Goal: Communication & Community: Answer question/provide support

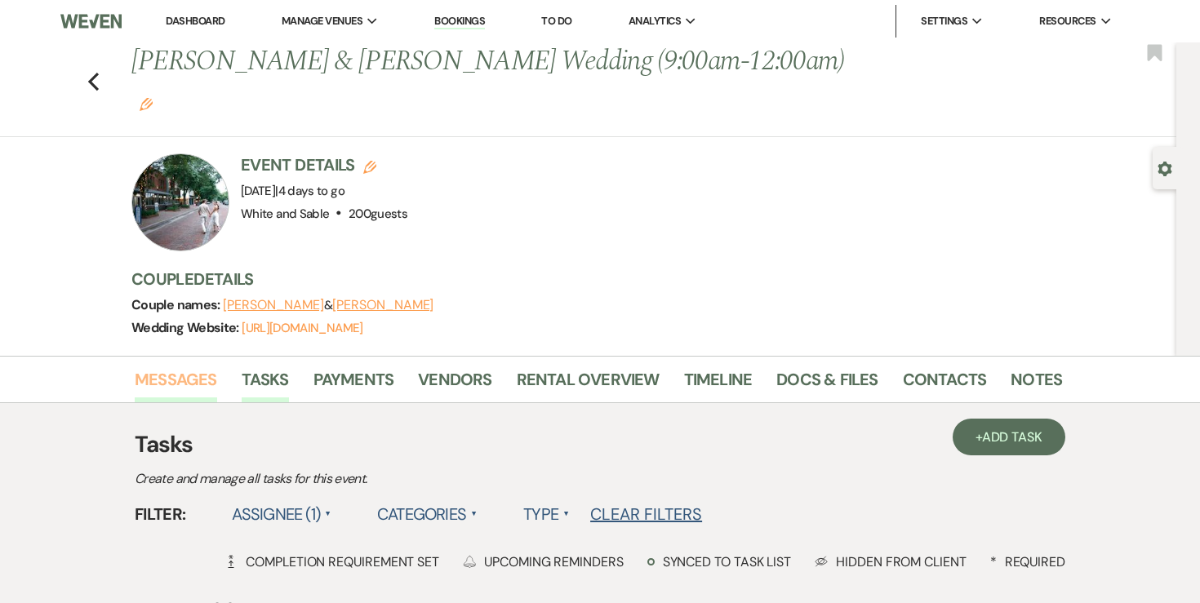
click at [171, 366] on link "Messages" at bounding box center [176, 384] width 82 height 36
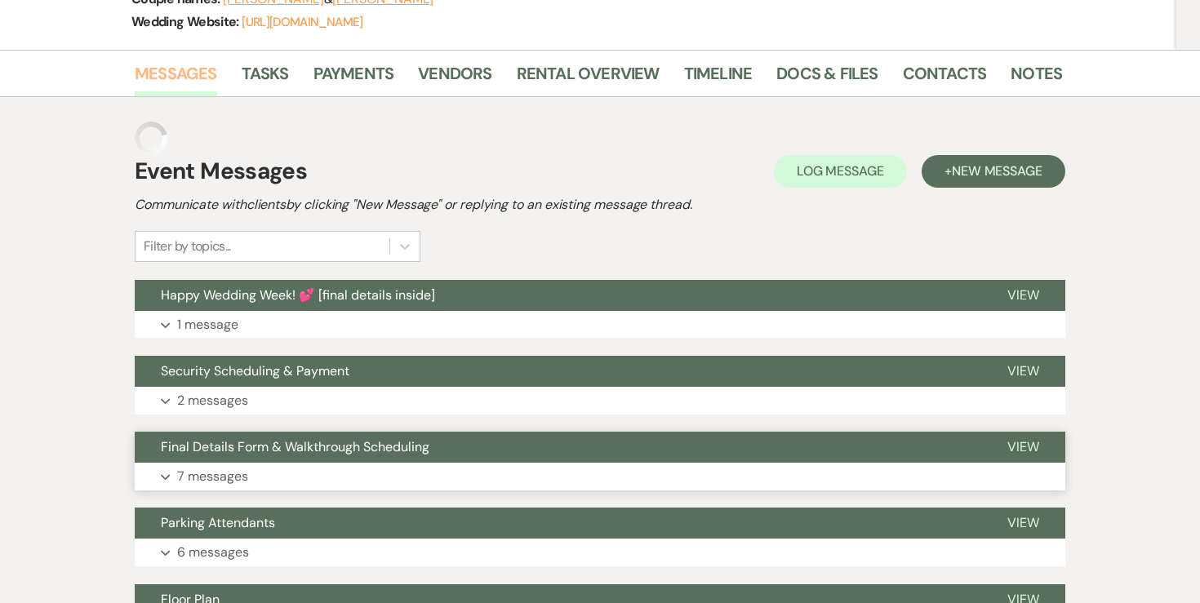
scroll to position [319, 0]
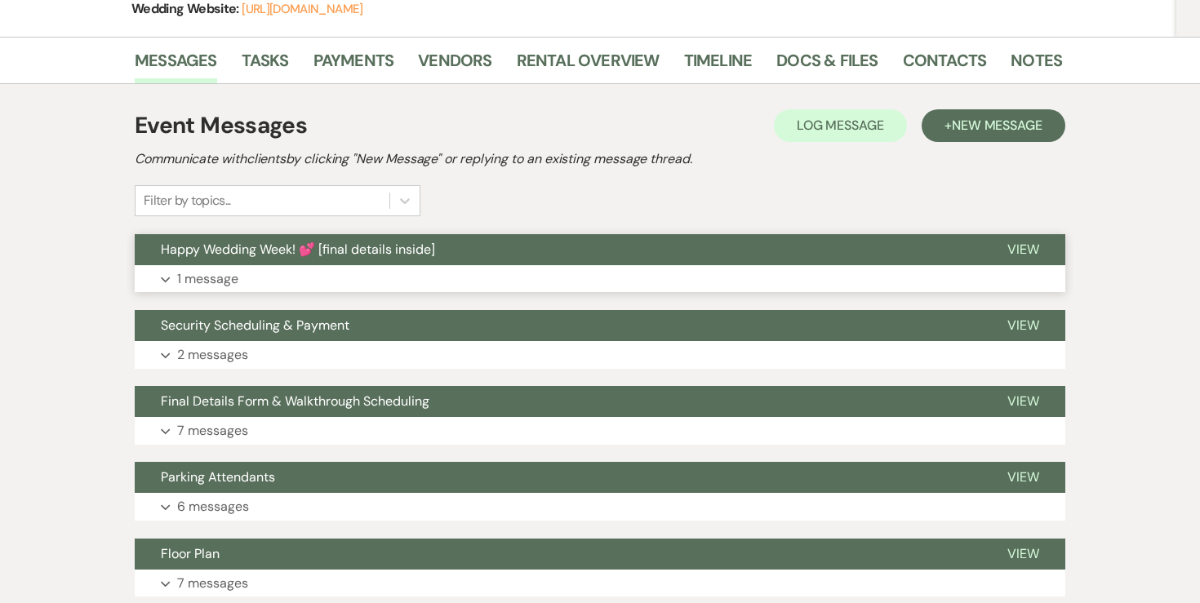
click at [231, 269] on p "1 message" at bounding box center [207, 279] width 61 height 21
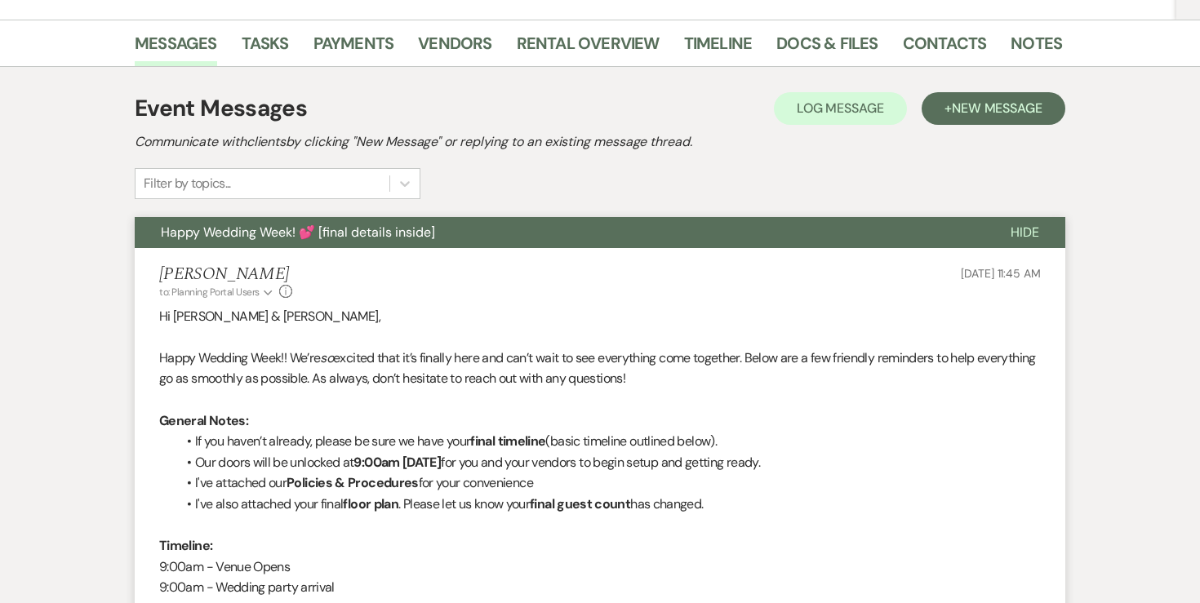
scroll to position [338, 0]
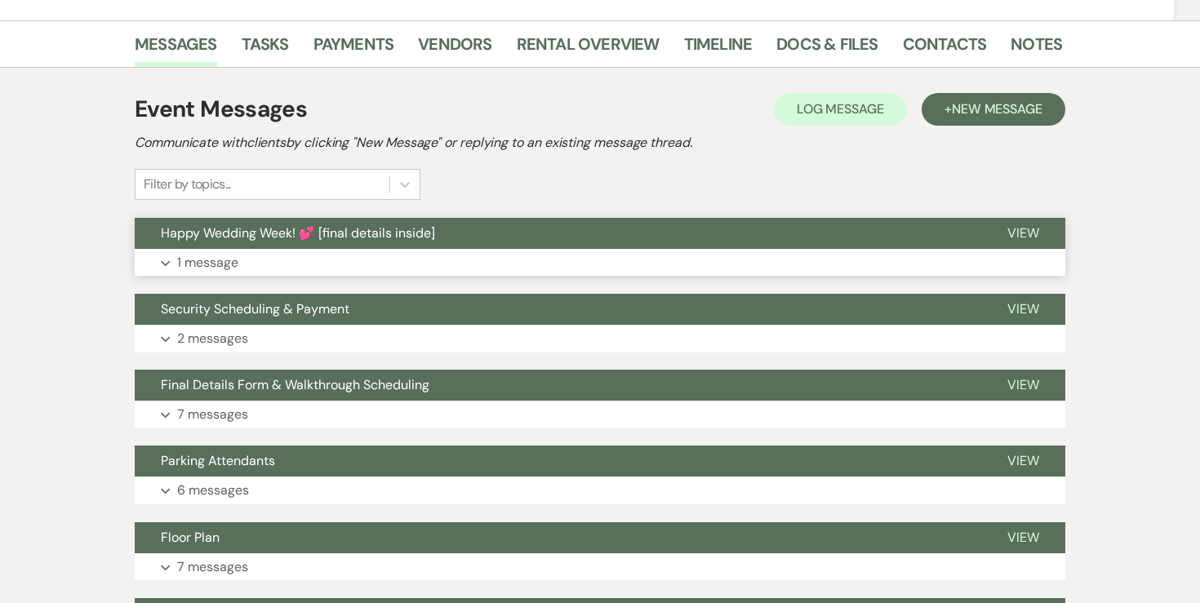
click at [208, 249] on button "Expand 1 message" at bounding box center [600, 263] width 930 height 28
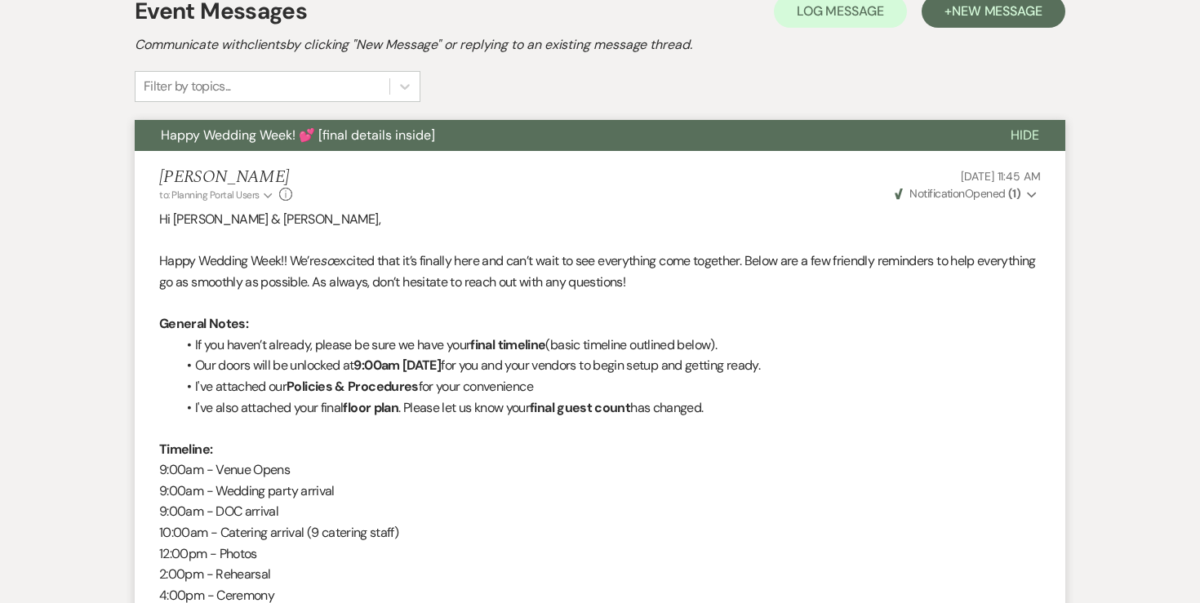
scroll to position [437, 0]
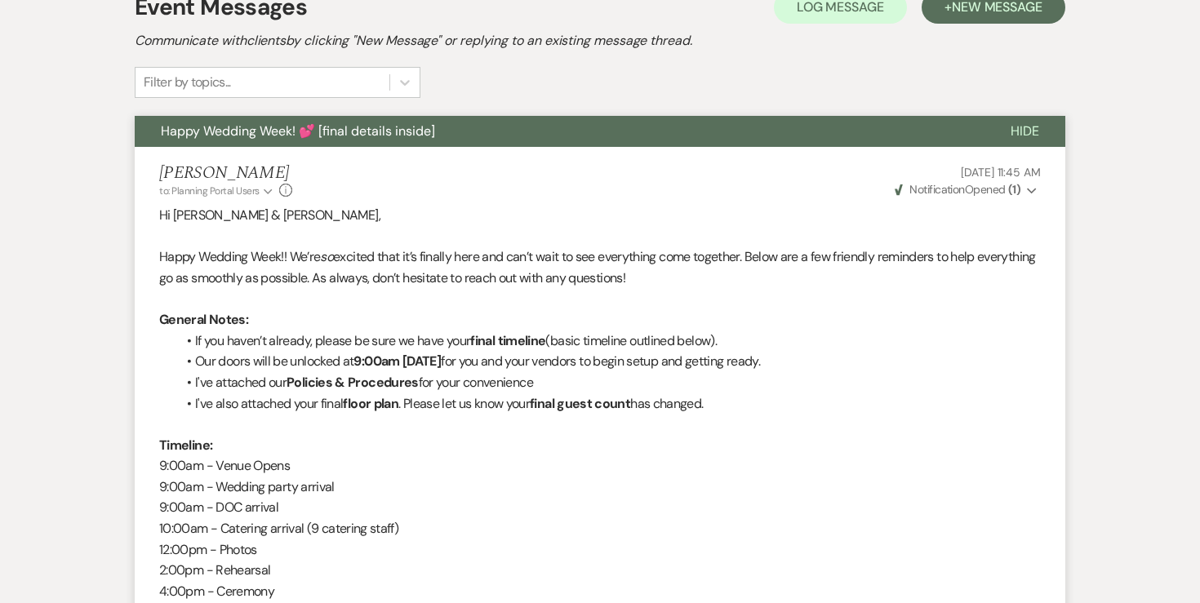
click at [1015, 182] on strong "( 1 )" at bounding box center [1014, 189] width 12 height 15
click at [737, 205] on p "Hi Lindsey & Cory," at bounding box center [599, 215] width 881 height 21
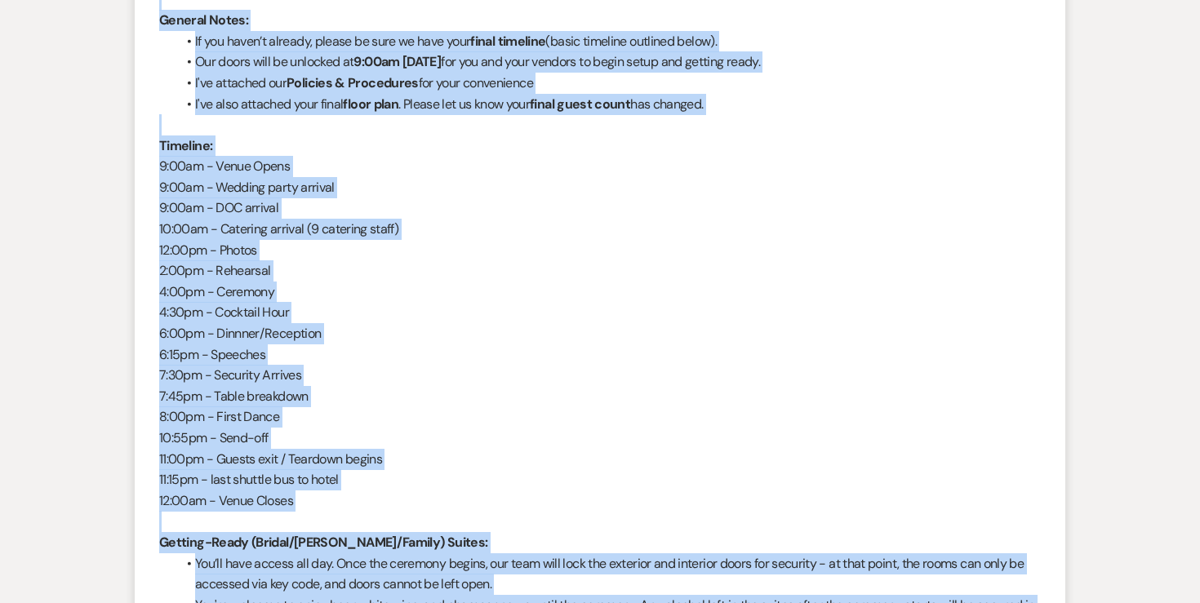
scroll to position [370, 0]
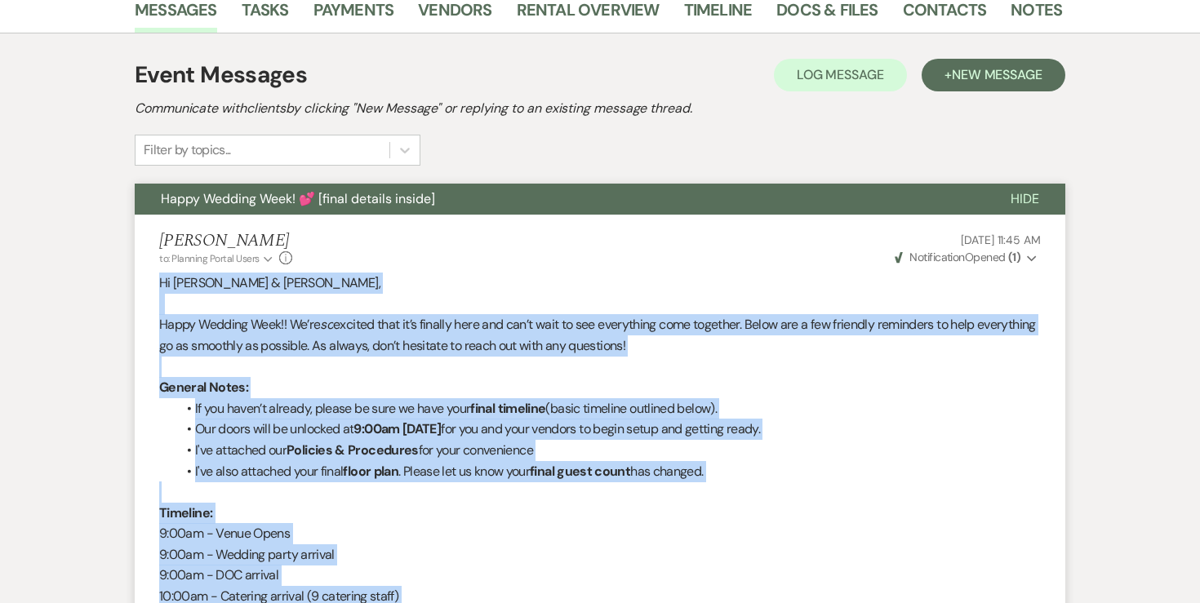
drag, startPoint x: 310, startPoint y: 433, endPoint x: 129, endPoint y: 241, distance: 263.9
copy div "Hi Lindsey & Cory, Happy Wedding Week!! We’re so excited that it’s finally here…"
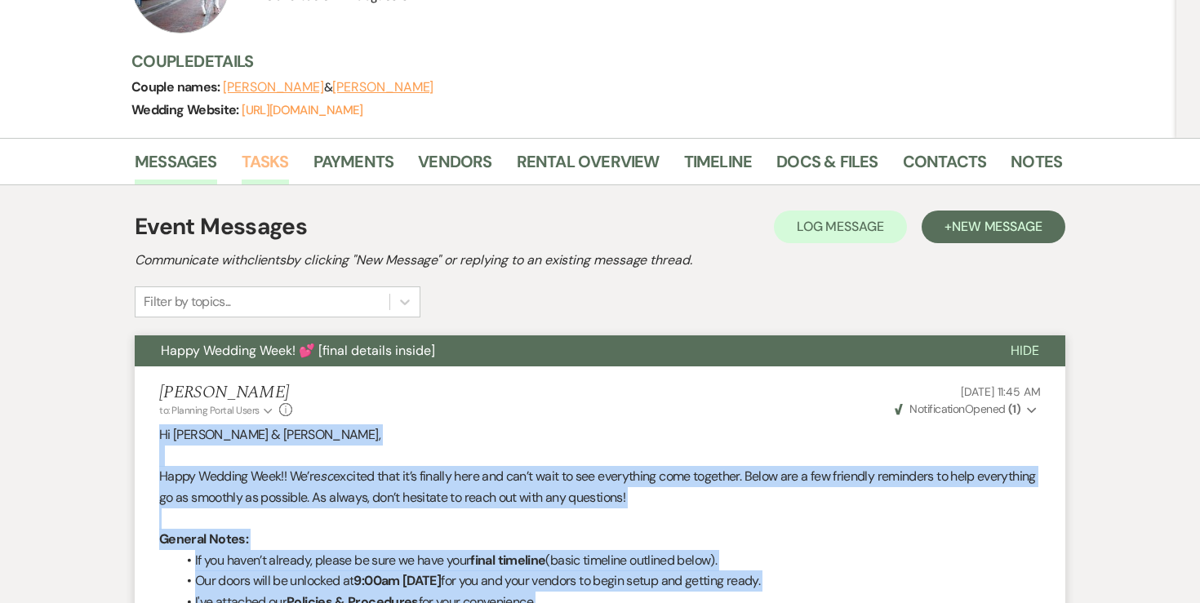
scroll to position [214, 0]
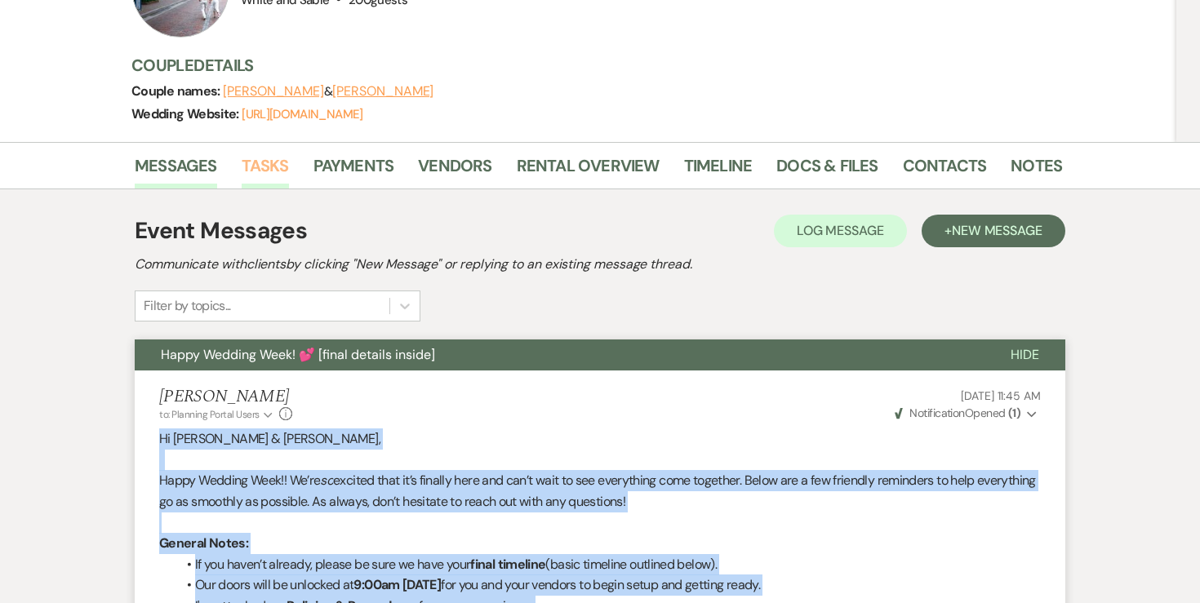
click at [275, 153] on link "Tasks" at bounding box center [265, 171] width 47 height 36
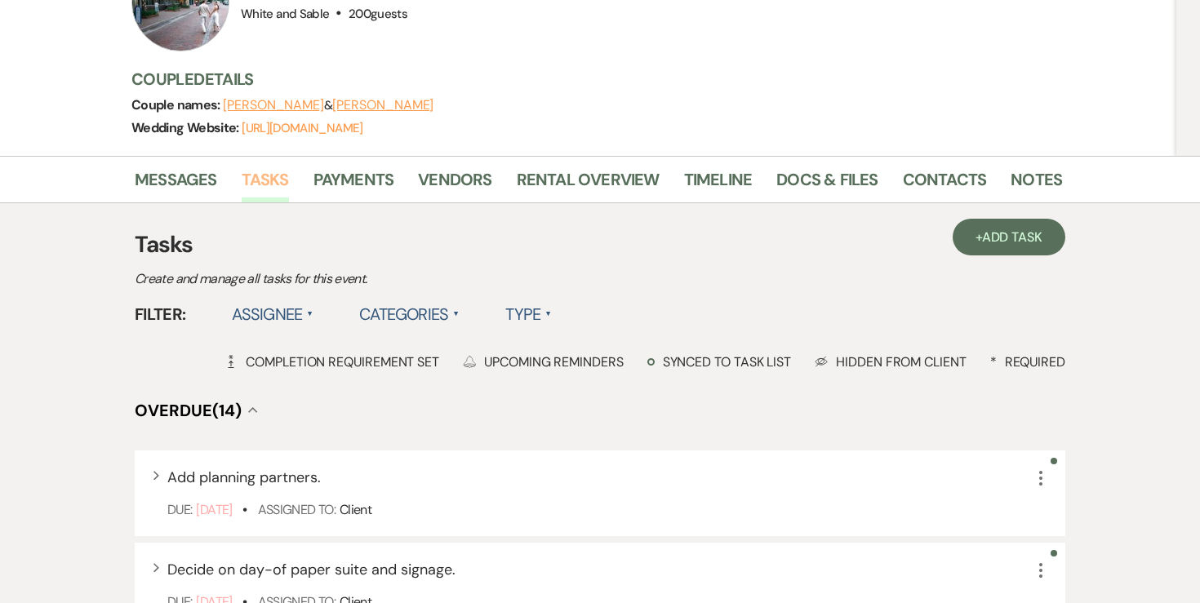
scroll to position [227, 0]
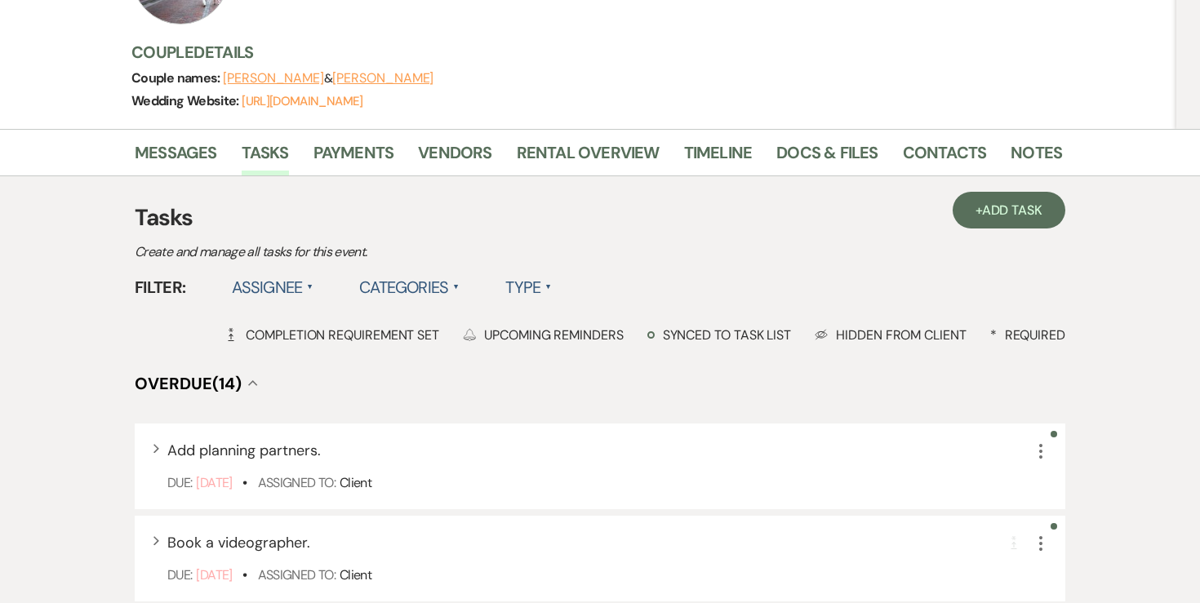
click at [304, 273] on label "Assignee ▲" at bounding box center [273, 287] width 82 height 29
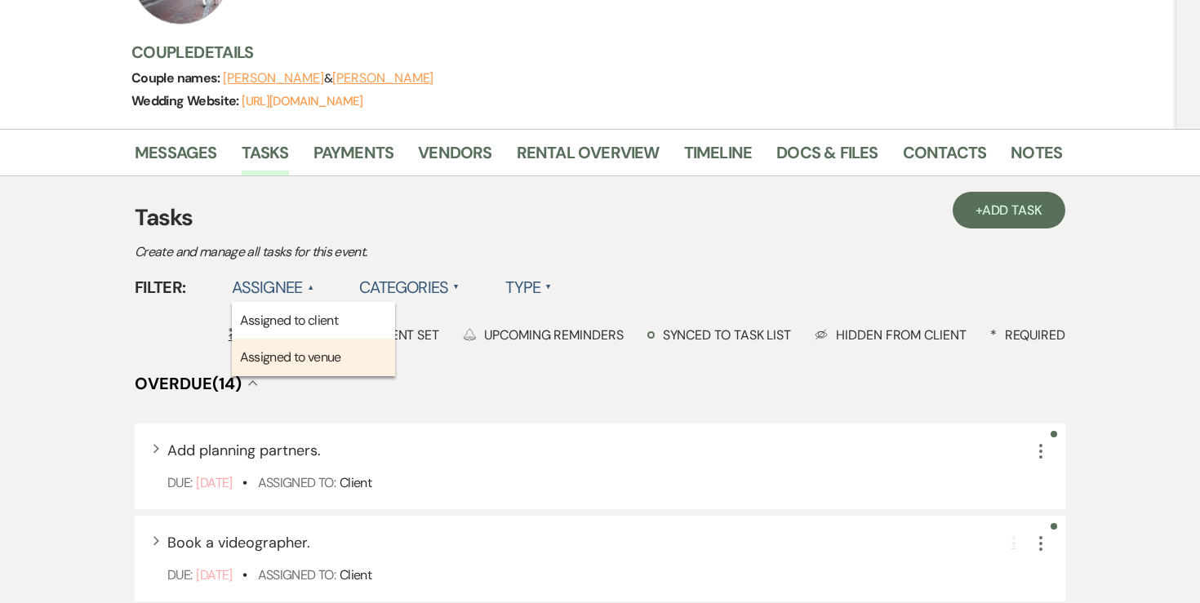
click at [296, 339] on li "Assigned to venue" at bounding box center [313, 358] width 163 height 38
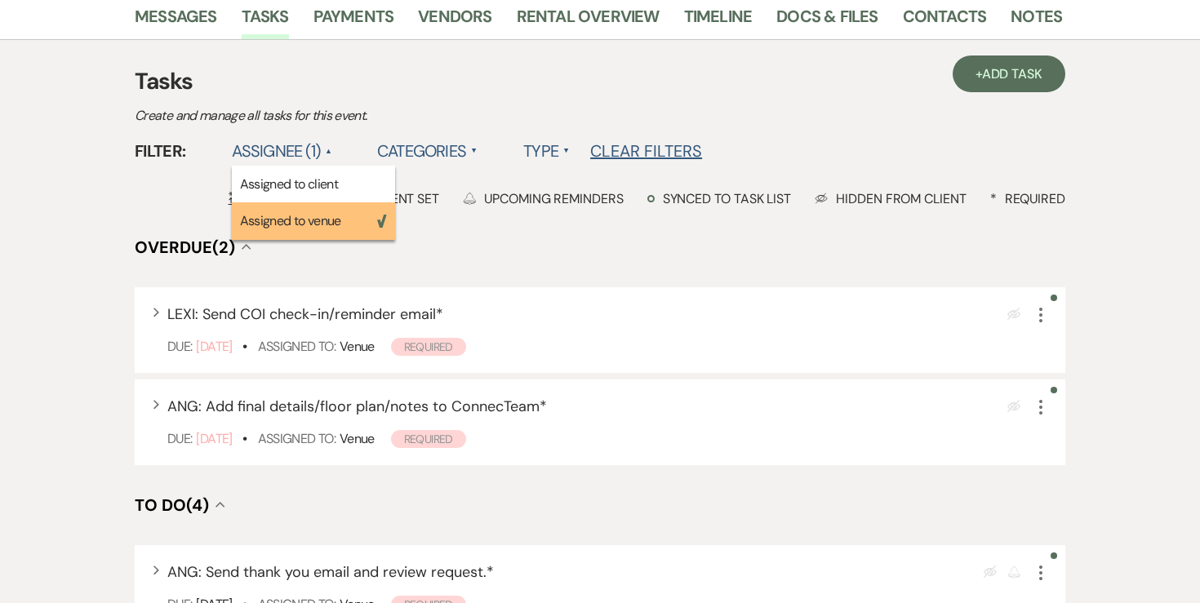
scroll to position [365, 0]
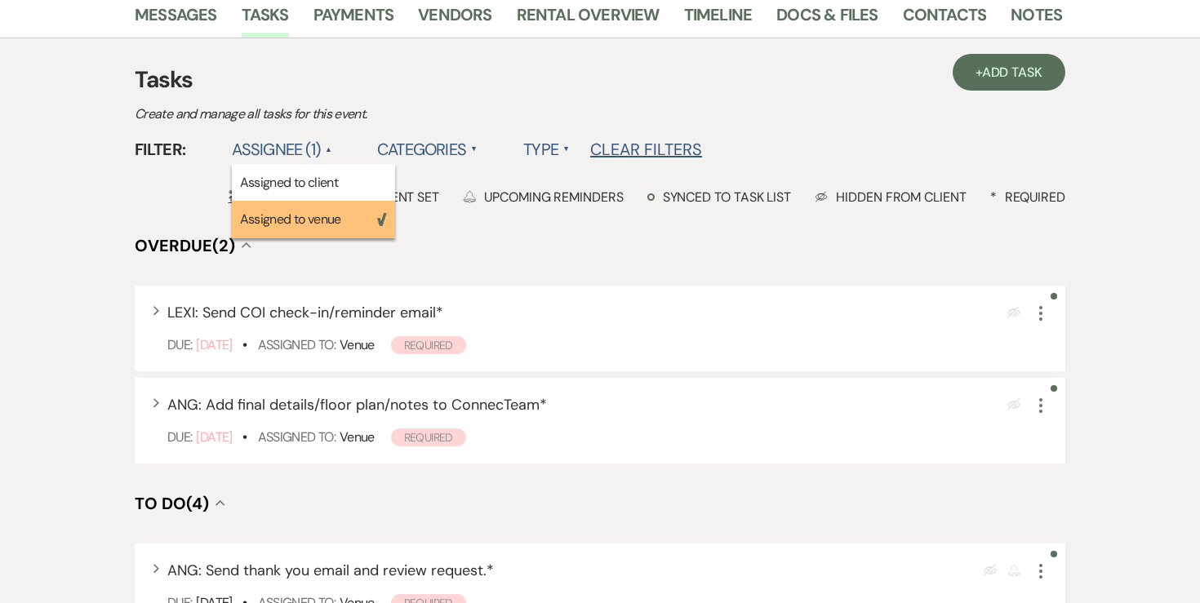
click at [433, 234] on h4 "Overdue (2) Collapse" at bounding box center [600, 245] width 930 height 23
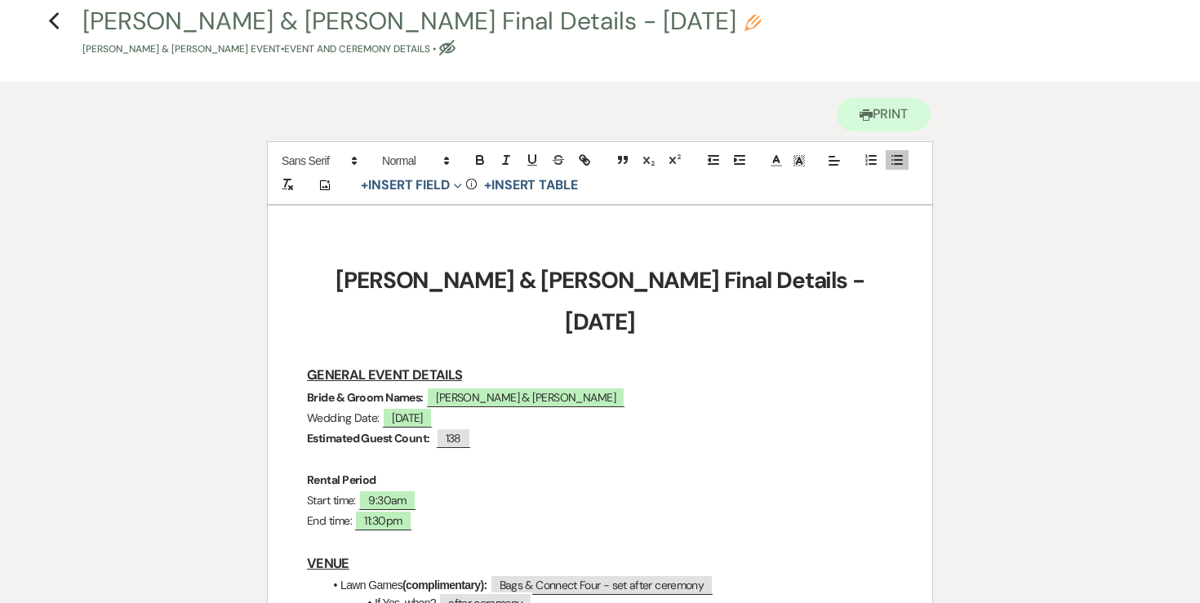
scroll to position [78, 0]
click at [56, 19] on icon "Previous" at bounding box center [54, 21] width 12 height 20
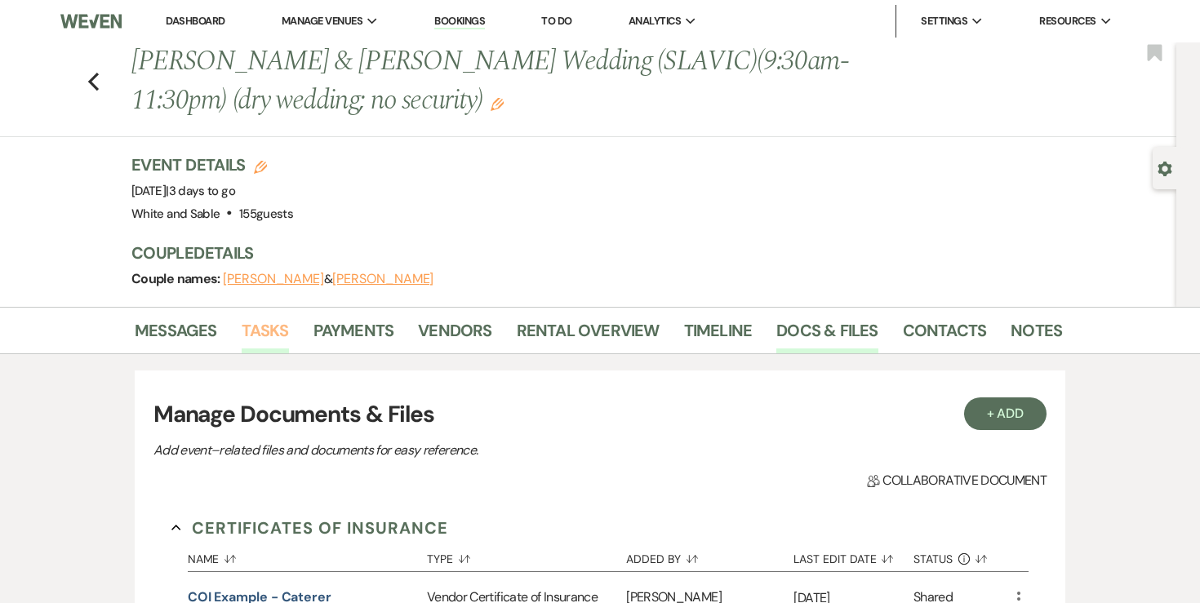
click at [276, 327] on link "Tasks" at bounding box center [265, 335] width 47 height 36
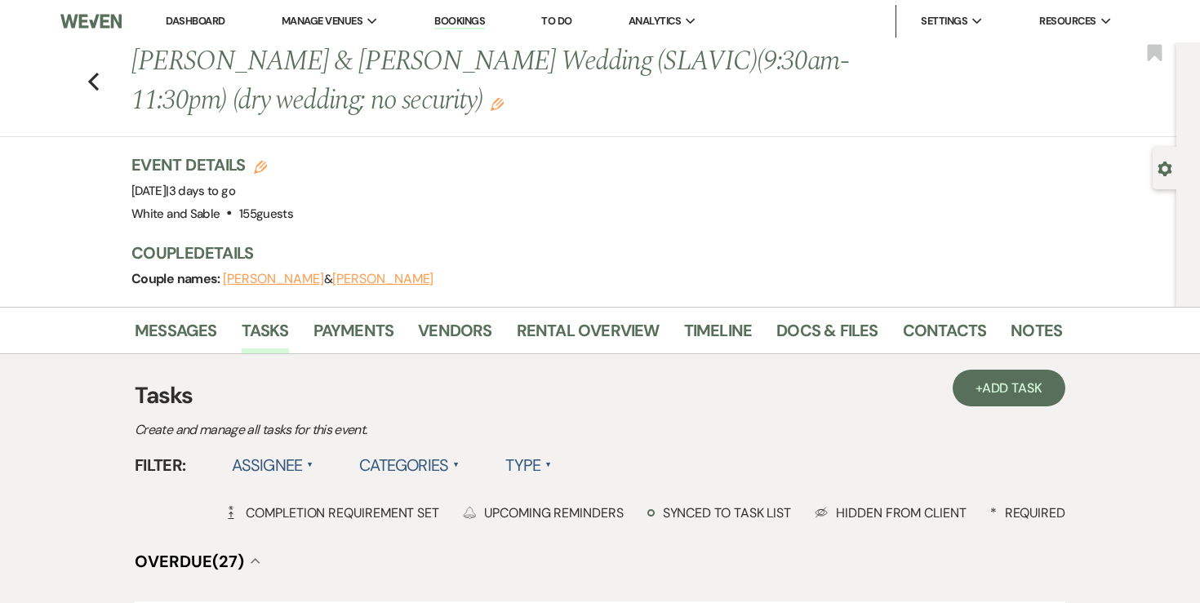
click at [274, 458] on label "Assignee ▲" at bounding box center [273, 465] width 82 height 29
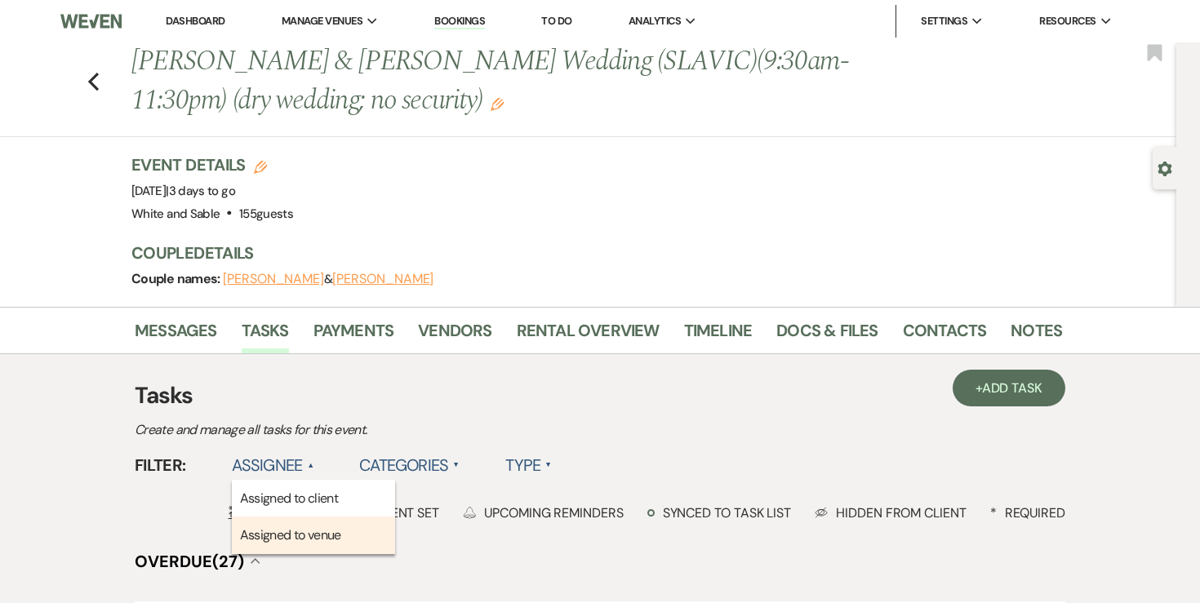
click at [270, 527] on li "Assigned to venue" at bounding box center [313, 536] width 163 height 38
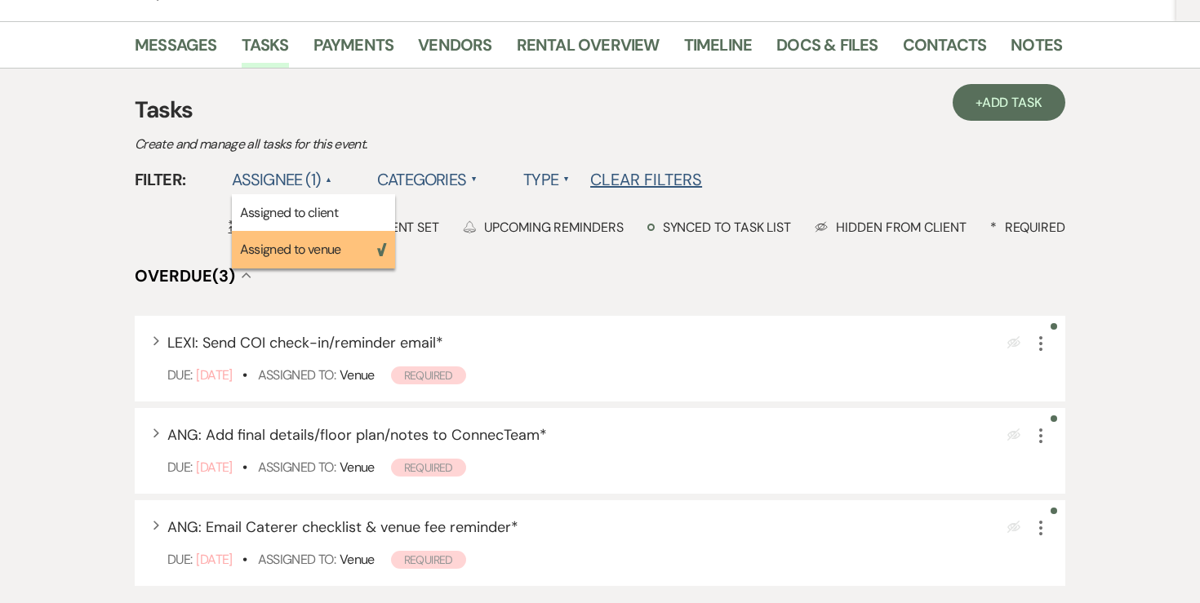
scroll to position [380, 0]
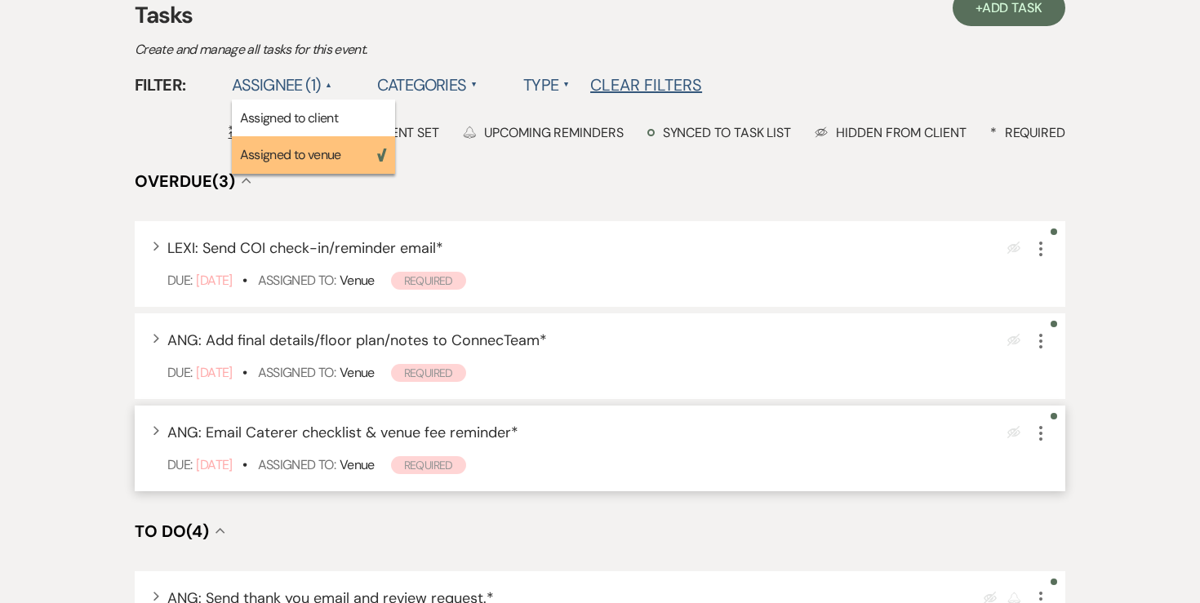
click at [1045, 426] on icon "More" at bounding box center [1041, 434] width 20 height 20
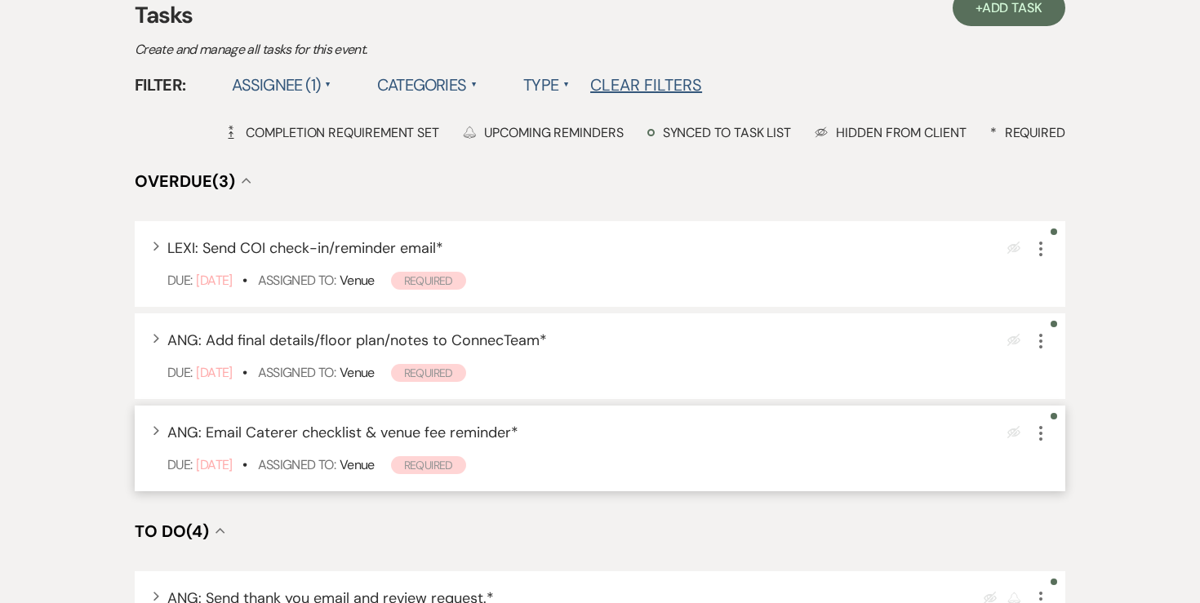
click at [1044, 433] on icon "More" at bounding box center [1041, 434] width 20 height 20
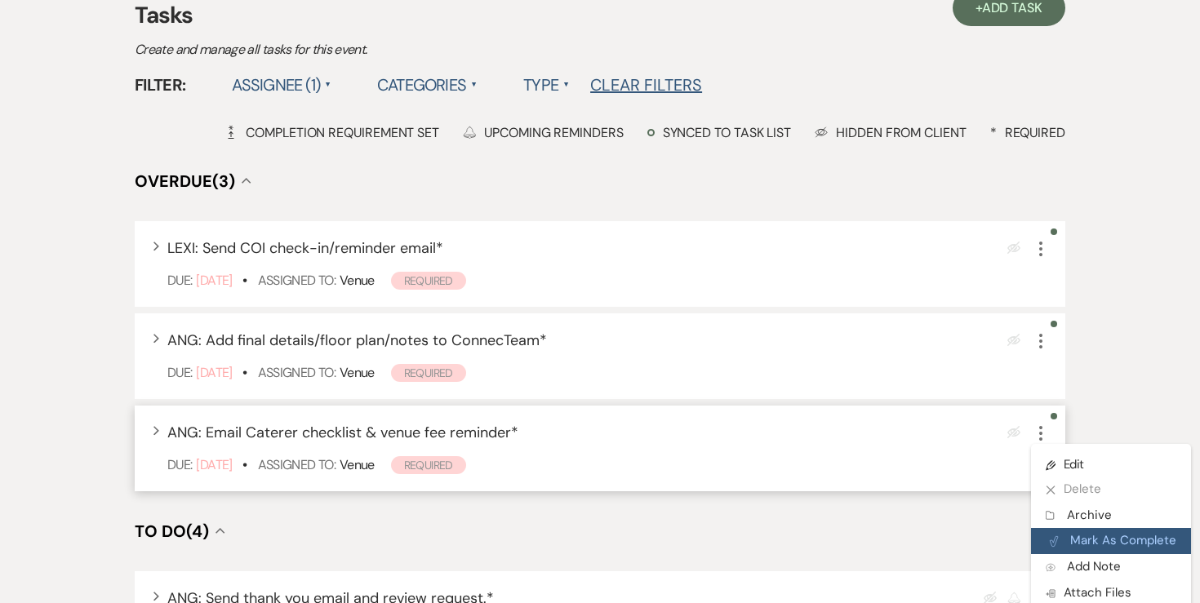
click at [1075, 538] on button "Plan Portal Link Mark As Complete" at bounding box center [1111, 541] width 160 height 26
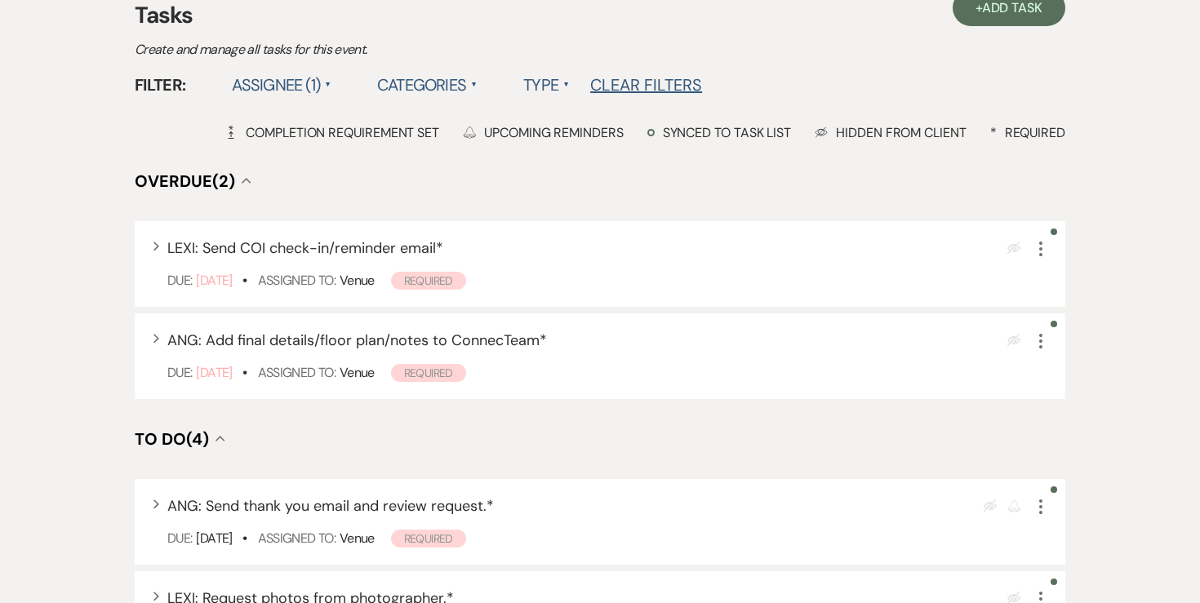
scroll to position [0, 0]
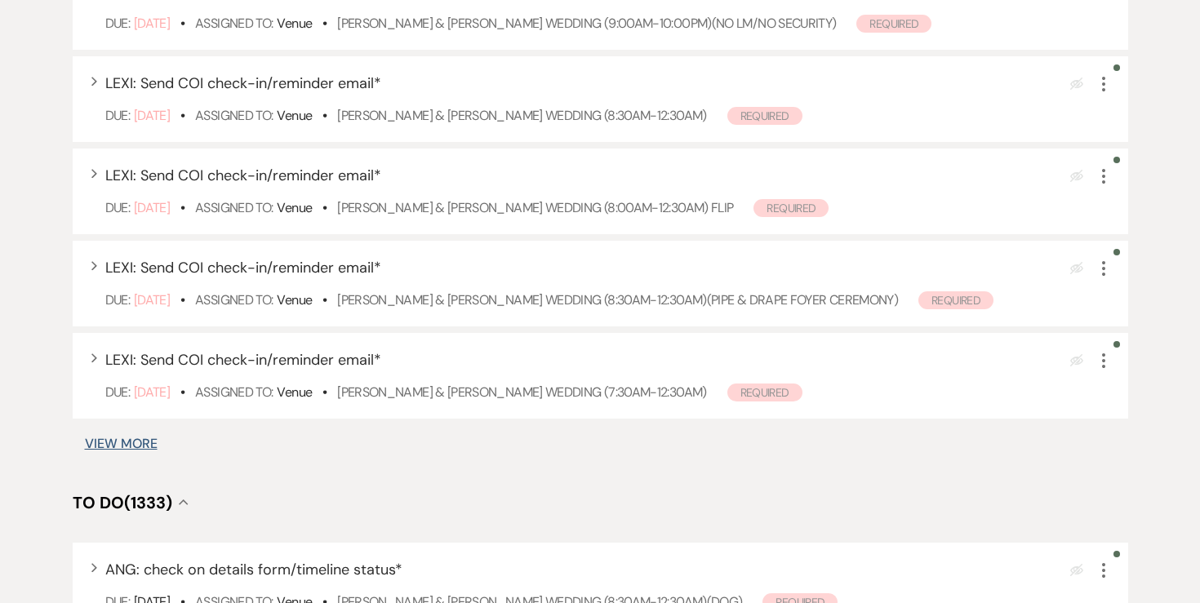
scroll to position [989, 0]
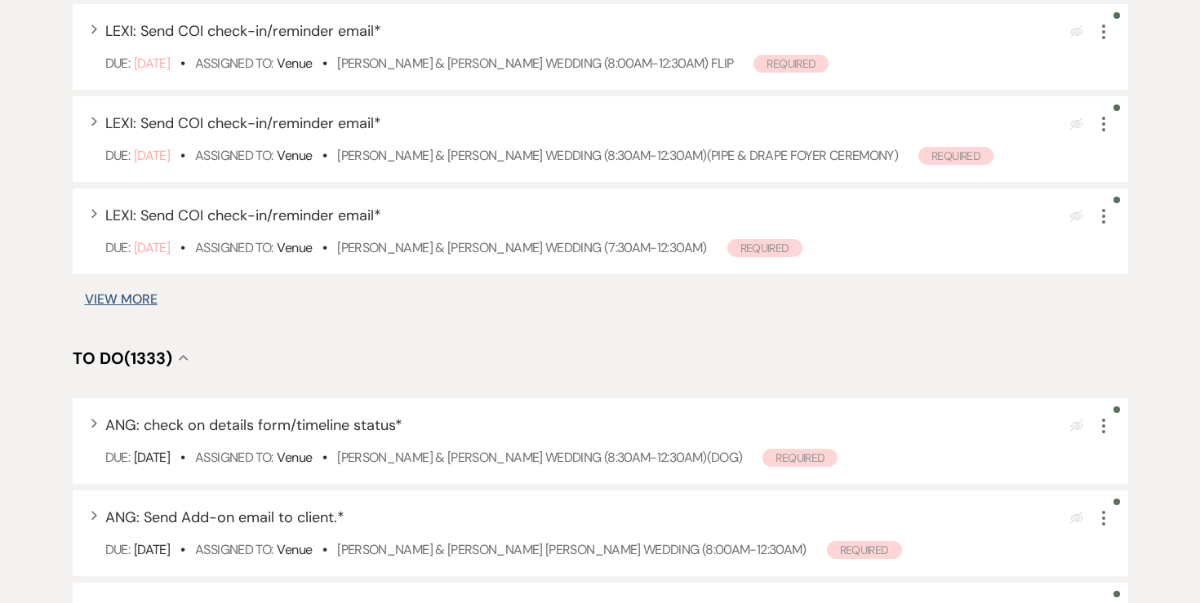
click at [150, 295] on button "View More" at bounding box center [121, 299] width 73 height 13
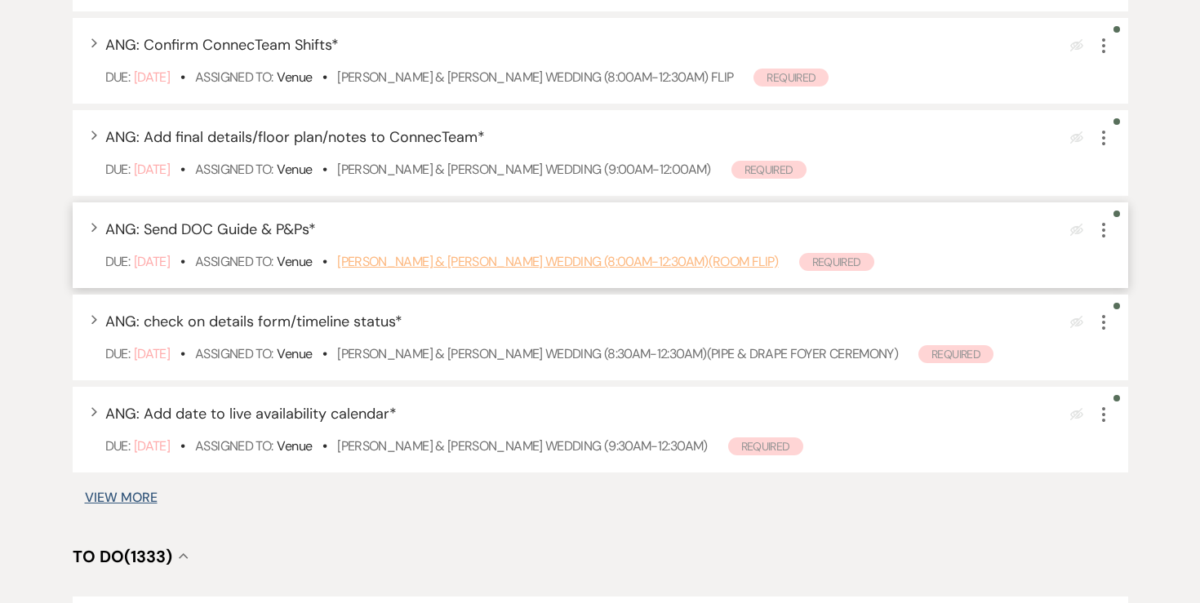
scroll to position [1765, 0]
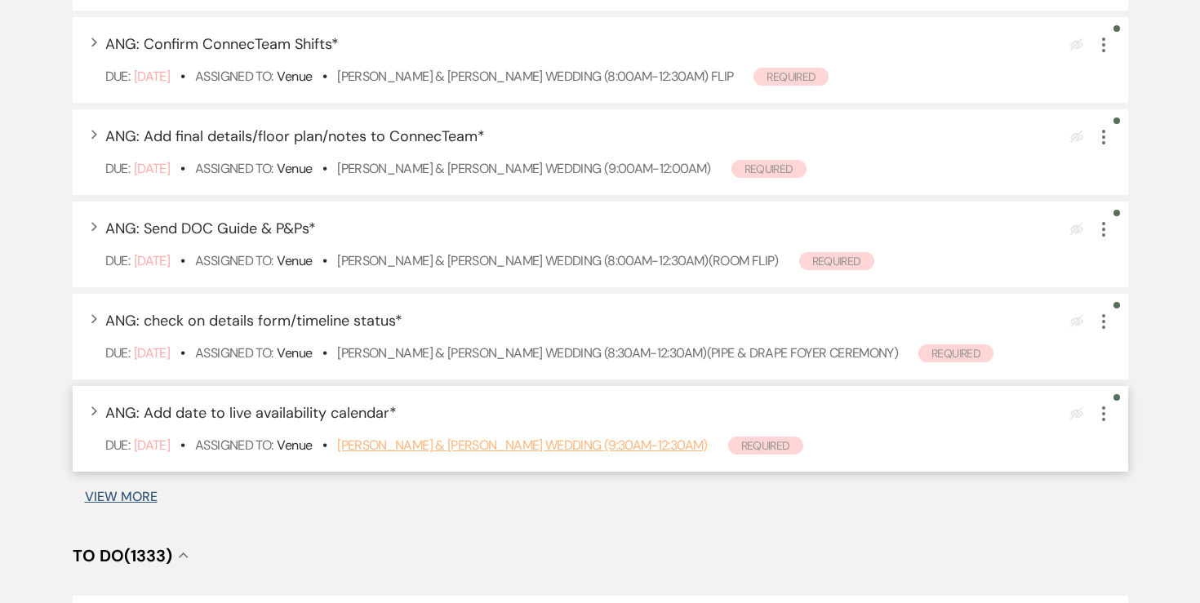
click at [446, 445] on link "[PERSON_NAME] & [PERSON_NAME] Wedding (9:30am-12:30am)" at bounding box center [522, 445] width 370 height 17
click at [1103, 415] on use "button" at bounding box center [1103, 413] width 3 height 15
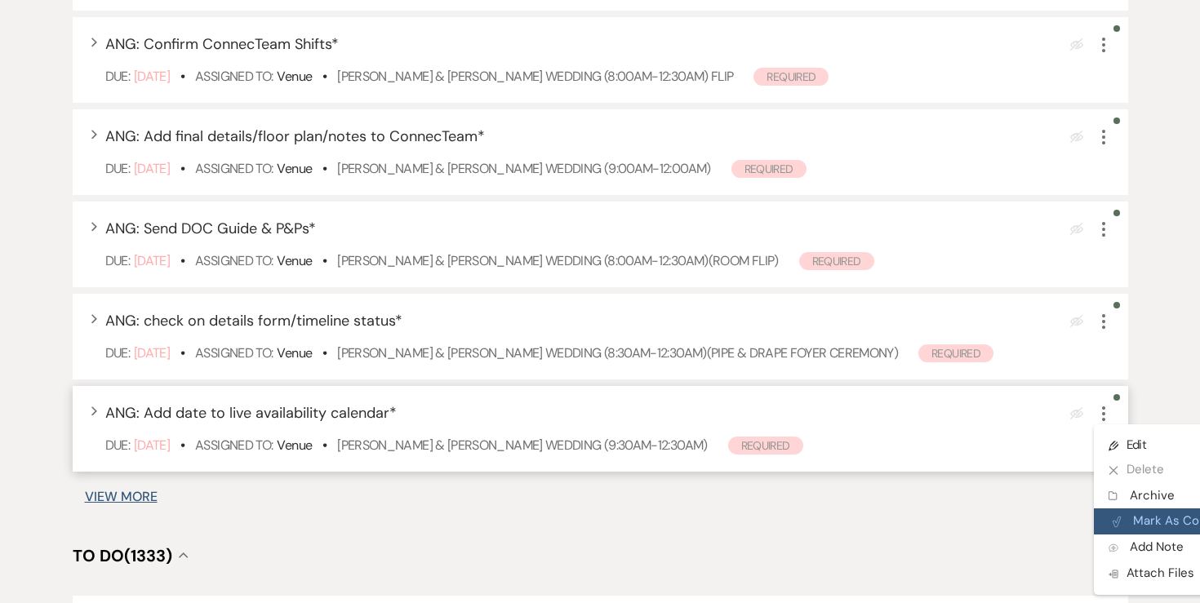
click at [1142, 527] on button "Plan Portal Link Mark As Complete" at bounding box center [1174, 521] width 160 height 26
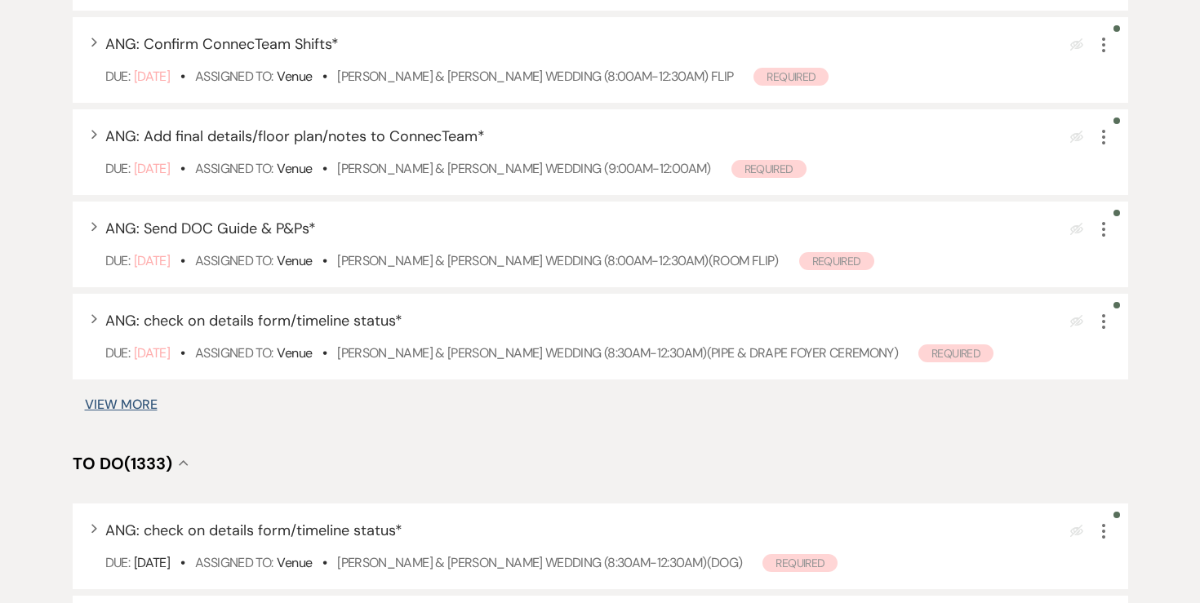
click at [143, 405] on button "View More" at bounding box center [121, 404] width 73 height 13
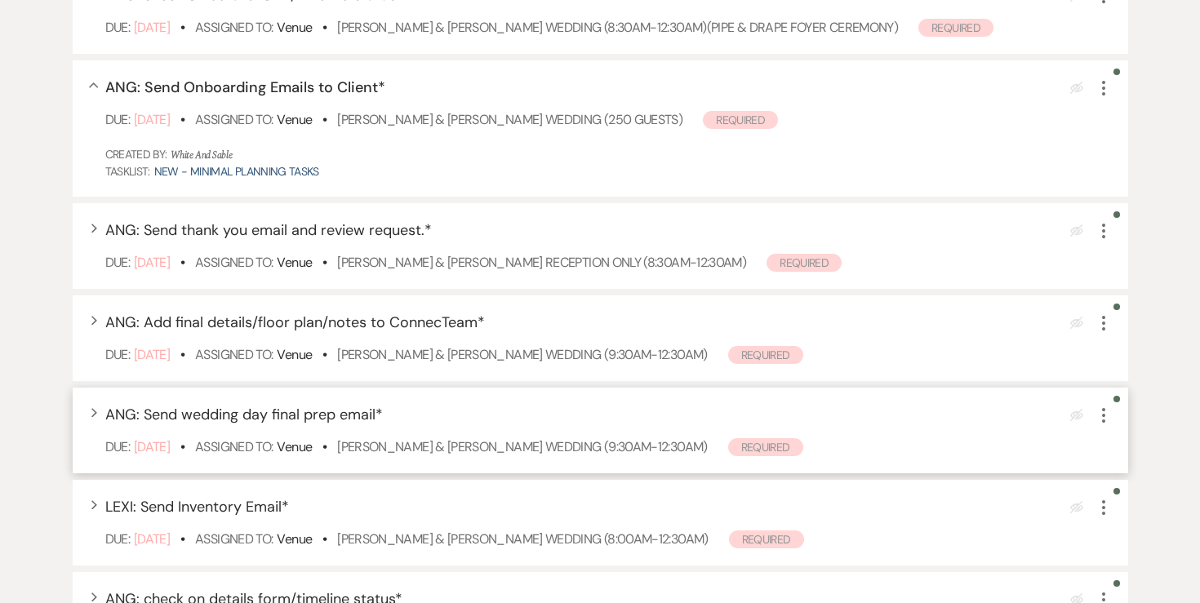
scroll to position [2089, 0]
click at [492, 118] on link "Karissa Kaufer & Josh O'Hara's Wedding (250 GUESTS)" at bounding box center [509, 121] width 345 height 17
click at [1108, 95] on icon "More" at bounding box center [1104, 90] width 20 height 20
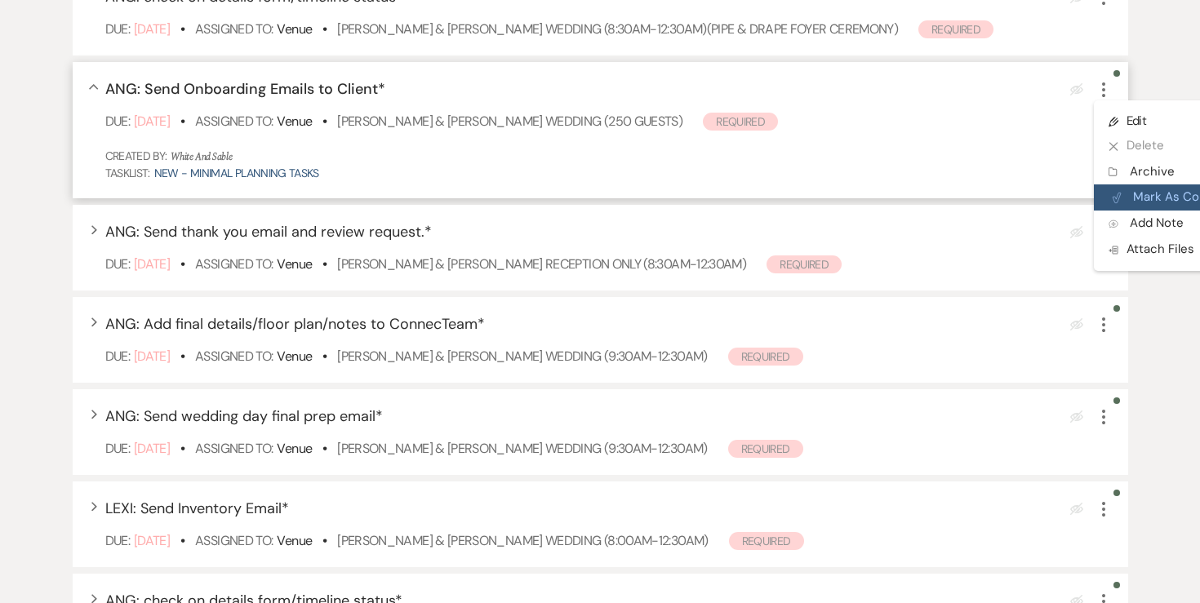
click at [1133, 191] on button "Plan Portal Link Mark As Complete" at bounding box center [1174, 197] width 160 height 26
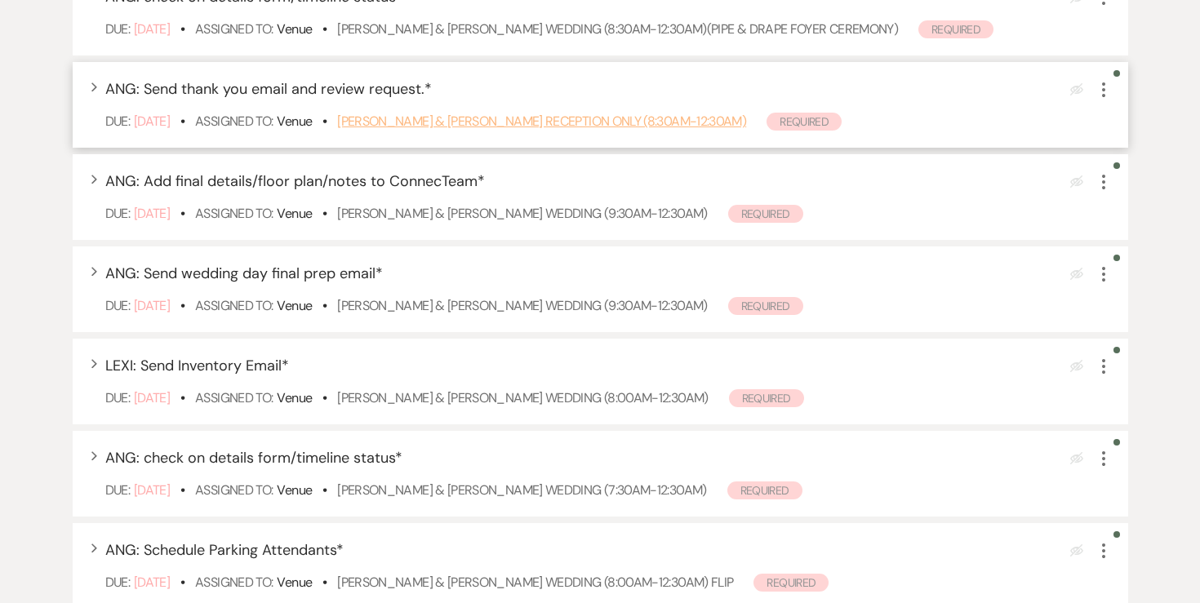
click at [550, 124] on link "Shauna Vandendriessche & Tory Miller's Reception Only (8:30am-12:30am)" at bounding box center [541, 121] width 409 height 17
click at [1105, 96] on icon "More" at bounding box center [1104, 90] width 20 height 20
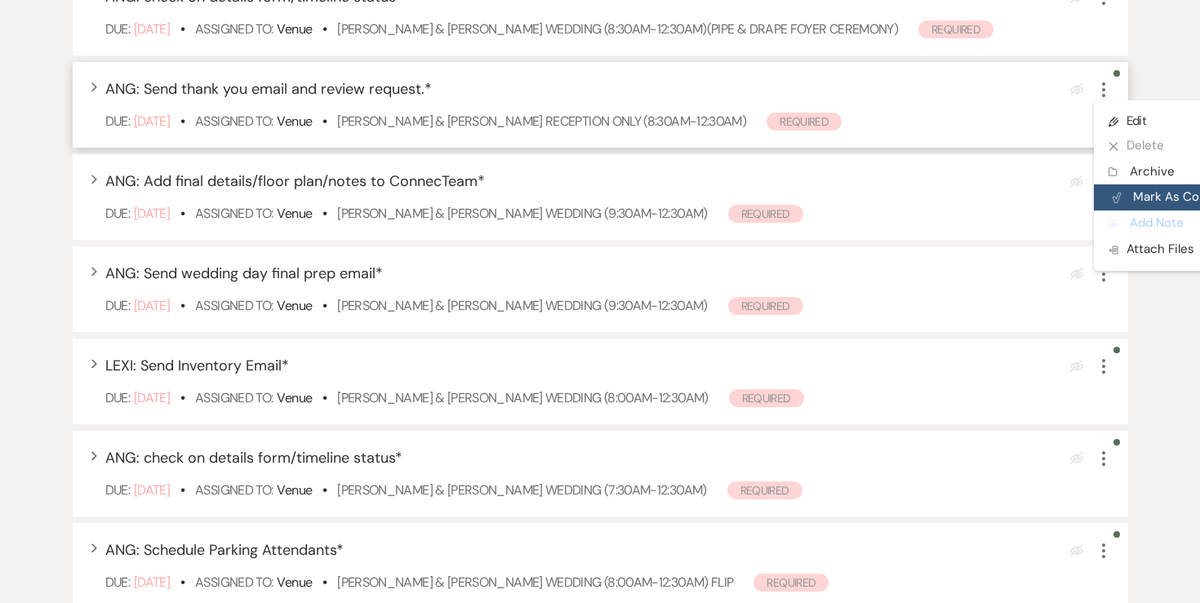
drag, startPoint x: 1135, startPoint y: 214, endPoint x: 1136, endPoint y: 202, distance: 12.3
click at [1136, 202] on ul "Pencil Edit X Delete Archive Archive Plan Portal Link Mark As Complete Add Note…" at bounding box center [1174, 185] width 160 height 171
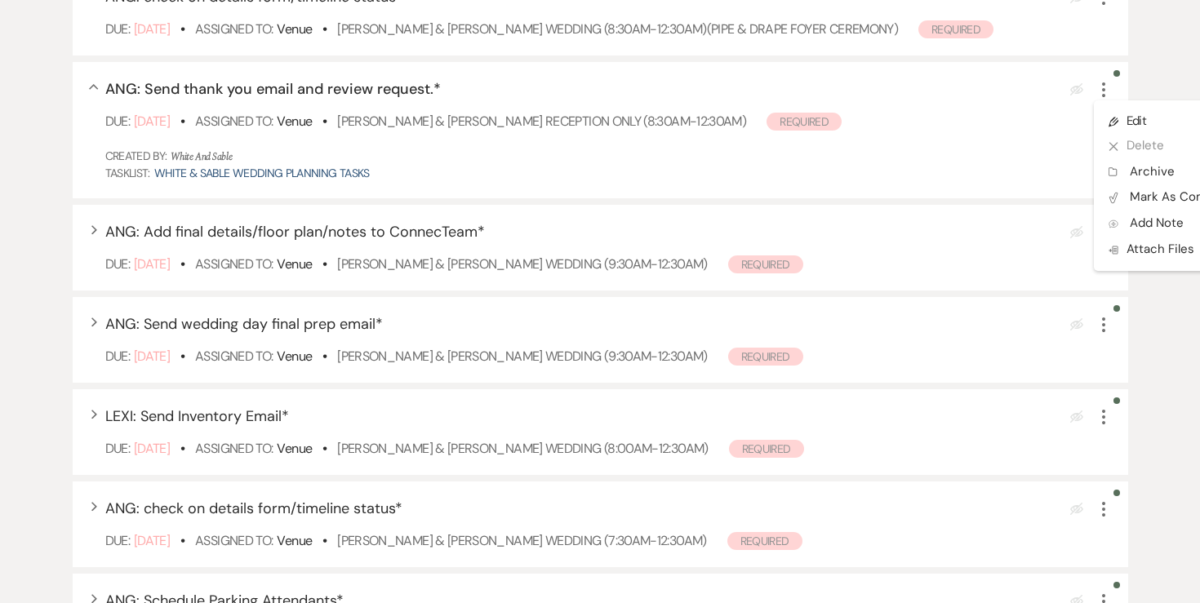
click at [1103, 85] on use "button" at bounding box center [1103, 89] width 3 height 15
click at [1142, 203] on button "Plan Portal Link Mark As Complete" at bounding box center [1174, 197] width 160 height 26
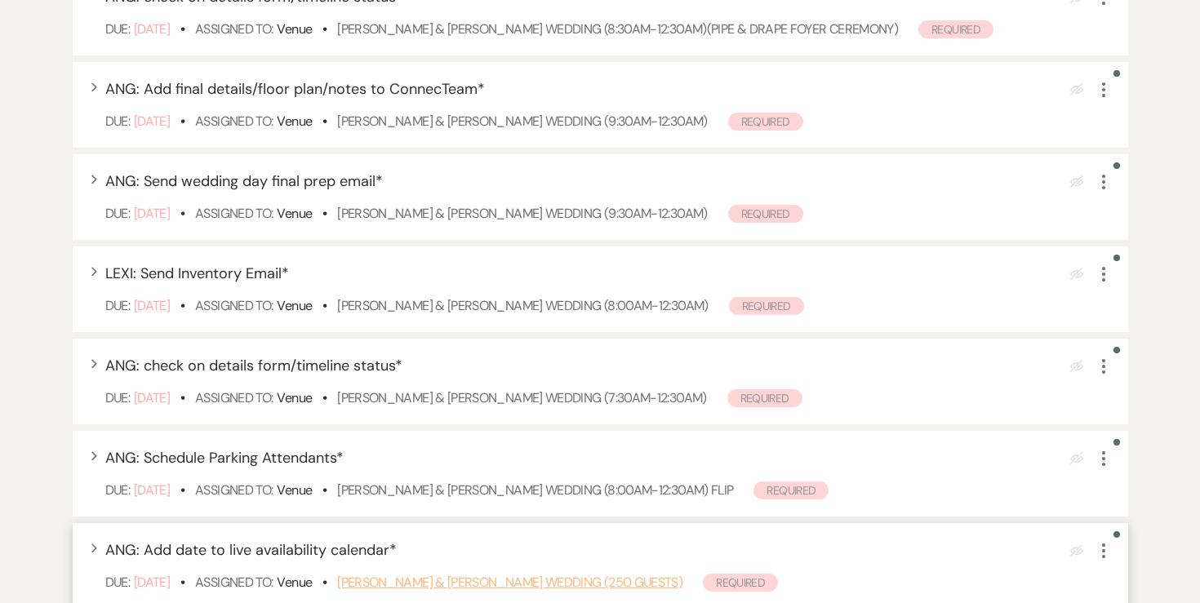
click at [451, 583] on link "[PERSON_NAME] & [PERSON_NAME] Wedding (250 GUESTS)" at bounding box center [509, 582] width 345 height 17
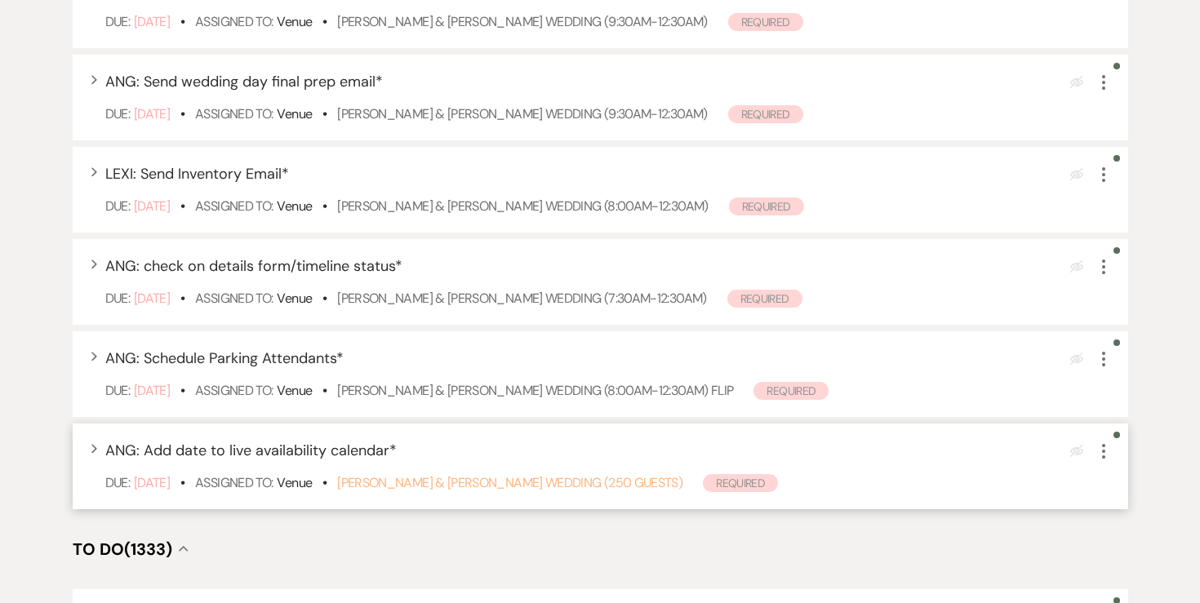
scroll to position [2191, 0]
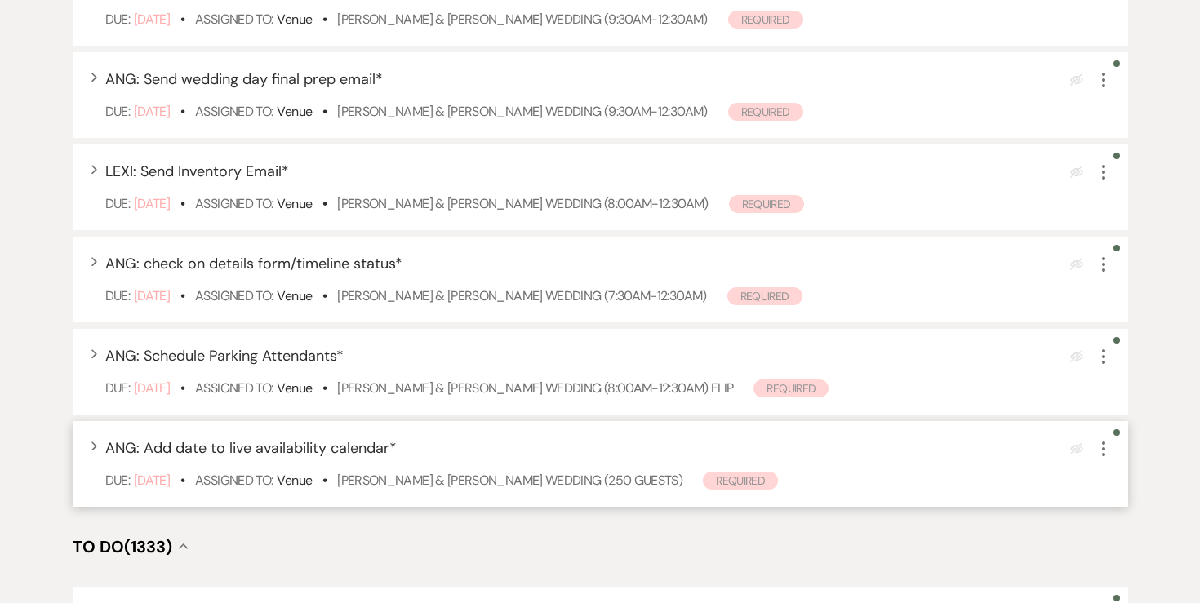
click at [1102, 450] on use "button" at bounding box center [1103, 449] width 3 height 15
click at [1133, 555] on button "Plan Portal Link Mark As Complete" at bounding box center [1174, 557] width 160 height 26
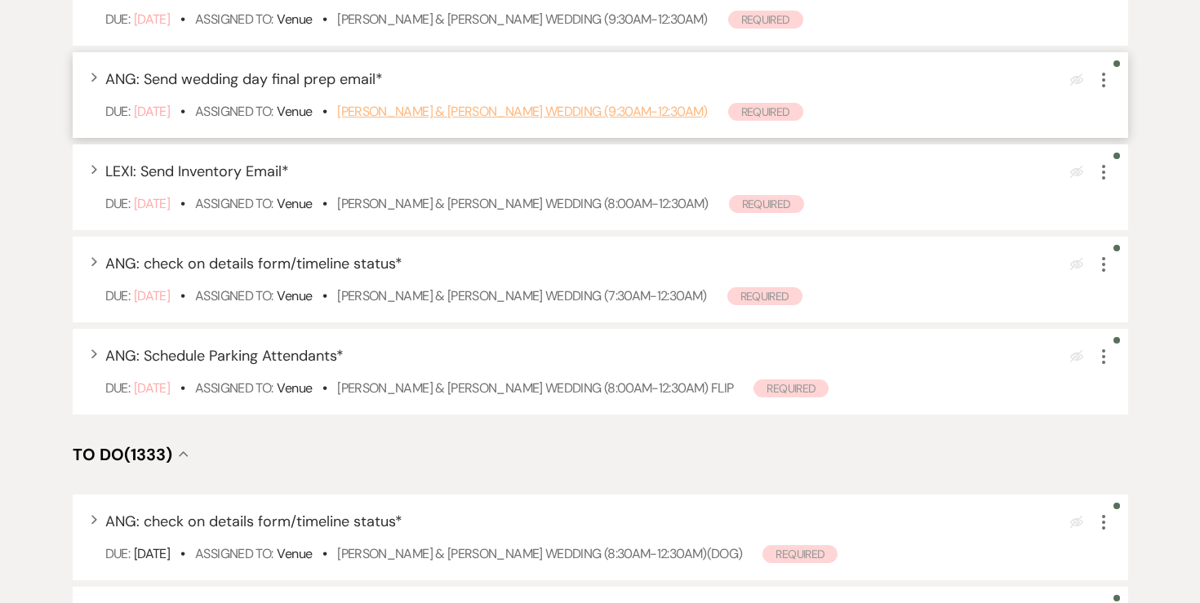
click at [472, 115] on link "Rebekah Smith & Kyle Hedblom's Wedding (9:30am-12:30am)" at bounding box center [522, 111] width 370 height 17
click at [397, 108] on link "Rebekah Smith & Kyle Hedblom's Wedding (9:30am-12:30am)" at bounding box center [522, 111] width 370 height 17
click at [448, 115] on link "Rebekah Smith & Kyle Hedblom's Wedding (9:30am-12:30am)" at bounding box center [522, 111] width 370 height 17
click at [426, 120] on link "Rebekah Smith & Kyle Hedblom's Wedding (9:30am-12:30am)" at bounding box center [522, 111] width 370 height 17
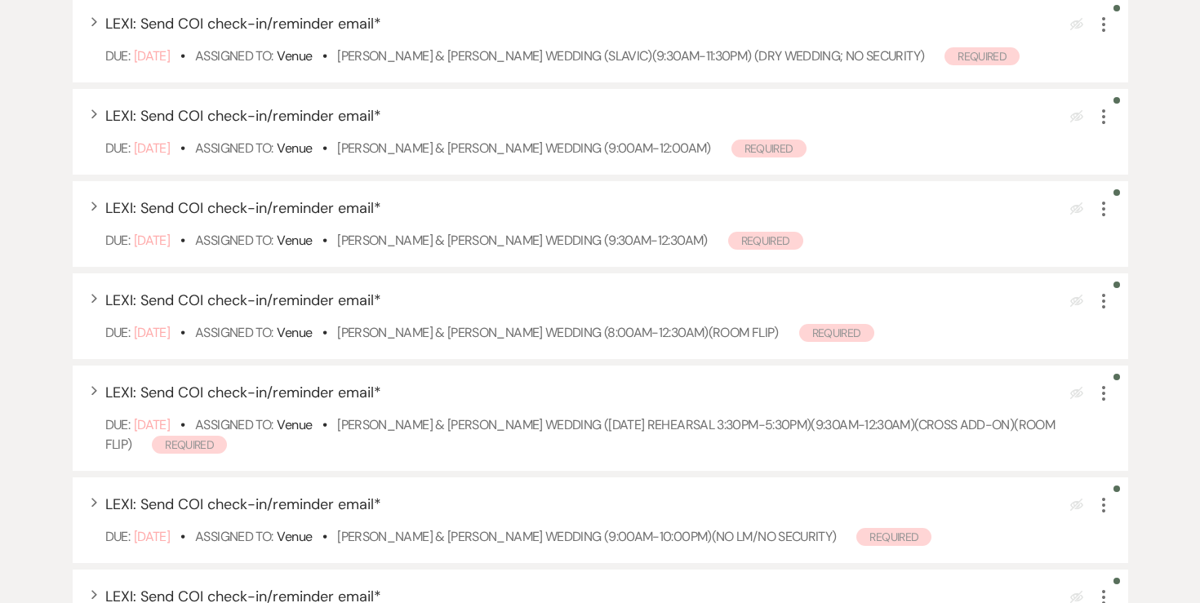
scroll to position [0, 0]
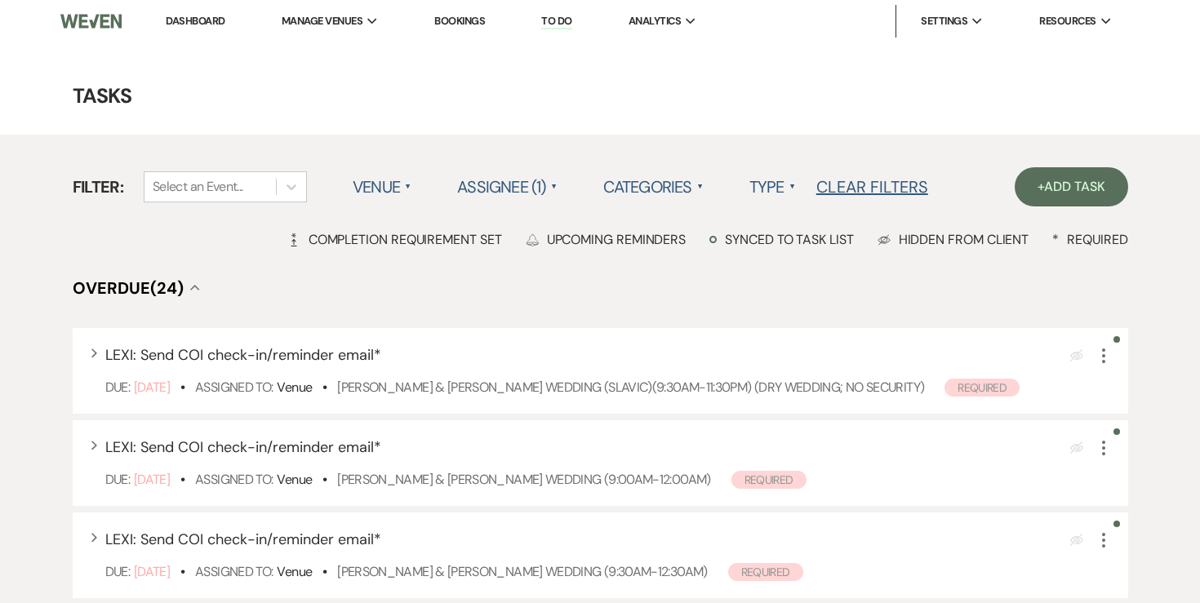
click at [570, 12] on li "To Do" at bounding box center [556, 21] width 47 height 33
click at [562, 22] on link "To Do" at bounding box center [556, 22] width 30 height 16
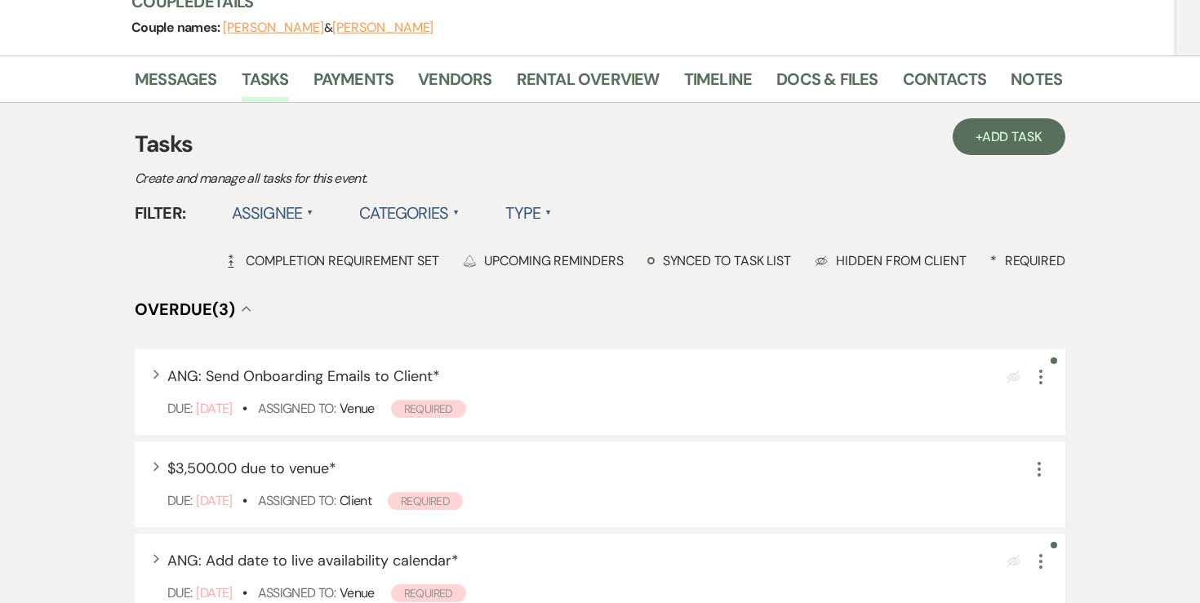
scroll to position [172, 0]
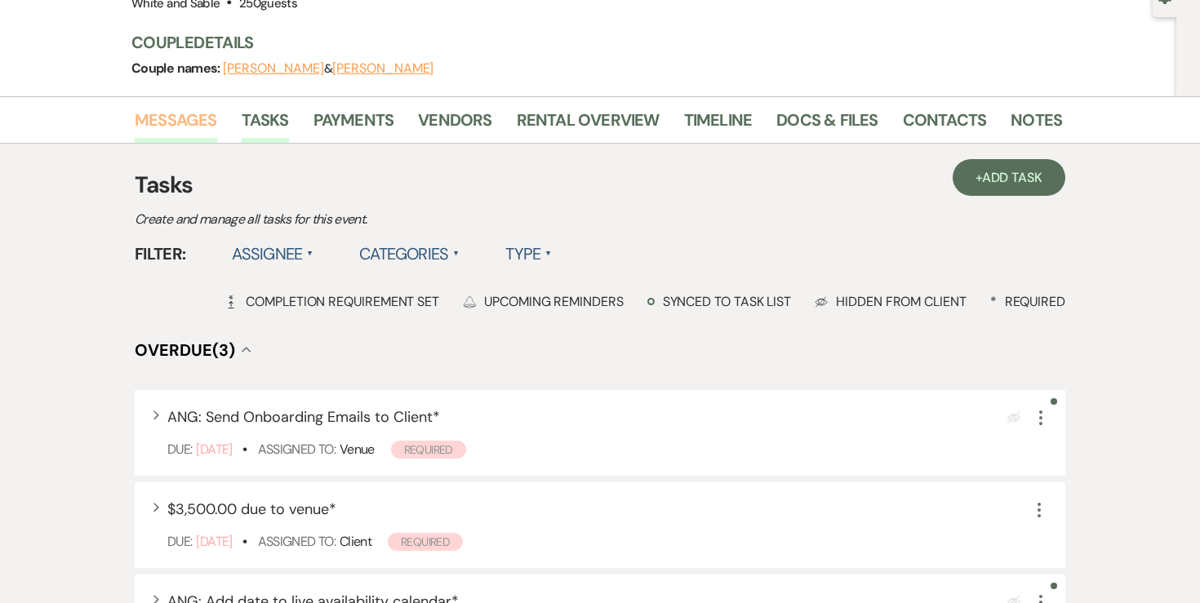
click at [185, 129] on link "Messages" at bounding box center [176, 125] width 82 height 36
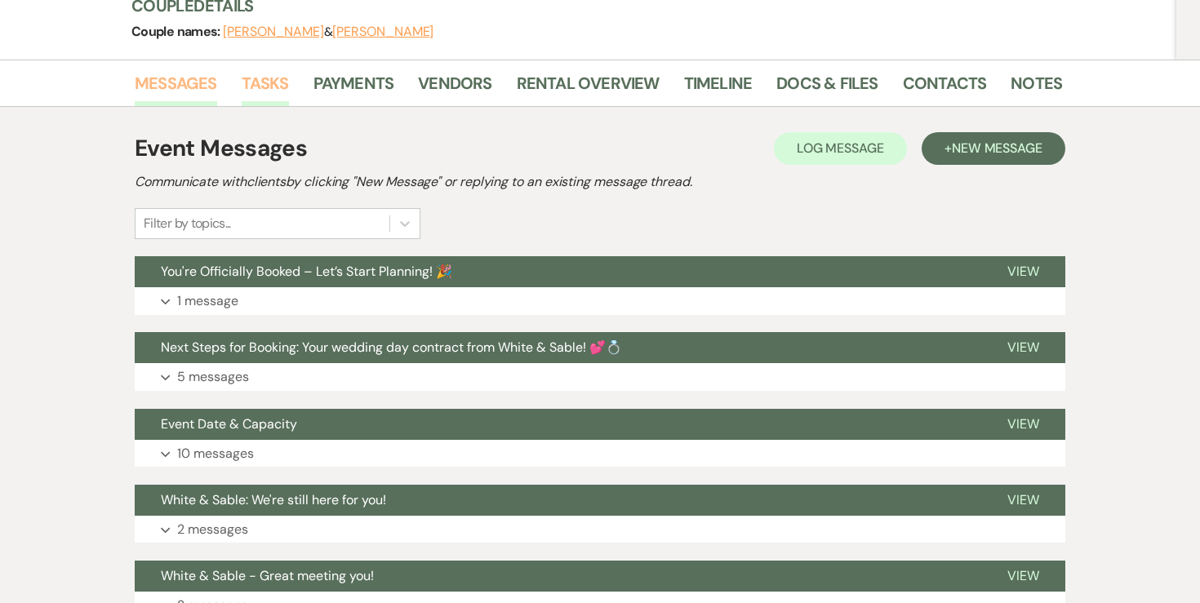
scroll to position [210, 0]
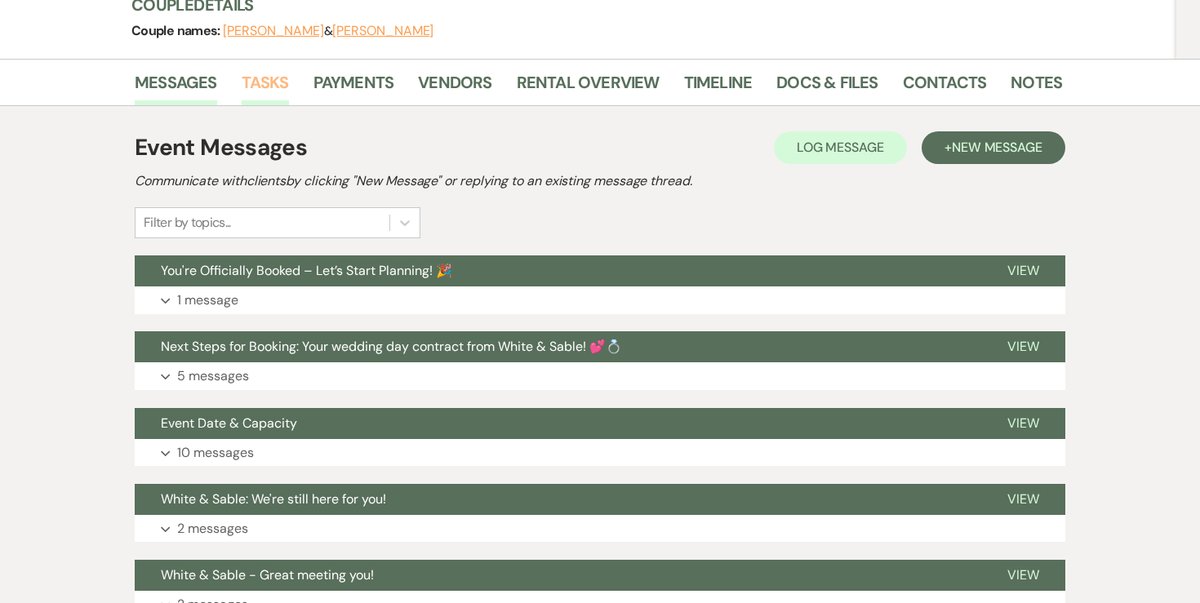
click at [272, 91] on link "Tasks" at bounding box center [265, 87] width 47 height 36
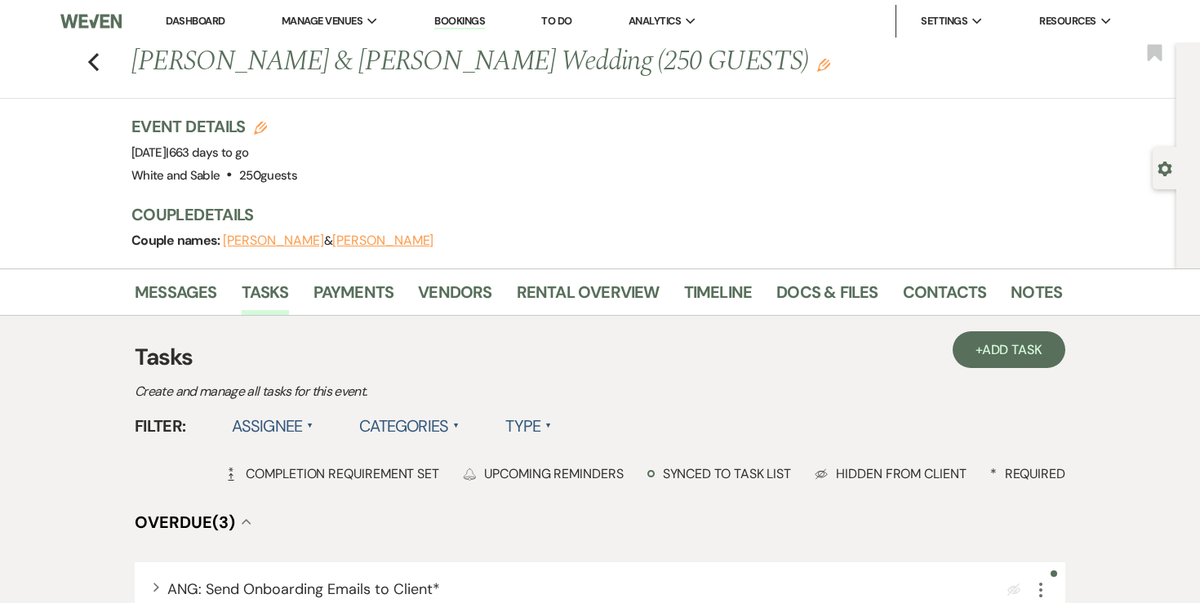
click at [310, 427] on span "▲" at bounding box center [310, 426] width 7 height 13
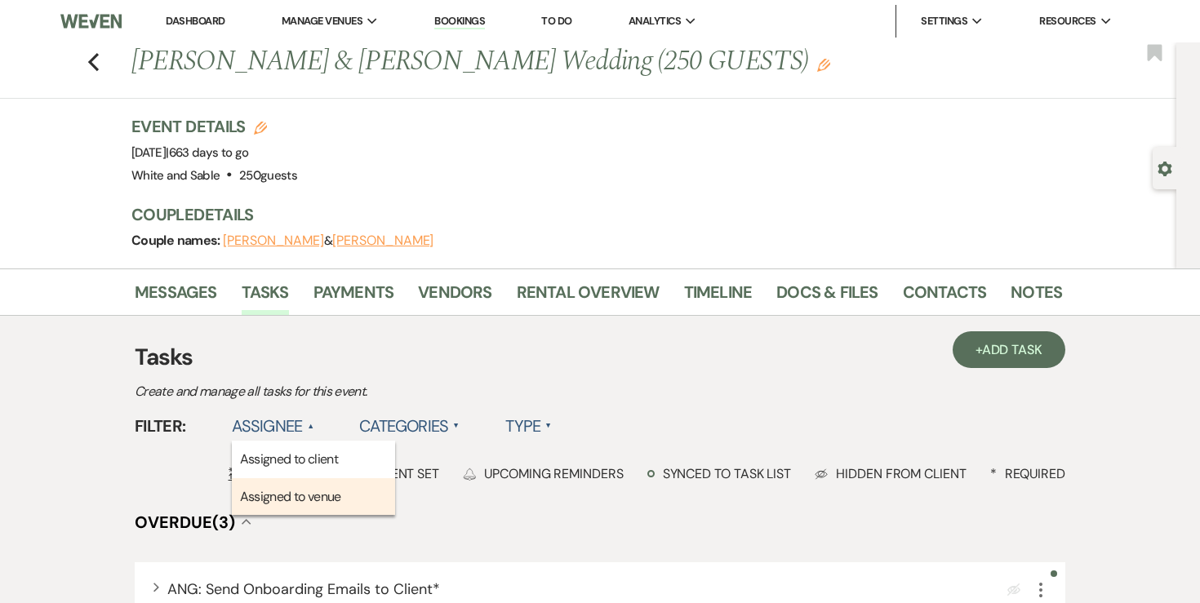
click at [291, 484] on li "Assigned to venue" at bounding box center [313, 497] width 163 height 38
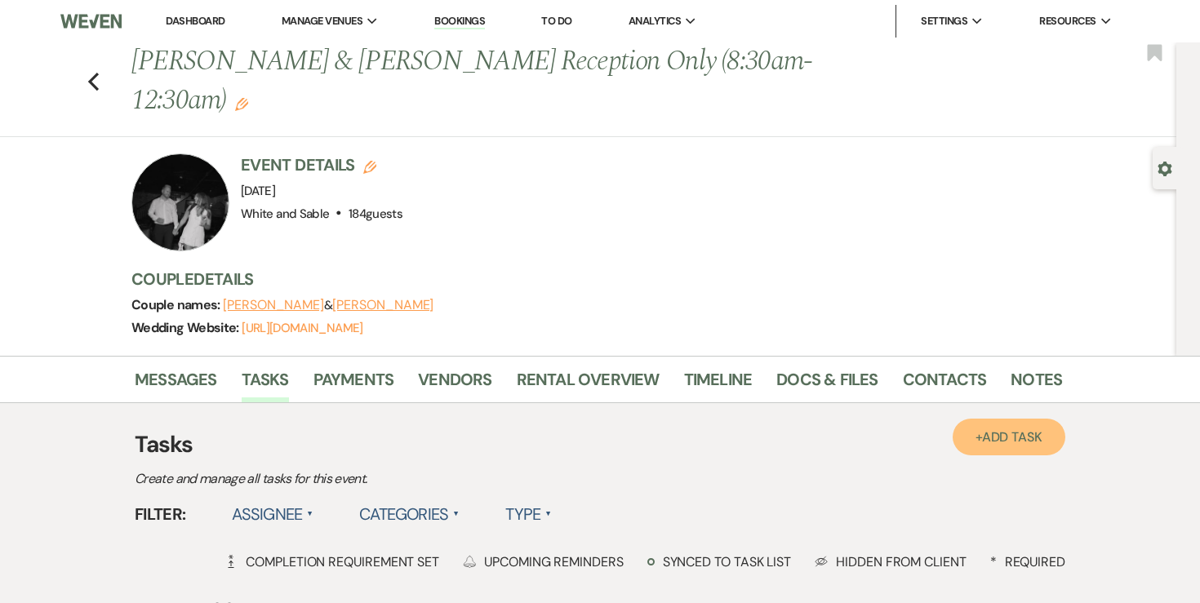
click at [952, 433] on link "+ Add Task" at bounding box center [1008, 437] width 113 height 37
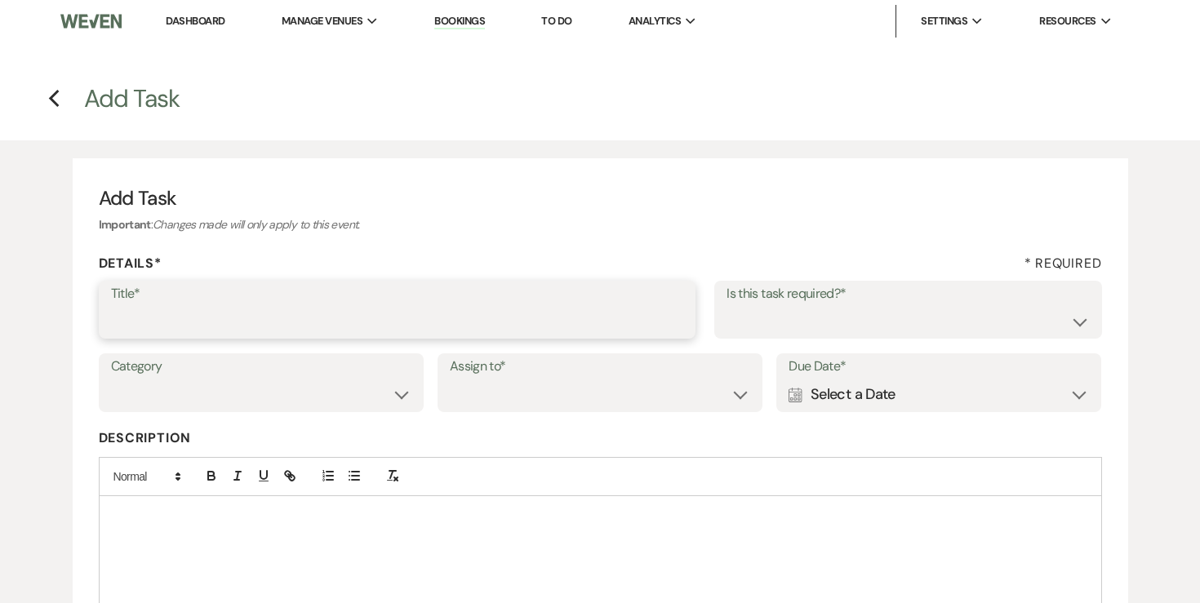
click at [414, 330] on input "Title*" at bounding box center [397, 321] width 572 height 32
click at [56, 94] on icon "Previous" at bounding box center [54, 99] width 12 height 20
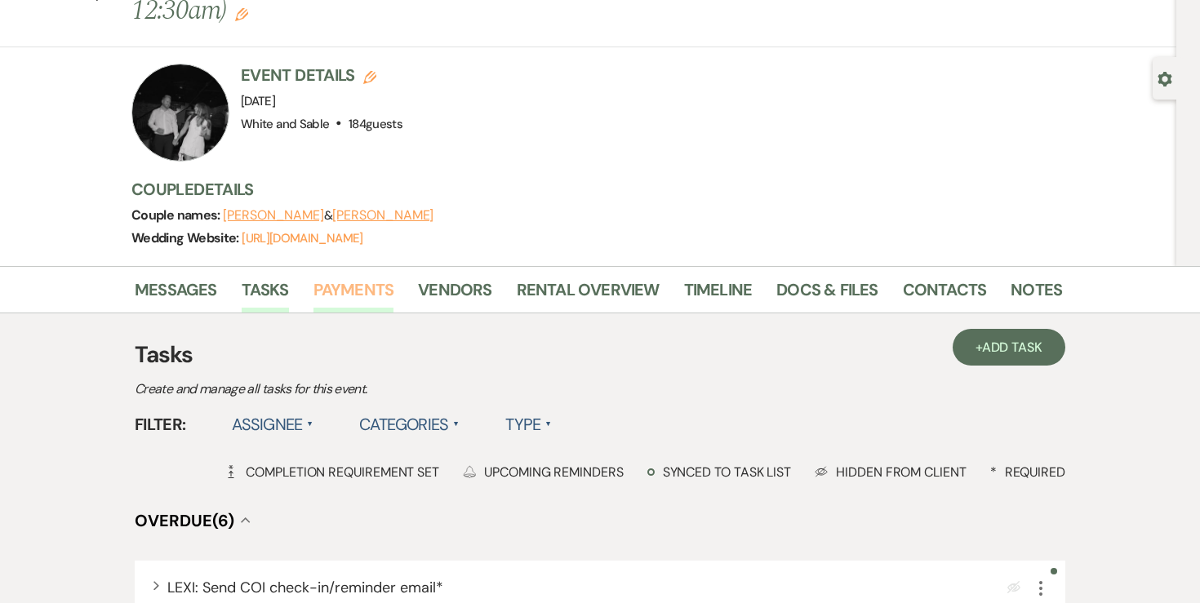
scroll to position [93, 0]
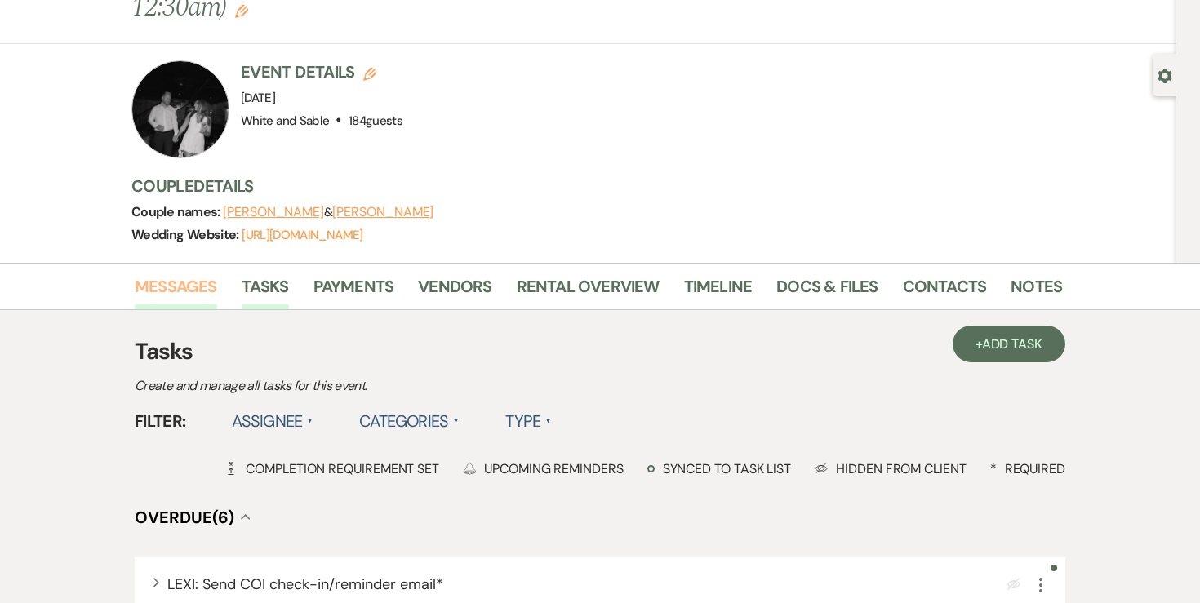
click at [185, 295] on link "Messages" at bounding box center [176, 291] width 82 height 36
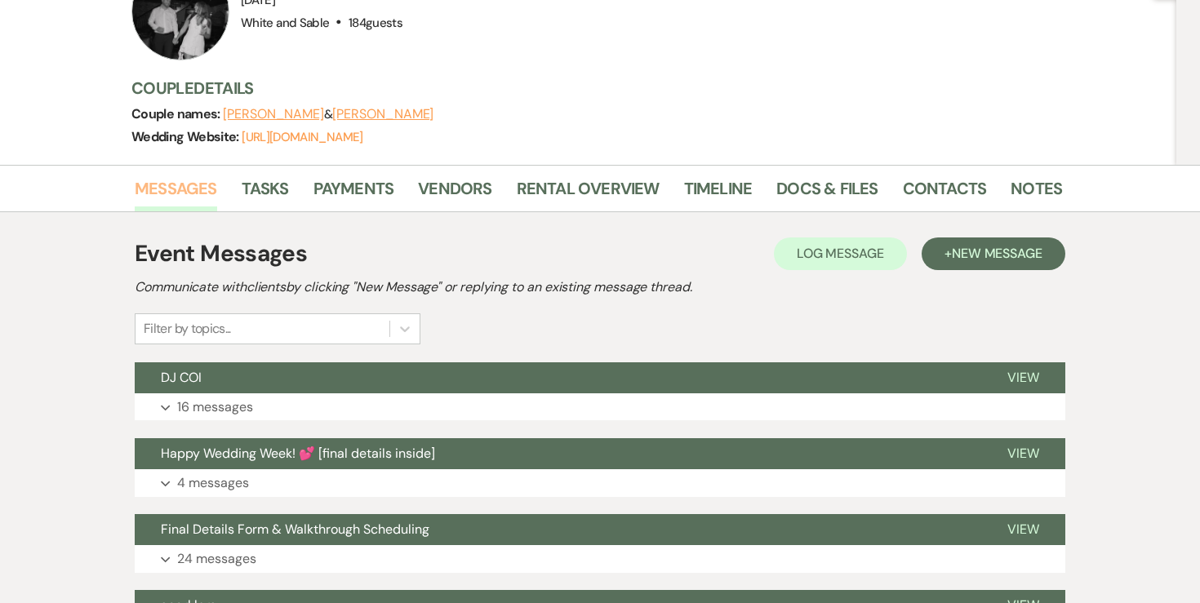
scroll to position [240, 0]
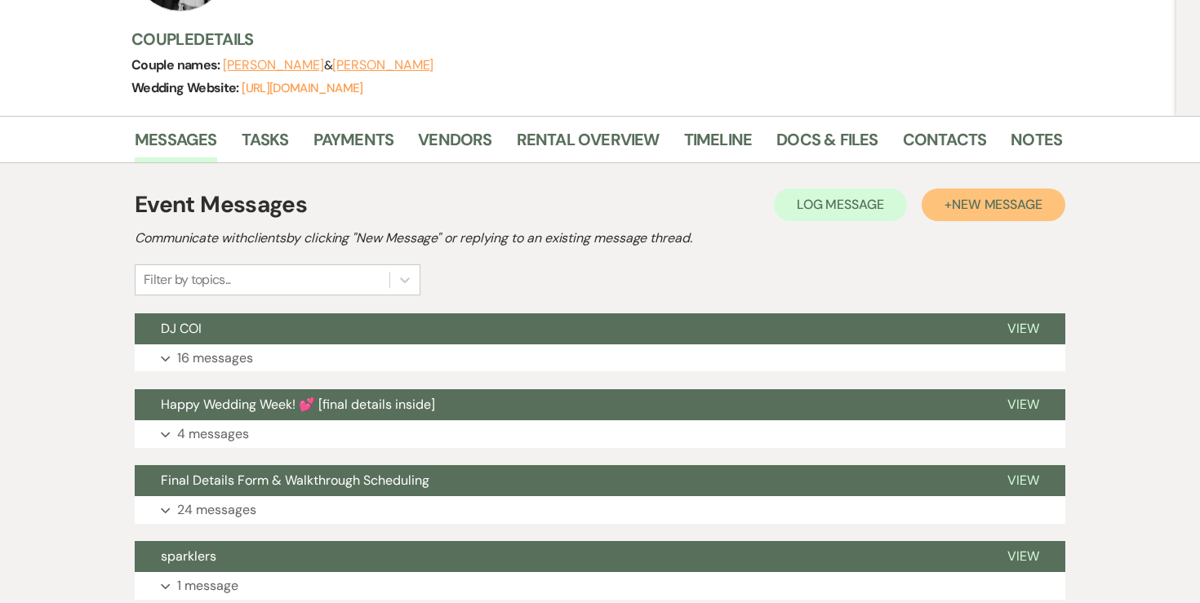
click at [1035, 206] on span "New Message" at bounding box center [997, 204] width 91 height 17
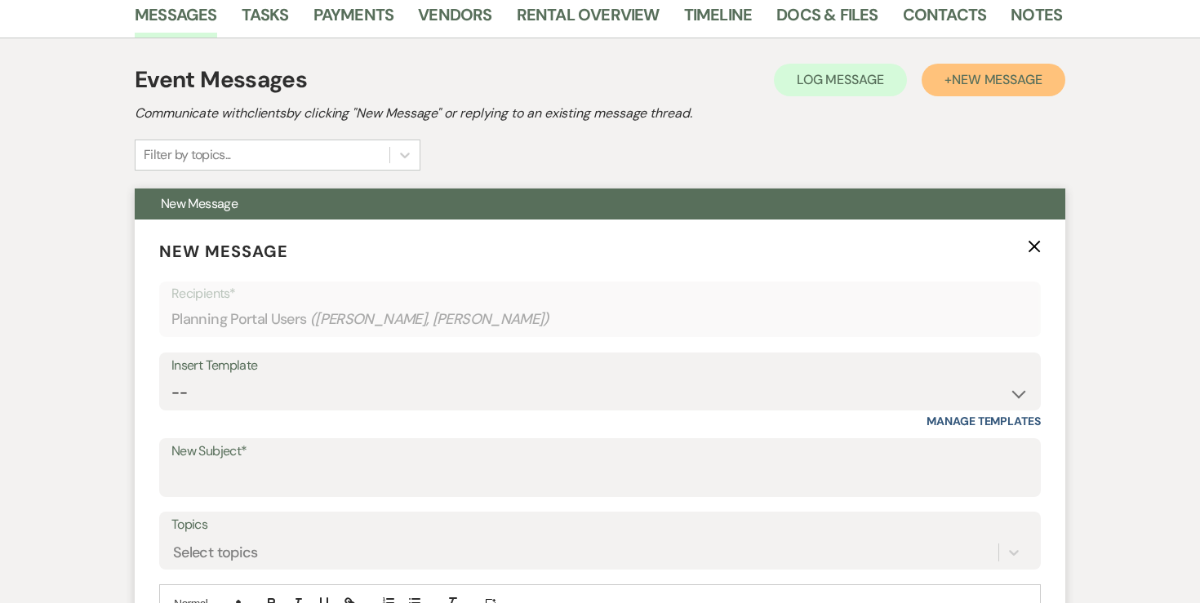
scroll to position [411, 0]
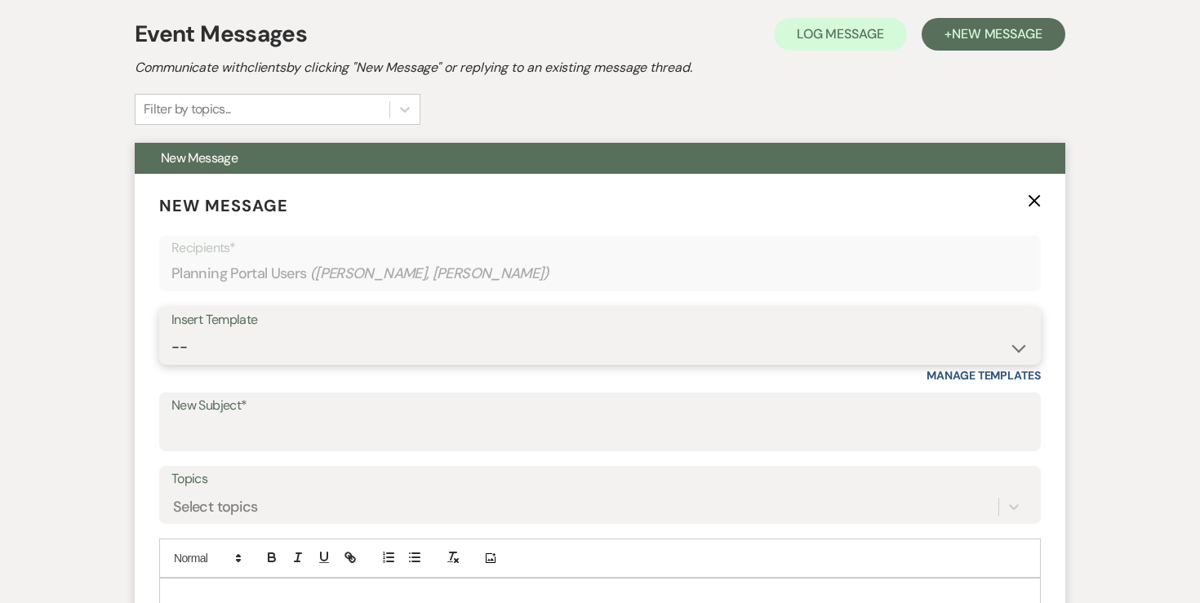
click at [427, 347] on select "-- Inquiry Response (Venue Guide) Schedule - Venue Tour Appt Confirmation Sched…" at bounding box center [599, 347] width 857 height 32
select select "5771"
type input "Thank you! 💕"
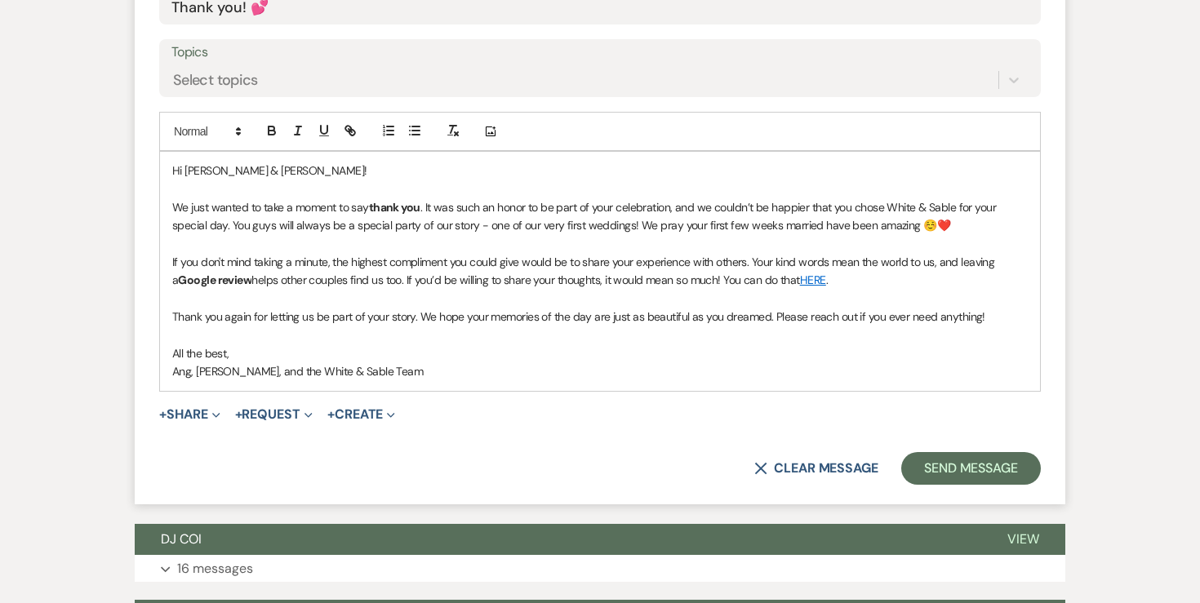
scroll to position [839, 0]
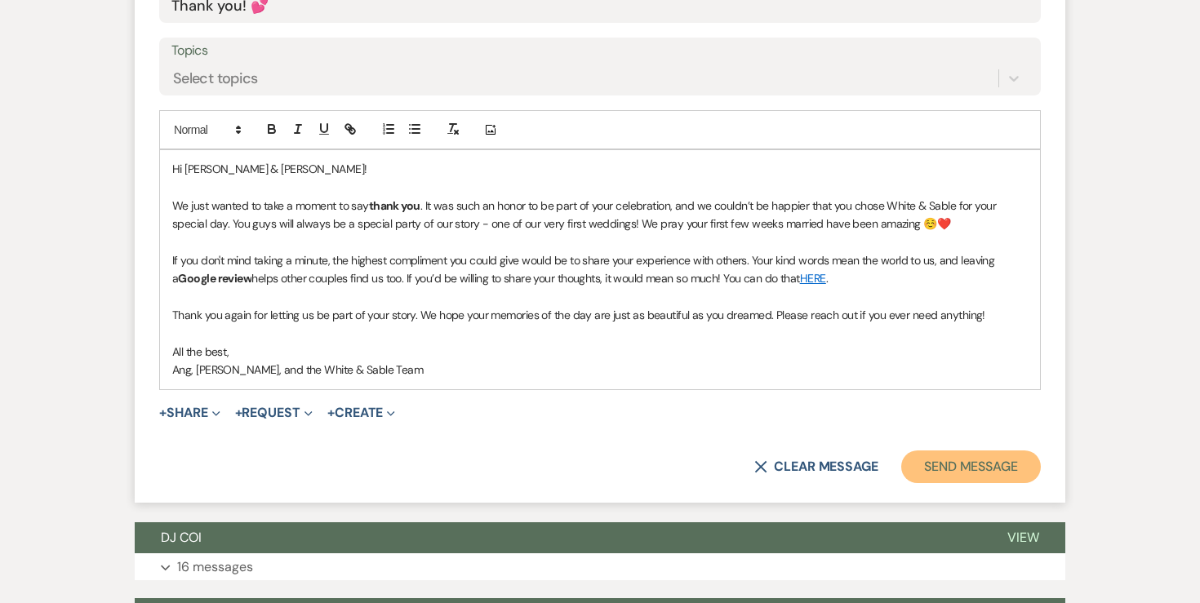
click at [925, 459] on button "Send Message" at bounding box center [971, 467] width 140 height 33
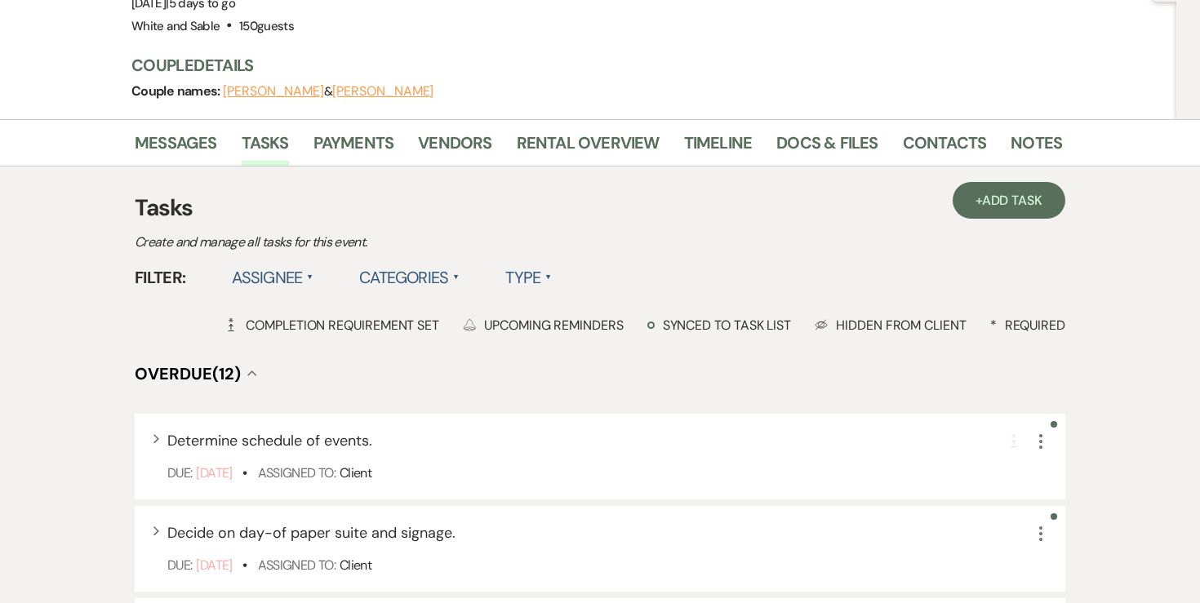
scroll to position [191, 0]
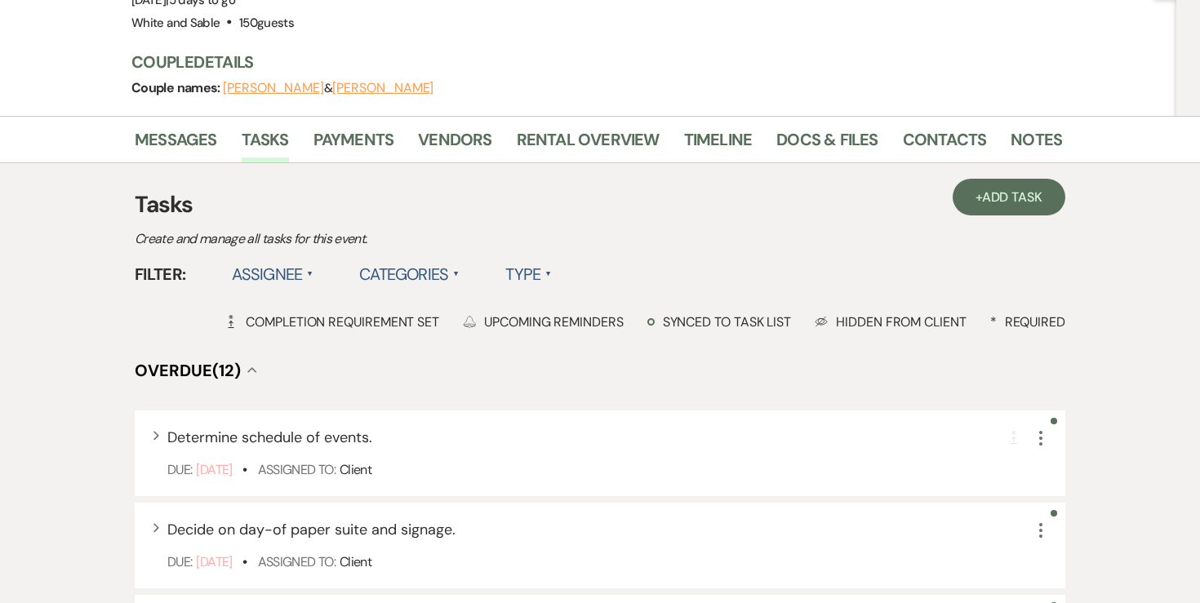
click at [819, 202] on div "Tasks Create and manage all tasks for this event." at bounding box center [600, 219] width 930 height 62
click at [284, 260] on label "Assignee ▲" at bounding box center [273, 274] width 82 height 29
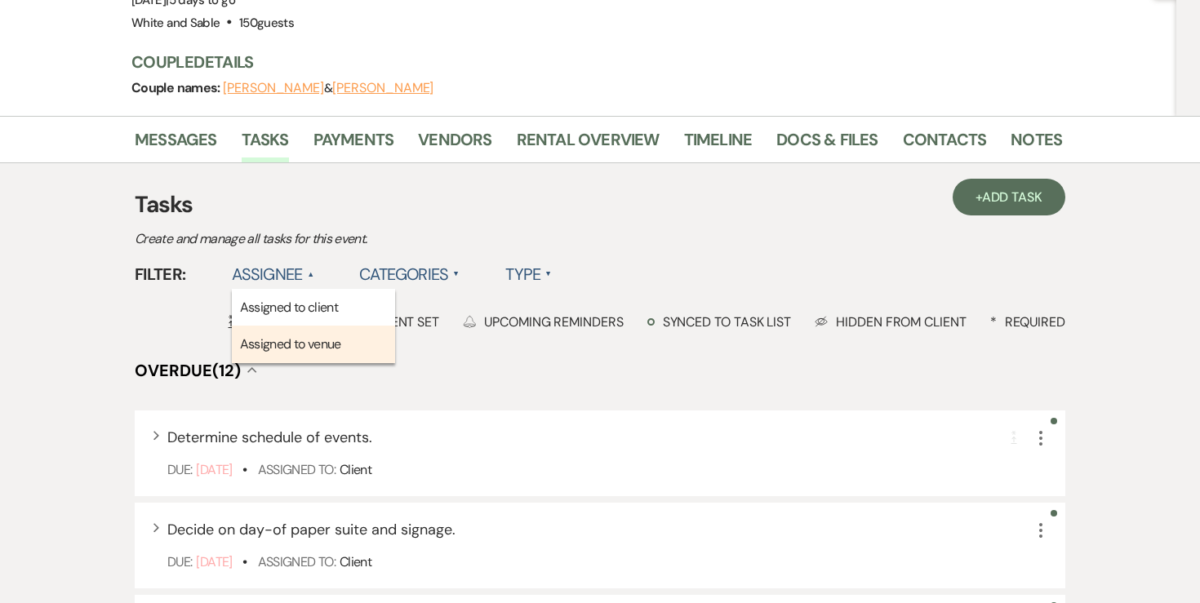
click at [272, 326] on li "Assigned to venue" at bounding box center [313, 345] width 163 height 38
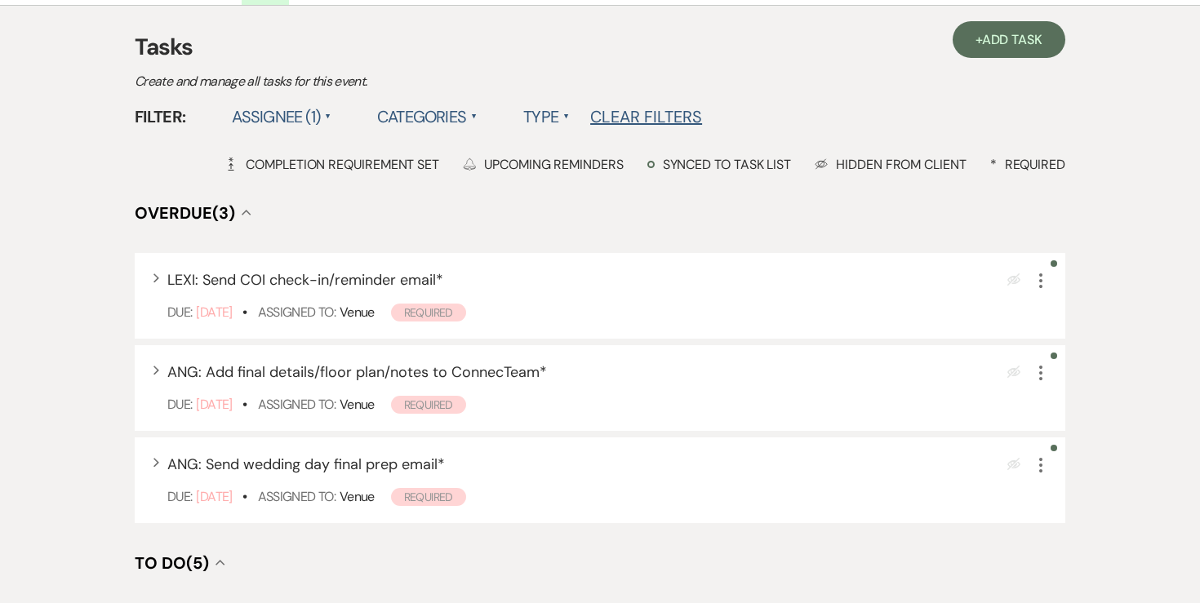
scroll to position [355, 0]
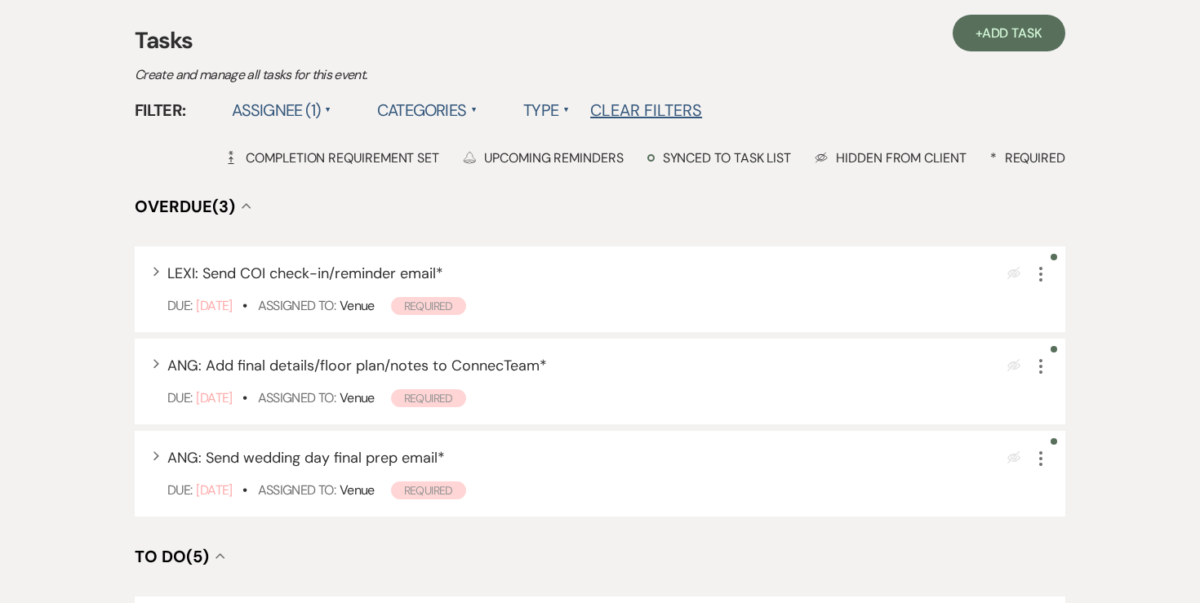
click at [877, 45] on div "Tasks Create and manage all tasks for this event." at bounding box center [600, 55] width 930 height 62
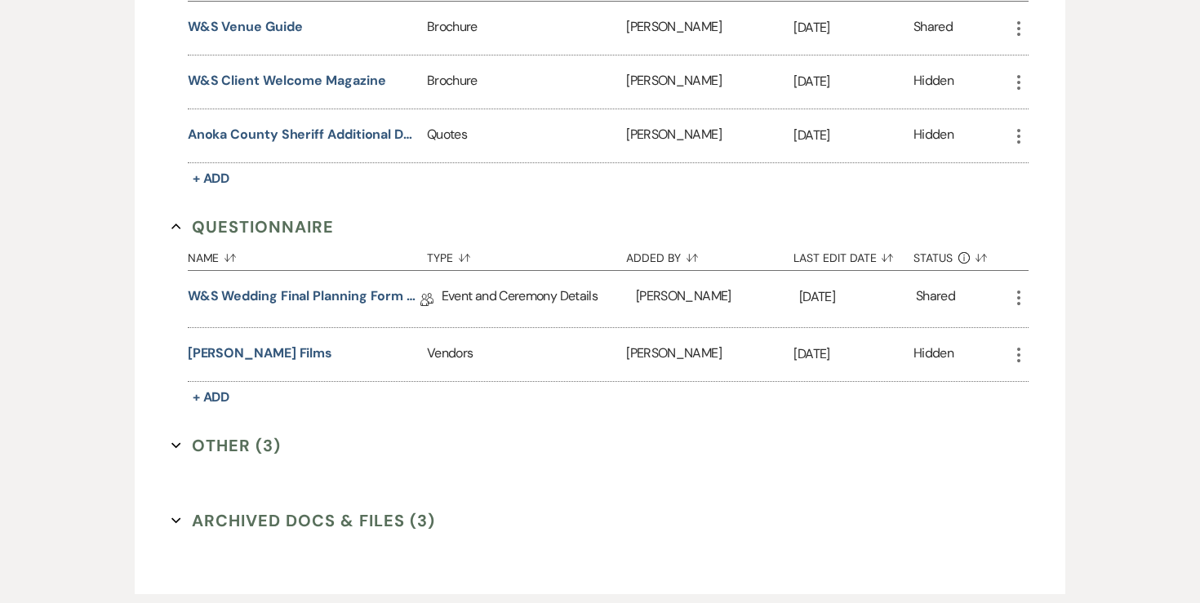
scroll to position [3223, 0]
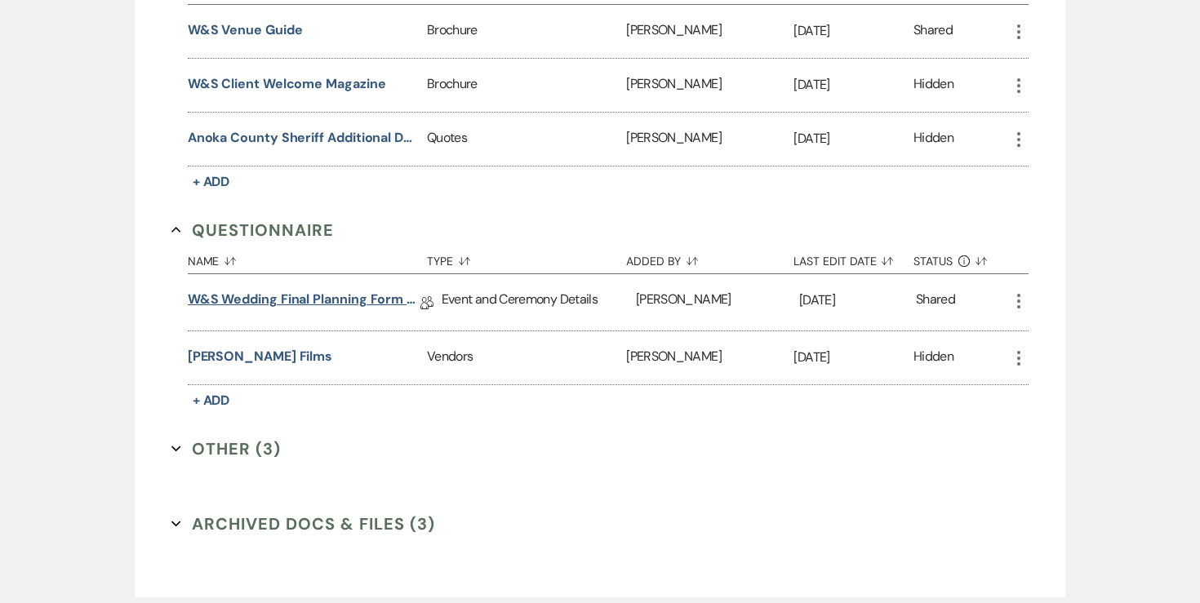
click at [365, 290] on link "W&S Wedding Final Planning Form - [PERSON_NAME] & [PERSON_NAME]" at bounding box center [304, 302] width 233 height 25
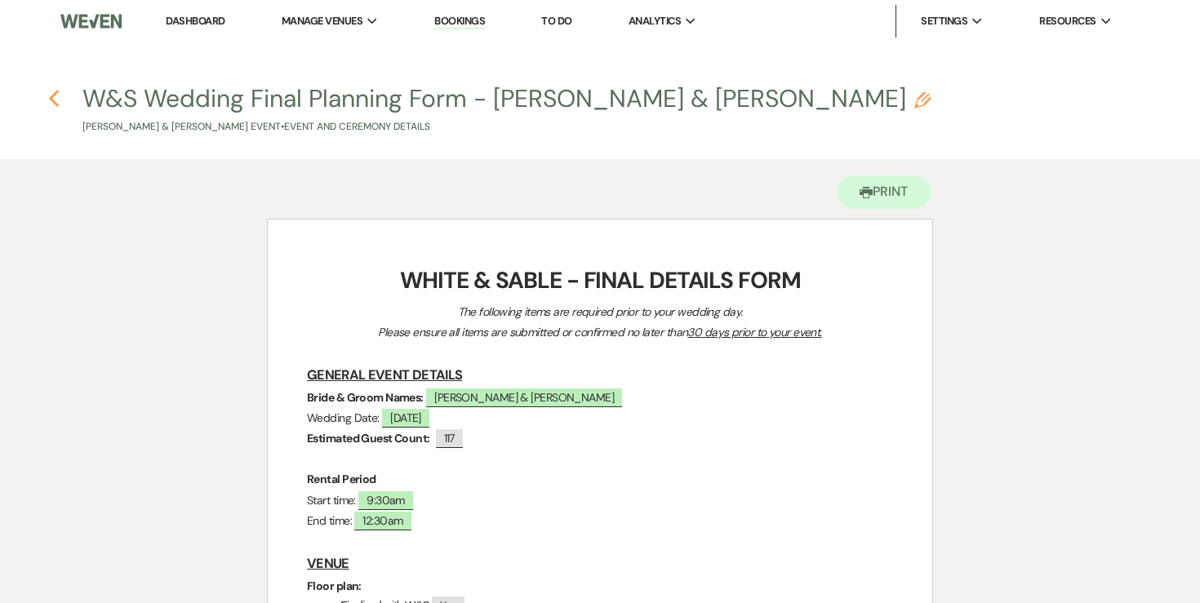
click at [55, 100] on icon "Previous" at bounding box center [54, 99] width 12 height 20
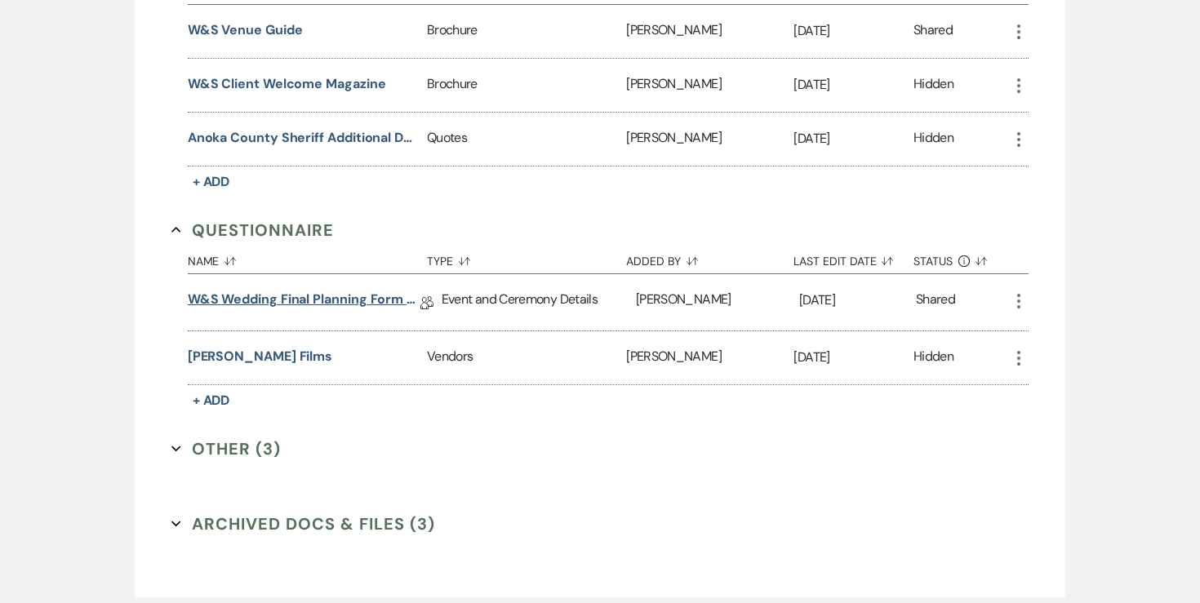
click at [363, 290] on link "W&S Wedding Final Planning Form - [PERSON_NAME] & [PERSON_NAME]" at bounding box center [304, 302] width 233 height 25
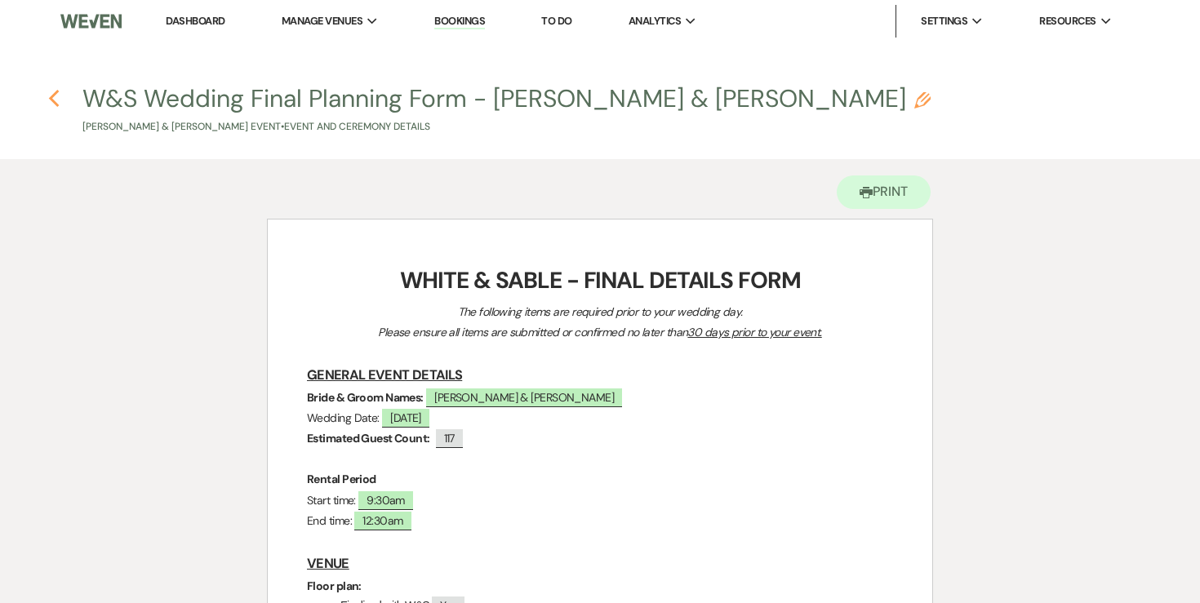
click at [59, 104] on icon "Previous" at bounding box center [54, 99] width 12 height 20
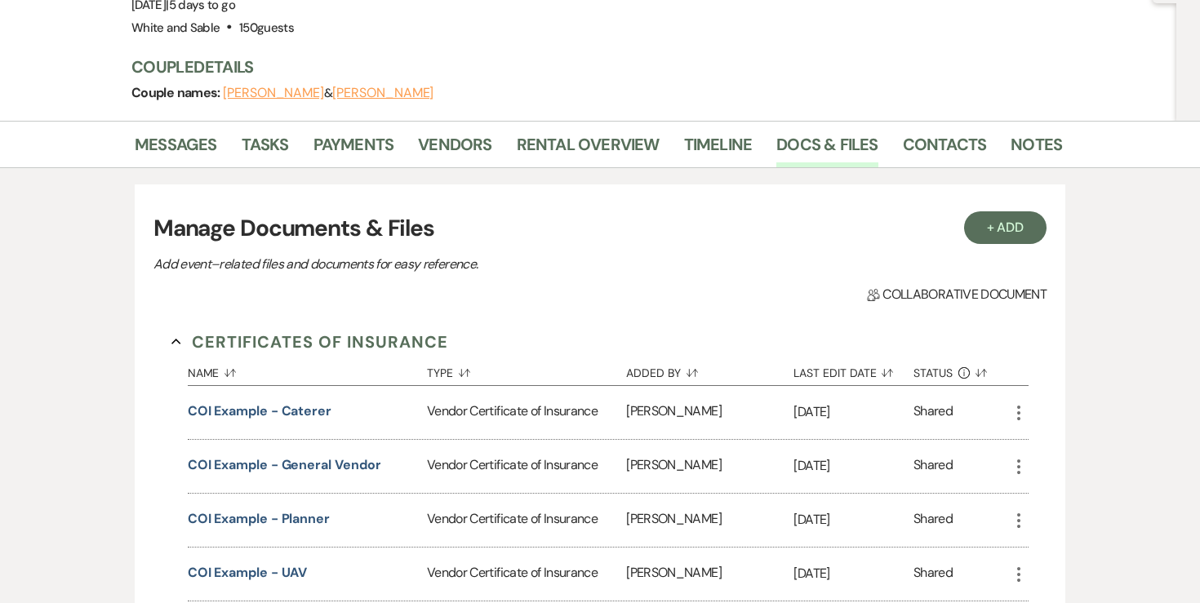
scroll to position [187, 0]
click at [953, 131] on link "Contacts" at bounding box center [945, 149] width 84 height 36
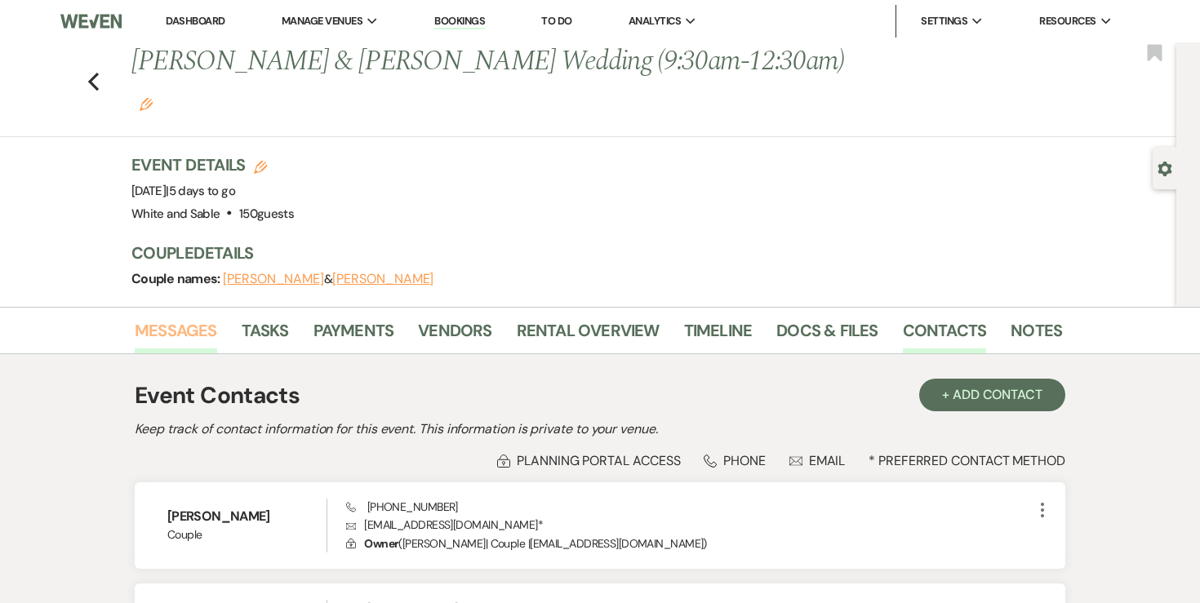
click at [179, 317] on link "Messages" at bounding box center [176, 335] width 82 height 36
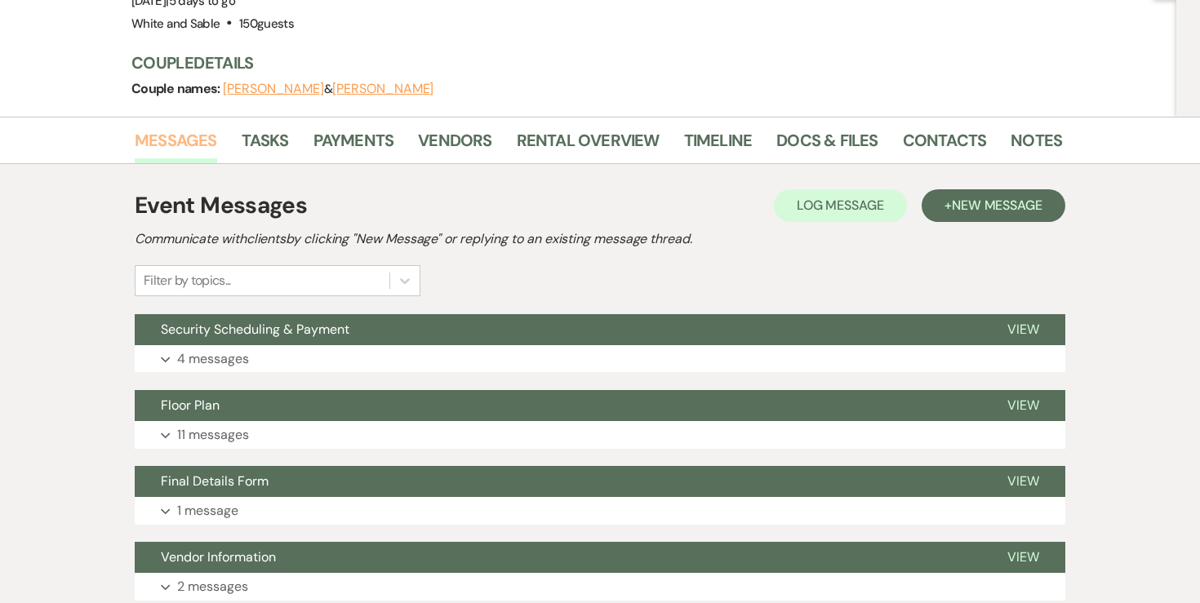
scroll to position [193, 0]
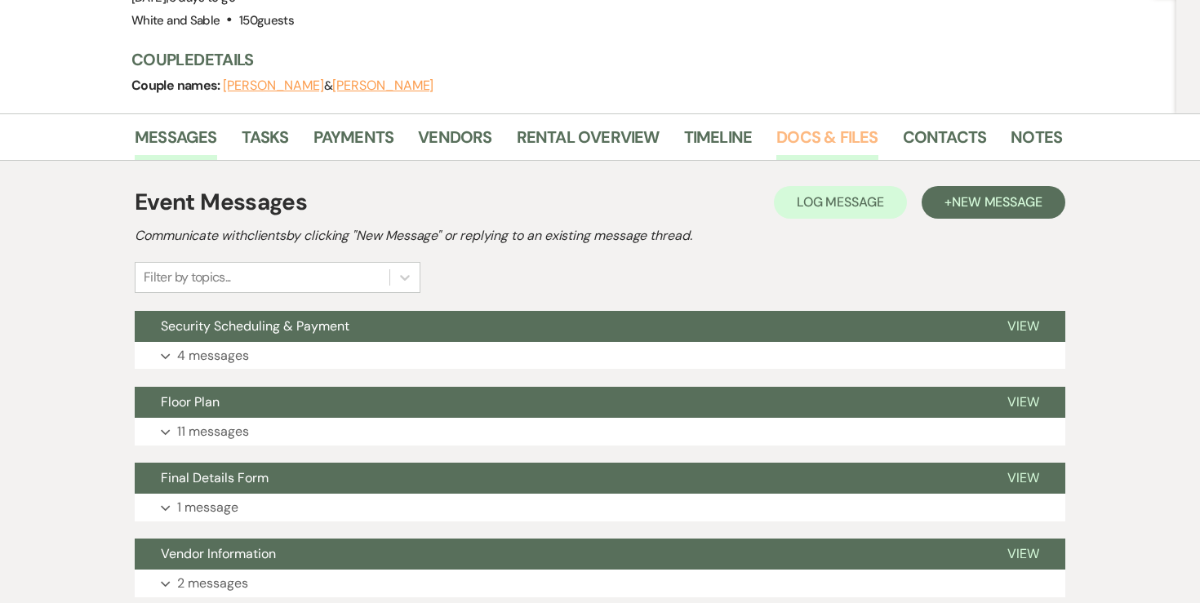
click at [848, 124] on link "Docs & Files" at bounding box center [826, 142] width 101 height 36
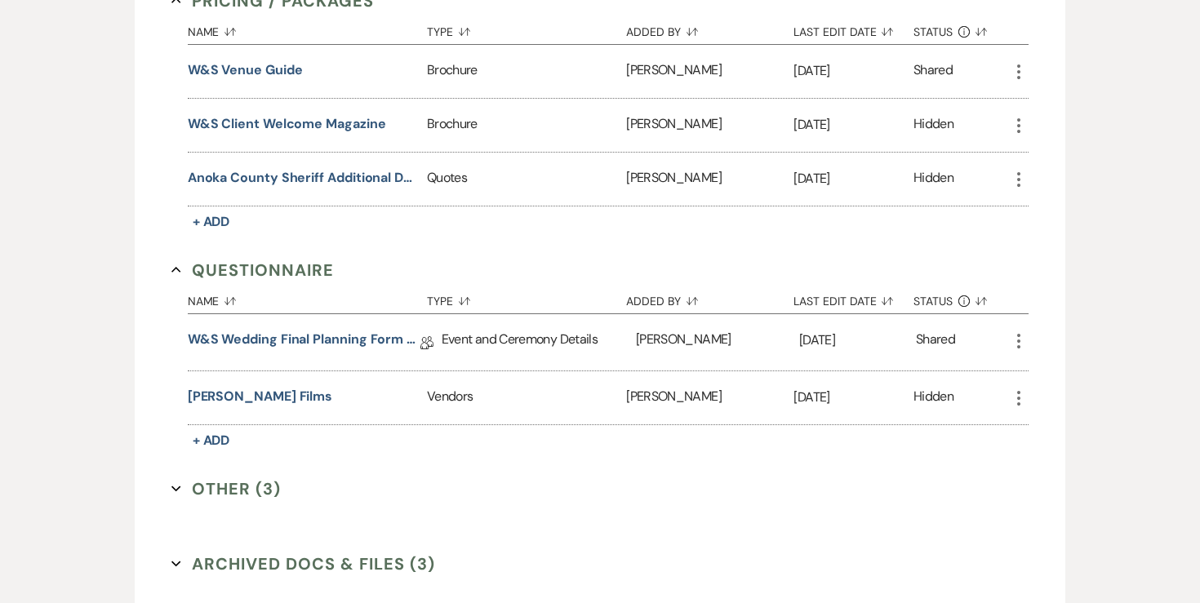
scroll to position [3186, 0]
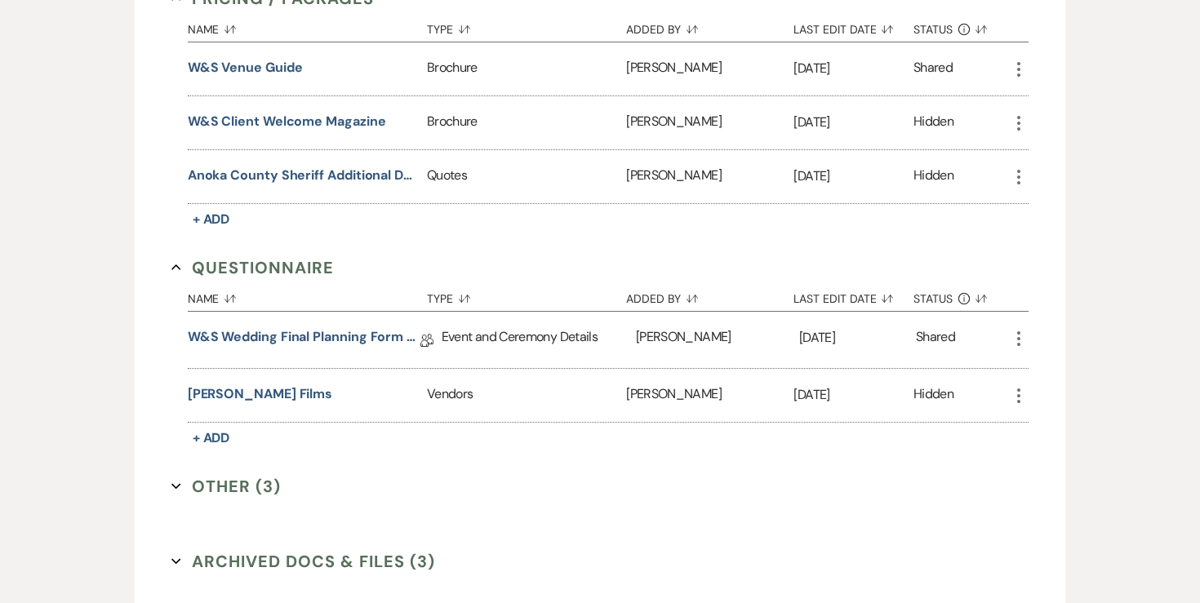
click at [1012, 329] on icon "More" at bounding box center [1019, 339] width 20 height 20
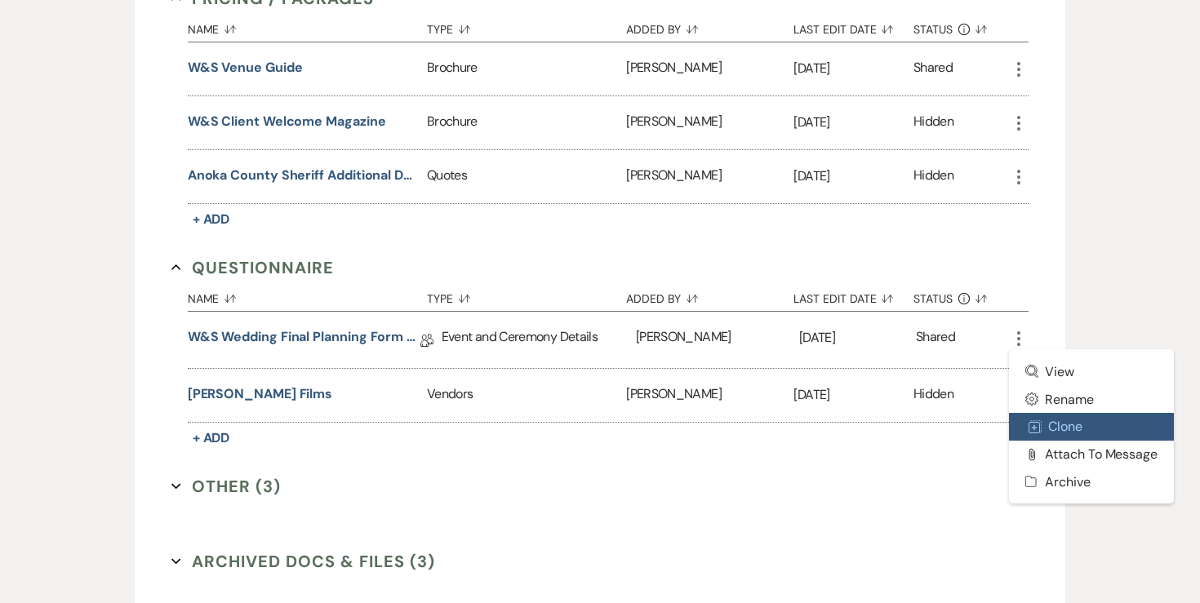
click at [1052, 413] on button "Duplicate Clone" at bounding box center [1091, 427] width 165 height 28
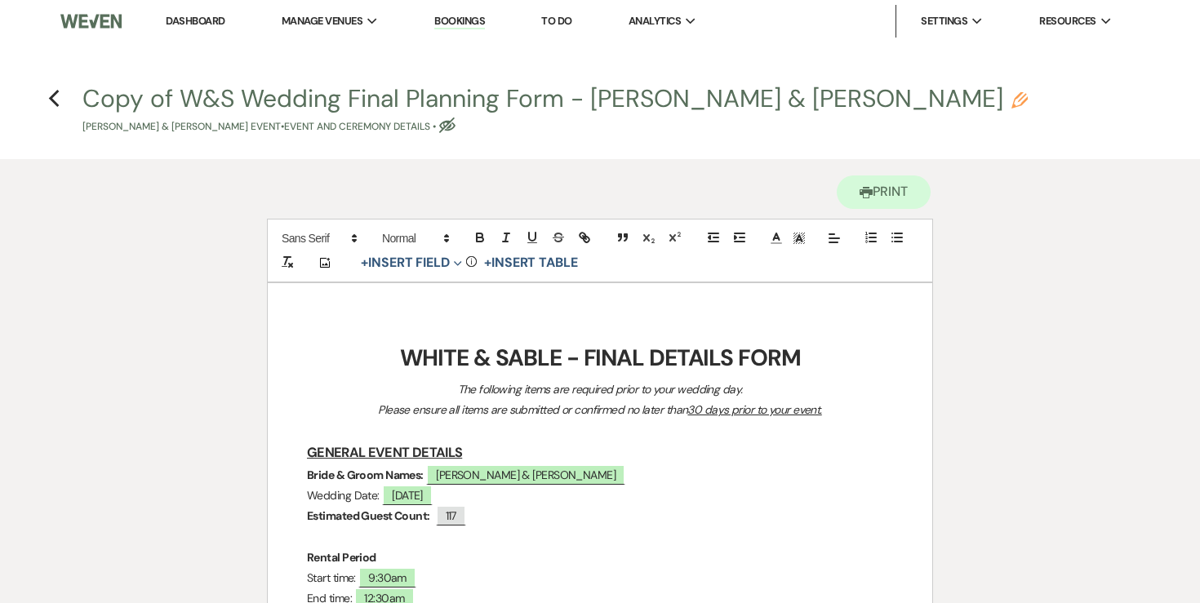
click at [786, 87] on button "Copy of W&S Wedding Final Planning Form - Kyle & Rebekah Pencil Rebekah Smith &…" at bounding box center [554, 111] width 945 height 48
select select "49"
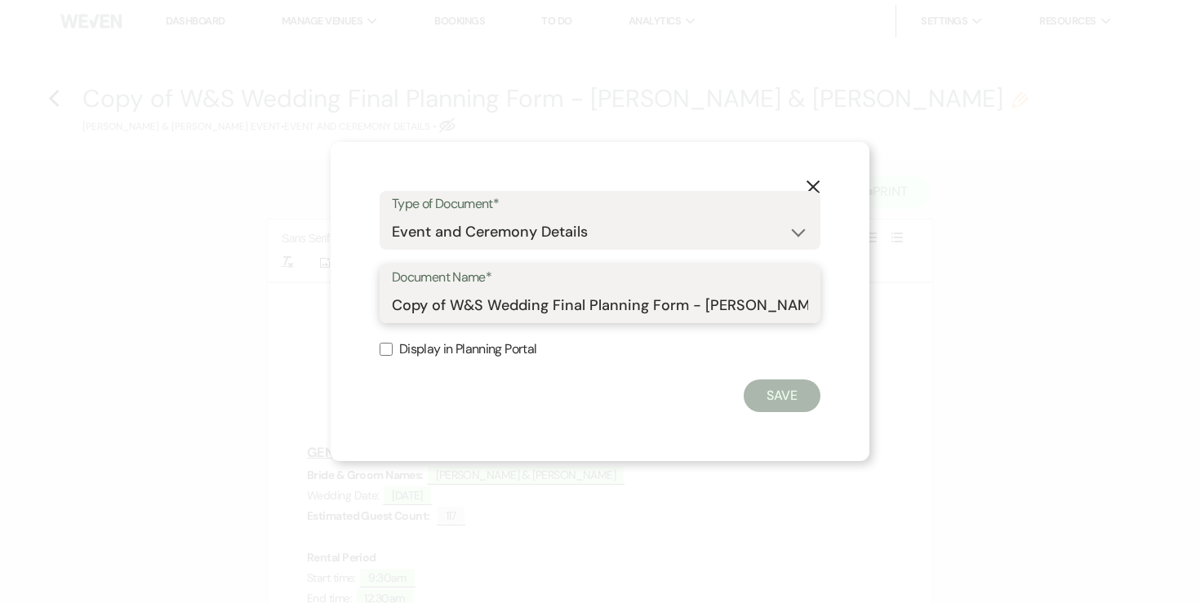
drag, startPoint x: 703, startPoint y: 311, endPoint x: 194, endPoint y: 311, distance: 508.5
click at [206, 309] on div "X Type of Document* Special Event Insurance Vendor Certificate of Insurance Con…" at bounding box center [600, 301] width 1200 height 603
click at [539, 309] on input "Kyle & Rebekah" at bounding box center [600, 306] width 416 height 32
type input "Kyle & Rebekah Final Details"
click at [792, 396] on button "Save" at bounding box center [782, 396] width 77 height 33
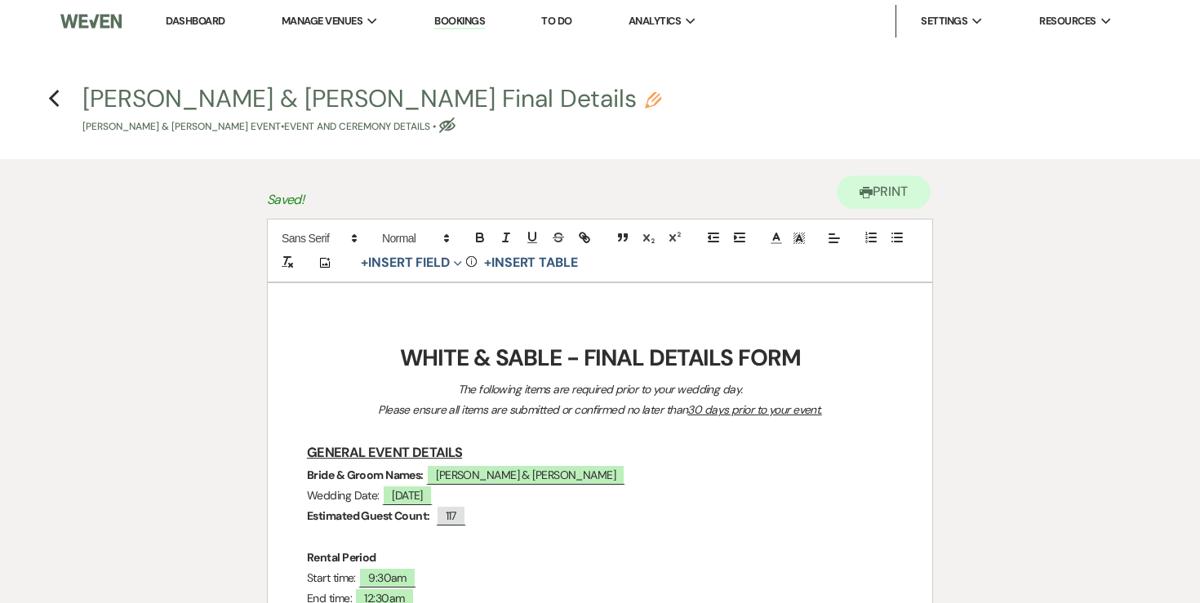
click at [553, 355] on strong "WHITE & SABLE - FINAL DETAILS FORM" at bounding box center [600, 358] width 401 height 30
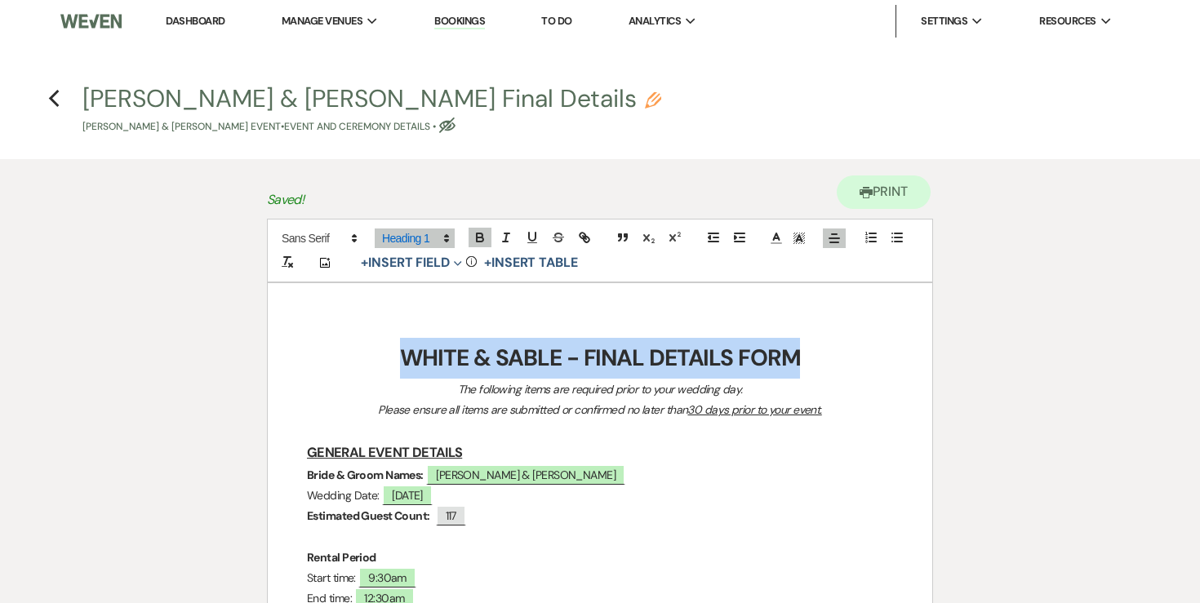
click at [553, 355] on strong "WHITE & SABLE - FINAL DETAILS FORM" at bounding box center [600, 358] width 401 height 30
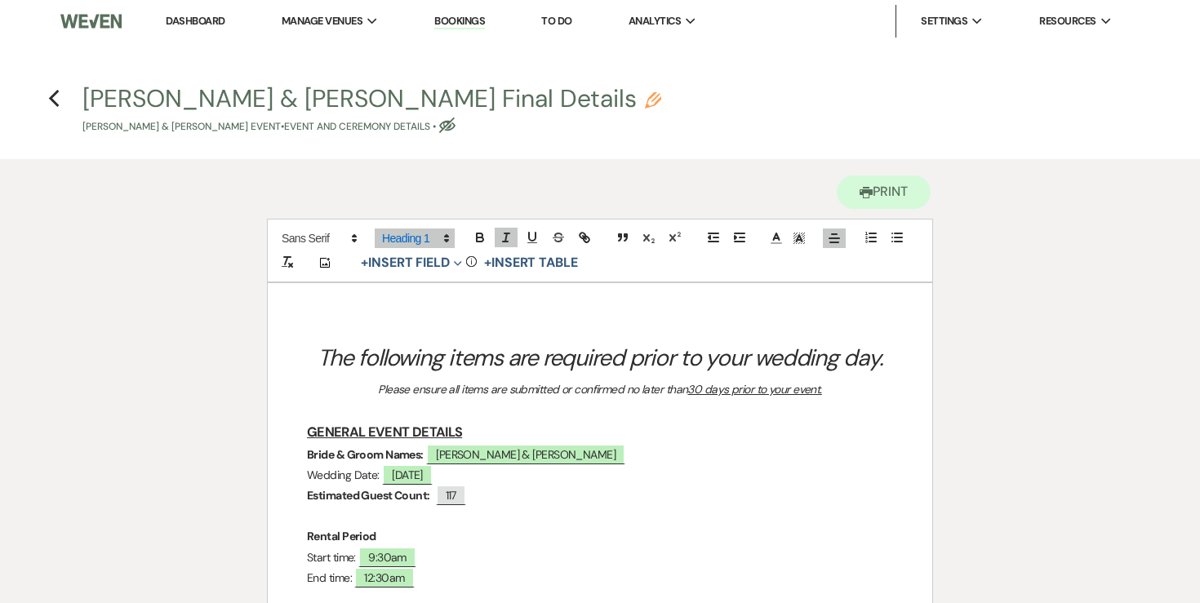
click at [531, 365] on em "The following items are required prior to your wedding day." at bounding box center [600, 358] width 566 height 30
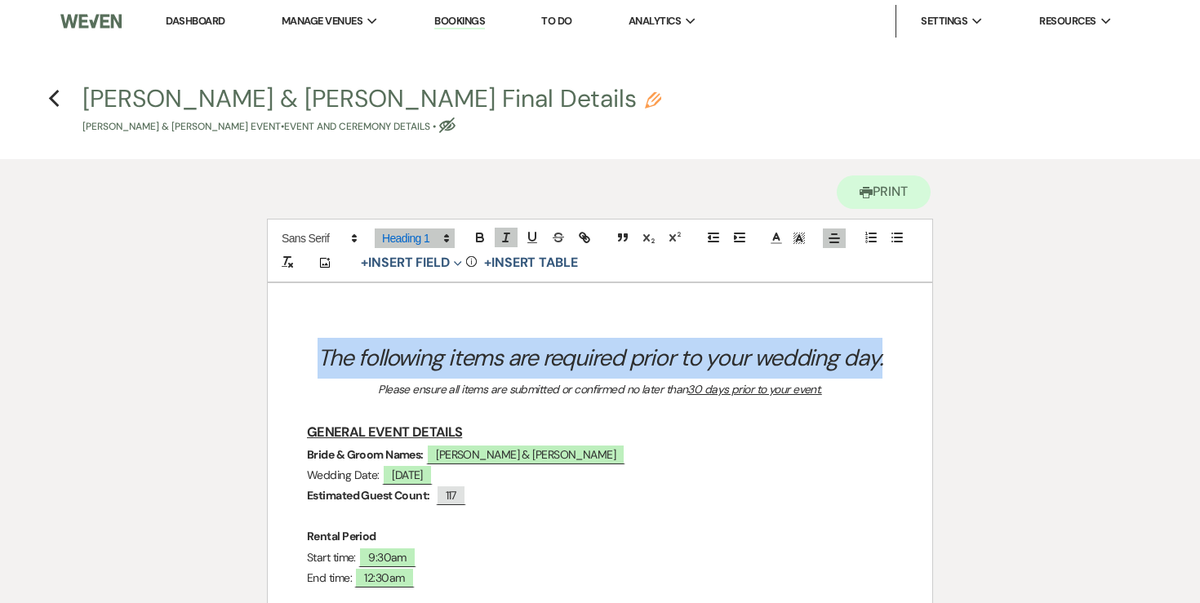
click at [531, 365] on em "The following items are required prior to your wedding day." at bounding box center [600, 358] width 566 height 30
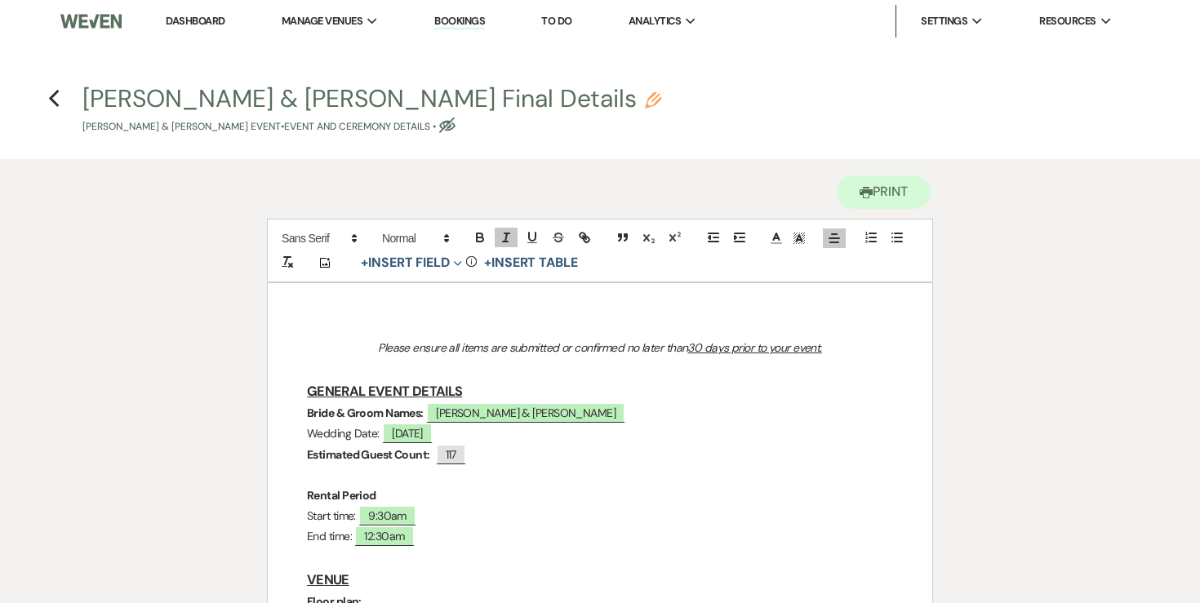
click at [531, 365] on p at bounding box center [600, 369] width 586 height 20
click at [539, 352] on em "Please ensure all items are submitted or confirmed no later than 30 days prior …" at bounding box center [600, 347] width 444 height 15
click at [539, 349] on em "Please ensure all items are submitted or confirmed no later than 30 days prior …" at bounding box center [600, 347] width 444 height 15
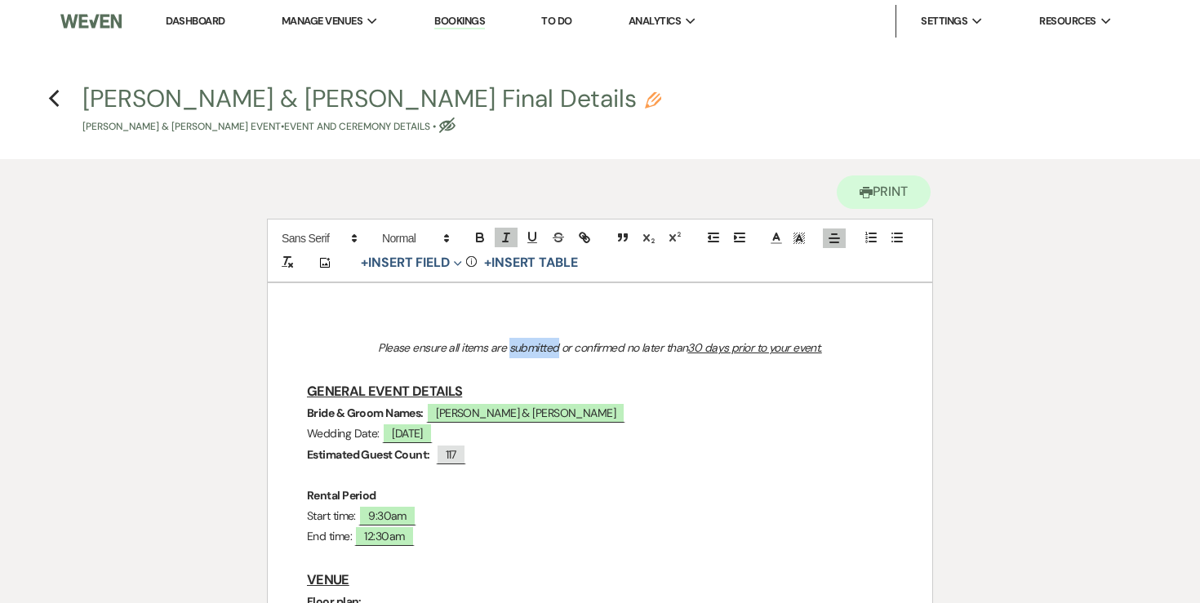
click at [539, 349] on em "Please ensure all items are submitted or confirmed no later than 30 days prior …" at bounding box center [600, 347] width 444 height 15
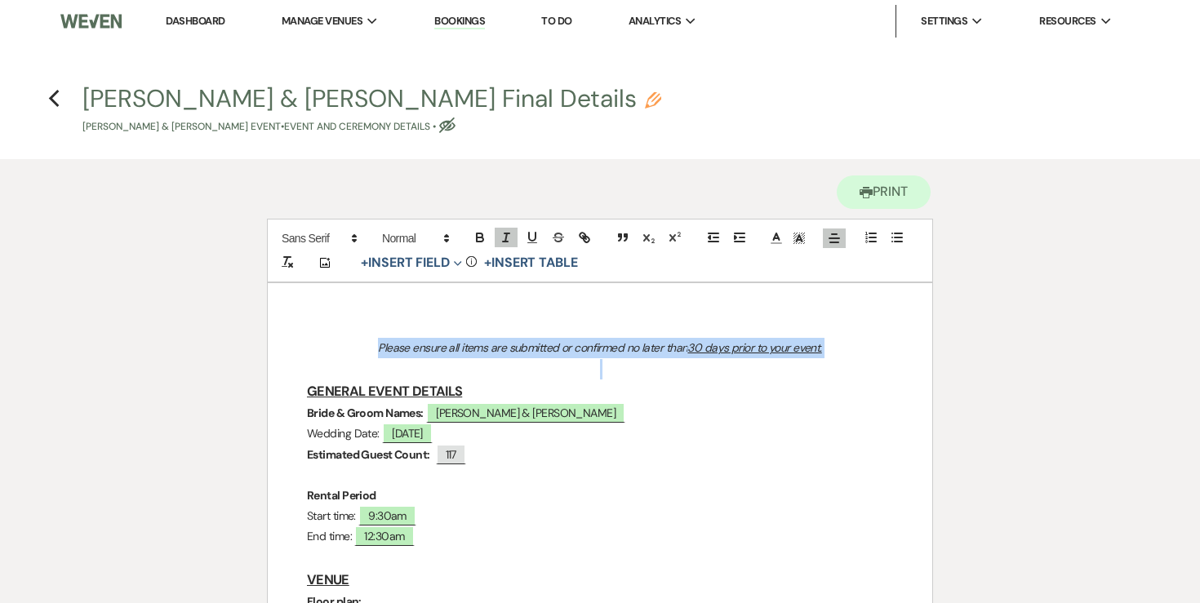
click at [539, 349] on em "Please ensure all items are submitted or confirmed no later than 30 days prior …" at bounding box center [600, 347] width 444 height 15
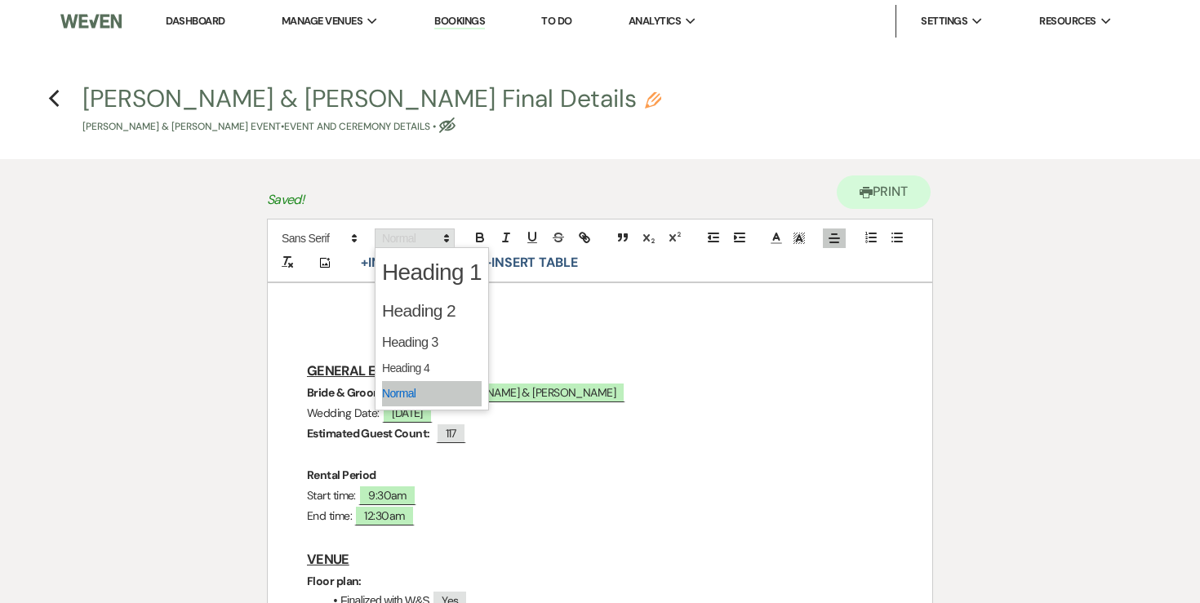
click at [407, 238] on span at bounding box center [415, 239] width 80 height 20
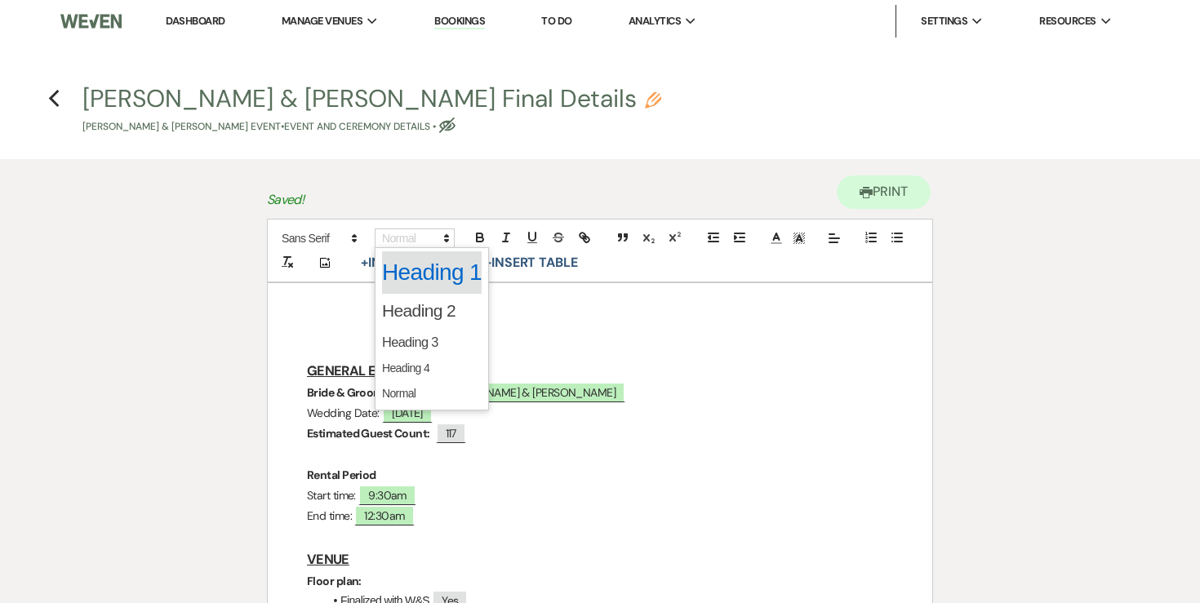
click at [417, 276] on span at bounding box center [432, 272] width 100 height 42
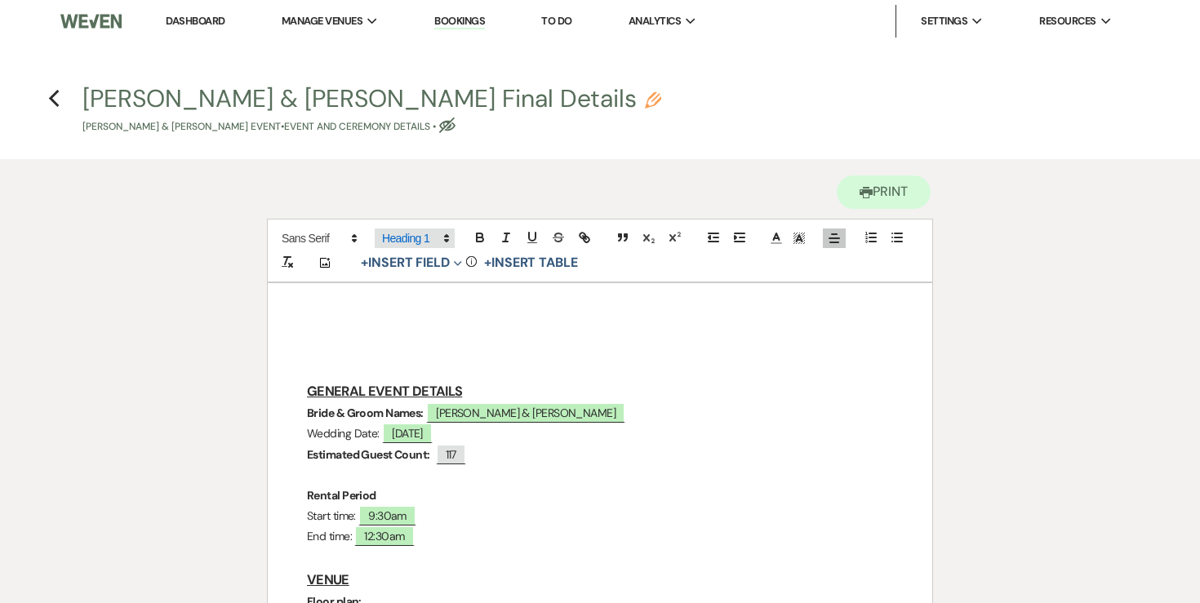
click at [404, 246] on span at bounding box center [415, 239] width 80 height 20
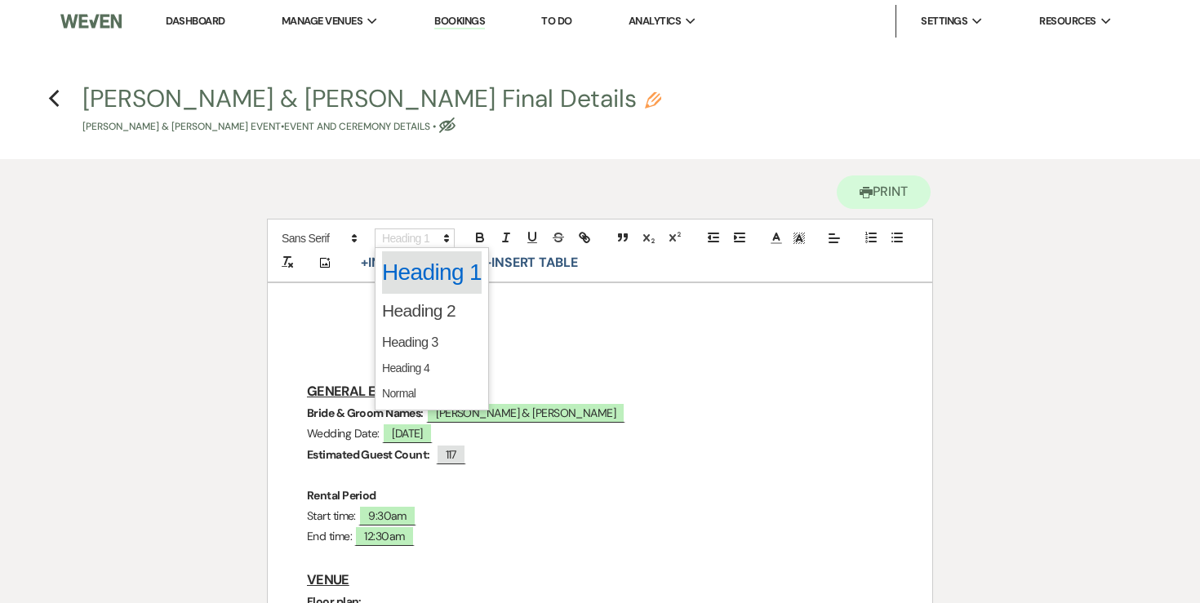
click at [405, 268] on span at bounding box center [432, 272] width 100 height 42
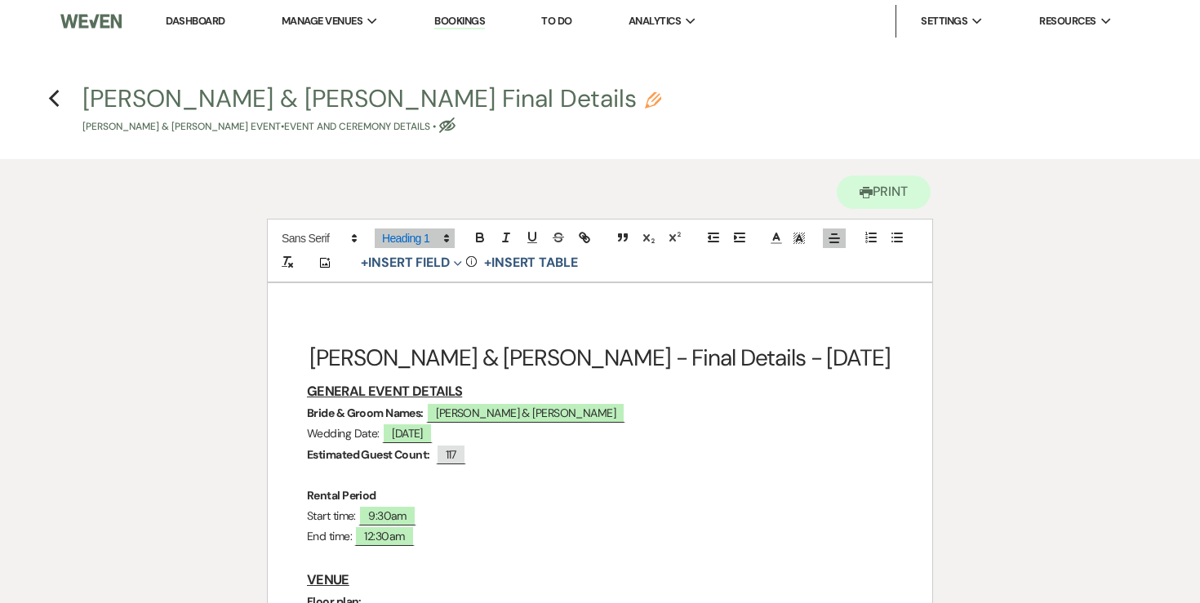
click at [491, 364] on h1 "Kyle & Rebekah - Final Details - 8.23.25" at bounding box center [600, 358] width 586 height 41
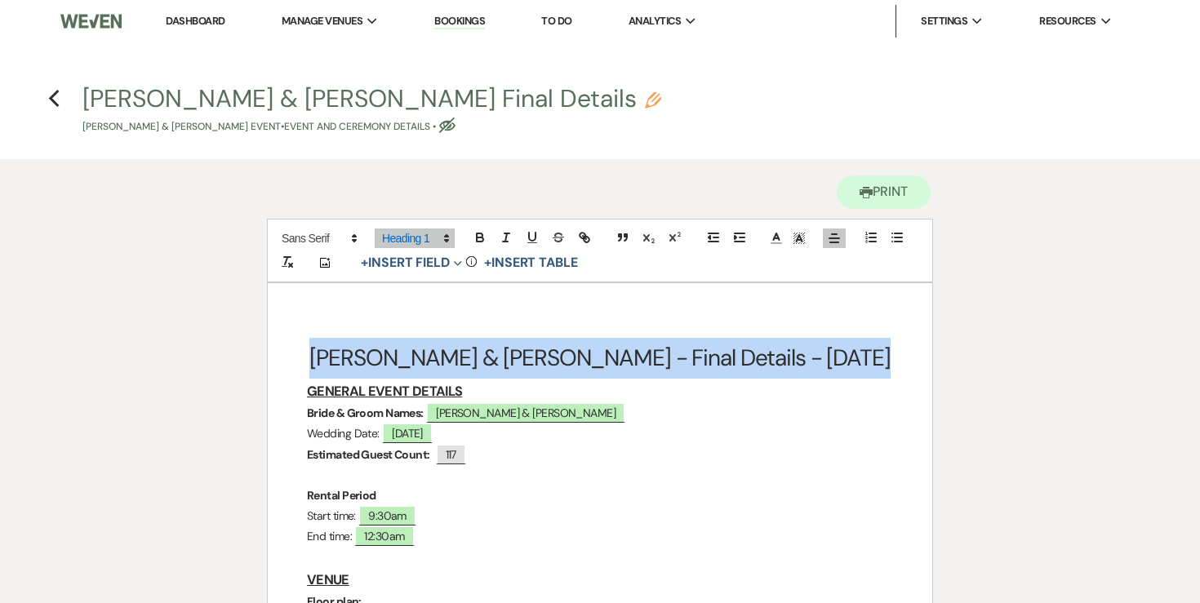
click at [491, 364] on h1 "Kyle & Rebekah - Final Details - 8.23.25" at bounding box center [600, 358] width 586 height 41
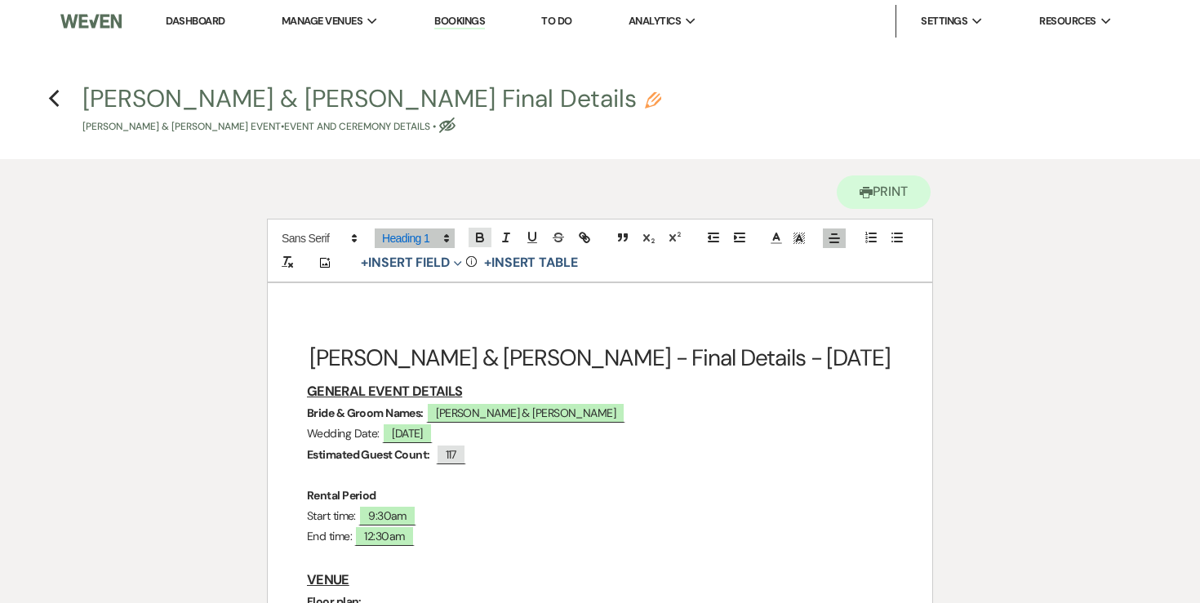
click at [480, 247] on div at bounding box center [532, 238] width 131 height 24
click at [477, 338] on h1 "Kyle & Rebekah - Final Details - 8.23.25" at bounding box center [600, 358] width 586 height 41
click at [477, 346] on h1 "Kyle & Rebekah - Final Details - 8.23.25" at bounding box center [600, 358] width 586 height 41
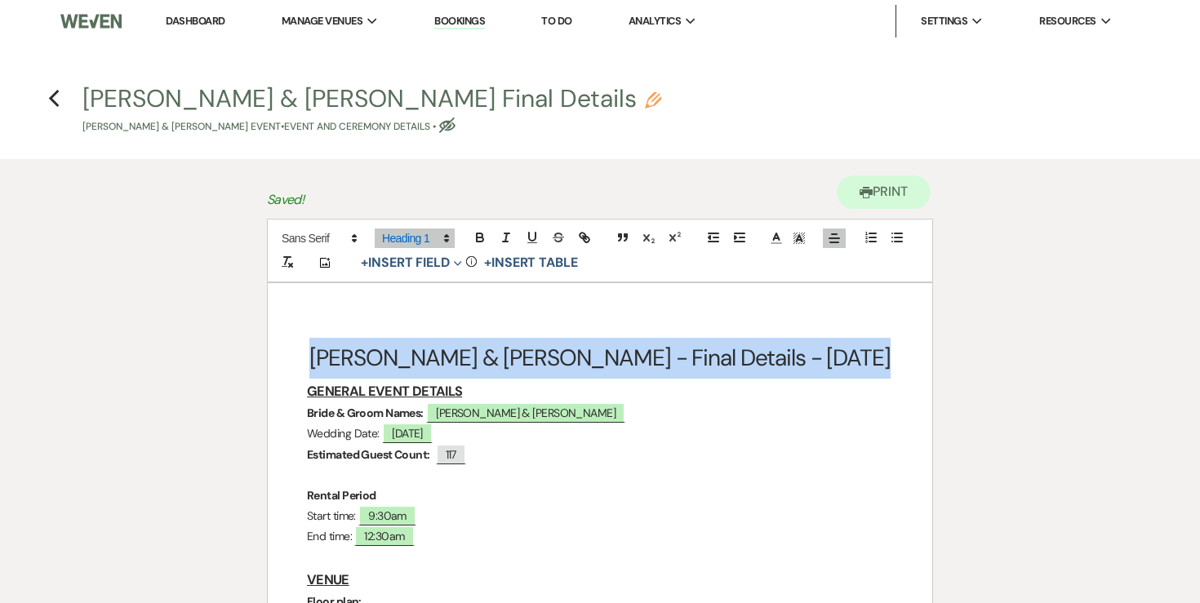
click at [477, 346] on h1 "Kyle & Rebekah - Final Details - 8.23.25" at bounding box center [600, 358] width 586 height 41
click at [477, 240] on icon "button" at bounding box center [480, 237] width 15 height 15
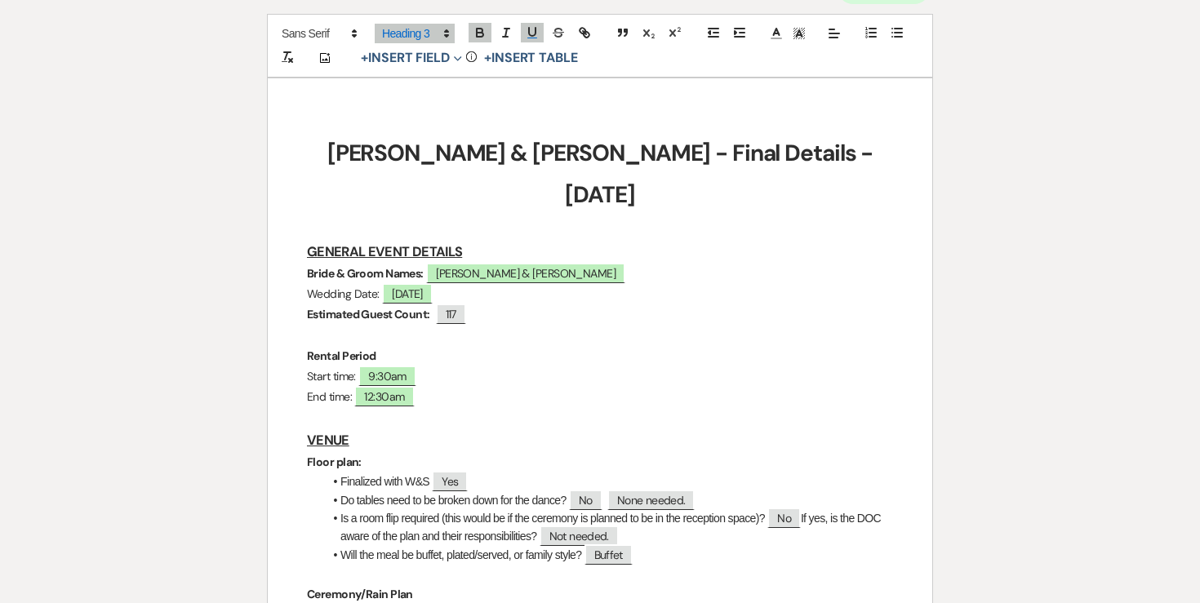
scroll to position [233, 0]
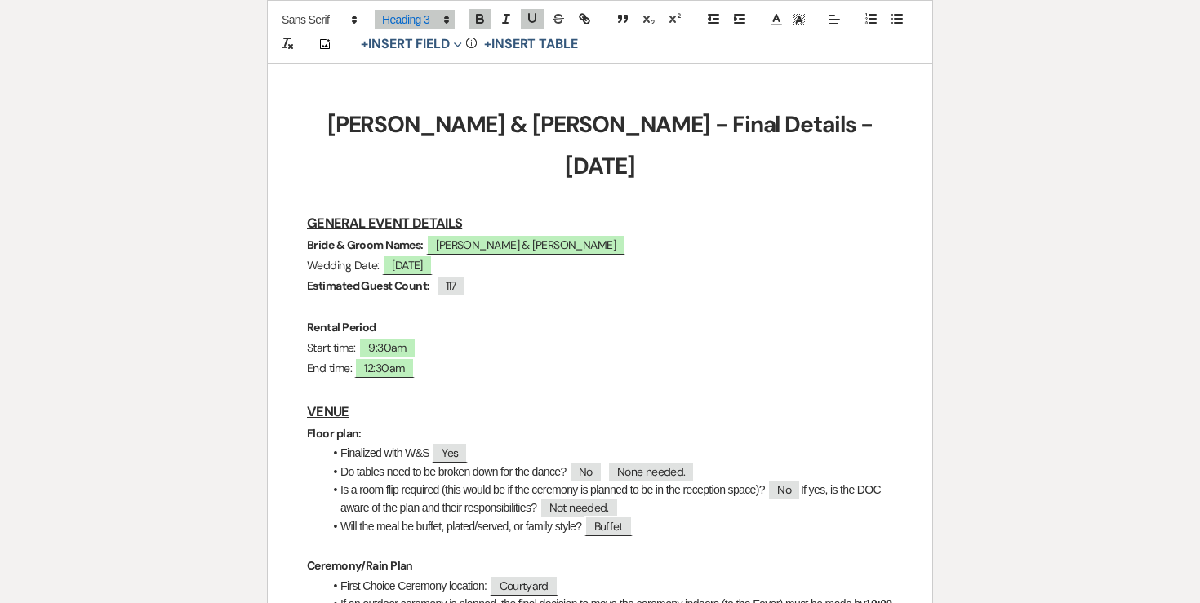
drag, startPoint x: 380, startPoint y: 224, endPoint x: 273, endPoint y: 224, distance: 106.9
click at [486, 13] on icon "button" at bounding box center [480, 18] width 15 height 15
click at [420, 278] on strong "Estimated Guest Count:" at bounding box center [368, 285] width 123 height 15
drag, startPoint x: 364, startPoint y: 242, endPoint x: 198, endPoint y: 242, distance: 165.7
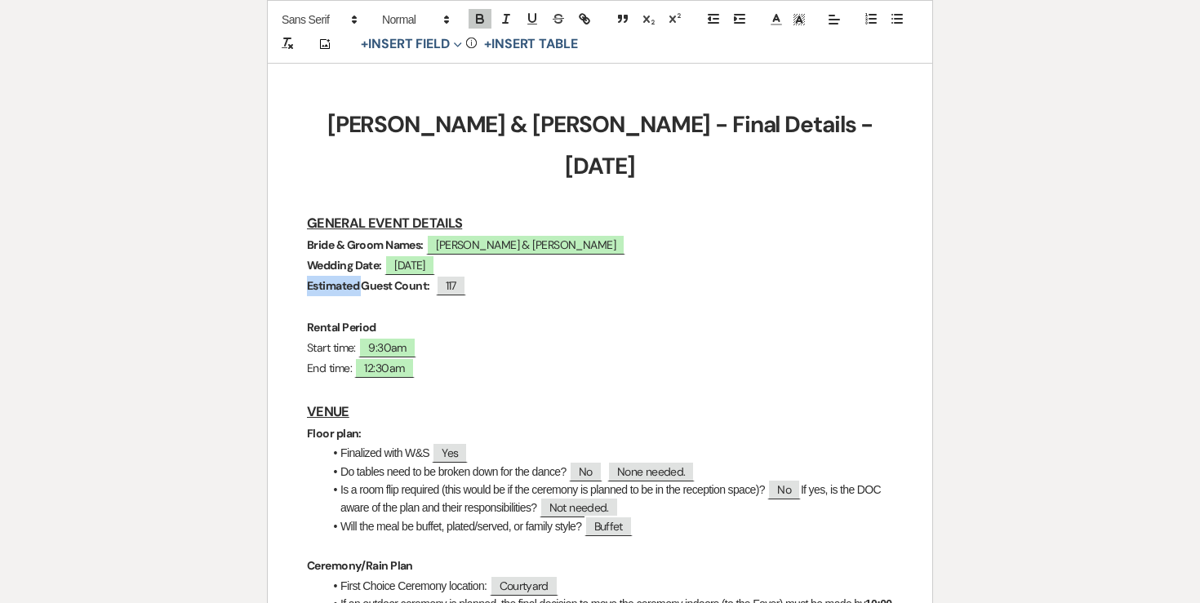
click at [404, 275] on span "117" at bounding box center [396, 285] width 30 height 21
select select "Number"
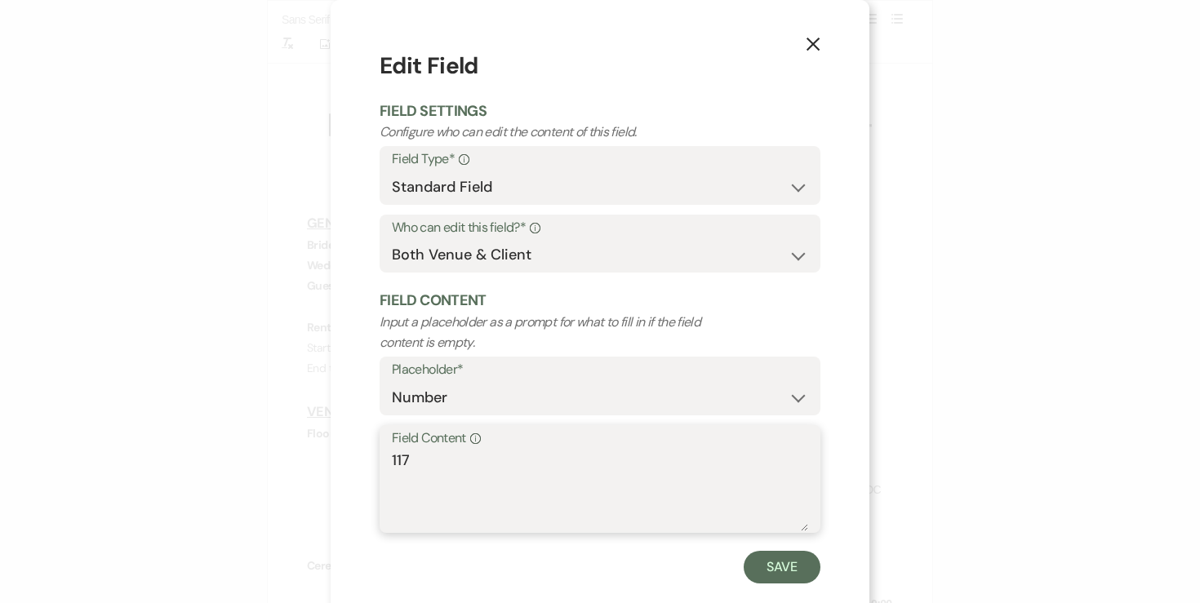
click at [460, 458] on textarea "117" at bounding box center [600, 491] width 416 height 82
type textarea "113"
click at [814, 572] on button "Save" at bounding box center [782, 567] width 77 height 33
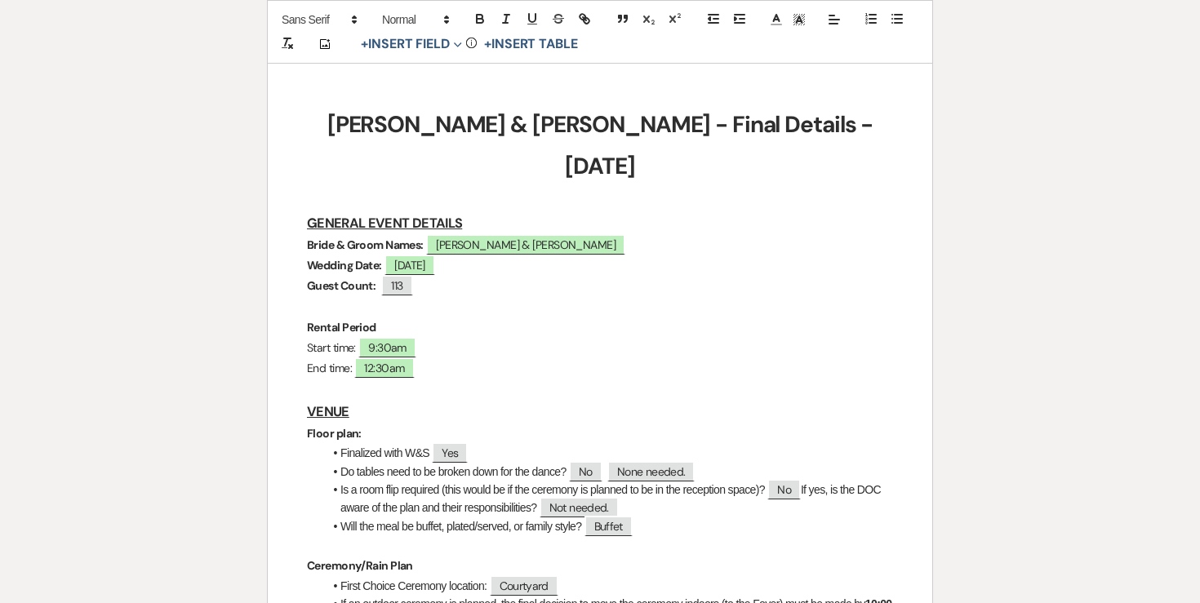
click at [598, 400] on h3 "VENUE" at bounding box center [600, 412] width 586 height 24
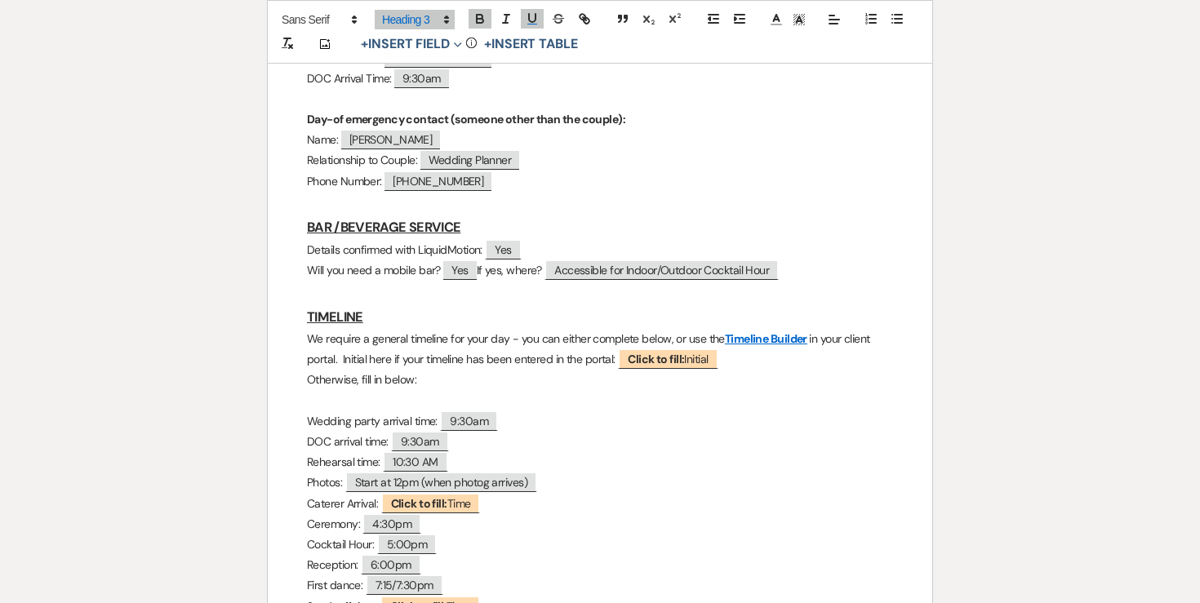
scroll to position [1274, 0]
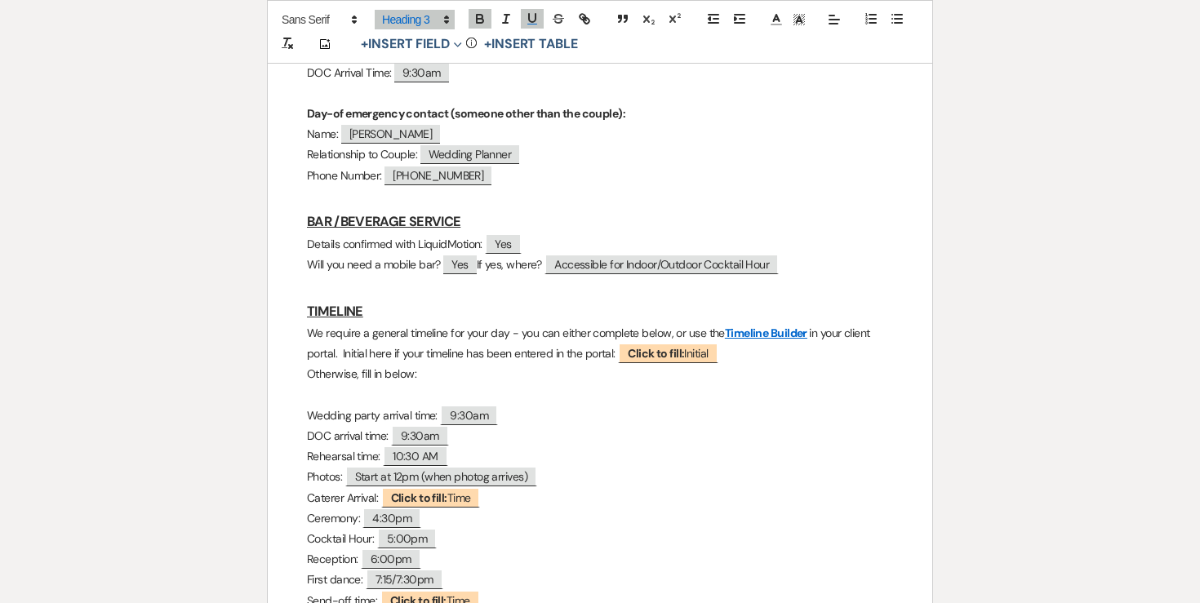
click at [424, 300] on h3 "TIMELINE" at bounding box center [600, 312] width 586 height 24
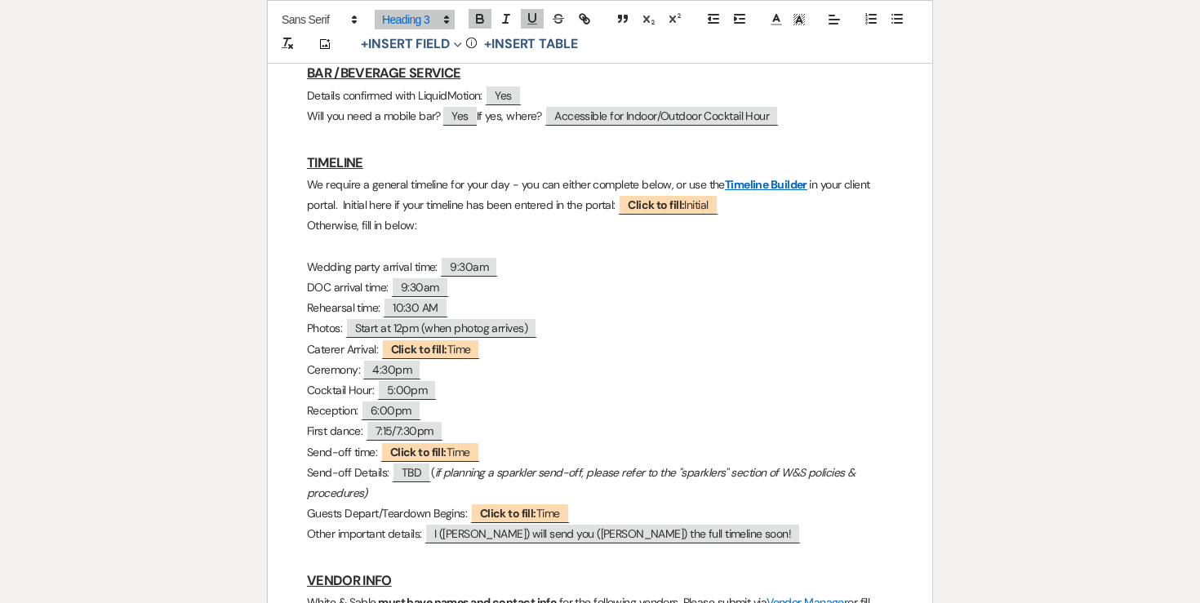
scroll to position [1423, 0]
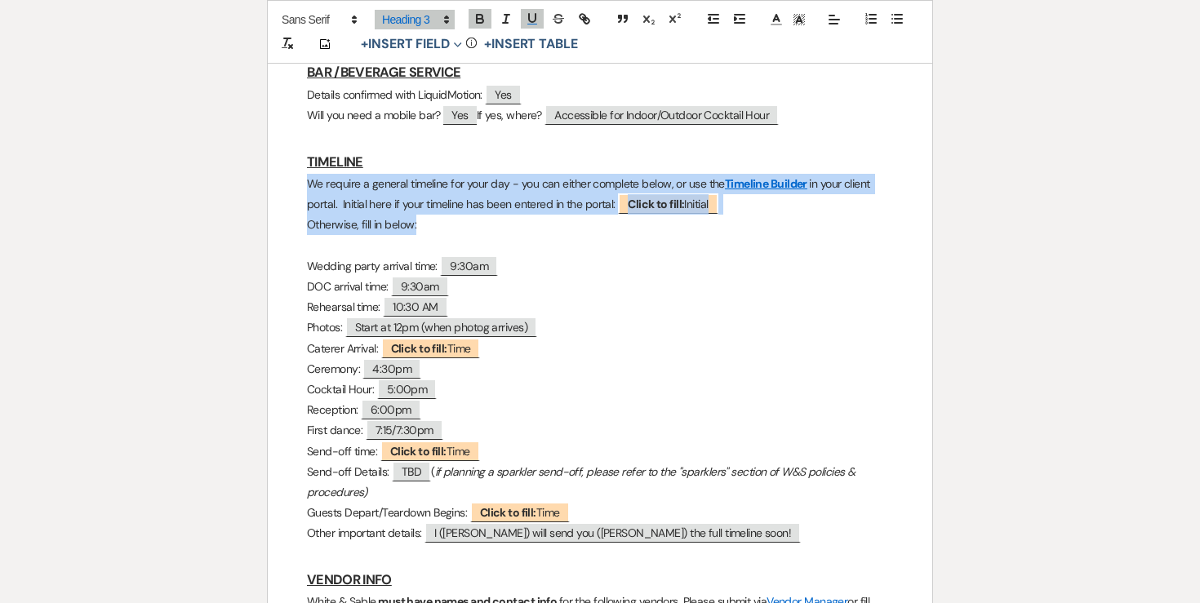
drag, startPoint x: 429, startPoint y: 195, endPoint x: 299, endPoint y: 153, distance: 137.3
click at [299, 153] on div "Kyle & Rebekah - Final Details - 8.23.25 GENERAL EVENT DETAILS Bride & Groom Na…" at bounding box center [600, 322] width 664 height 2925
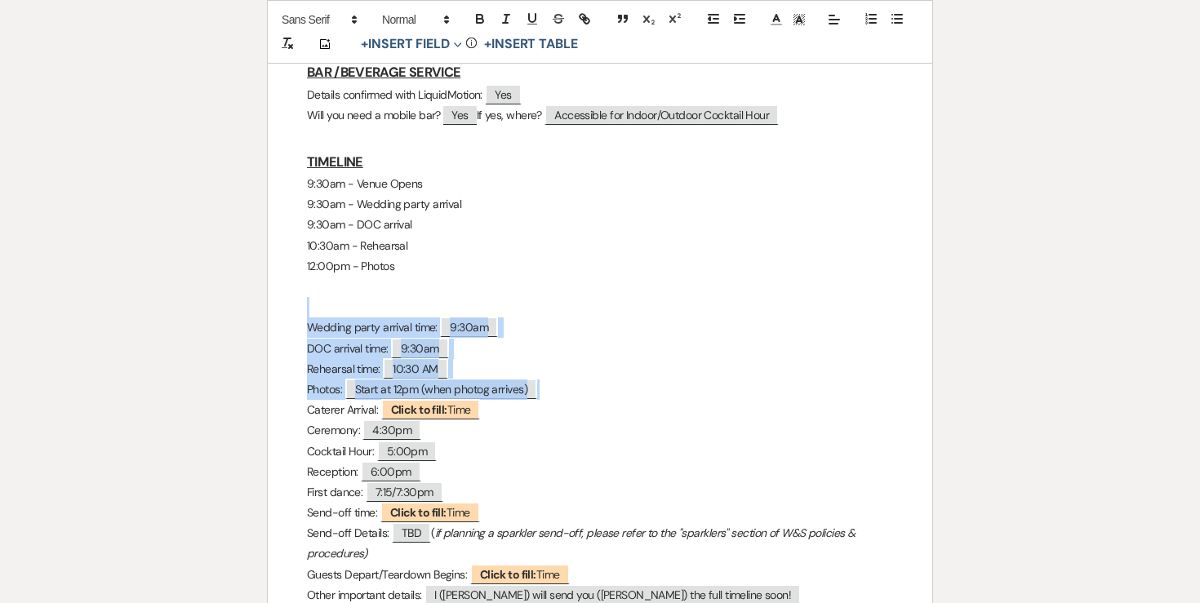
drag, startPoint x: 299, startPoint y: 281, endPoint x: 577, endPoint y: 350, distance: 286.8
click at [577, 350] on div "Kyle & Rebekah - Final Details - 8.23.25 GENERAL EVENT DETAILS Bride & Groom Na…" at bounding box center [600, 353] width 664 height 2986
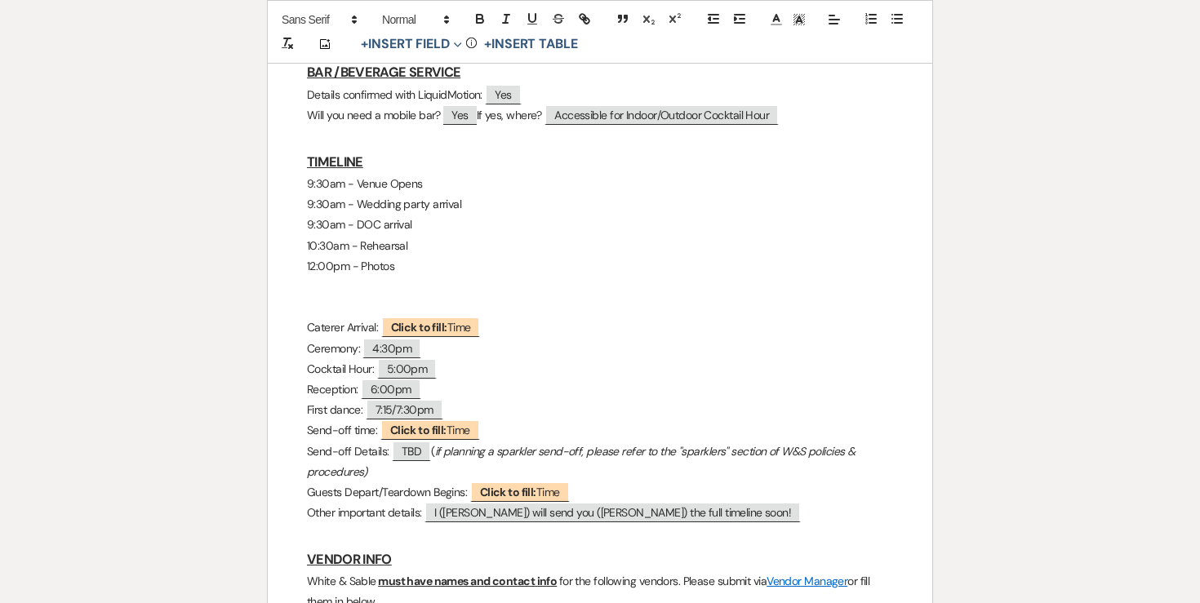
click at [422, 256] on p "12:00pm - Photos" at bounding box center [600, 266] width 586 height 20
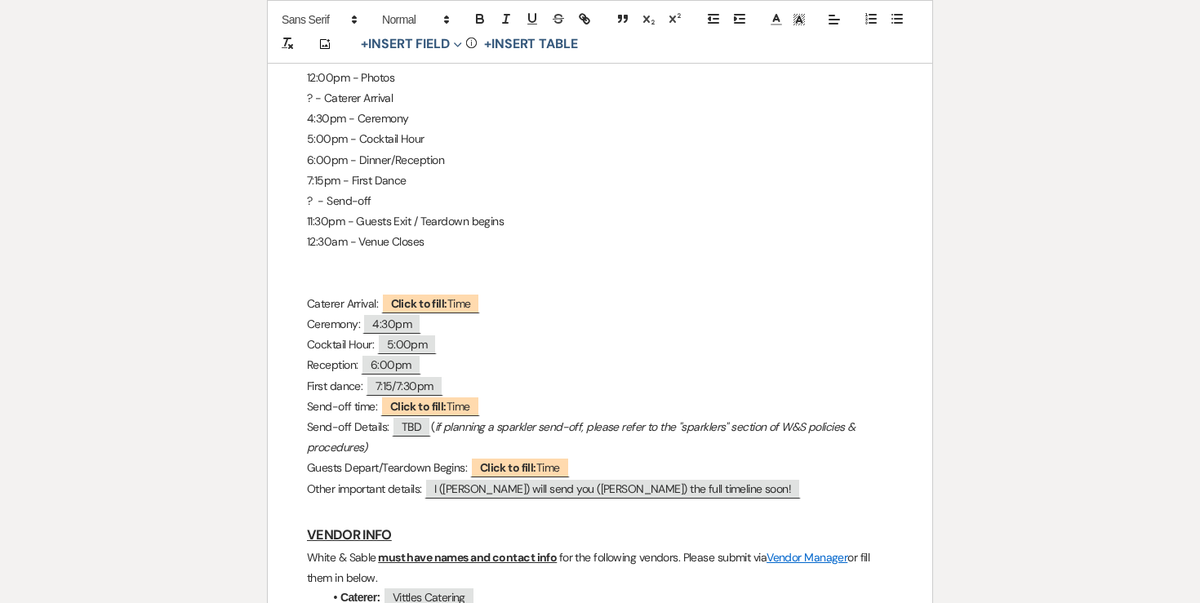
scroll to position [1614, 0]
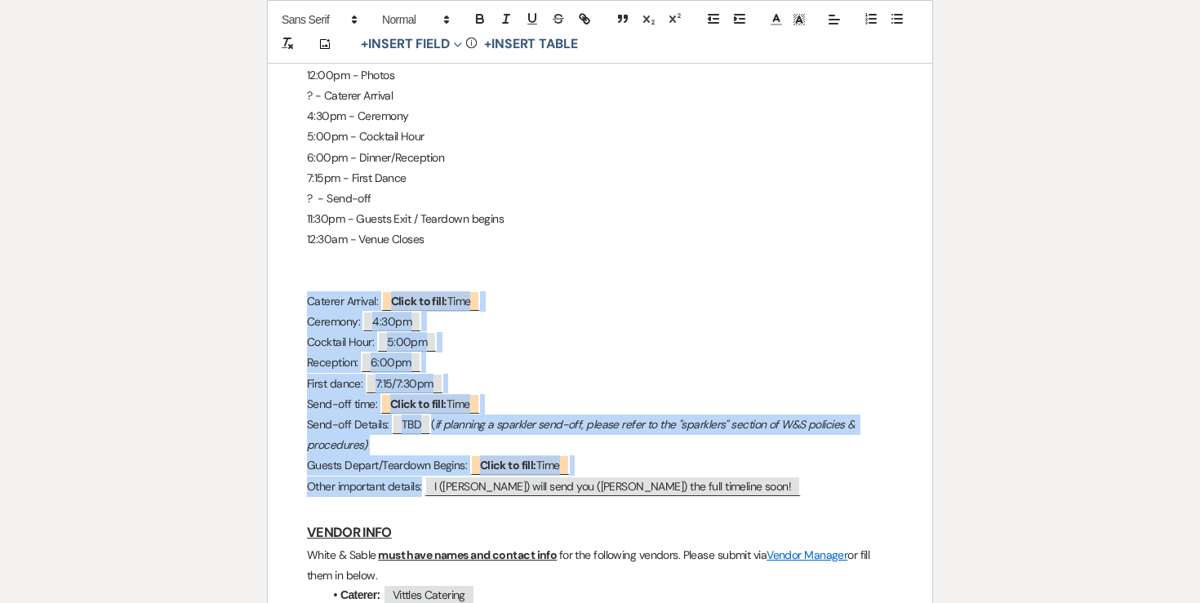
drag, startPoint x: 305, startPoint y: 264, endPoint x: 790, endPoint y: 455, distance: 521.1
click at [790, 455] on div "Kyle & Rebekah - Final Details - 8.23.25 GENERAL EVENT DETAILS Bride & Groom Na…" at bounding box center [600, 203] width 664 height 3069
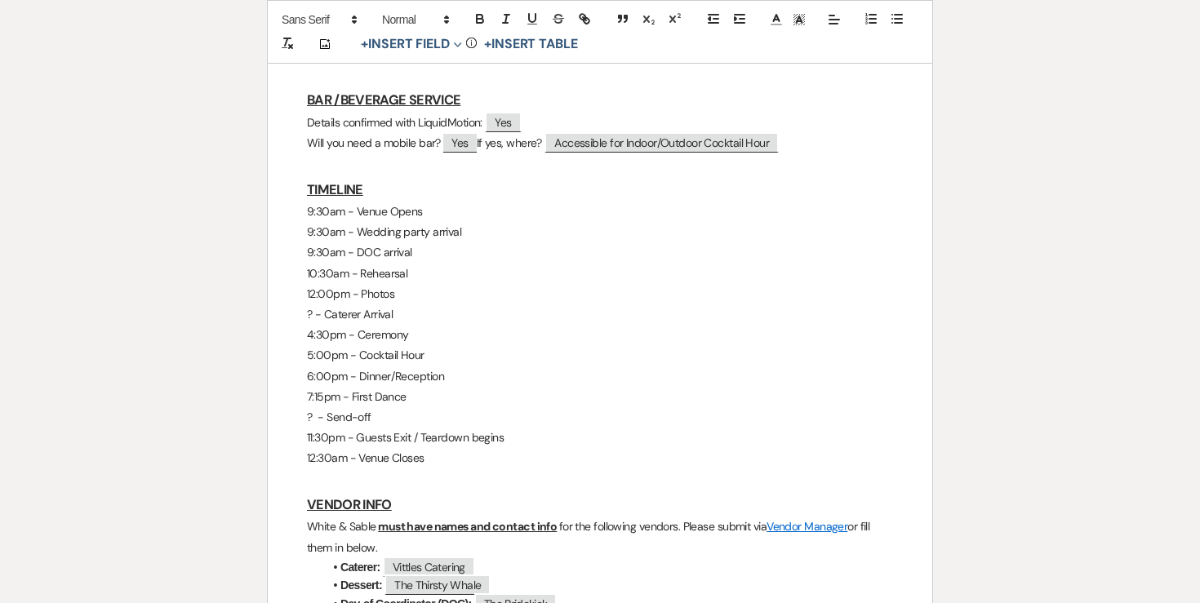
scroll to position [1392, 0]
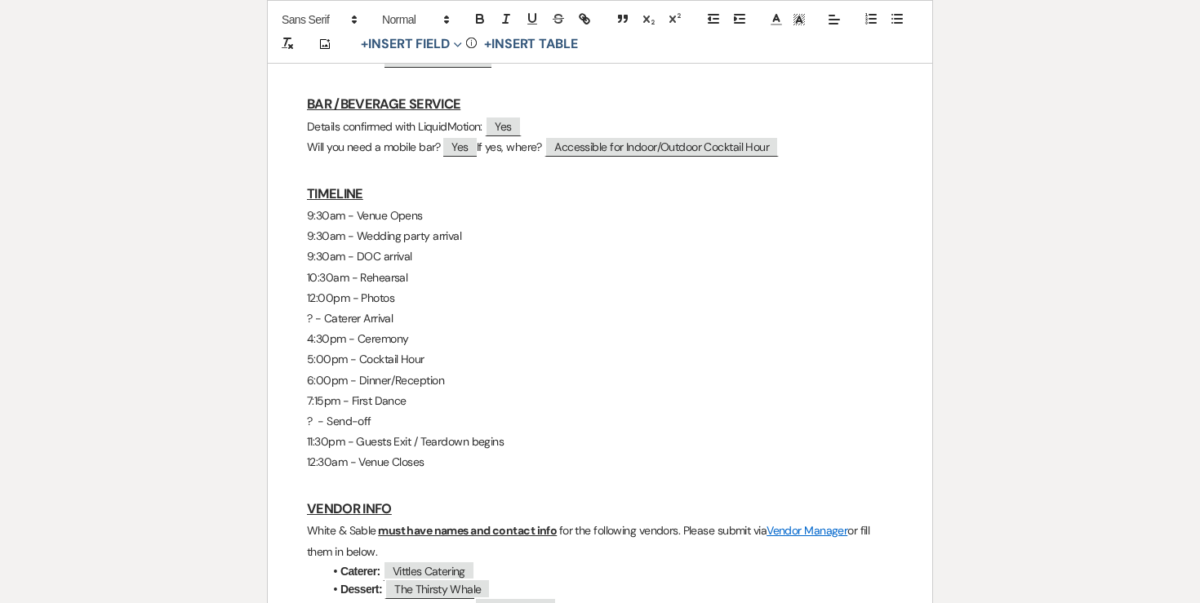
drag, startPoint x: 434, startPoint y: 428, endPoint x: 238, endPoint y: 174, distance: 320.6
click at [238, 174] on div "Printer Print Add Photo + Insert Field Expand Standard Field Smart Field Signat…" at bounding box center [599, 266] width 1175 height 2996
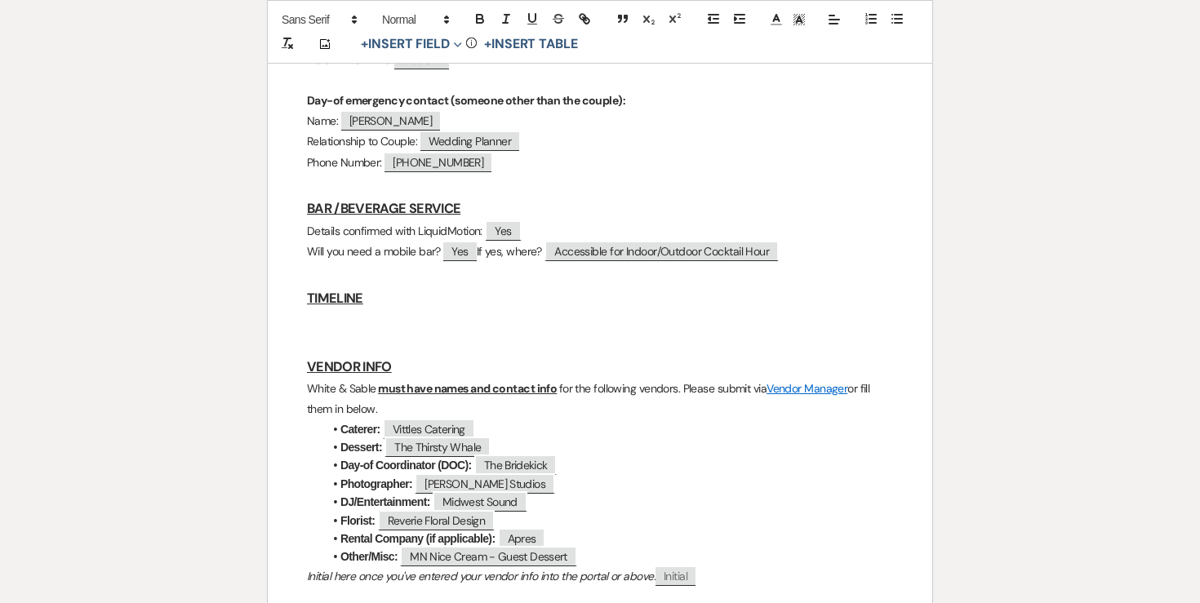
scroll to position [1289, 0]
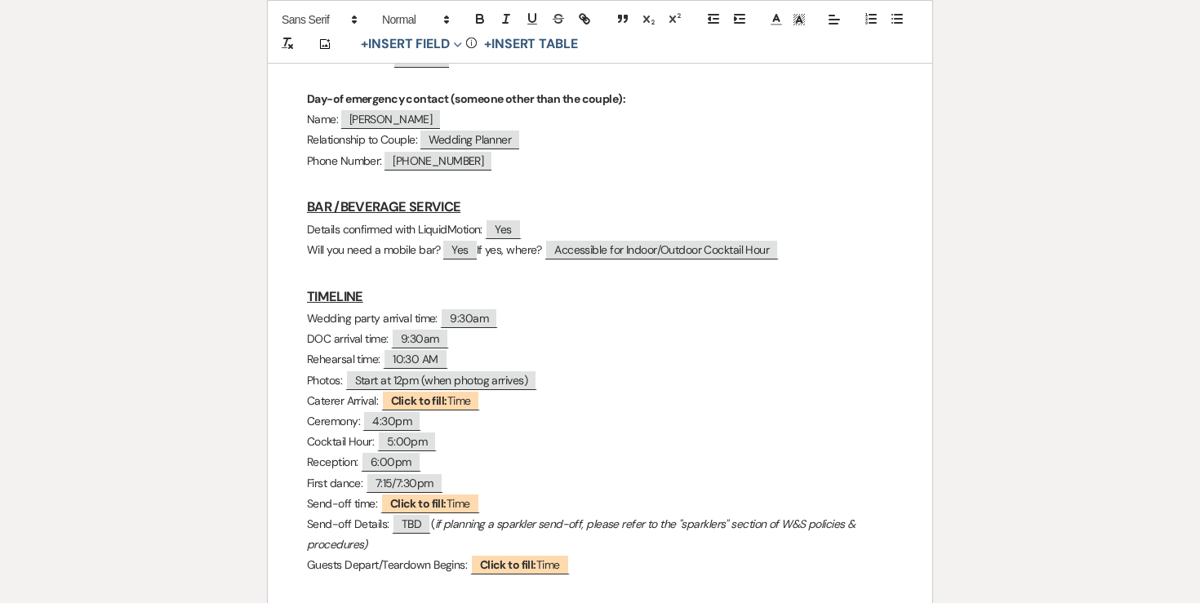
click at [310, 309] on p "Wedding party arrival time: ﻿ 9:30am ﻿" at bounding box center [600, 319] width 586 height 20
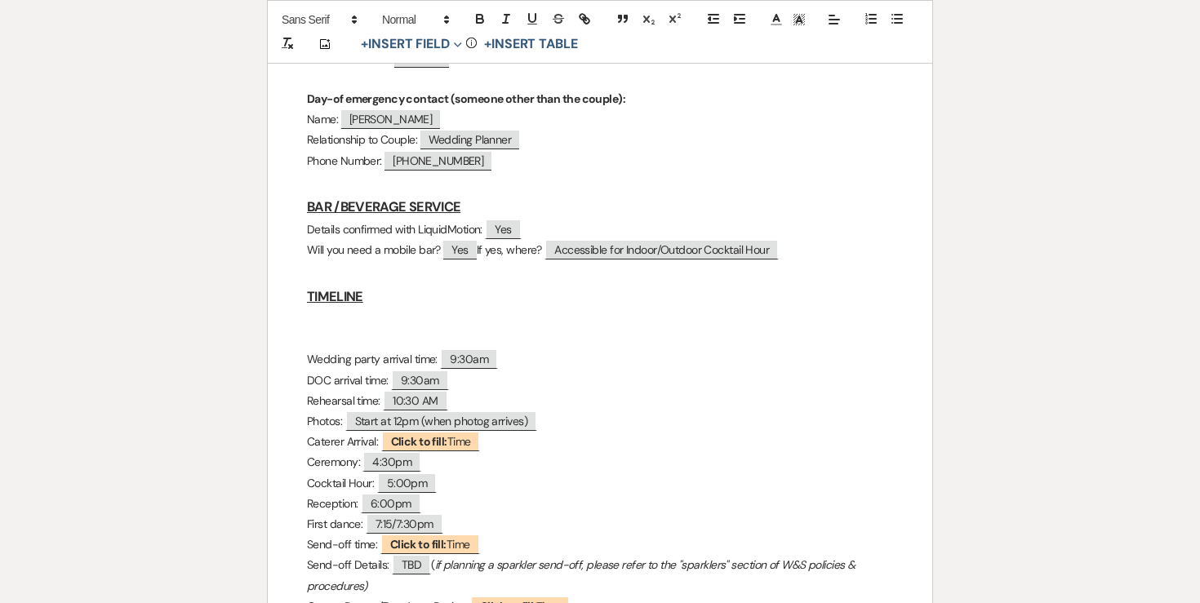
click at [320, 309] on p at bounding box center [600, 319] width 586 height 20
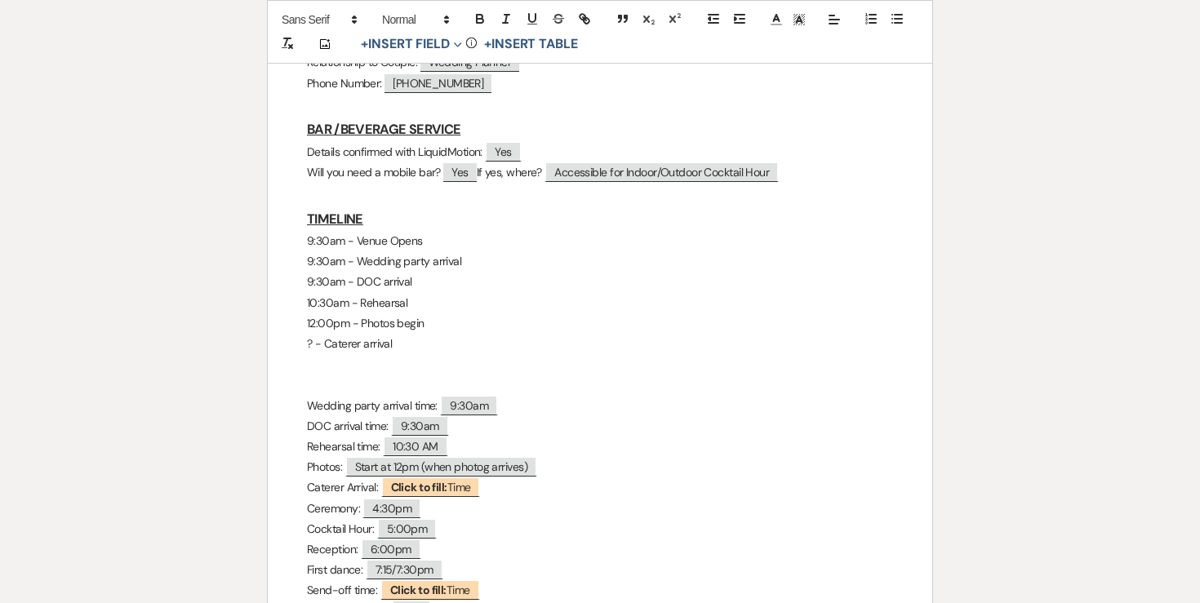
scroll to position [1381, 0]
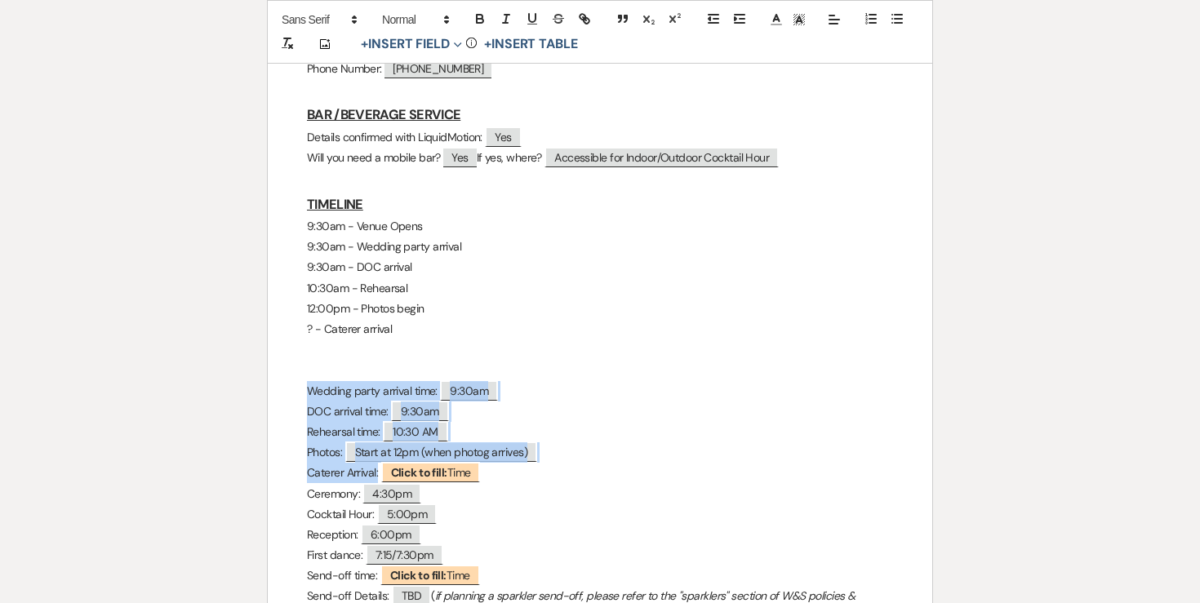
drag, startPoint x: 306, startPoint y: 359, endPoint x: 503, endPoint y: 433, distance: 210.0
click at [503, 433] on div "Kyle & Rebekah - Final Details - 8.23.25 GENERAL EVENT DETAILS Bride & Groom Na…" at bounding box center [600, 395] width 664 height 2986
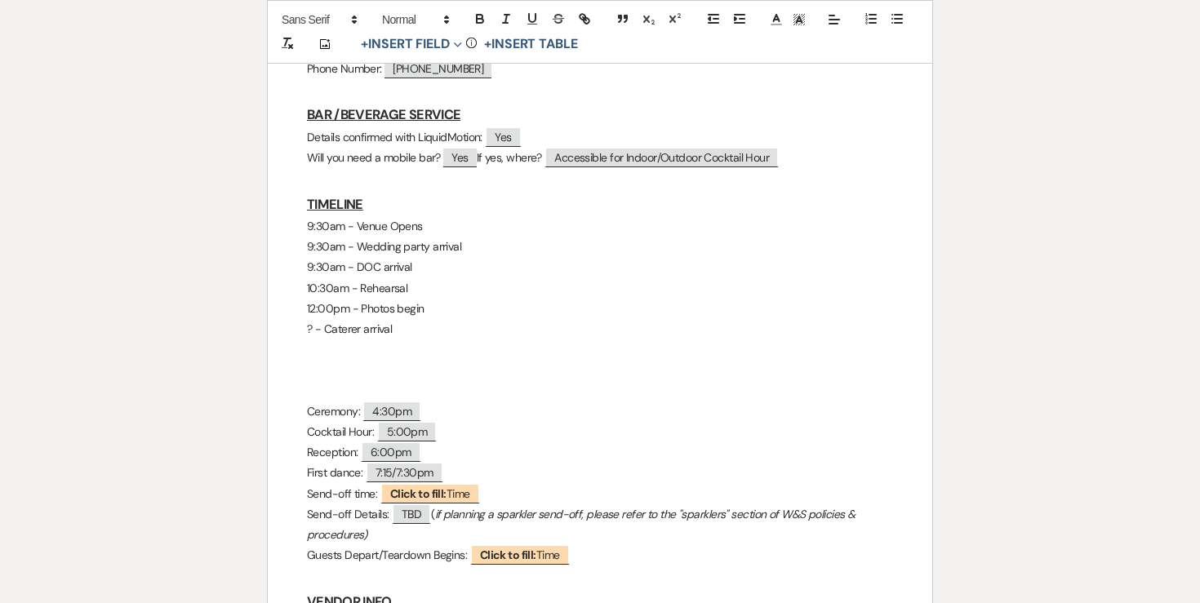
click at [354, 340] on p at bounding box center [600, 350] width 586 height 20
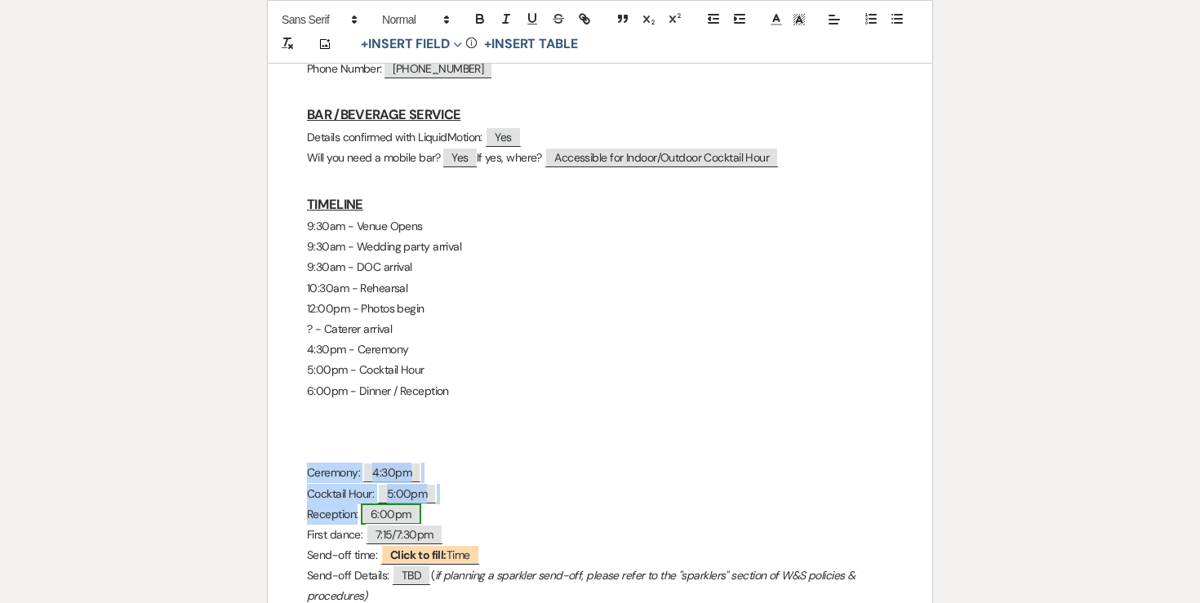
drag, startPoint x: 307, startPoint y: 431, endPoint x: 420, endPoint y: 468, distance: 118.7
click at [420, 468] on div "Kyle & Rebekah - Final Details - 8.23.25 GENERAL EVENT DETAILS Bride & Groom Na…" at bounding box center [600, 385] width 664 height 2966
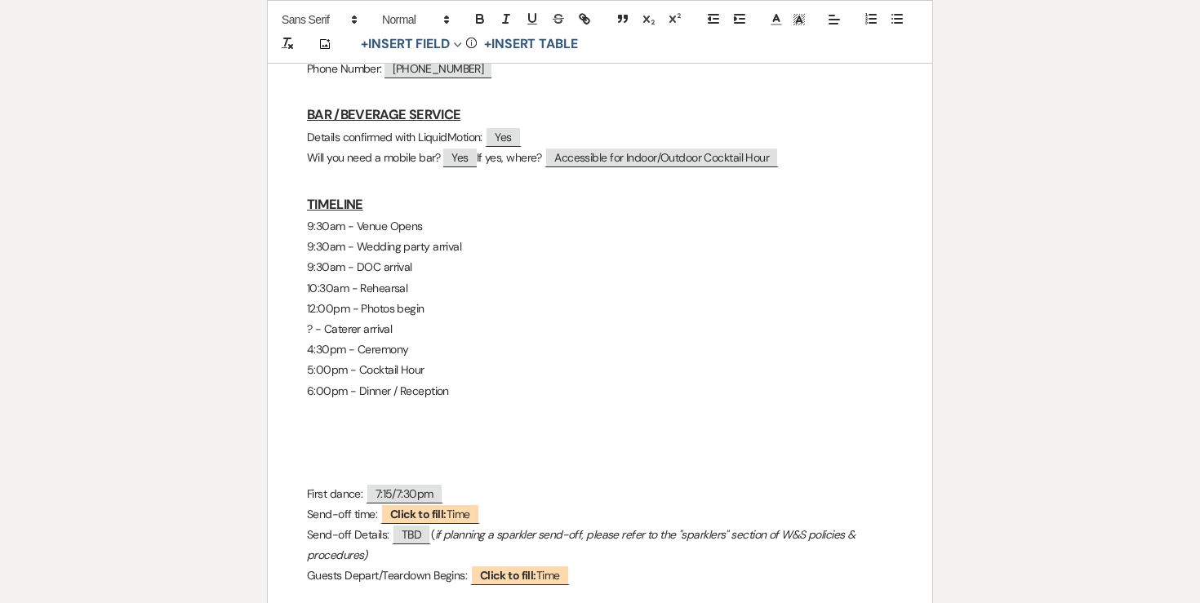
click at [368, 402] on p at bounding box center [600, 412] width 586 height 20
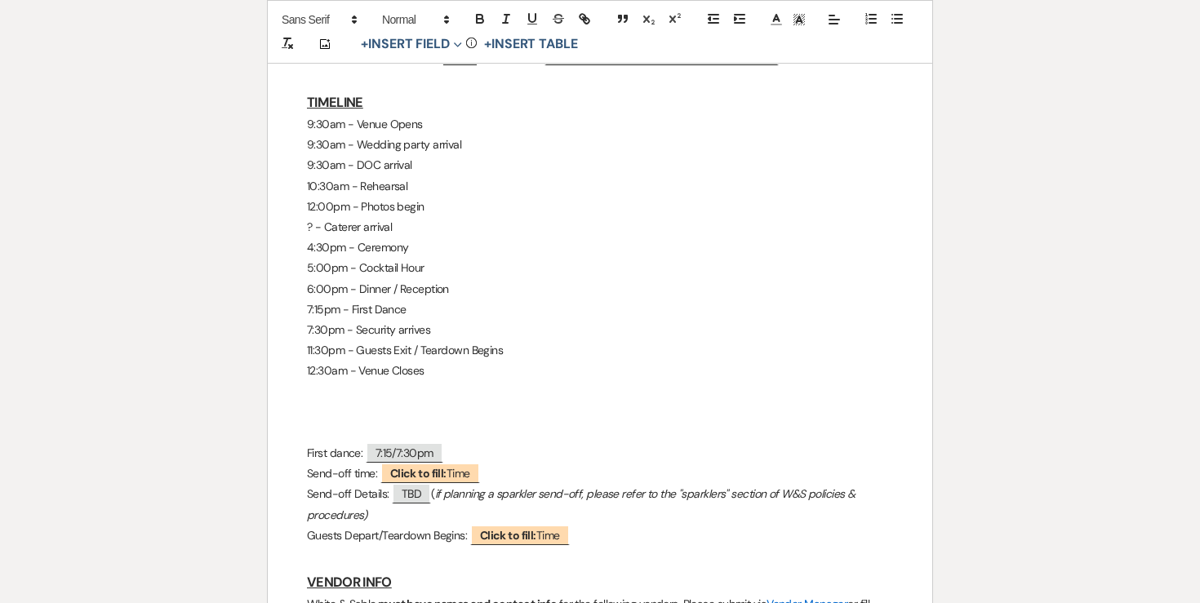
scroll to position [1487, 0]
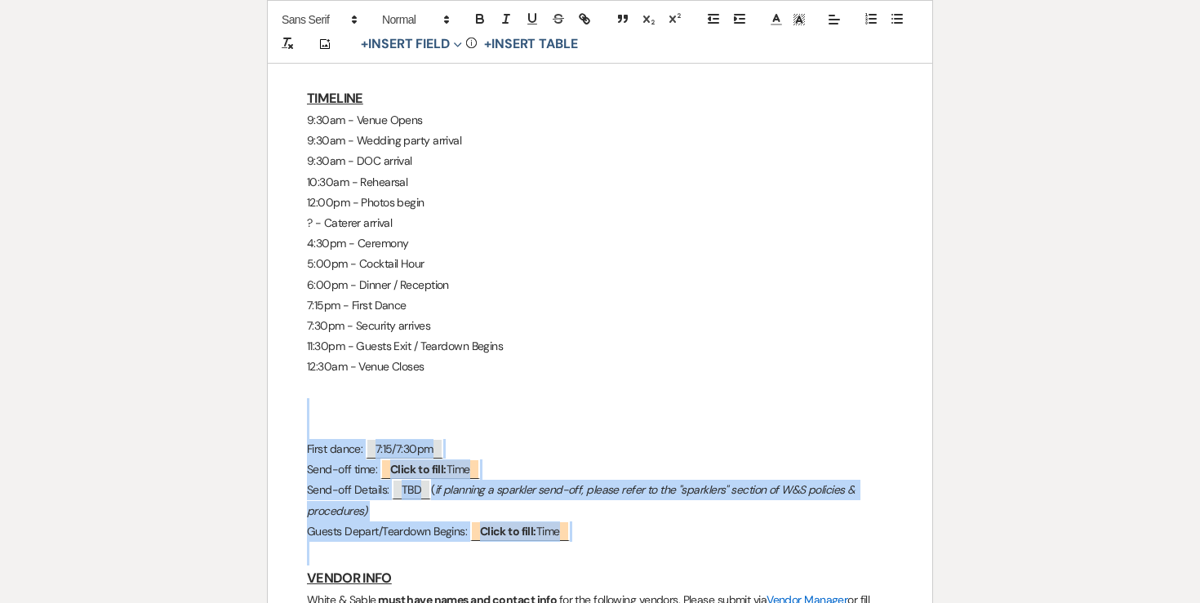
drag, startPoint x: 322, startPoint y: 377, endPoint x: 614, endPoint y: 509, distance: 320.7
click at [614, 509] on div "Kyle & Rebekah - Final Details - 8.23.25 GENERAL EVENT DETAILS Bride & Groom Na…" at bounding box center [600, 289] width 664 height 2986
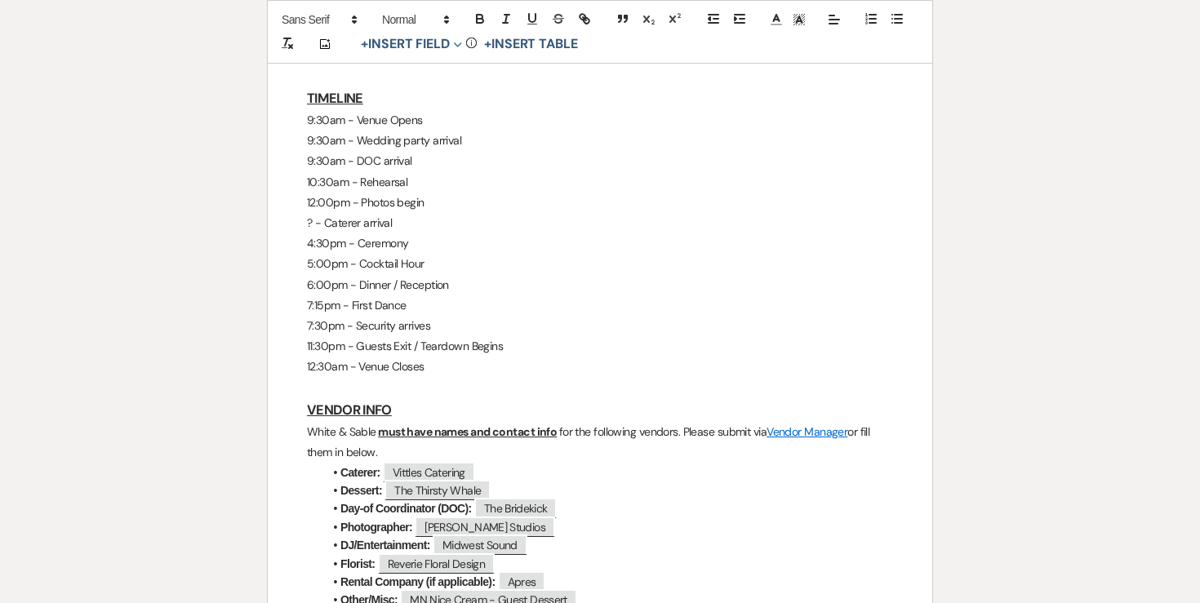
scroll to position [1427, 0]
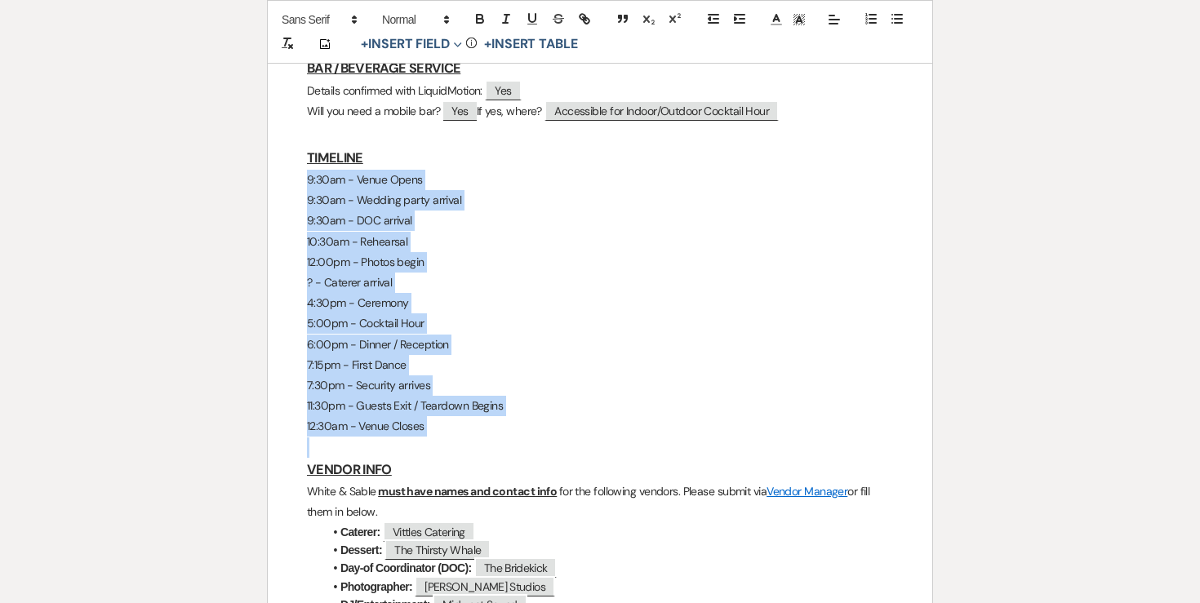
drag, startPoint x: 460, startPoint y: 414, endPoint x: 303, endPoint y: 146, distance: 310.2
click at [303, 146] on div "Kyle & Rebekah - Final Details - 8.23.25 GENERAL EVENT DETAILS Bride & Groom Na…" at bounding box center [600, 265] width 664 height 2818
copy div "9:30am - Venue Opens 9:30am - Wedding party arrival 9:30am - DOC arrival 10:30a…"
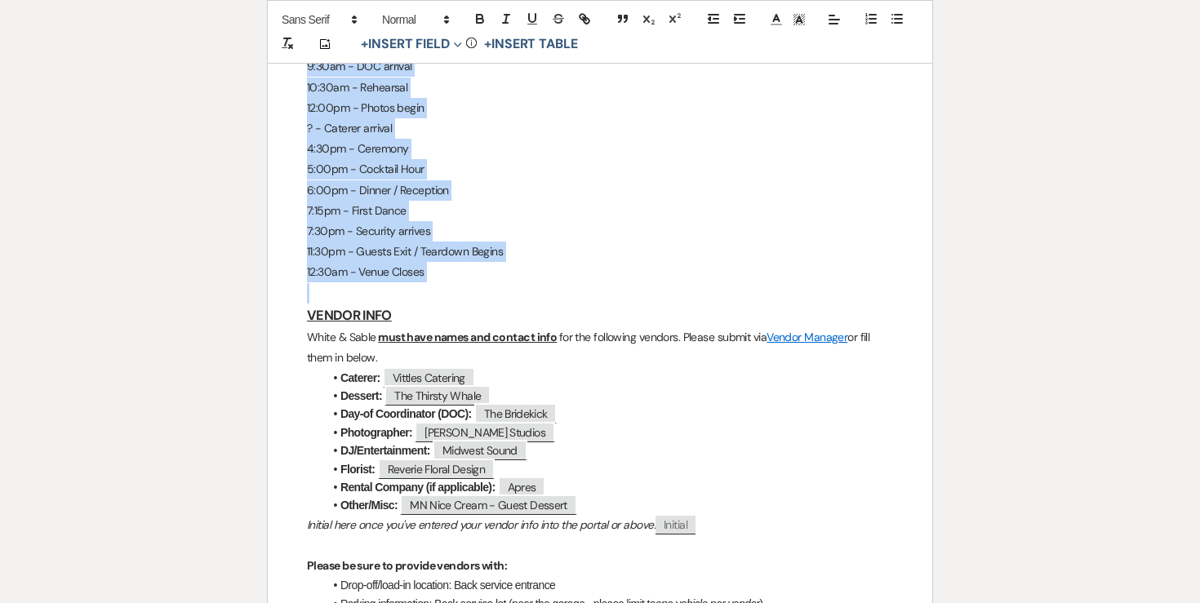
scroll to position [1632, 0]
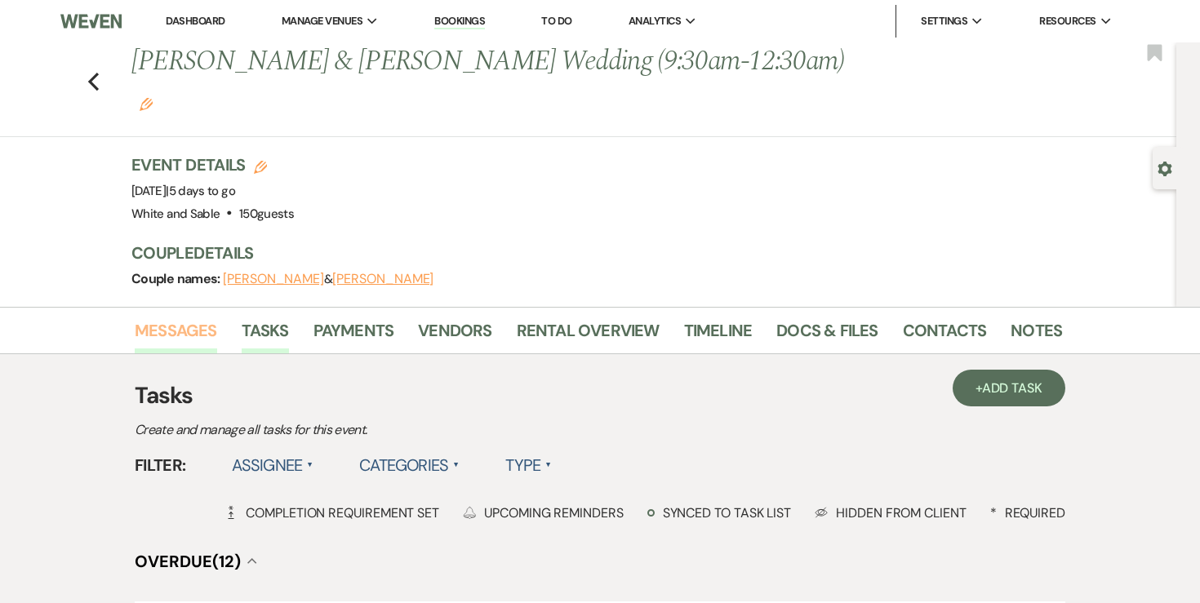
click at [171, 317] on link "Messages" at bounding box center [176, 335] width 82 height 36
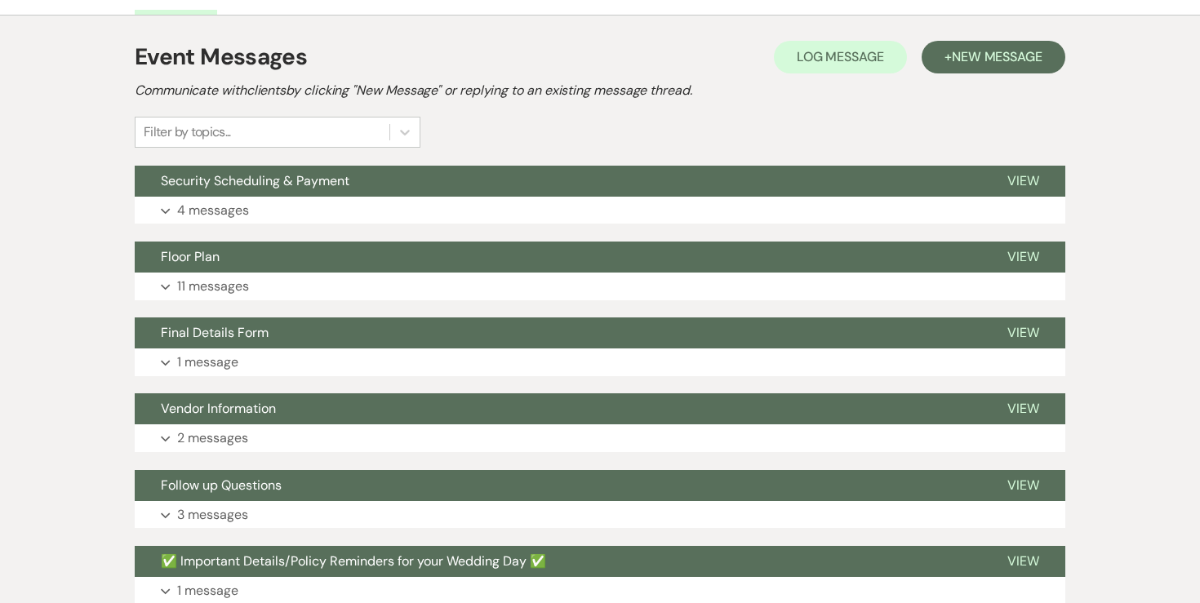
scroll to position [340, 0]
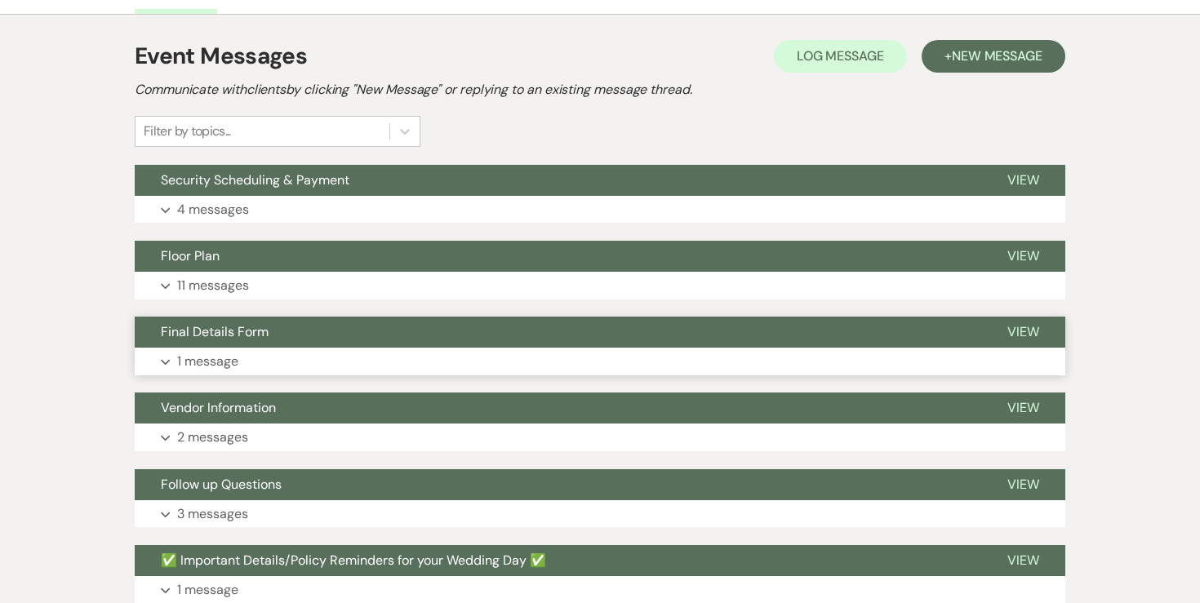
click at [223, 348] on button "Expand 1 message" at bounding box center [600, 362] width 930 height 28
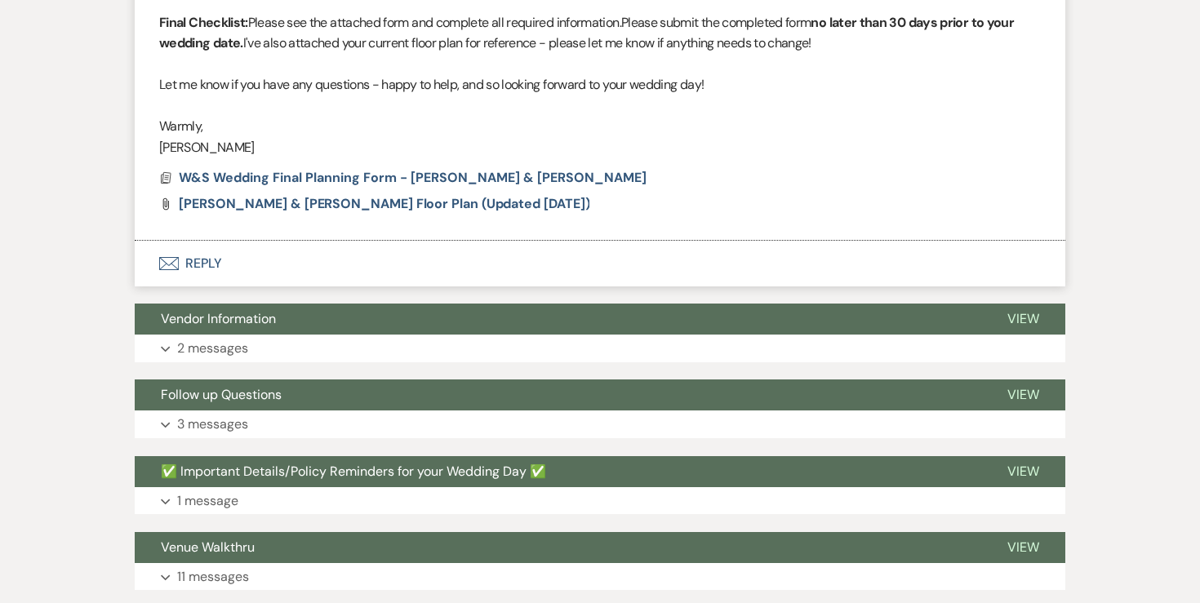
scroll to position [840, 0]
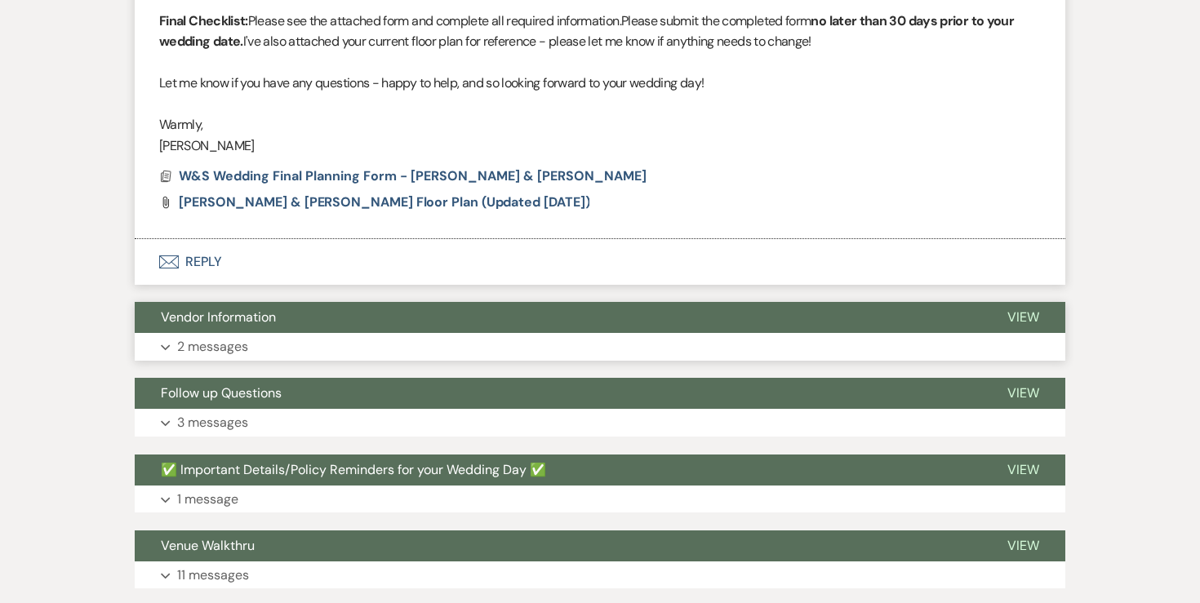
click at [242, 336] on p "2 messages" at bounding box center [212, 346] width 71 height 21
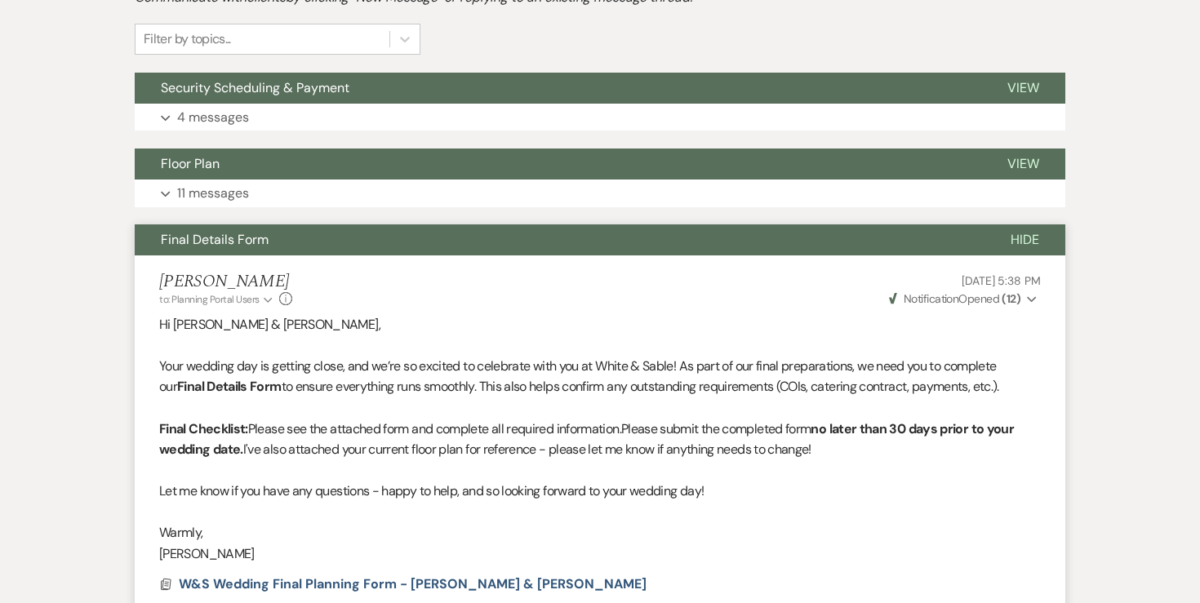
scroll to position [412, 0]
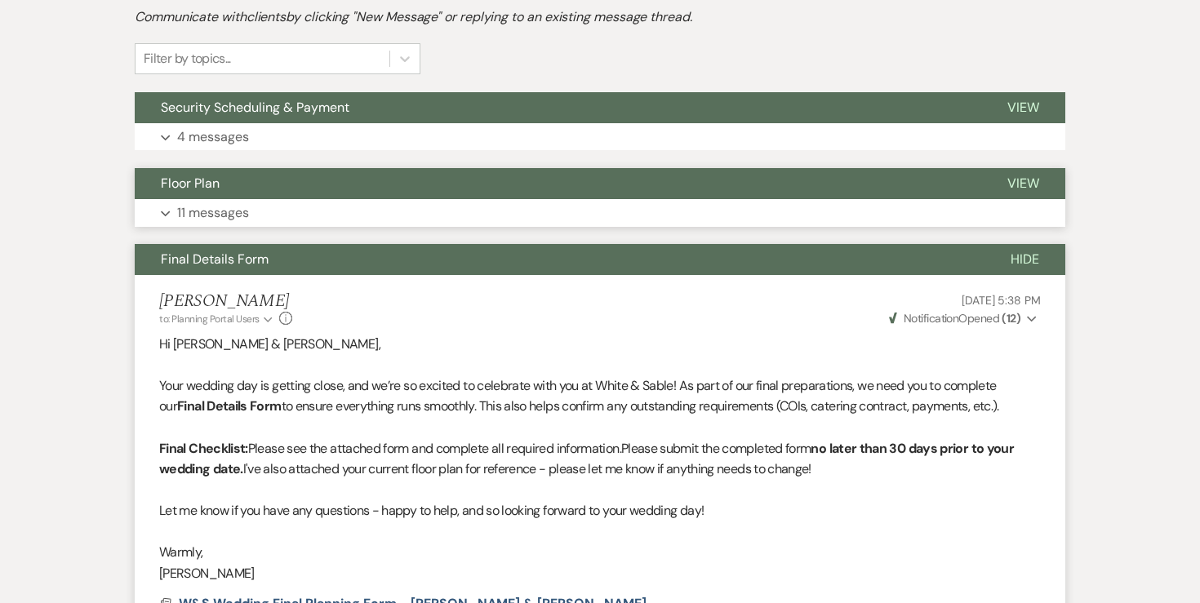
click at [223, 202] on p "11 messages" at bounding box center [213, 212] width 72 height 21
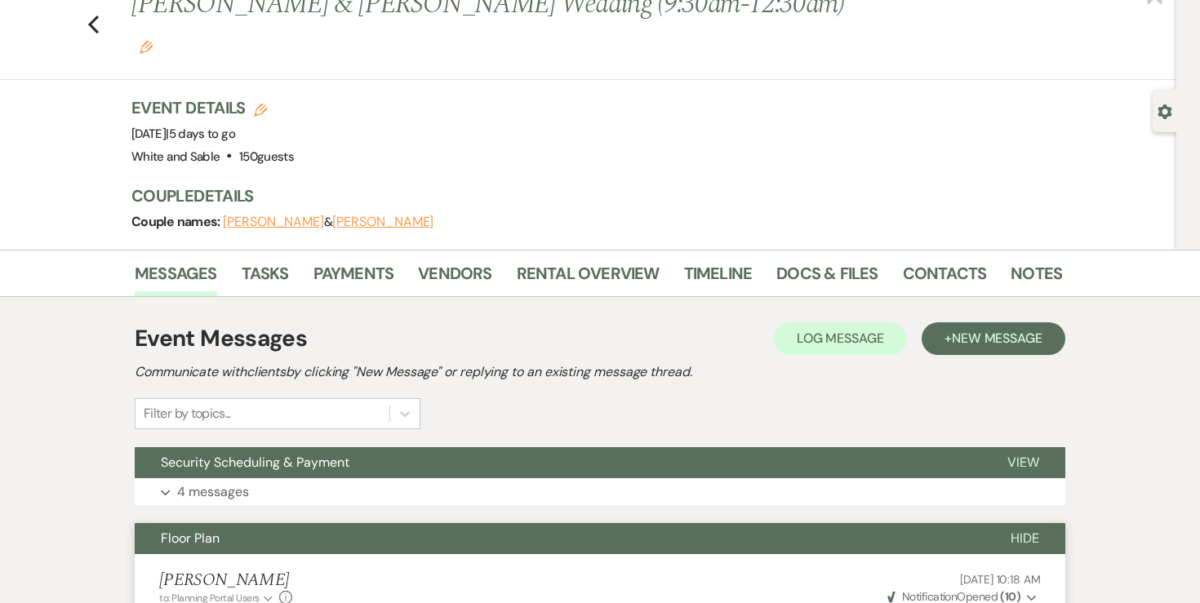
scroll to position [63, 0]
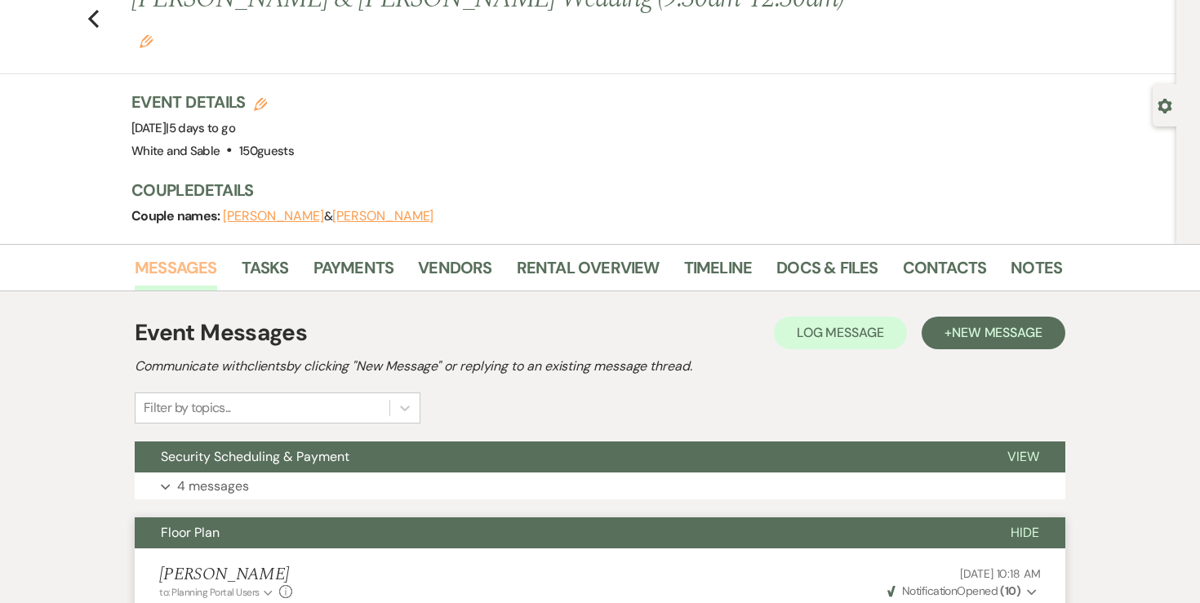
click at [185, 255] on link "Messages" at bounding box center [176, 273] width 82 height 36
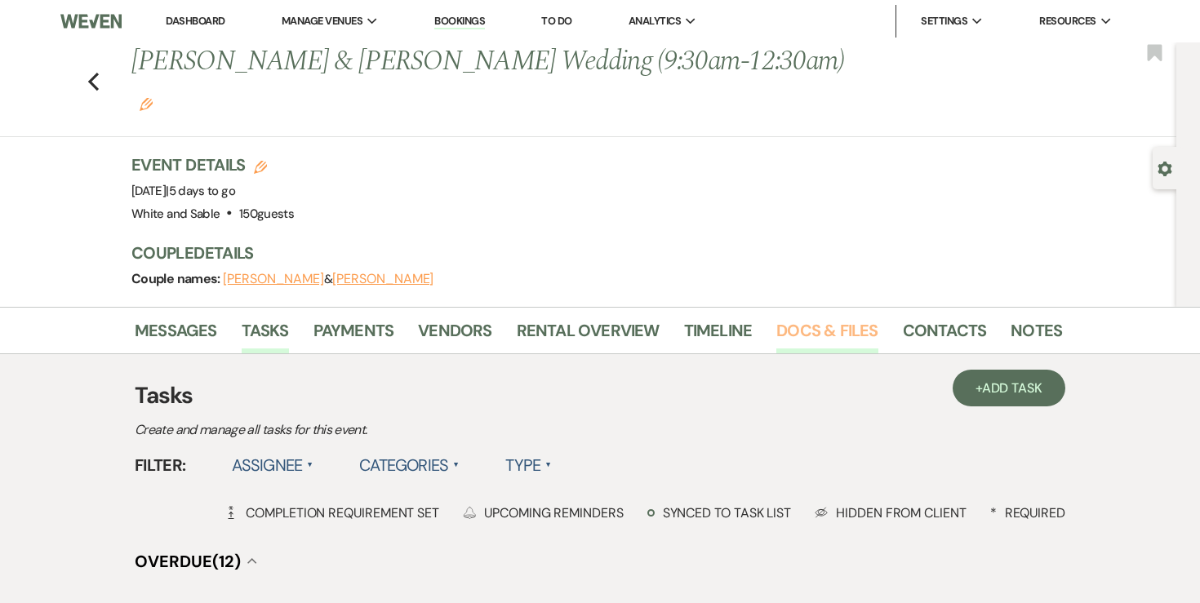
click at [855, 317] on link "Docs & Files" at bounding box center [826, 335] width 101 height 36
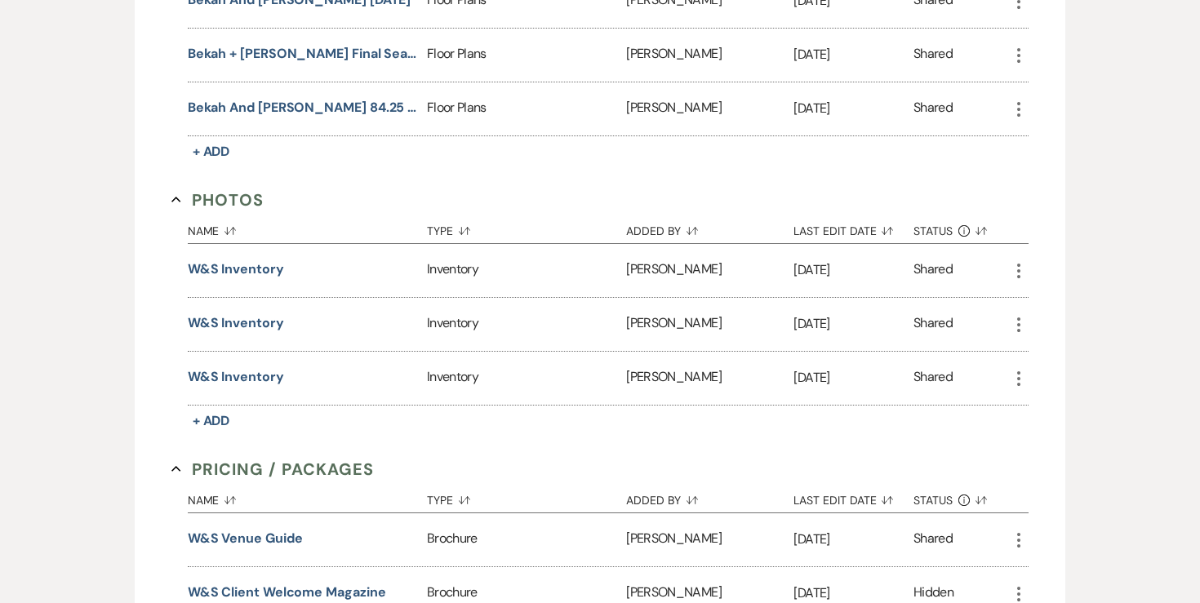
scroll to position [3338, 0]
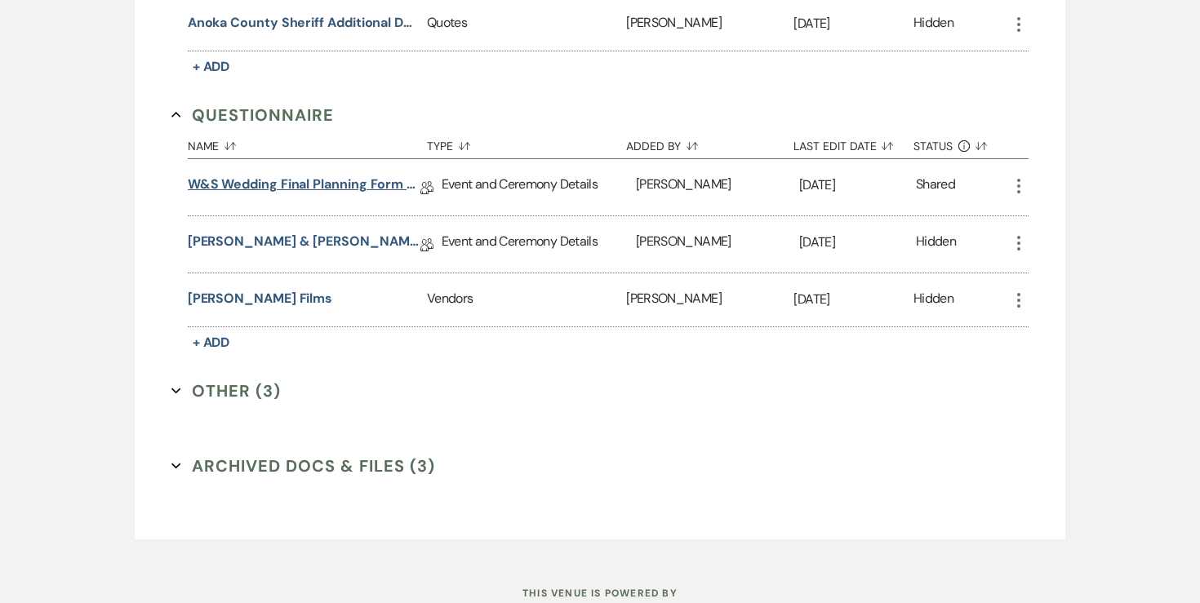
click at [349, 175] on link "W&S Wedding Final Planning Form - Kyle & Rebekah" at bounding box center [304, 187] width 233 height 25
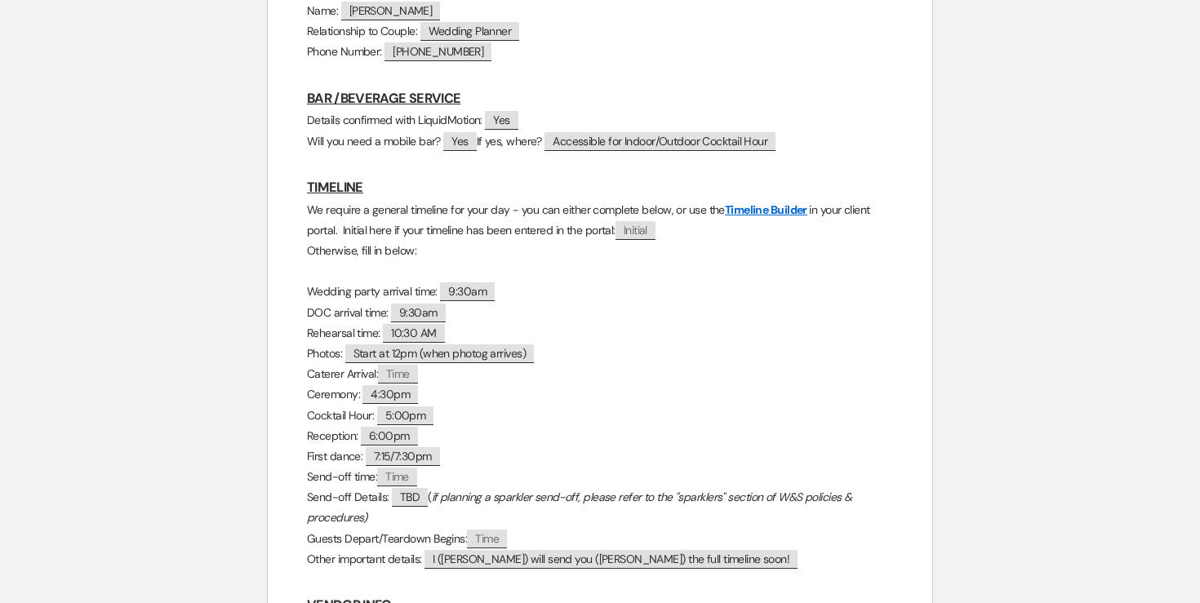
scroll to position [1402, 0]
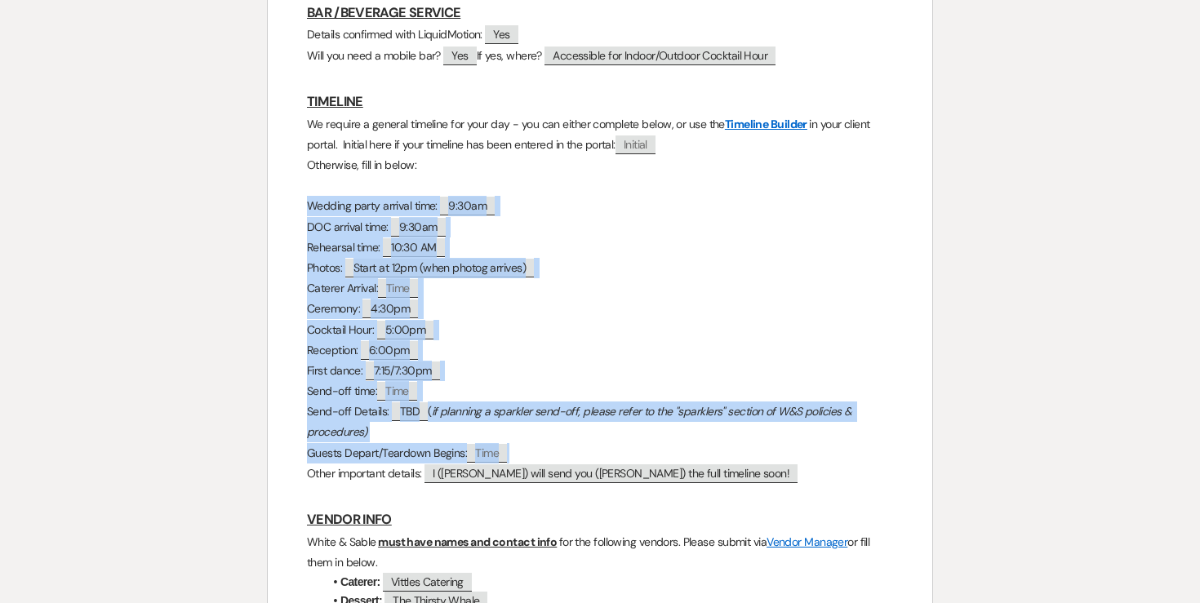
drag, startPoint x: 305, startPoint y: 216, endPoint x: 637, endPoint y: 465, distance: 414.5
click at [637, 465] on div "WHITE & SABLE - FINAL DETAILS FORM The following items are required prior to yo…" at bounding box center [600, 270] width 664 height 2907
copy div "Wedding party arrival time: ﻿ 9:30am ﻿ DOC arrival time: ﻿ 9:30am ﻿ Rehearsal t…"
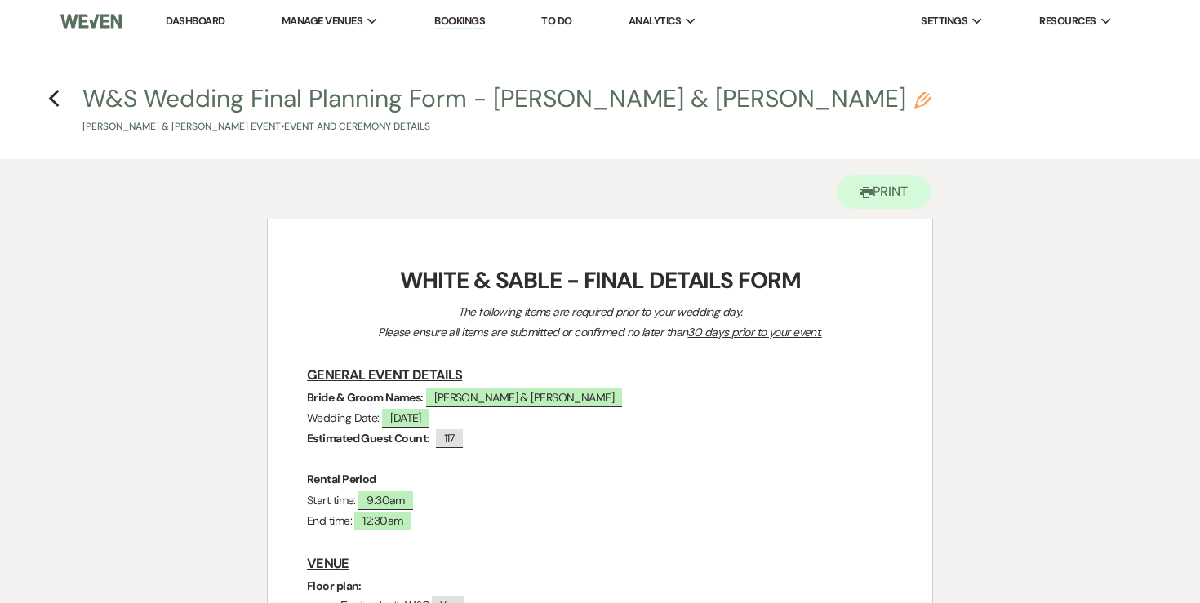
click at [47, 95] on h4 "Previous W&S Wedding Final Planning Form - Kyle & Rebekah Pencil Rebekah Smith …" at bounding box center [599, 108] width 1175 height 53
click at [55, 99] on icon "Previous" at bounding box center [54, 99] width 12 height 20
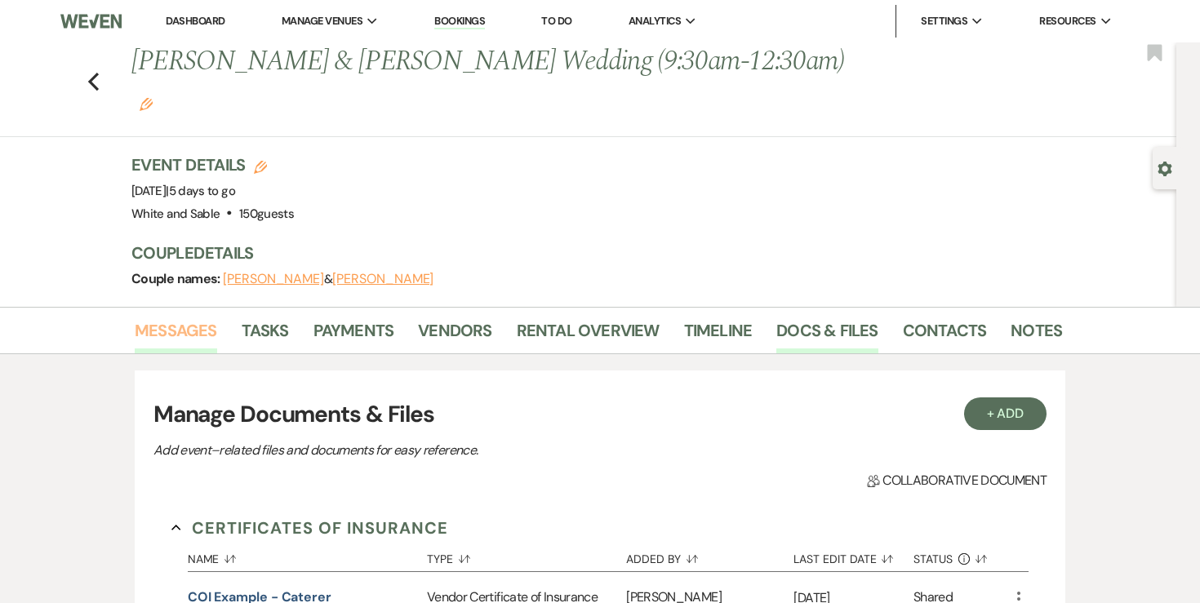
click at [189, 317] on link "Messages" at bounding box center [176, 335] width 82 height 36
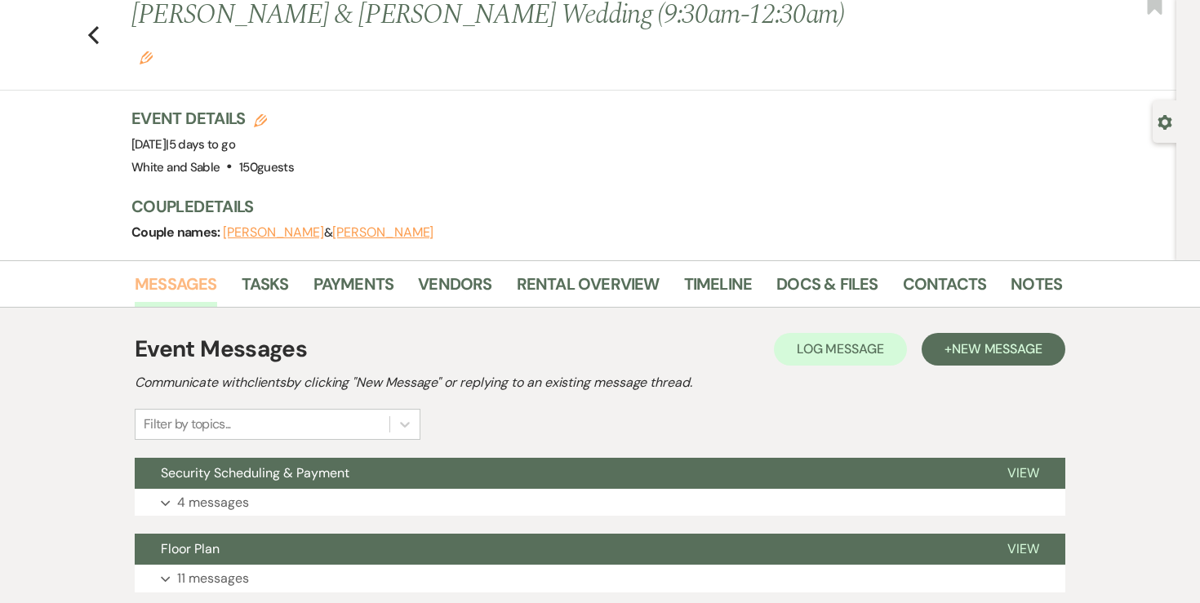
scroll to position [50, 0]
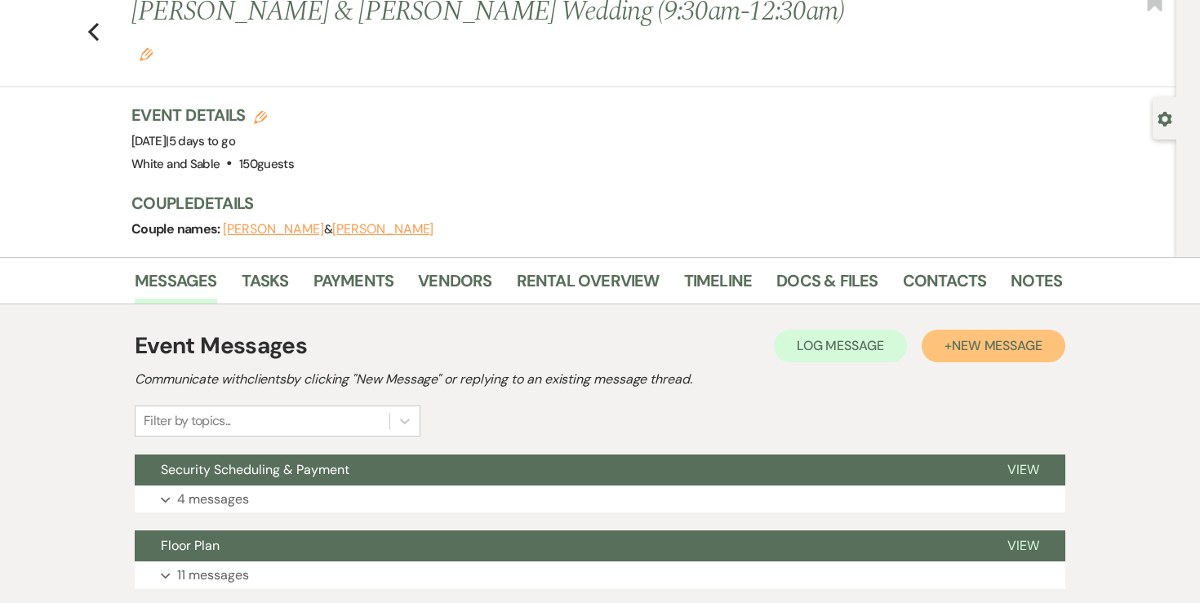
click at [1023, 337] on span "New Message" at bounding box center [997, 345] width 91 height 17
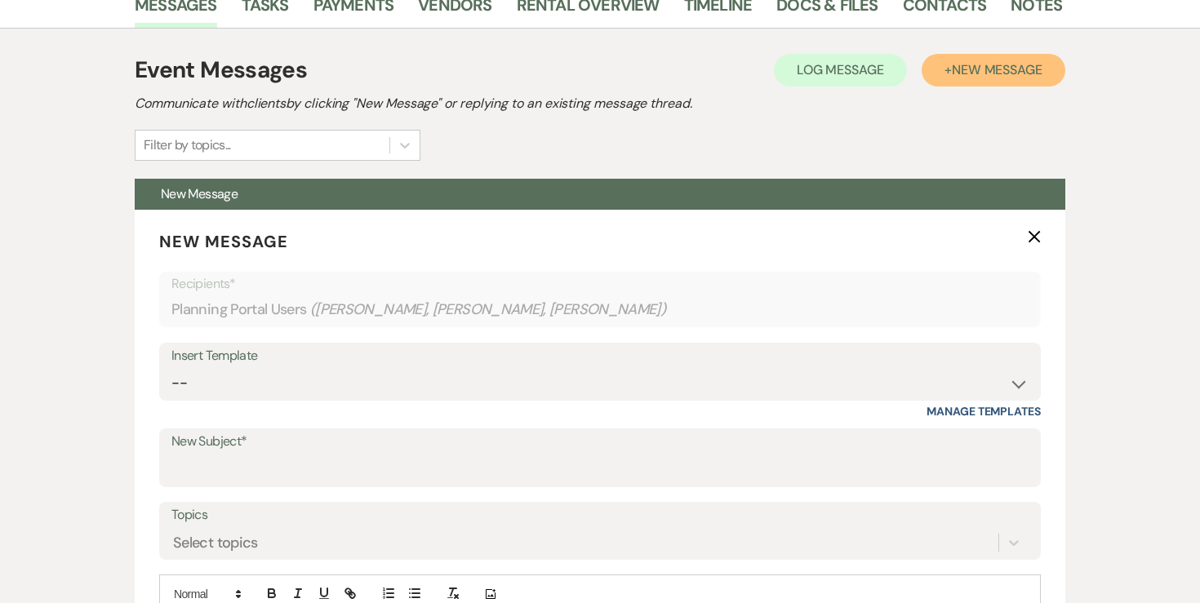
scroll to position [352, 0]
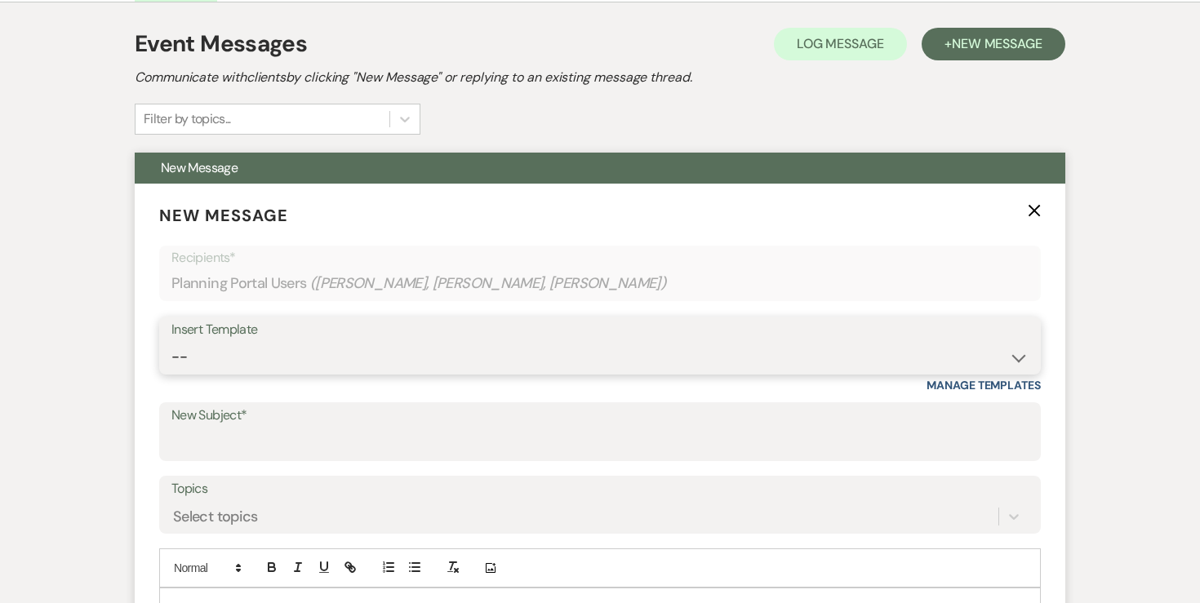
click at [609, 341] on select "-- Inquiry Response (Venue Guide) Schedule - Venue Tour Appt Confirmation Sched…" at bounding box center [599, 357] width 857 height 32
select select "5559"
type input "Happy Wedding Week! 💕 [final details inside]"
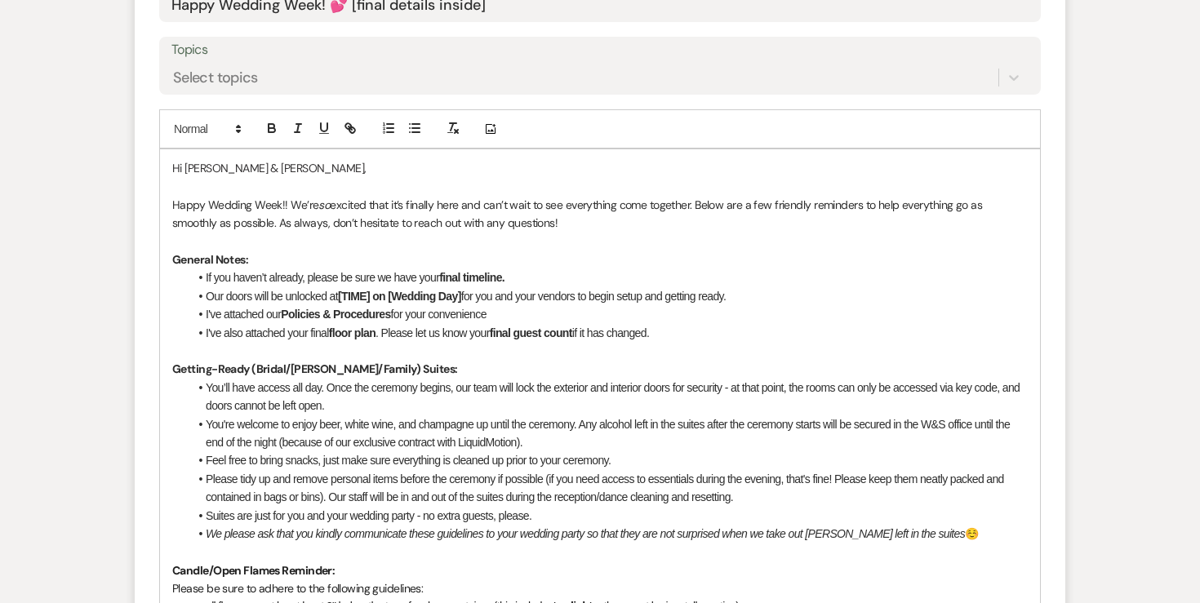
scroll to position [814, 0]
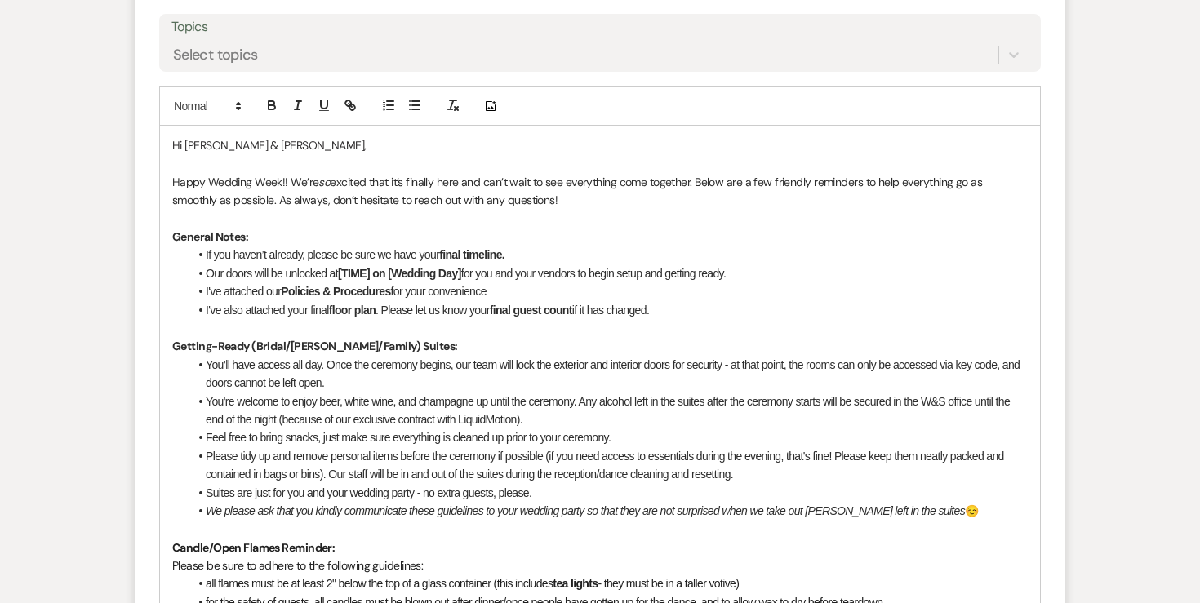
click at [705, 319] on p at bounding box center [599, 328] width 855 height 18
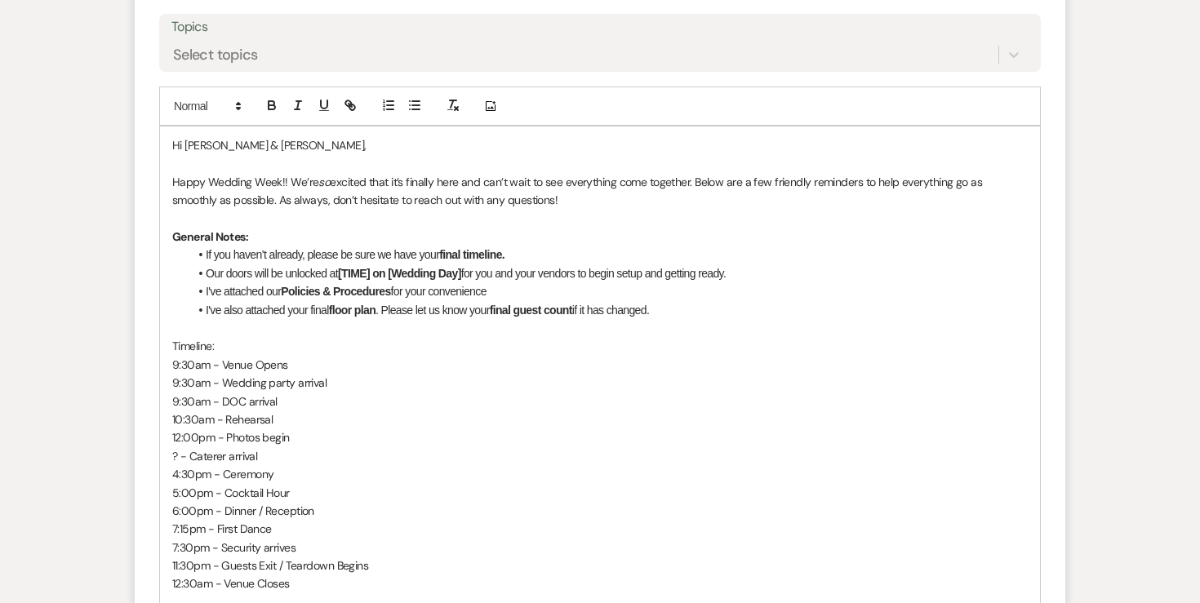
click at [189, 337] on p "Timeline:" at bounding box center [599, 346] width 855 height 18
click at [271, 105] on icon "button" at bounding box center [272, 107] width 7 height 4
drag, startPoint x: 468, startPoint y: 237, endPoint x: 343, endPoint y: 234, distance: 124.9
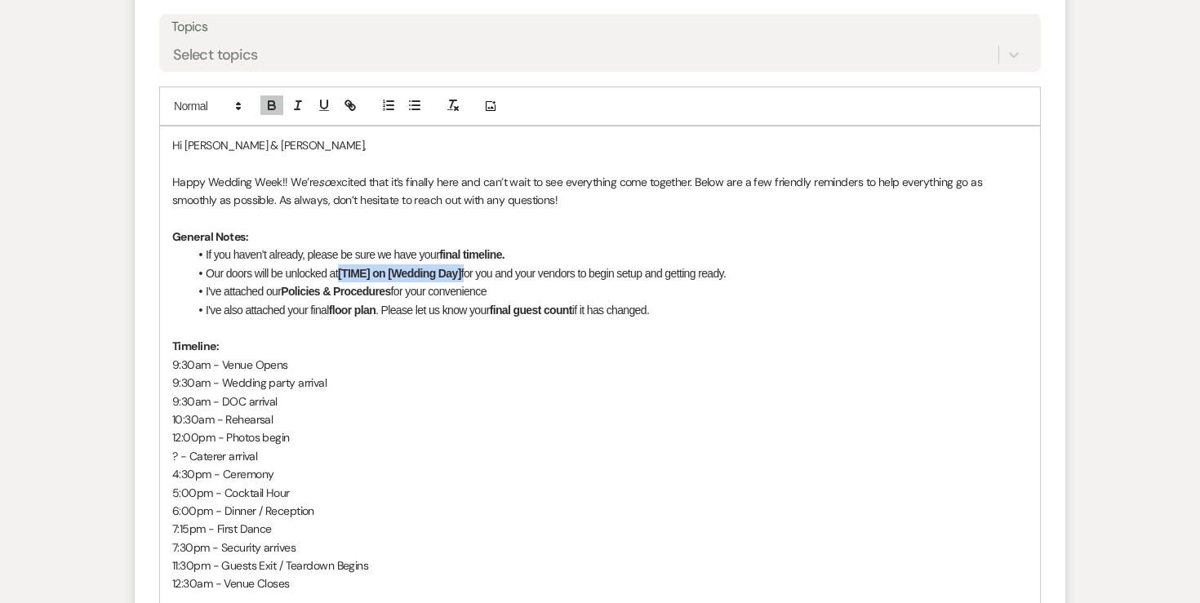
click at [343, 264] on li "Our doors will be unlocked at [TIME] on [Wedding Day] for you and your vendors …" at bounding box center [608, 273] width 839 height 18
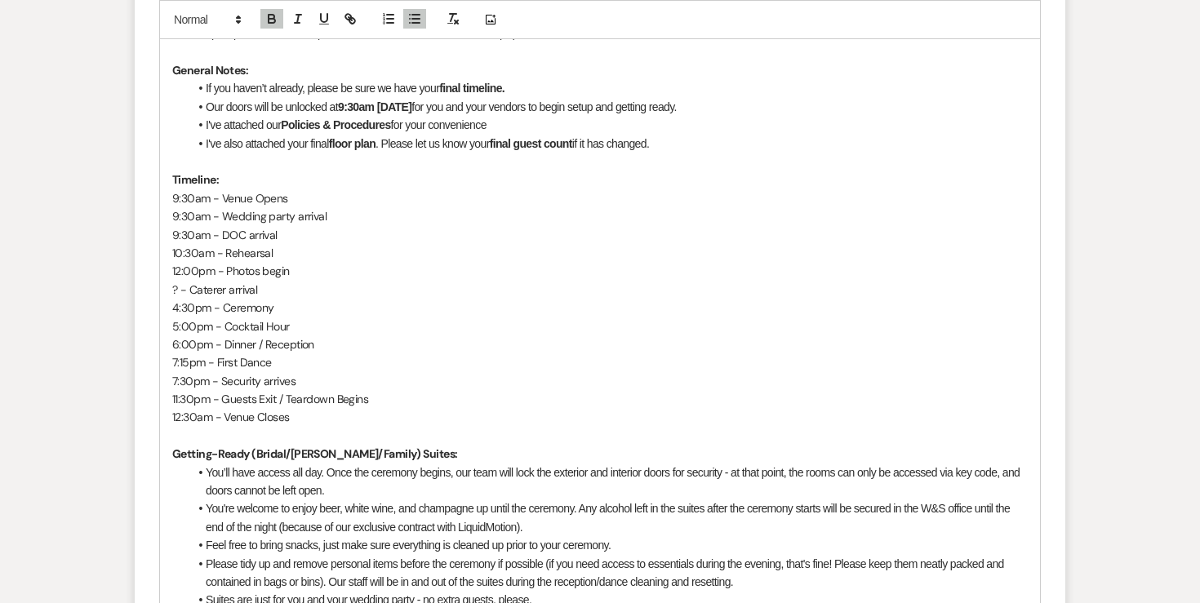
scroll to position [1631, 0]
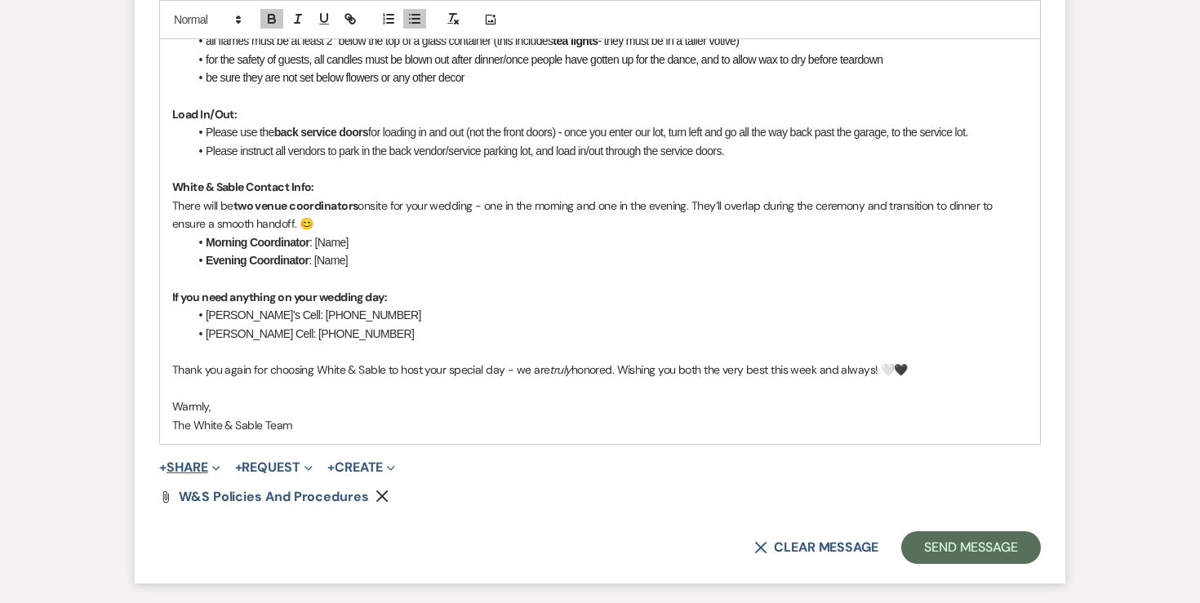
click at [202, 461] on button "+ Share Expand" at bounding box center [189, 467] width 61 height 13
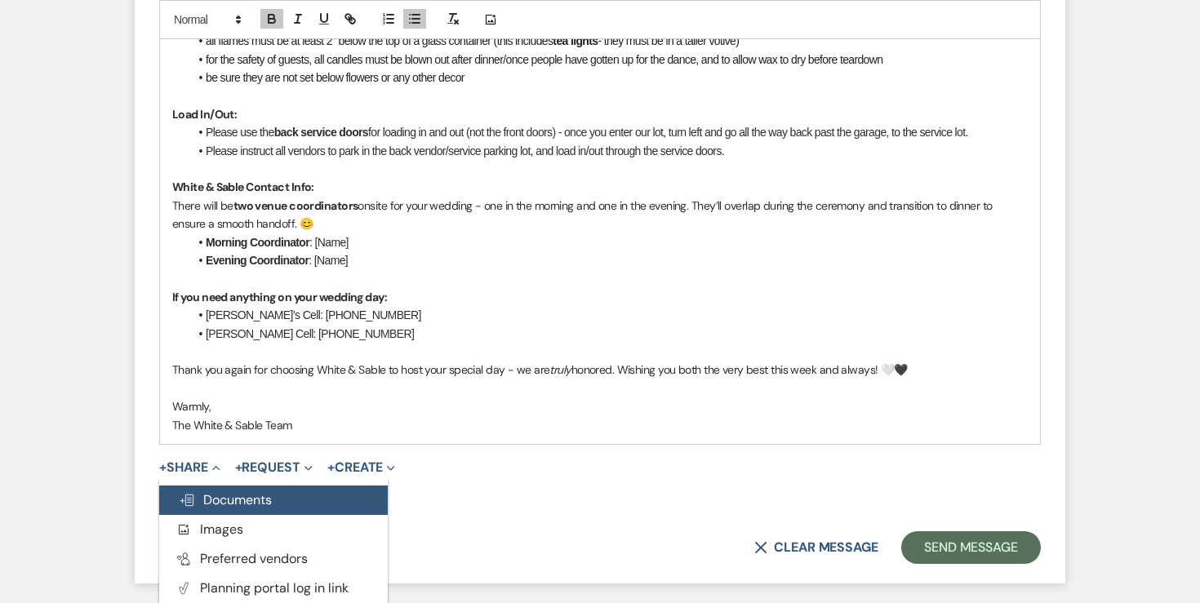
click at [202, 491] on span "Doc Upload Documents" at bounding box center [225, 499] width 93 height 17
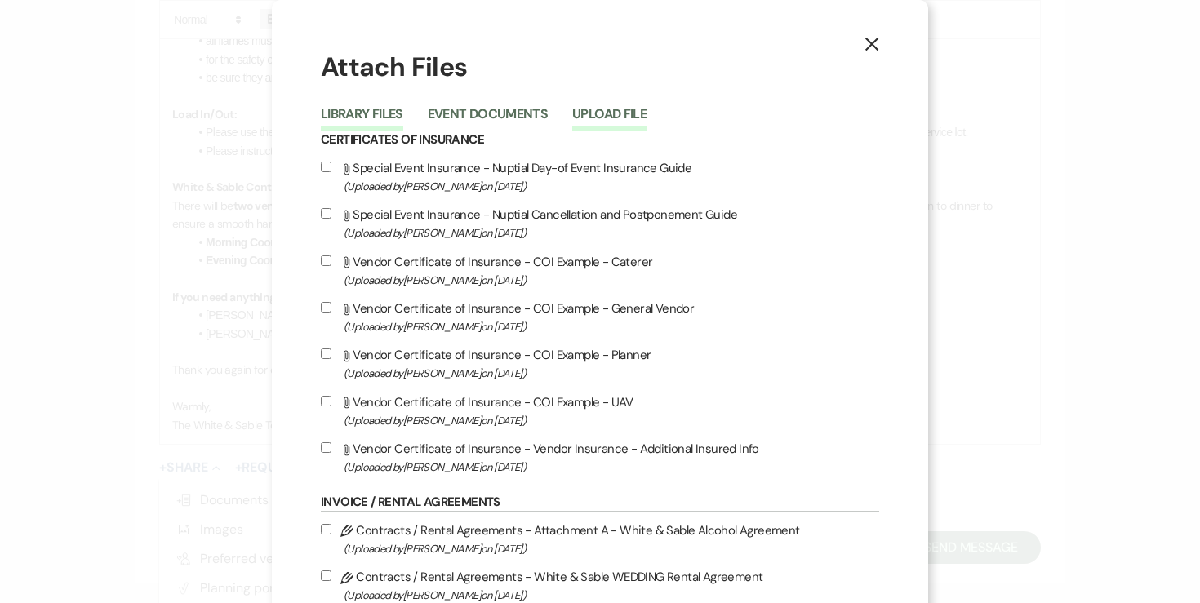
click at [633, 112] on button "Upload File" at bounding box center [609, 119] width 74 height 23
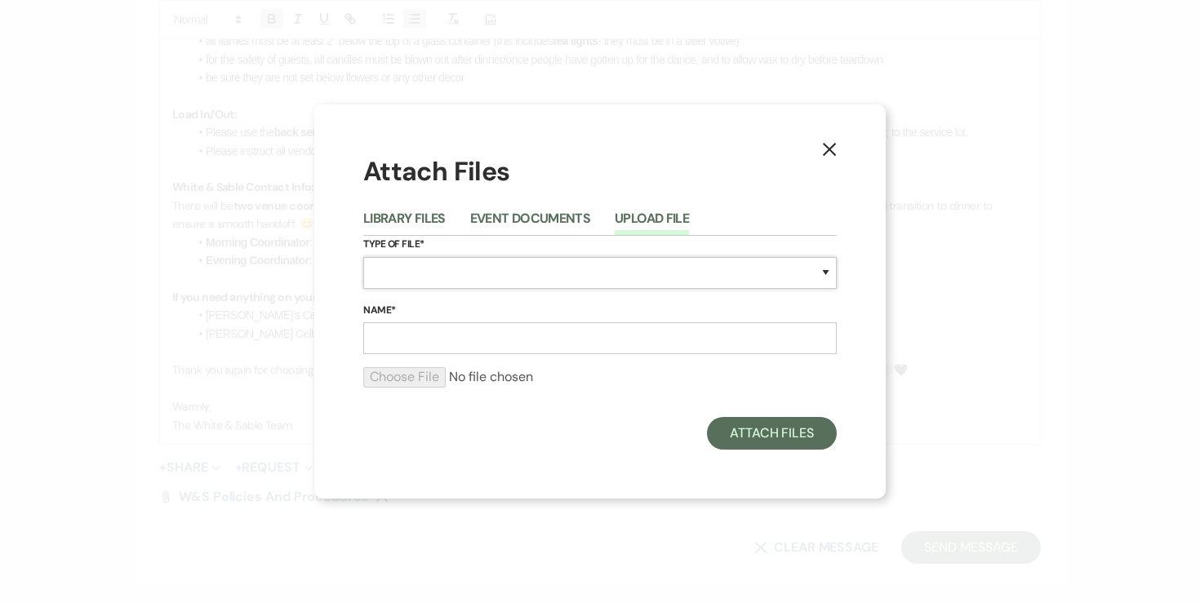
click at [478, 278] on select "Special Event Insurance Vendor Certificate of Insurance Contracts / Rental Agre…" at bounding box center [599, 273] width 473 height 32
select select "24"
click at [486, 334] on input "Name*" at bounding box center [599, 338] width 473 height 32
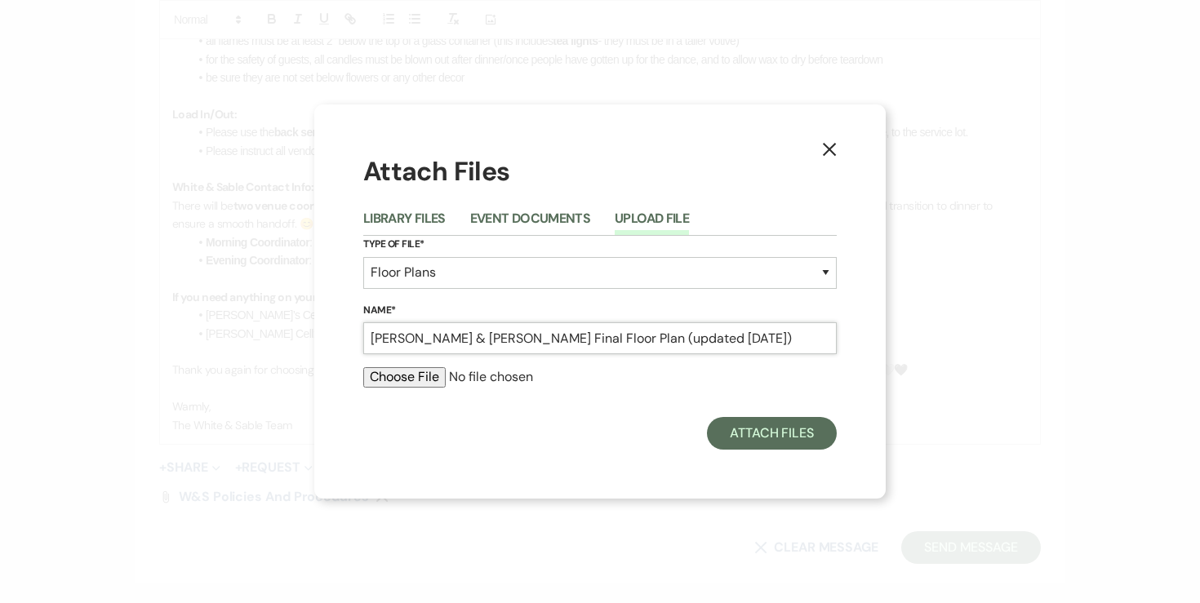
type input "Kyle & Rebekah Final Floor Plan (updated 8.17.25)"
click at [397, 381] on input "file" at bounding box center [599, 377] width 473 height 20
type input "C:\fakepath\8.23.25 - Kyle & Rebekah Floor Plan (updated 8.17.25).pdf"
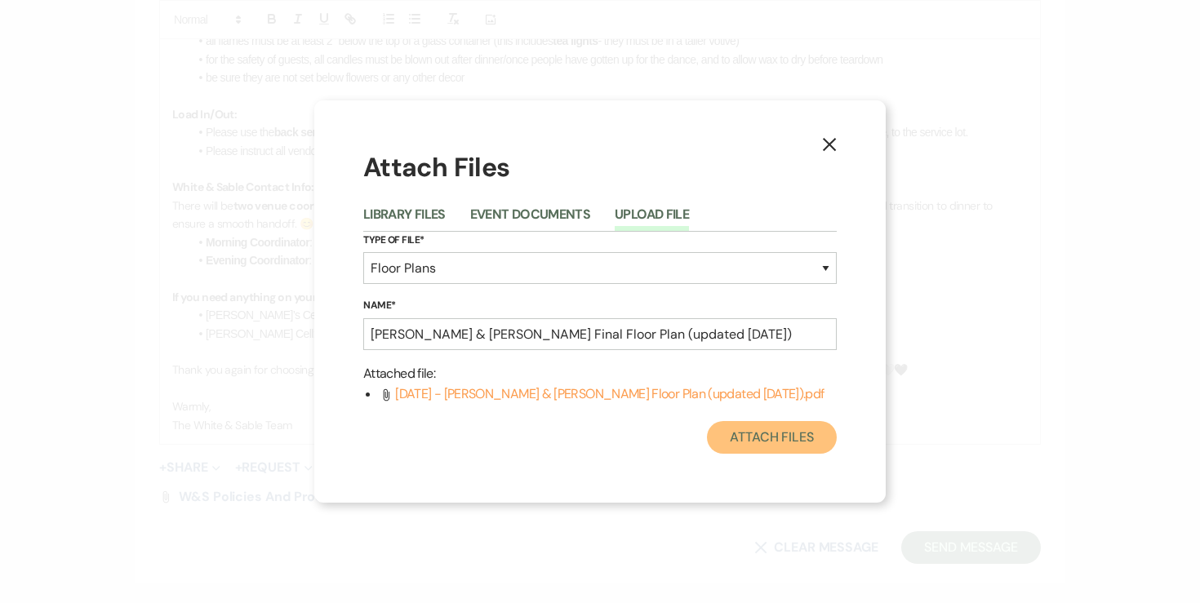
click at [769, 441] on button "Attach Files" at bounding box center [772, 437] width 130 height 33
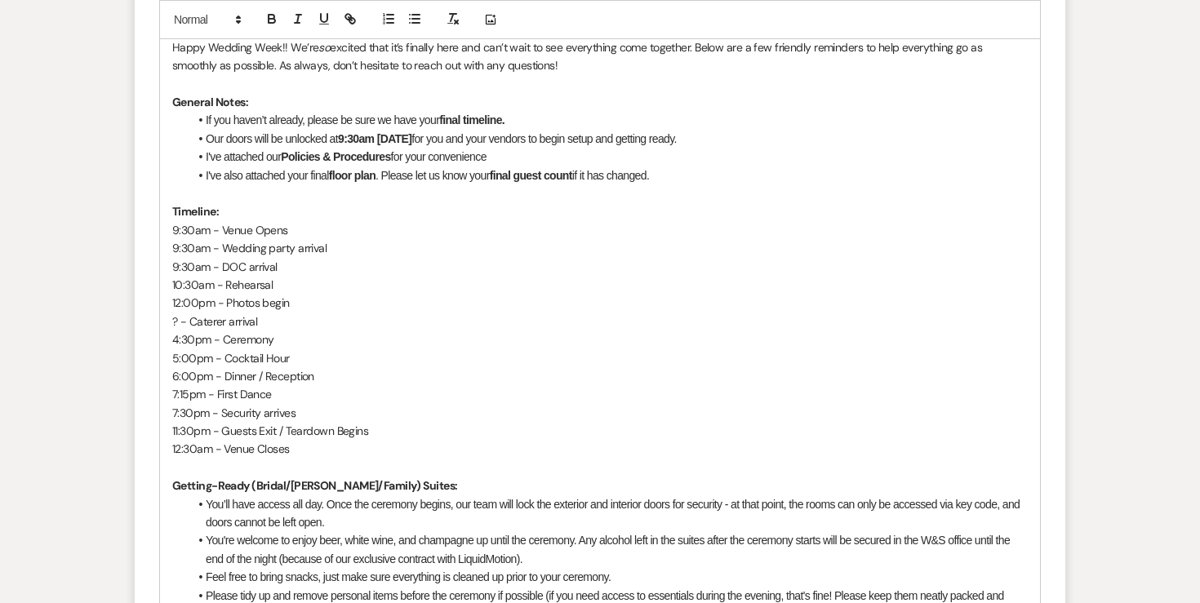
scroll to position [850, 0]
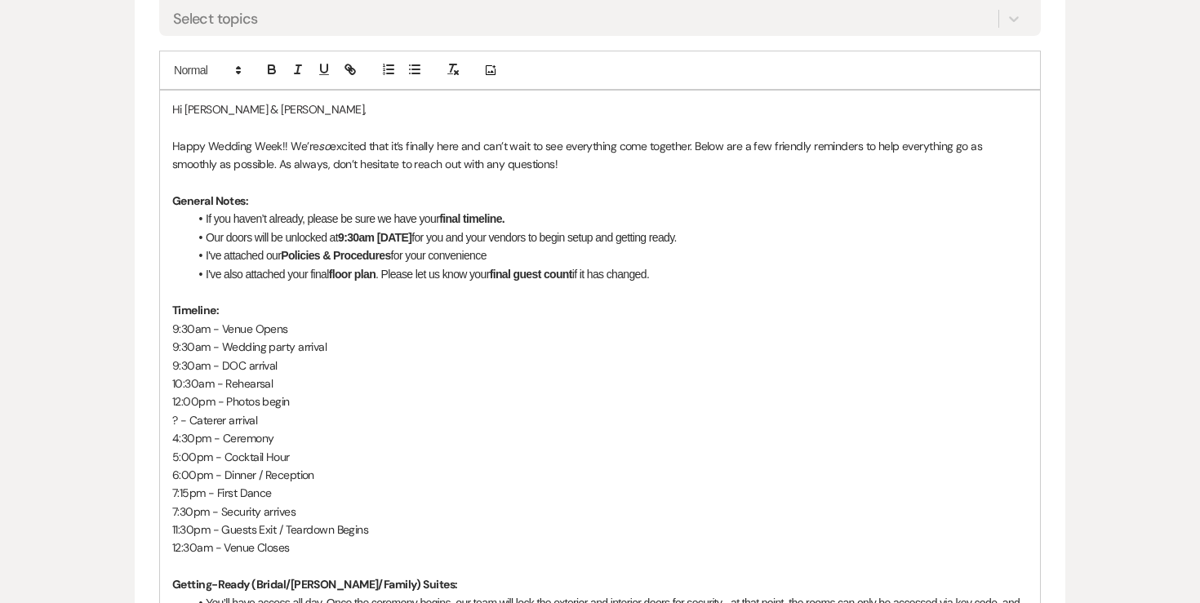
click at [677, 265] on li "I've also attached your final floor plan . Please let us know your final guest …" at bounding box center [608, 274] width 839 height 18
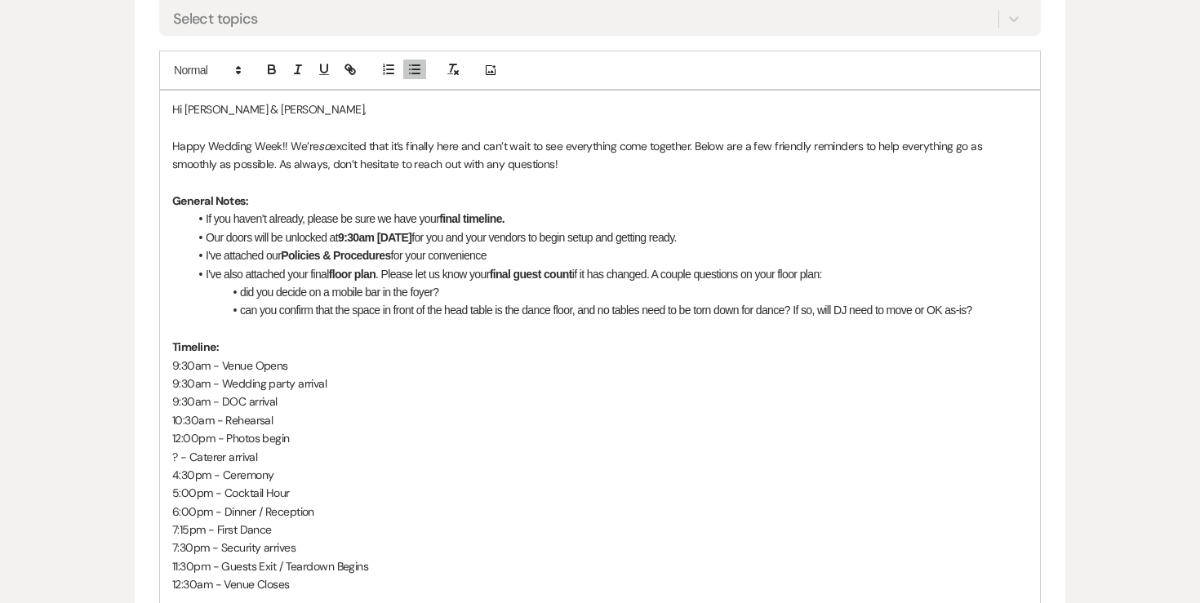
drag, startPoint x: 664, startPoint y: 235, endPoint x: 1012, endPoint y: 265, distance: 349.8
click at [1012, 265] on ul "If you haven’t already, please be sure we have your final timeline. Our doors w…" at bounding box center [608, 264] width 839 height 109
click at [297, 65] on line "button" at bounding box center [298, 69] width 2 height 8
click at [451, 320] on p at bounding box center [599, 329] width 855 height 18
click at [664, 268] on em "A couple questions on your floor plan:" at bounding box center [734, 274] width 171 height 13
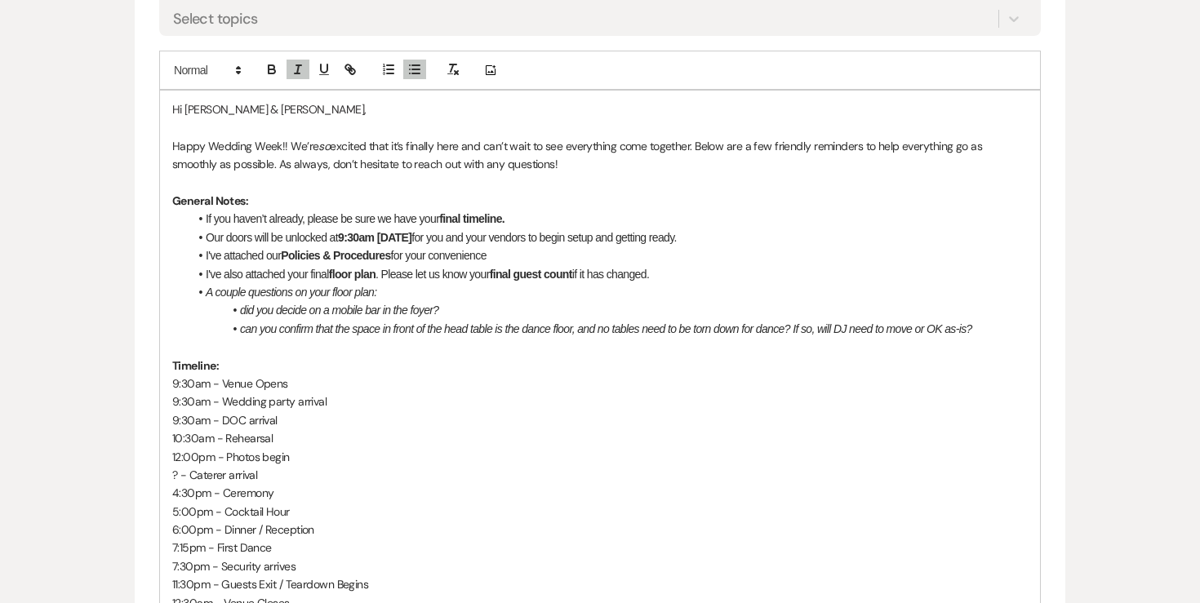
scroll to position [894, 0]
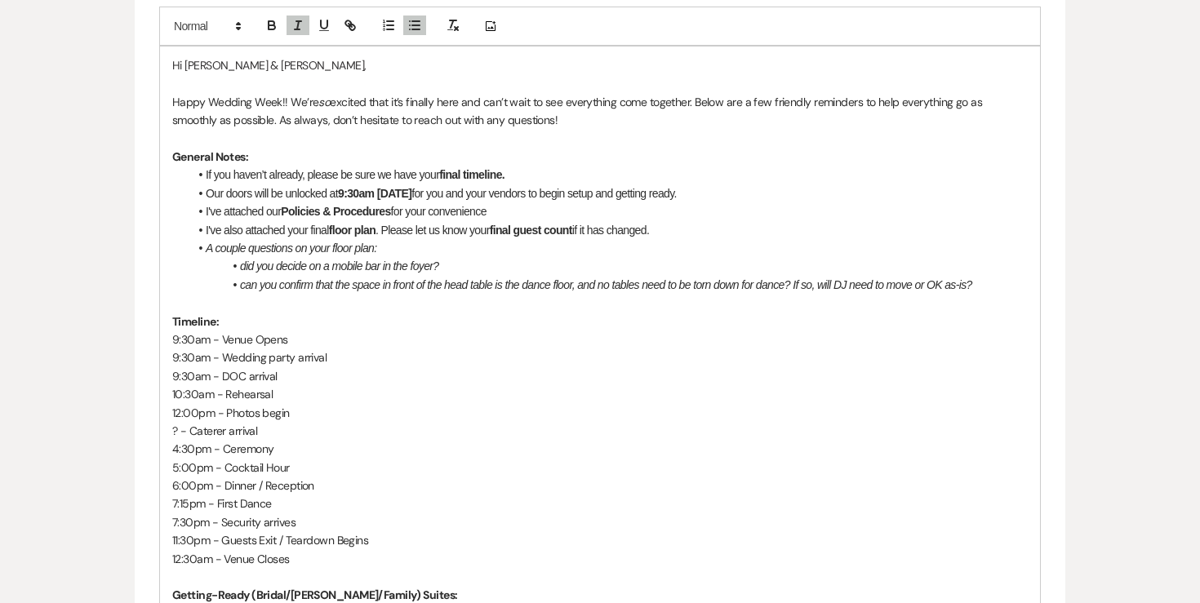
click at [355, 242] on em "A couple questions on your floor plan:" at bounding box center [291, 248] width 171 height 13
click at [302, 20] on icon "button" at bounding box center [298, 25] width 15 height 15
click at [372, 224] on strong "floor plan" at bounding box center [352, 230] width 47 height 13
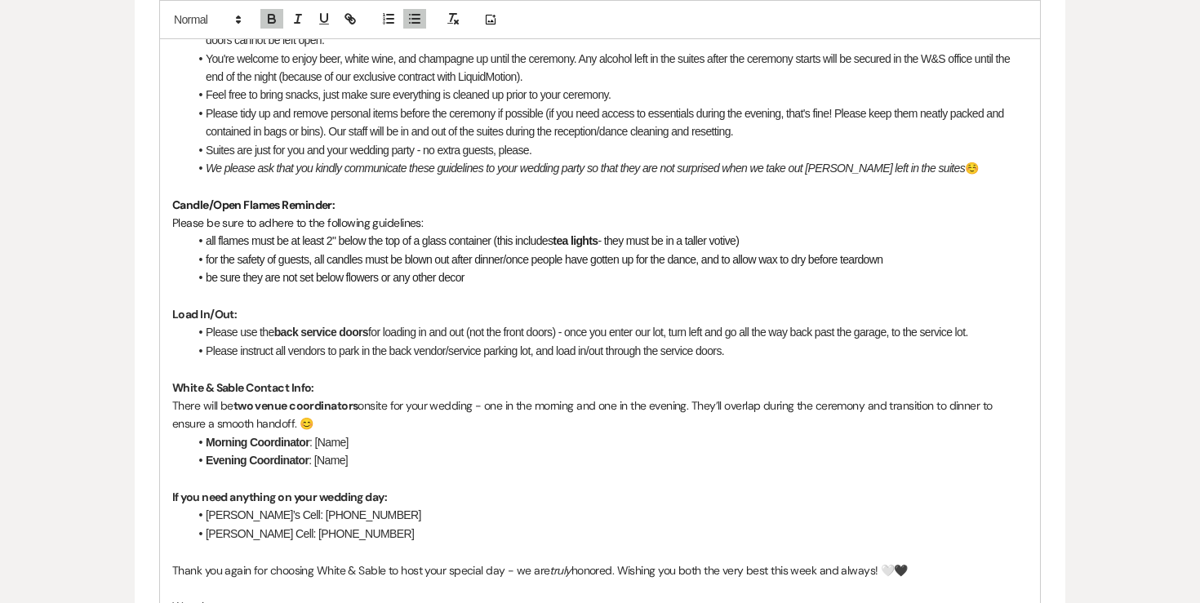
scroll to position [1489, 0]
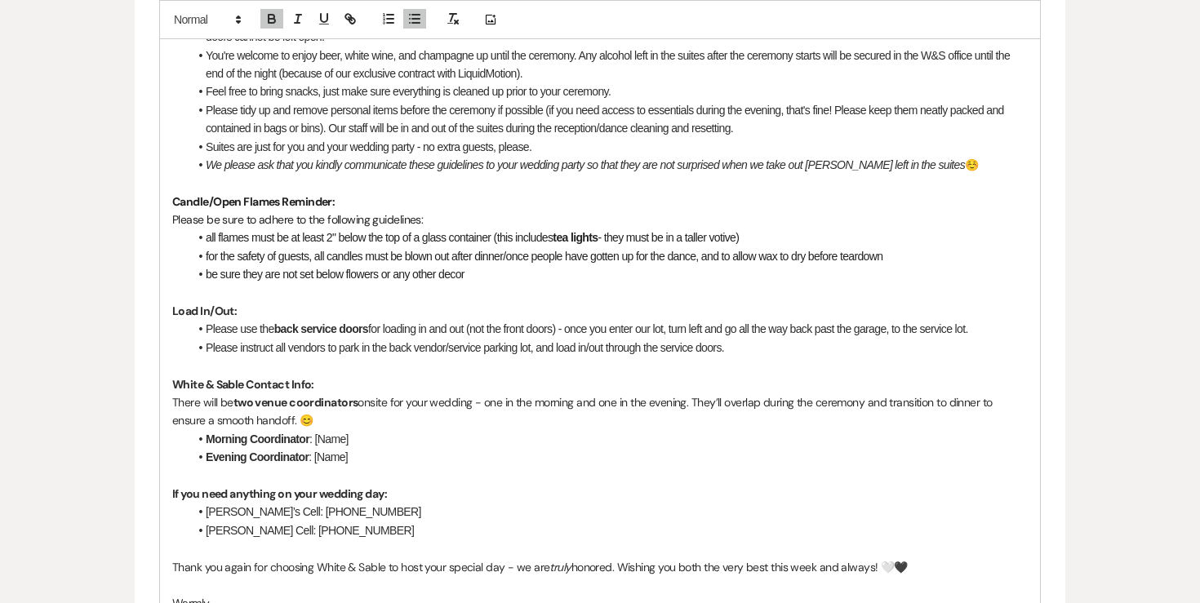
click at [471, 320] on li "Please use the back service doors for loading in and out (not the front doors) …" at bounding box center [608, 329] width 839 height 18
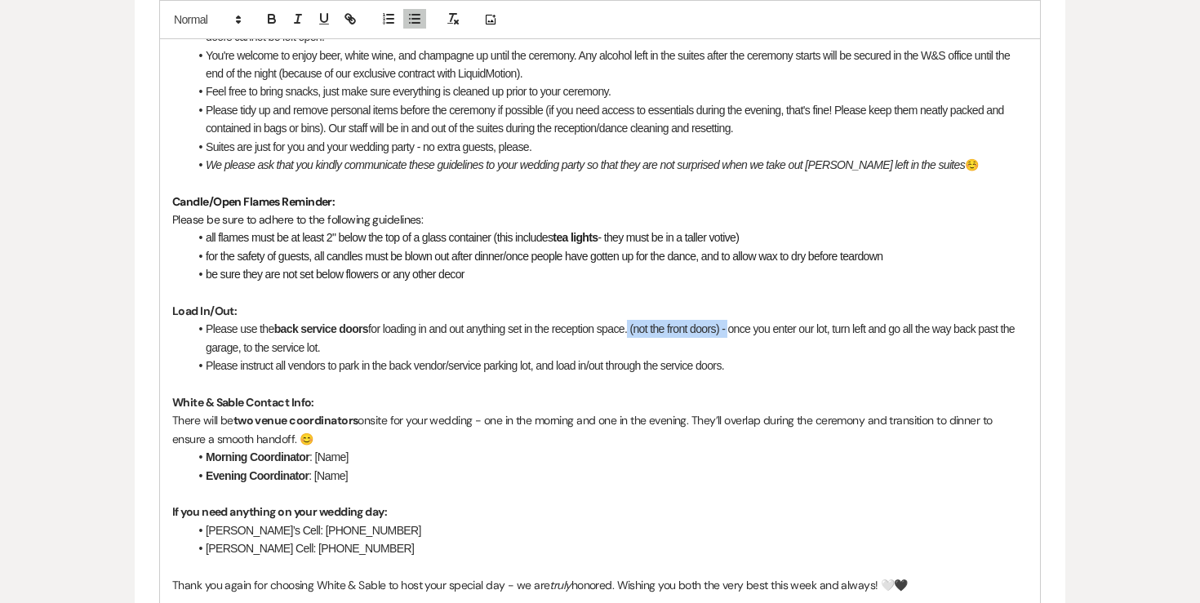
drag, startPoint x: 734, startPoint y: 292, endPoint x: 633, endPoint y: 294, distance: 100.4
click at [633, 320] on li "Please use the back service doors for loading in and out anything set in the re…" at bounding box center [608, 338] width 839 height 37
click at [321, 320] on li "Please use the back service doors for loading in and out anything set in the re…" at bounding box center [608, 338] width 839 height 37
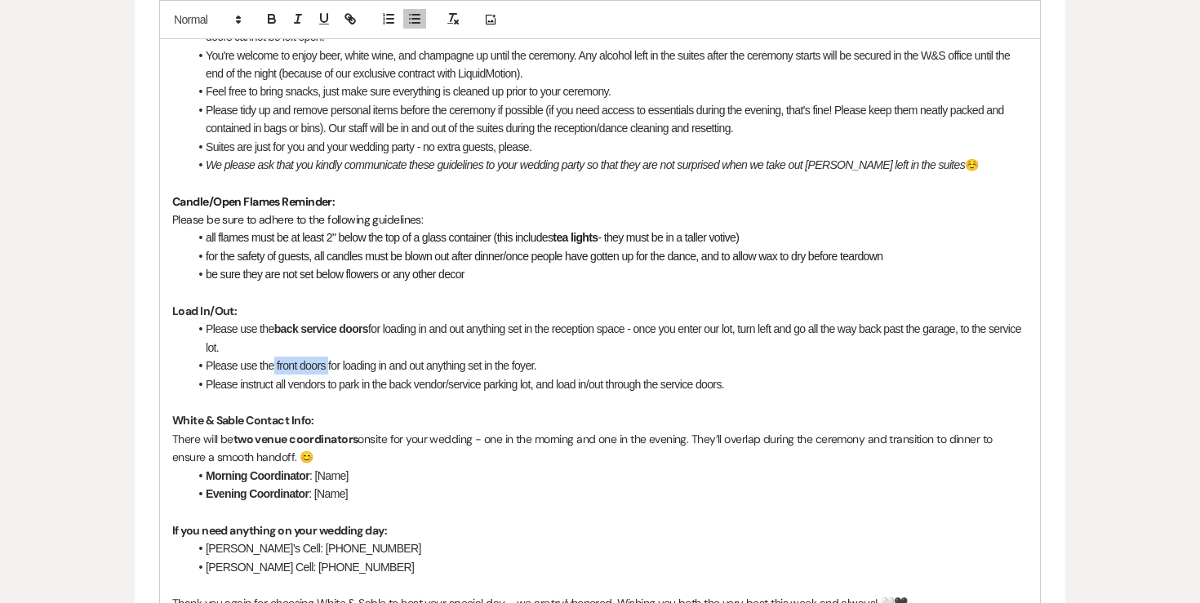
drag, startPoint x: 273, startPoint y: 328, endPoint x: 327, endPoint y: 326, distance: 54.7
click at [327, 357] on li "Please use the front doors for loading in and out anything set in the foyer." at bounding box center [608, 366] width 839 height 18
click at [277, 19] on icon "button" at bounding box center [271, 18] width 15 height 15
click at [410, 375] on li "Please instruct all vendors to park in the back vendor/service parking lot, and…" at bounding box center [608, 384] width 839 height 18
drag, startPoint x: 541, startPoint y: 347, endPoint x: 803, endPoint y: 347, distance: 262.0
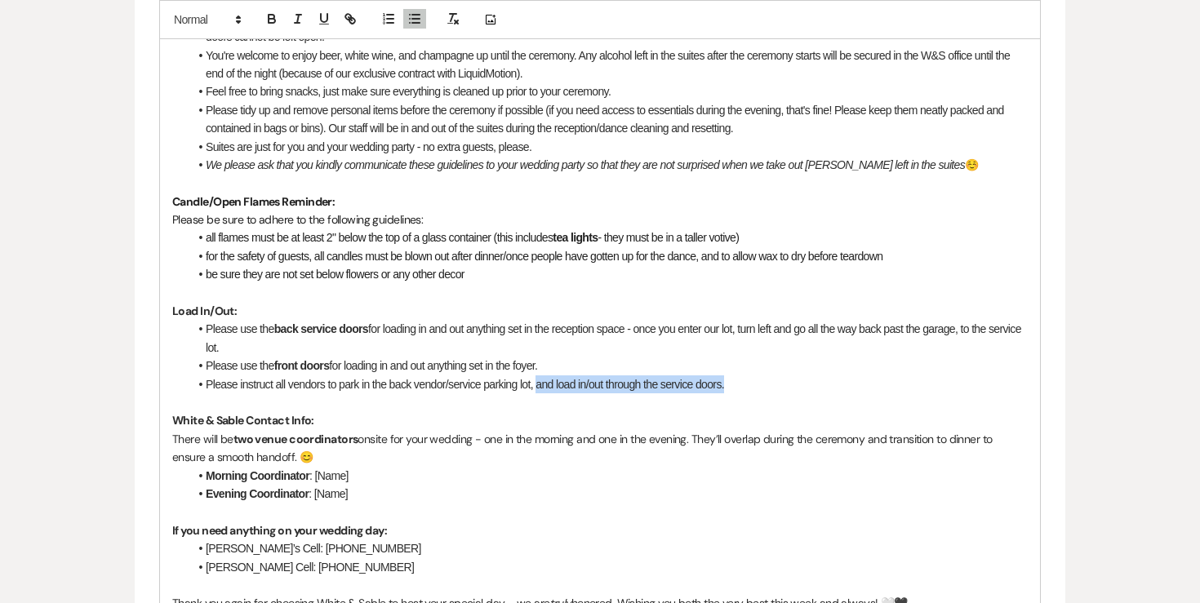
click at [803, 375] on li "Please instruct all vendors to park in the back vendor/service parking lot, and…" at bounding box center [608, 384] width 839 height 18
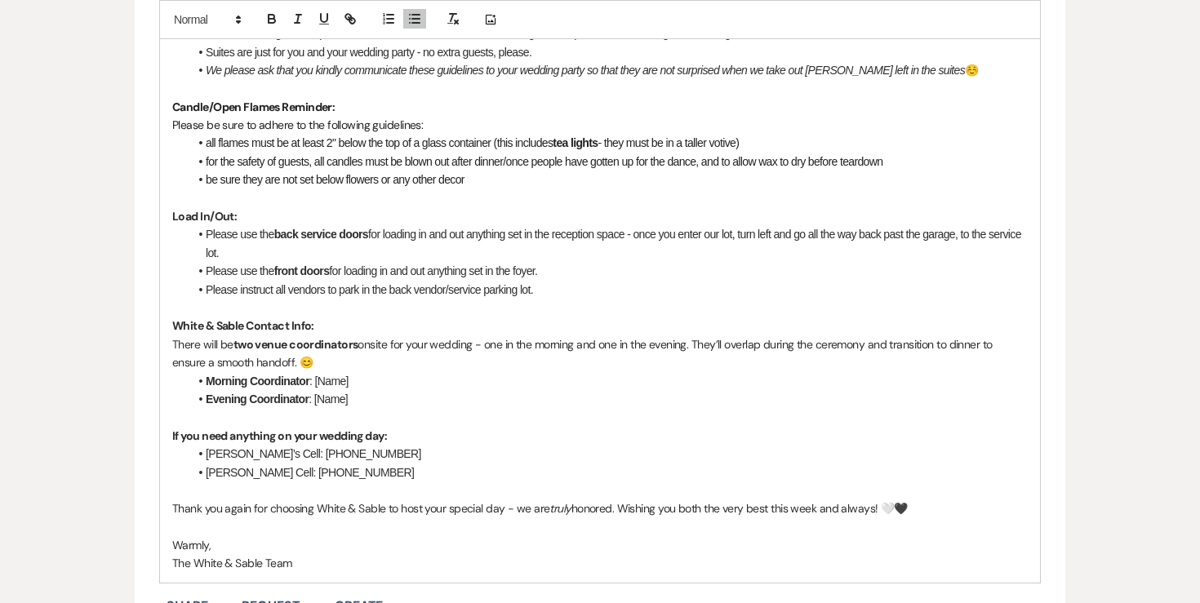
scroll to position [1584, 0]
click at [208, 374] on strong "Morning Coordinator" at bounding box center [258, 380] width 104 height 13
click at [246, 374] on strong "Morning Coordinator" at bounding box center [258, 380] width 104 height 13
click at [207, 392] on strong "Evening Coordinator" at bounding box center [257, 398] width 103 height 13
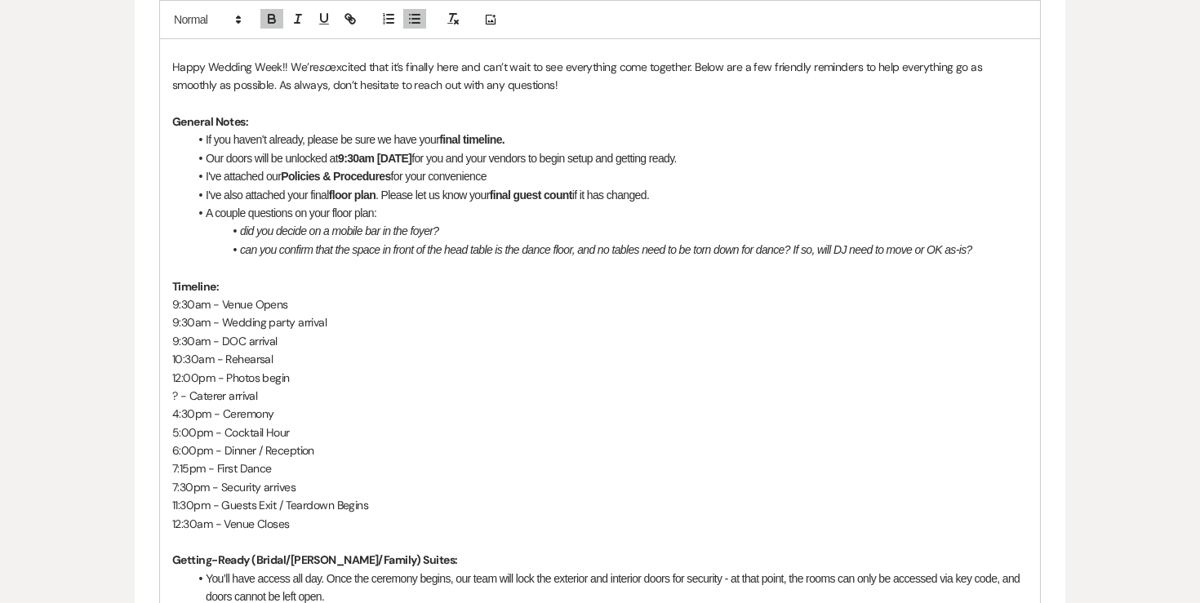
scroll to position [928, 0]
click at [550, 131] on li "If you haven’t already, please be sure we have your final timeline." at bounding box center [608, 140] width 839 height 18
click at [275, 20] on icon "button" at bounding box center [272, 21] width 7 height 4
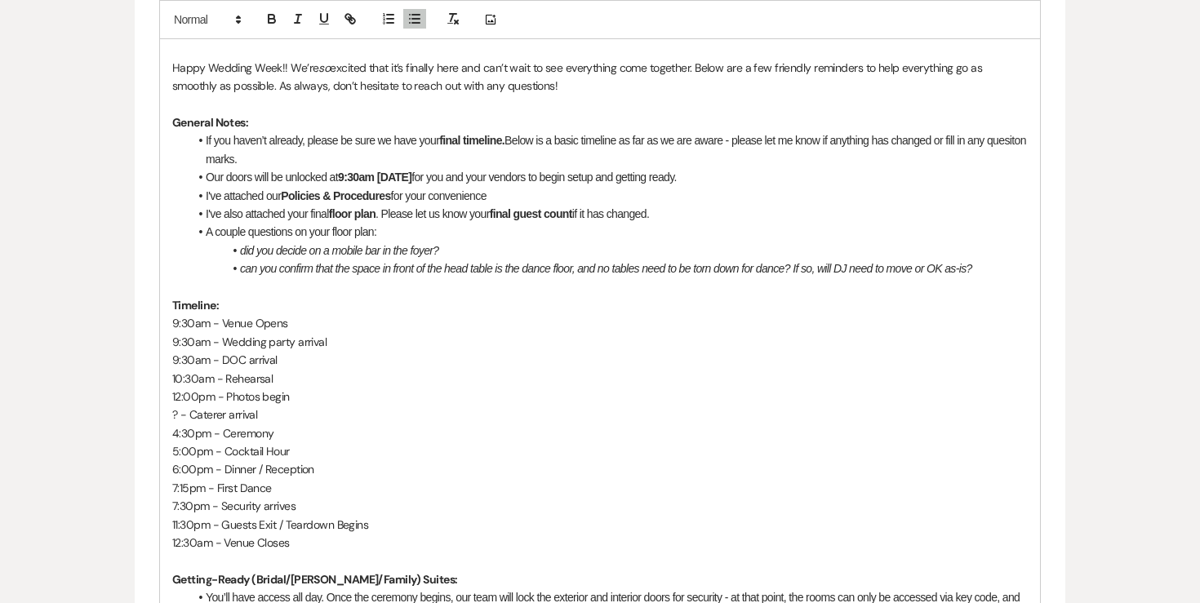
click at [237, 131] on li "If you haven’t already, please be sure we have your final timeline. Below is a …" at bounding box center [608, 149] width 839 height 37
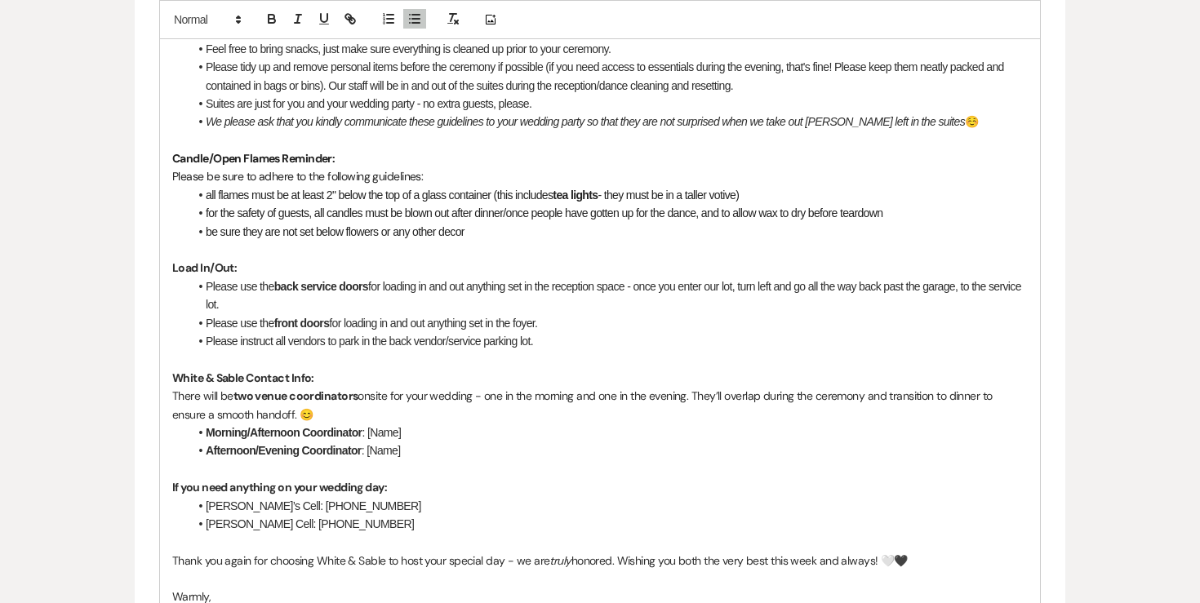
scroll to position [1632, 0]
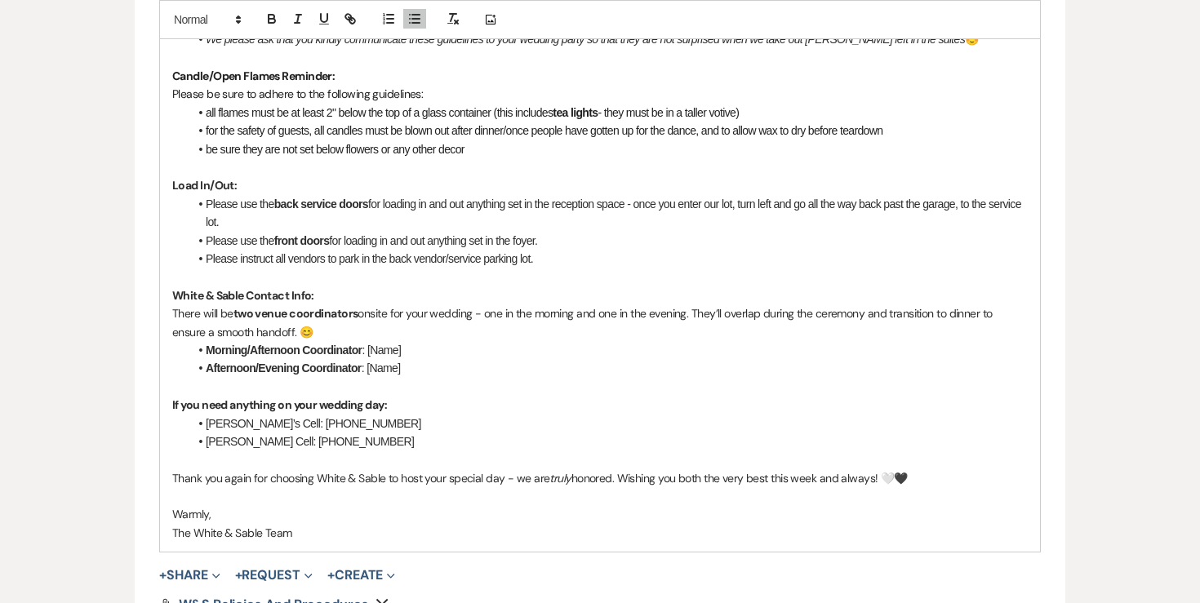
click at [425, 341] on li "Morning/Afternoon Coordinator : [Name]" at bounding box center [608, 350] width 839 height 18
click at [441, 359] on li "Afternoon/Evening Coordinator : [Name]" at bounding box center [608, 368] width 839 height 18
click at [209, 397] on strong "If you need anything on your wedding day:" at bounding box center [279, 404] width 215 height 15
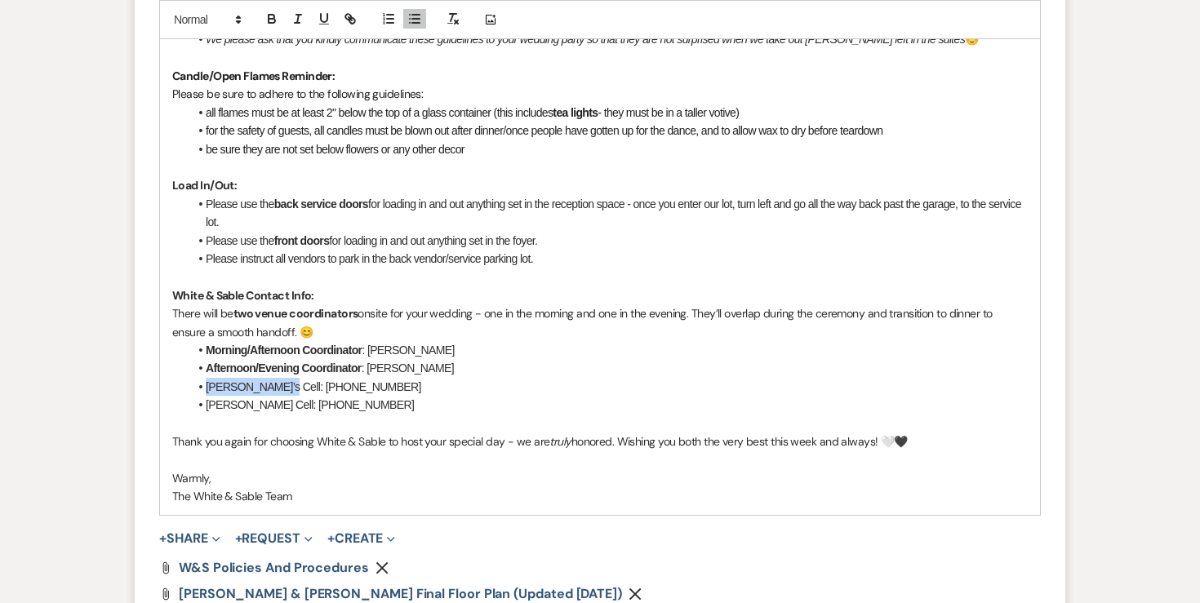
drag, startPoint x: 271, startPoint y: 349, endPoint x: 158, endPoint y: 344, distance: 112.8
click at [275, 18] on icon "button" at bounding box center [271, 18] width 15 height 15
drag, startPoint x: 271, startPoint y: 371, endPoint x: 150, endPoint y: 371, distance: 120.8
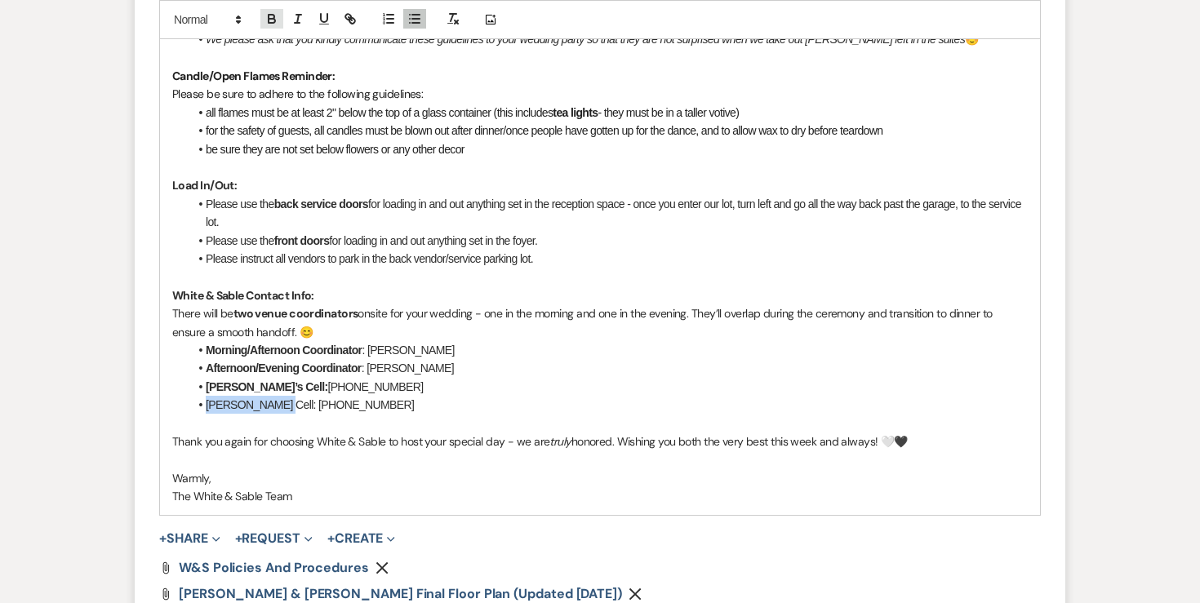
click at [274, 22] on icon "button" at bounding box center [272, 21] width 7 height 4
click at [424, 341] on li "Morning/Afternoon Coordinator : Kaitlyn" at bounding box center [608, 350] width 839 height 18
click at [437, 378] on li "Angela’s Cell: 507-581-6453" at bounding box center [608, 387] width 839 height 18
click at [434, 359] on li "Afternoon/Evening Coordinator : Savanna" at bounding box center [608, 368] width 839 height 18
click at [415, 341] on li "Morning/Afternoon Coordinator : Kaitlyn ‭+1 (763) 412-7292‬" at bounding box center [608, 350] width 839 height 18
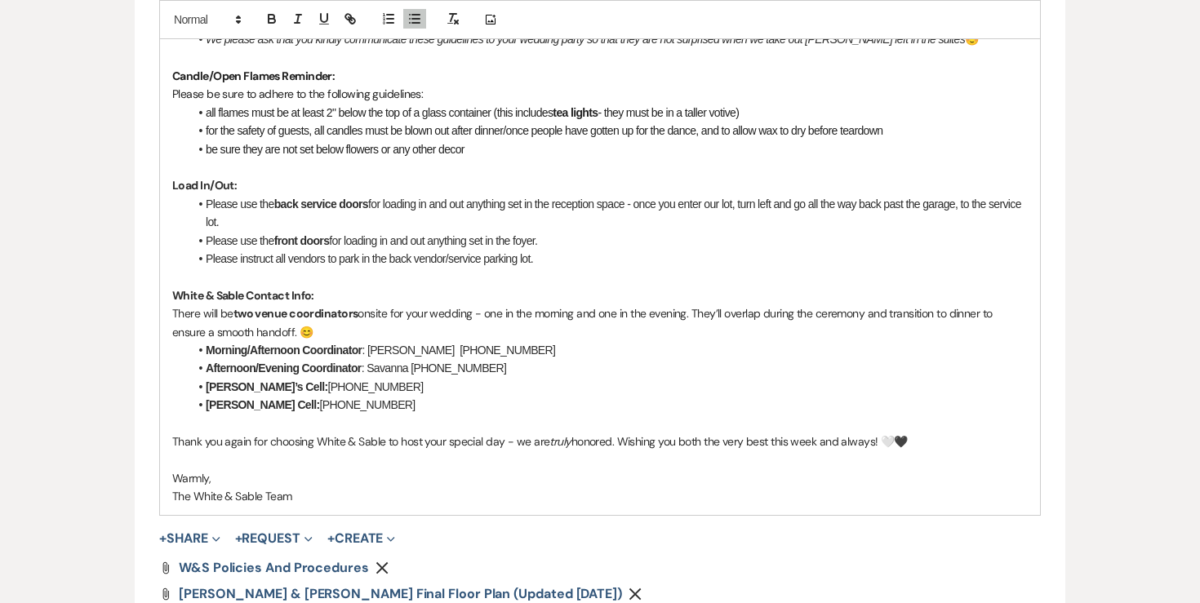
click at [432, 341] on li "Morning/Afternoon Coordinator : Kaitlyn (763) 412-7292‬" at bounding box center [608, 350] width 839 height 18
click at [500, 341] on li "Morning/Afternoon Coordinator : Kaitlyn (763-412-7292‬" at bounding box center [608, 350] width 839 height 18
click at [428, 359] on li "Afternoon/Evening Coordinator : Savanna ‭+1 (763) 248-8066‬" at bounding box center [608, 368] width 839 height 18
click at [442, 359] on li "Afternoon/Evening Coordinator : Savanna (763) 248-8066‬" at bounding box center [608, 368] width 839 height 18
click at [497, 359] on li "Afternoon/Evening Coordinator : Savanna (763-248-8066‬" at bounding box center [608, 368] width 839 height 18
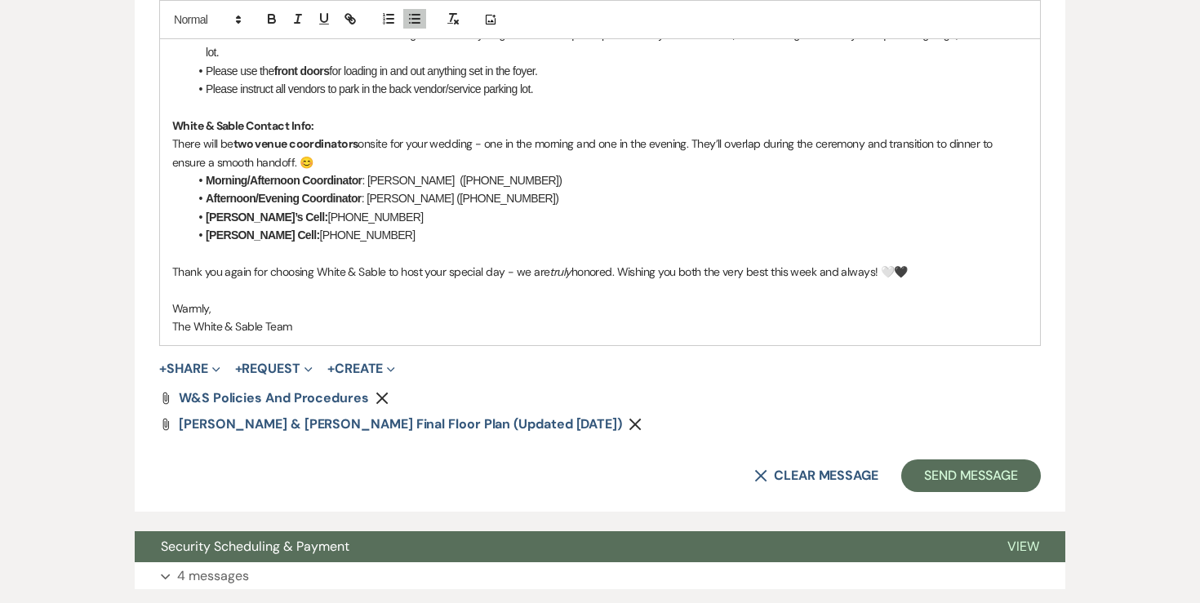
scroll to position [1830, 0]
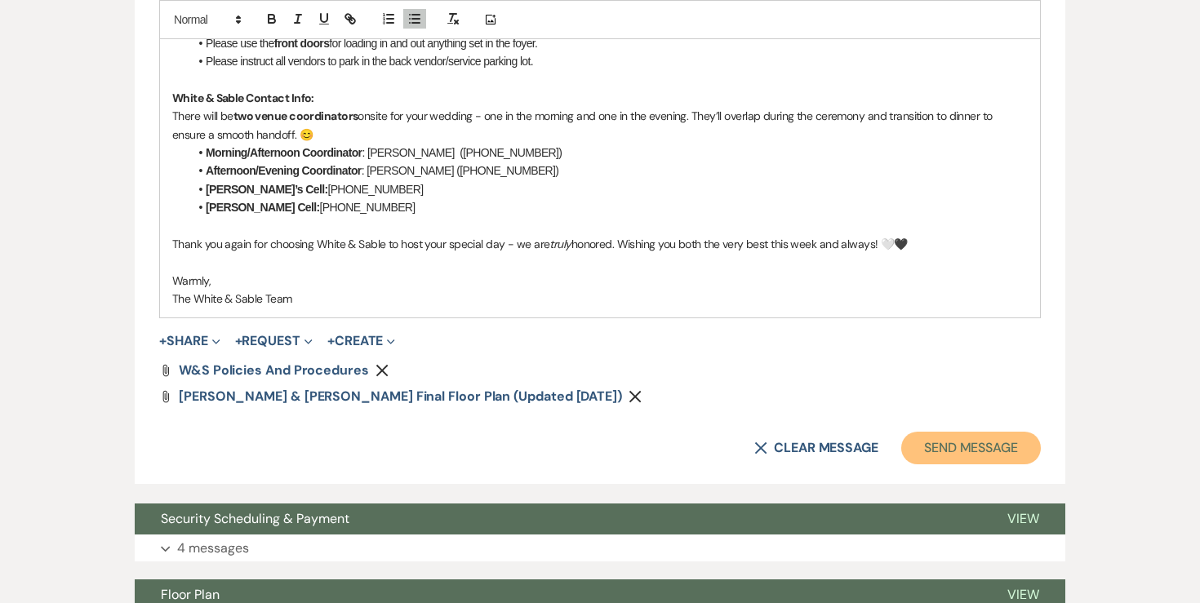
click at [932, 432] on button "Send Message" at bounding box center [971, 448] width 140 height 33
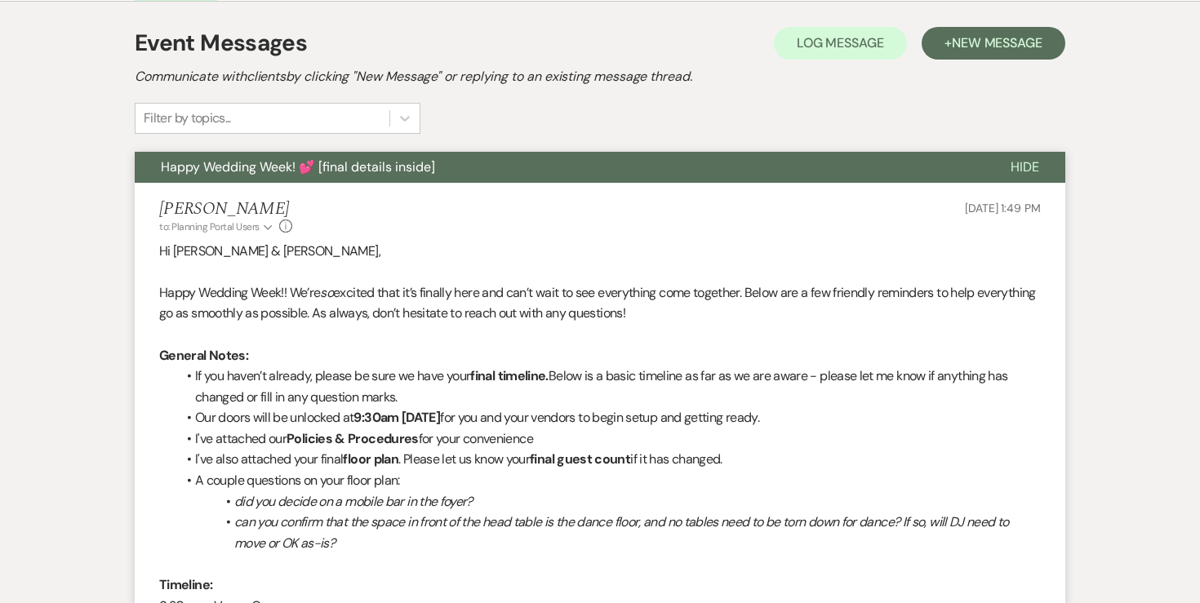
scroll to position [0, 0]
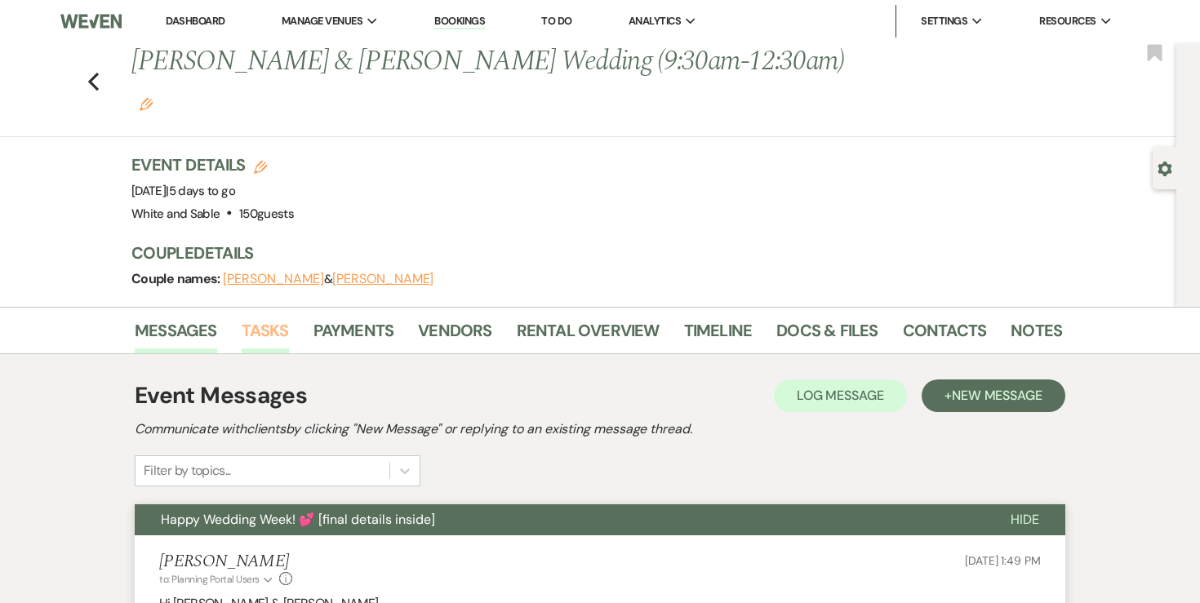
click at [260, 317] on link "Tasks" at bounding box center [265, 335] width 47 height 36
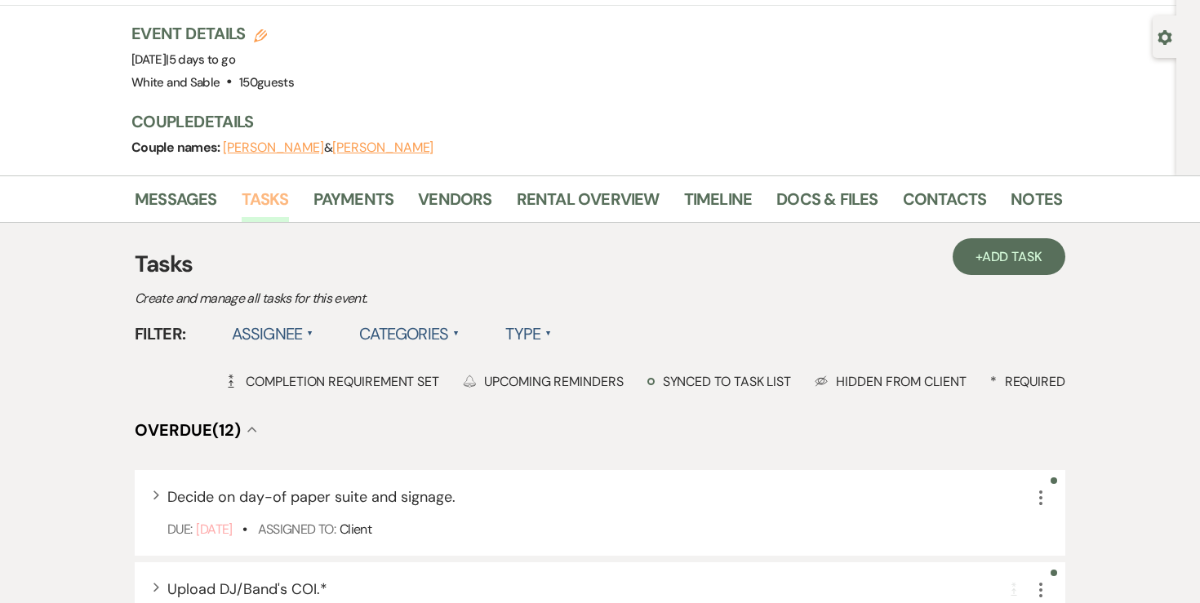
scroll to position [138, 0]
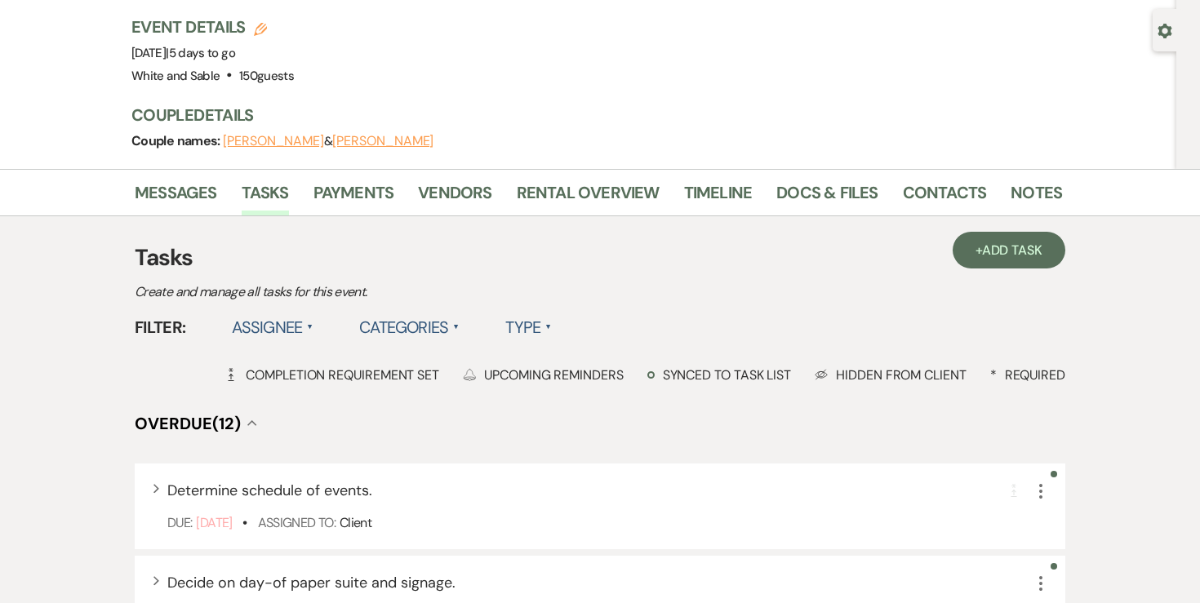
click at [296, 313] on label "Assignee ▲" at bounding box center [273, 327] width 82 height 29
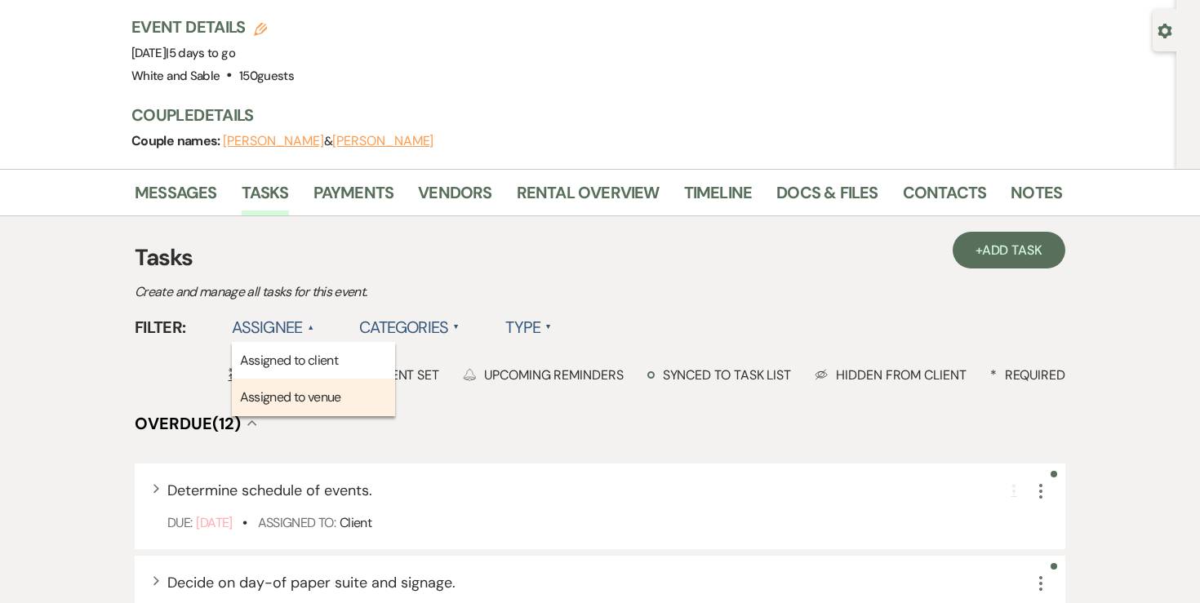
click at [291, 379] on li "Assigned to venue" at bounding box center [313, 398] width 163 height 38
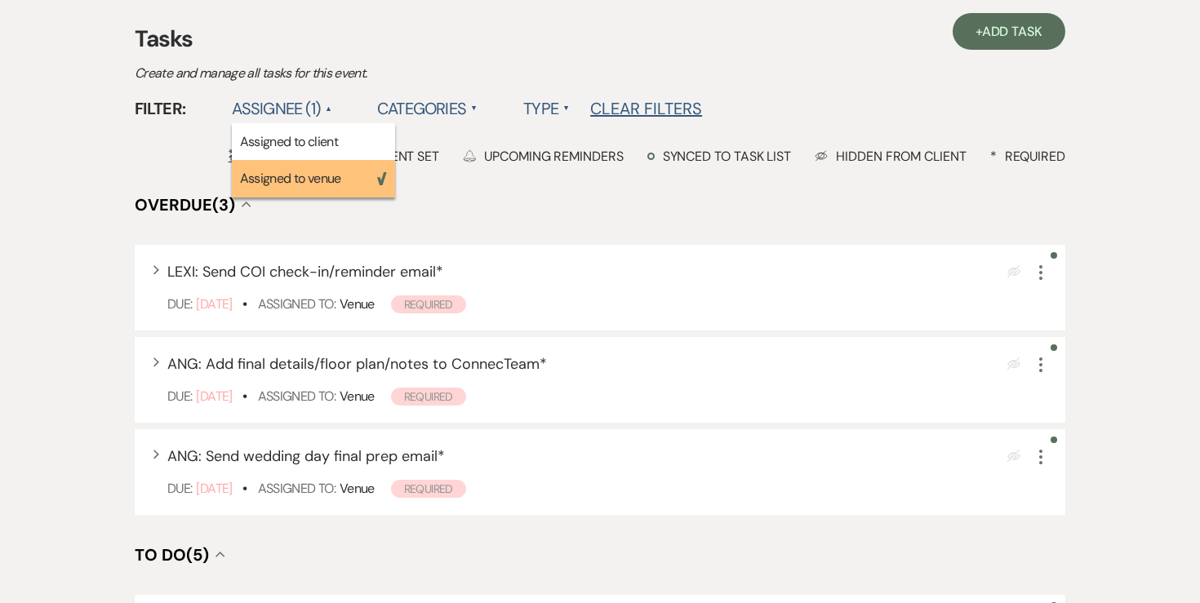
scroll to position [407, 0]
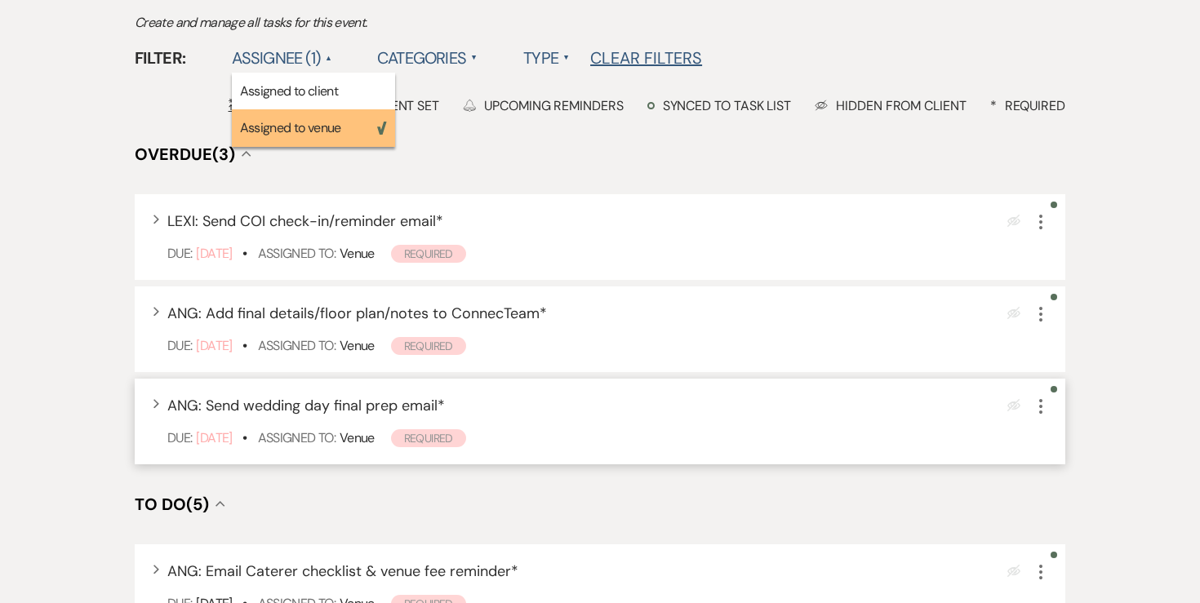
click at [1044, 397] on icon "More" at bounding box center [1041, 407] width 20 height 20
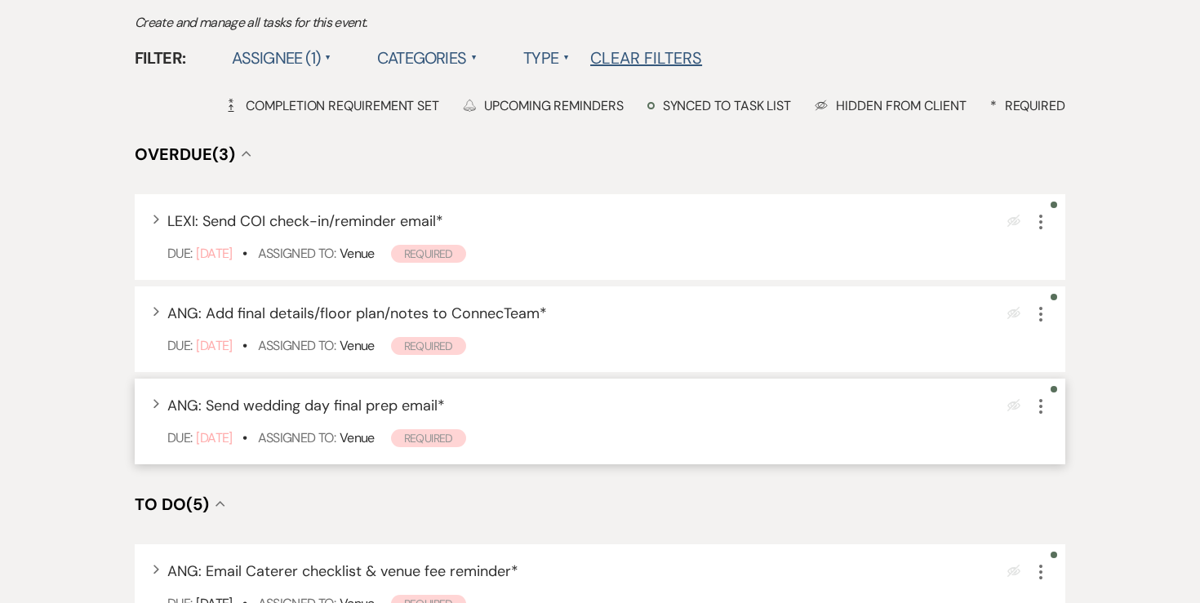
click at [1047, 397] on icon "More" at bounding box center [1041, 407] width 20 height 20
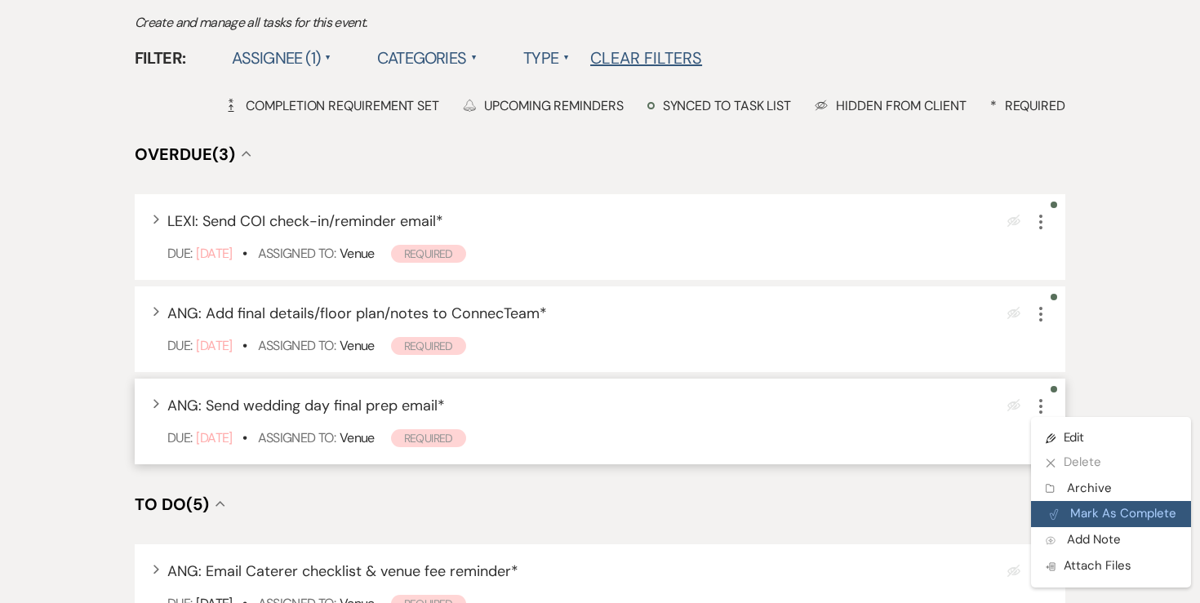
click at [1059, 501] on button "Plan Portal Link Mark As Complete" at bounding box center [1111, 514] width 160 height 26
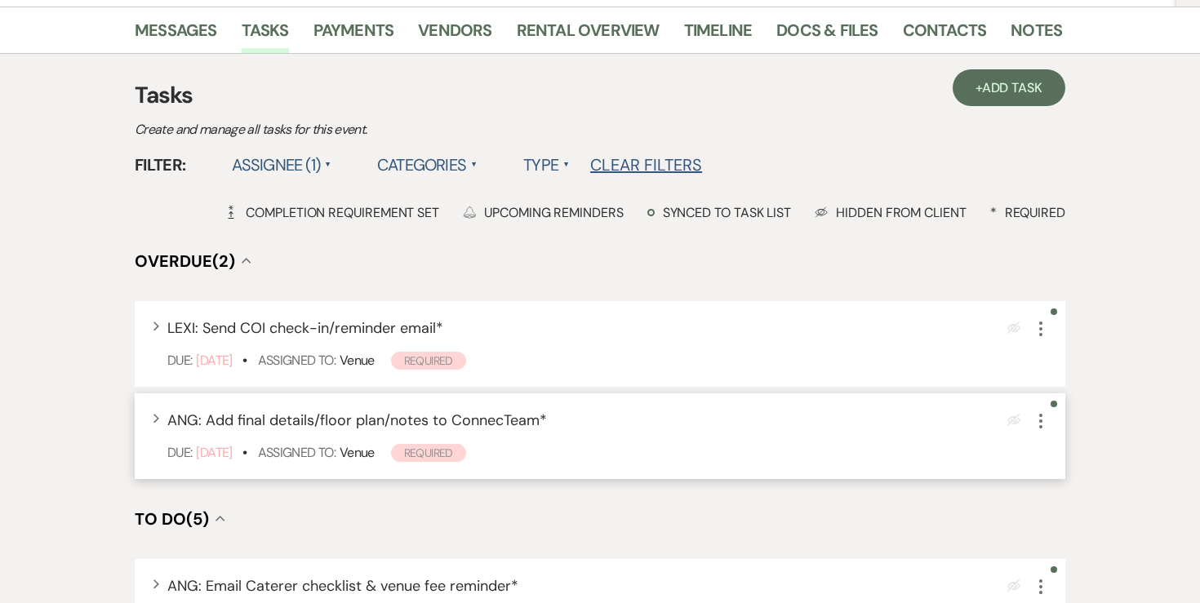
scroll to position [0, 0]
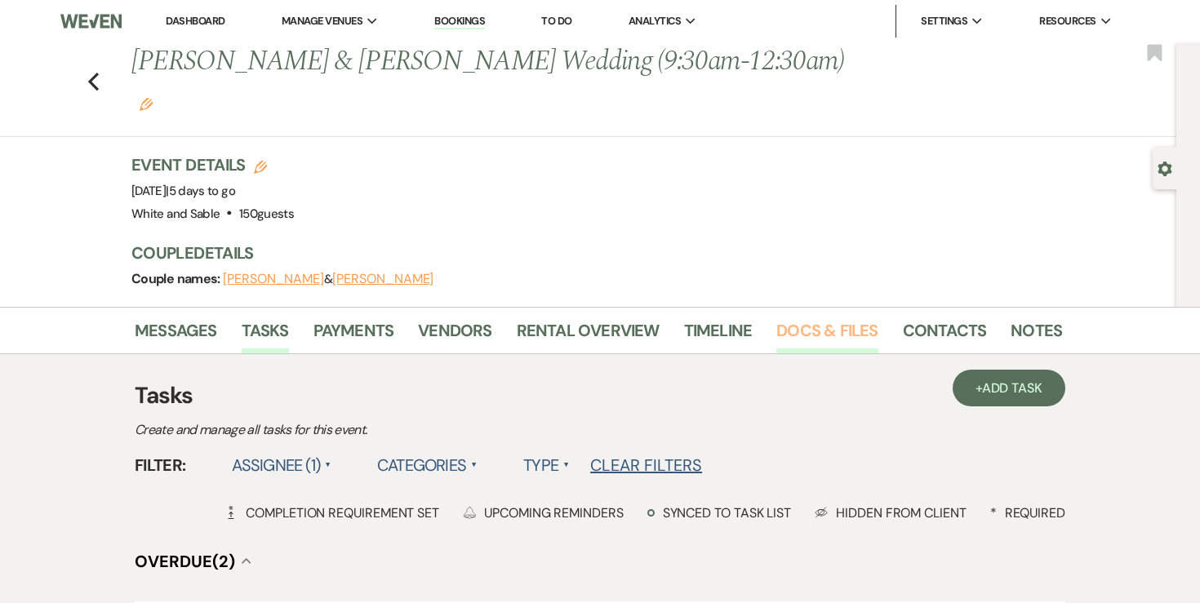
click at [804, 317] on link "Docs & Files" at bounding box center [826, 335] width 101 height 36
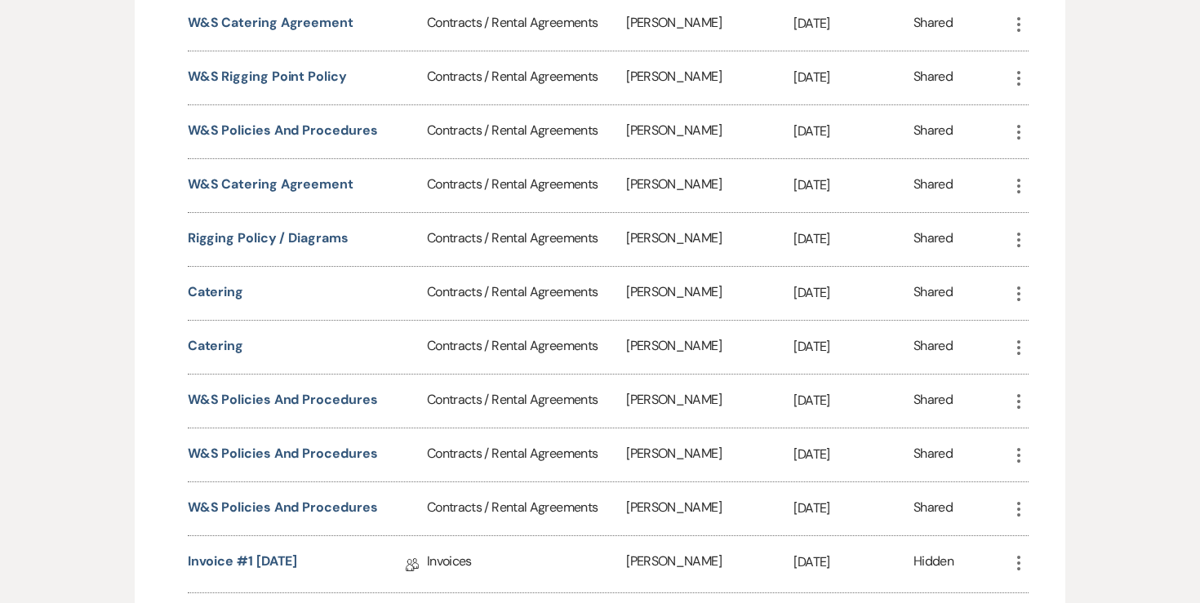
scroll to position [1652, 0]
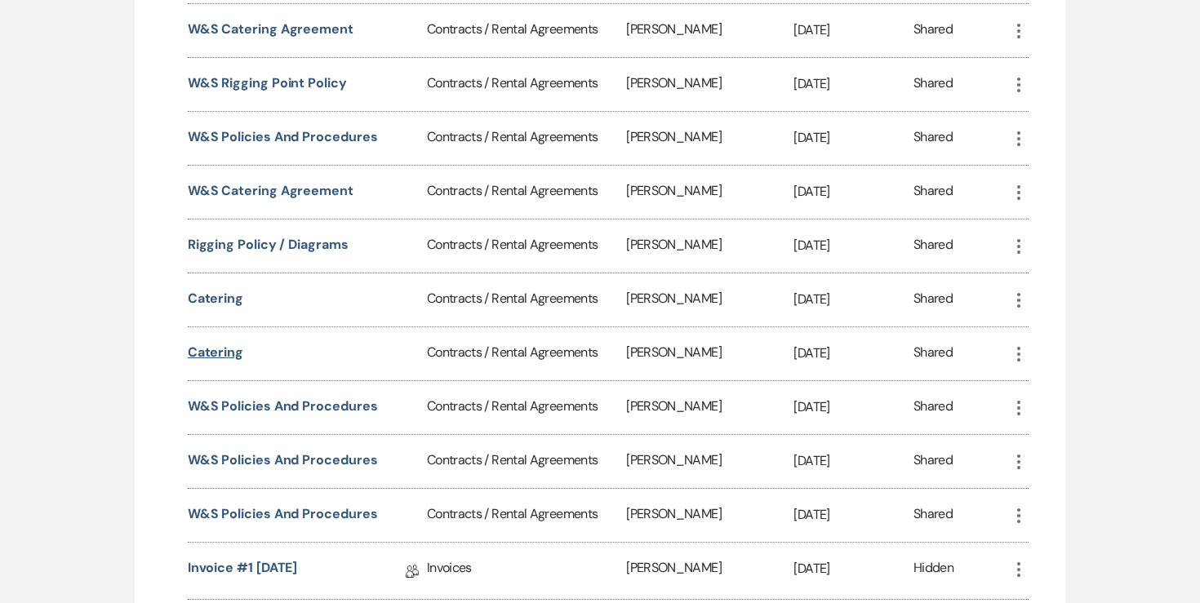
click at [220, 343] on button "Catering" at bounding box center [216, 353] width 56 height 20
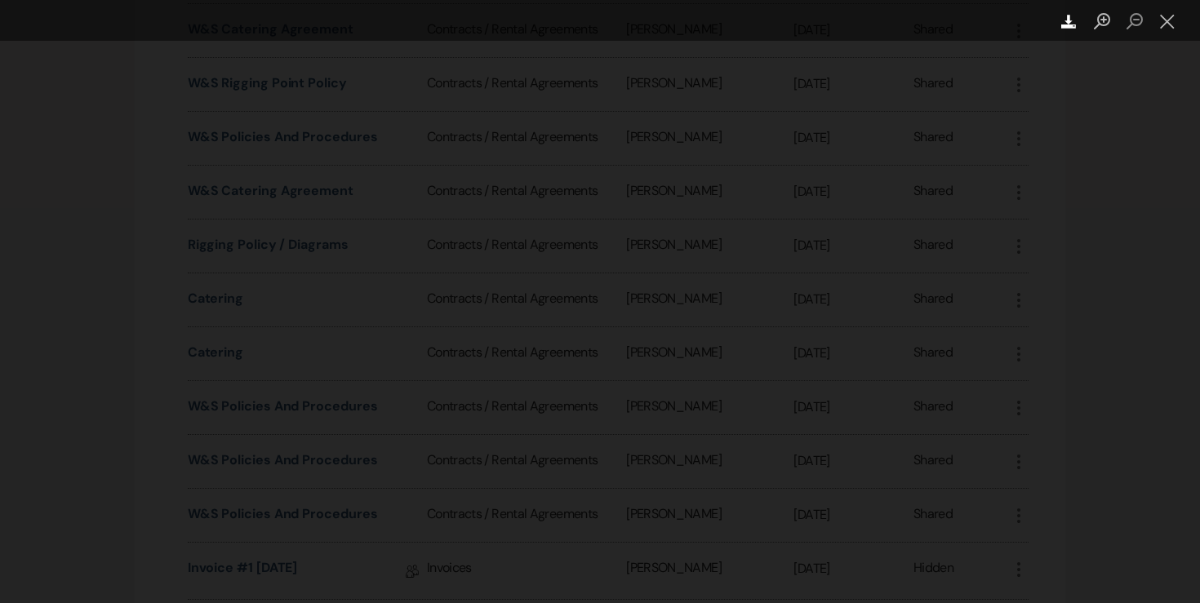
click at [1061, 18] on icon "Download" at bounding box center [1069, 22] width 16 height 16
click at [1167, 24] on button "Close lightbox" at bounding box center [1167, 21] width 33 height 29
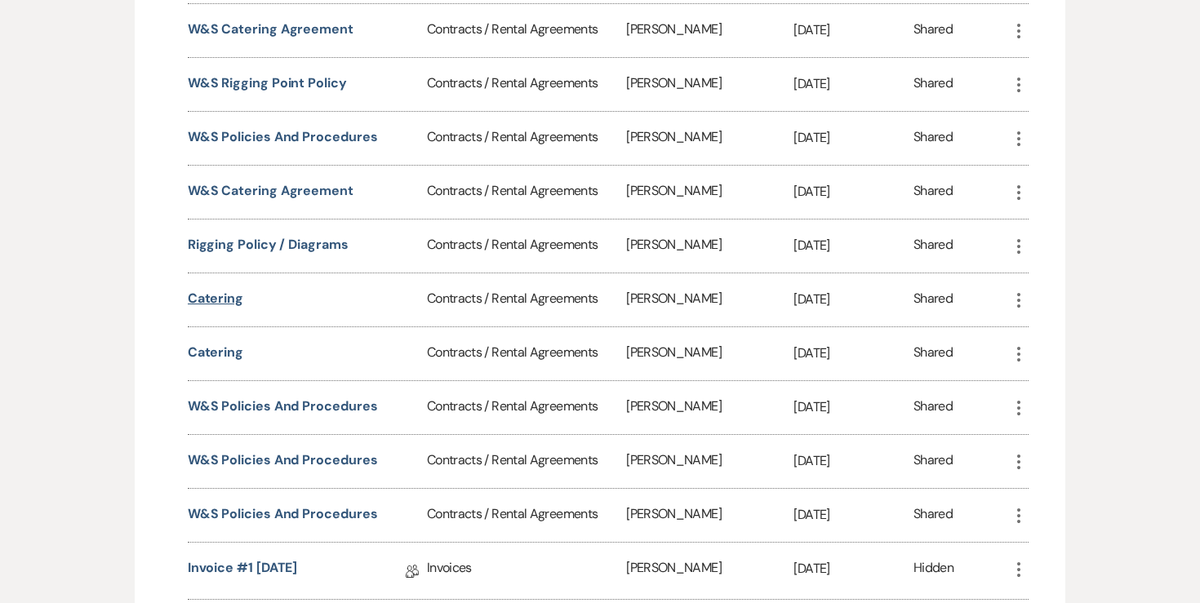
click at [241, 289] on button "Catering" at bounding box center [216, 299] width 56 height 20
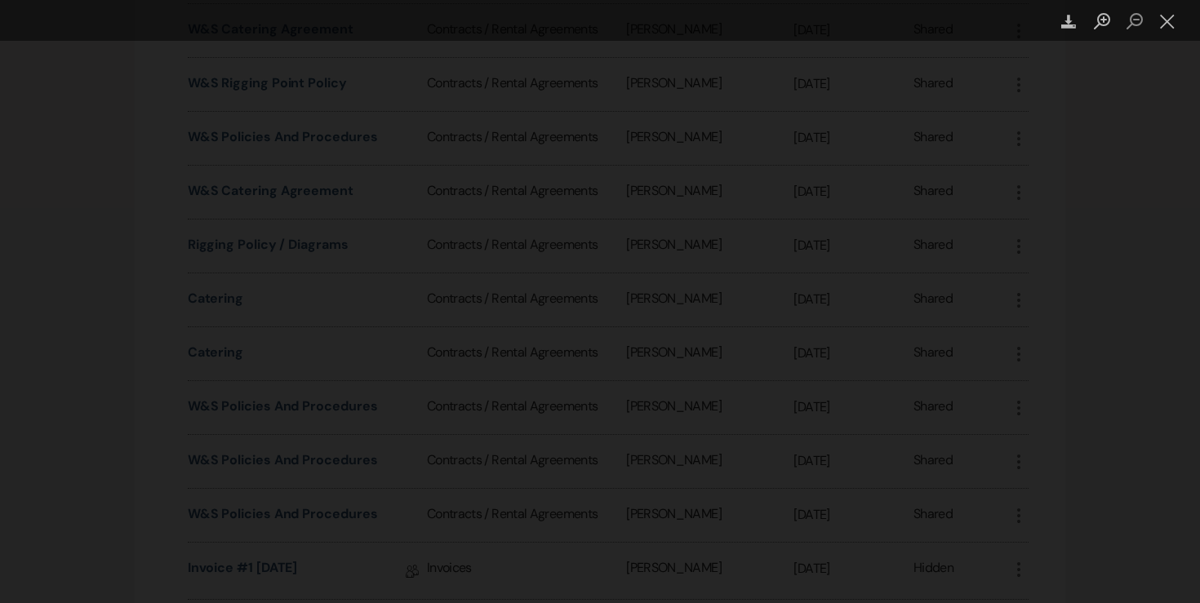
click at [1073, 25] on icon "Download" at bounding box center [1069, 22] width 16 height 16
click at [1168, 20] on button "Close lightbox" at bounding box center [1167, 21] width 33 height 29
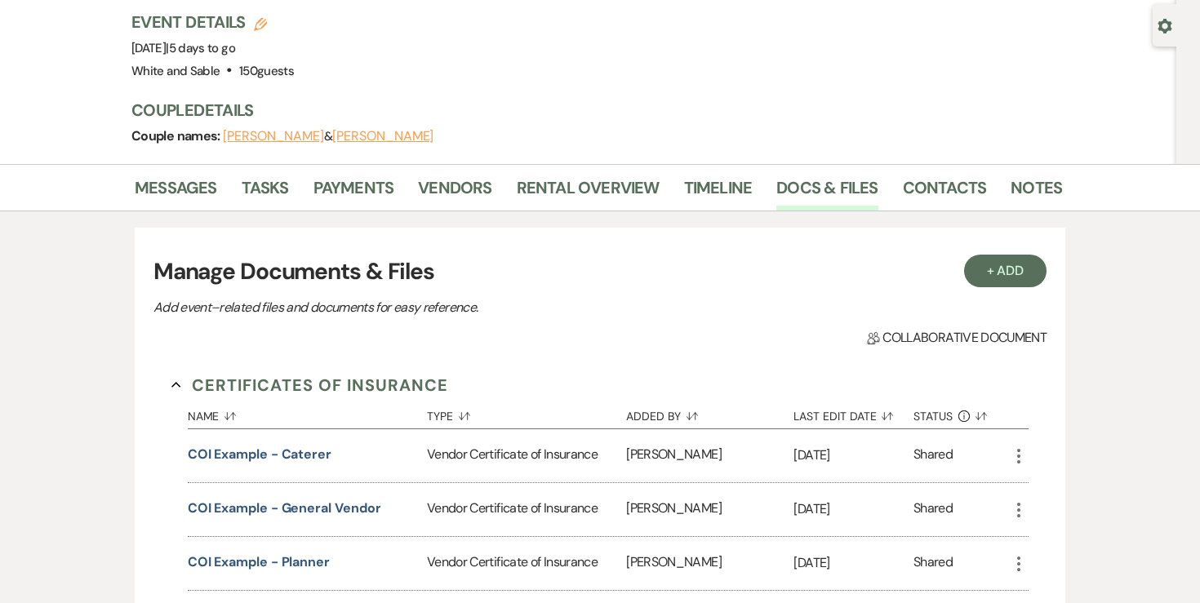
scroll to position [0, 0]
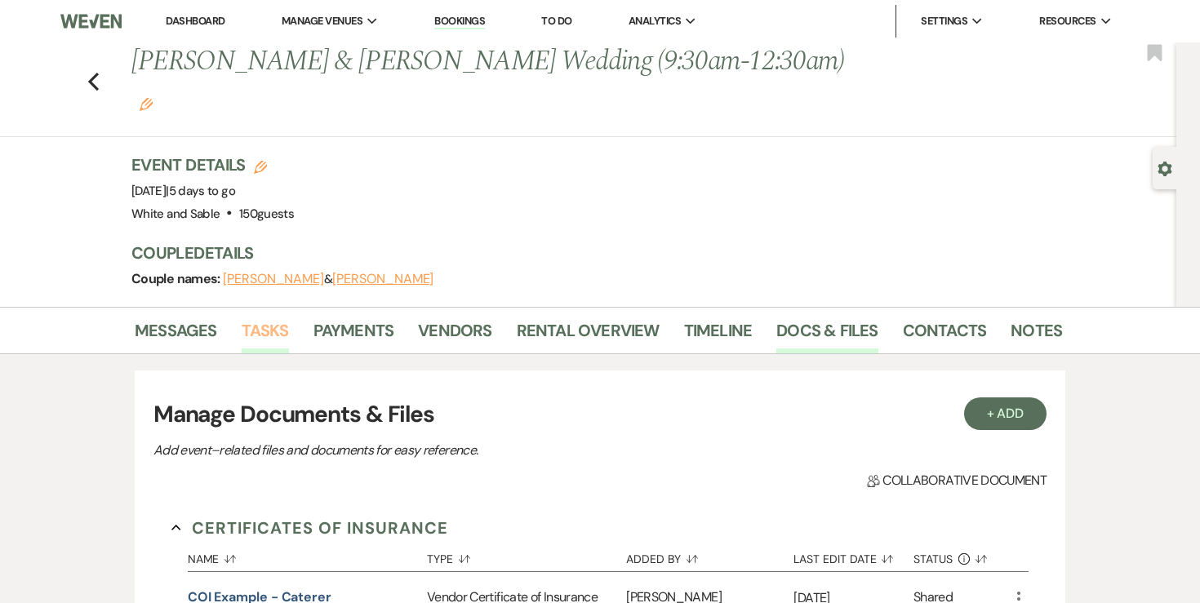
click at [263, 317] on link "Tasks" at bounding box center [265, 335] width 47 height 36
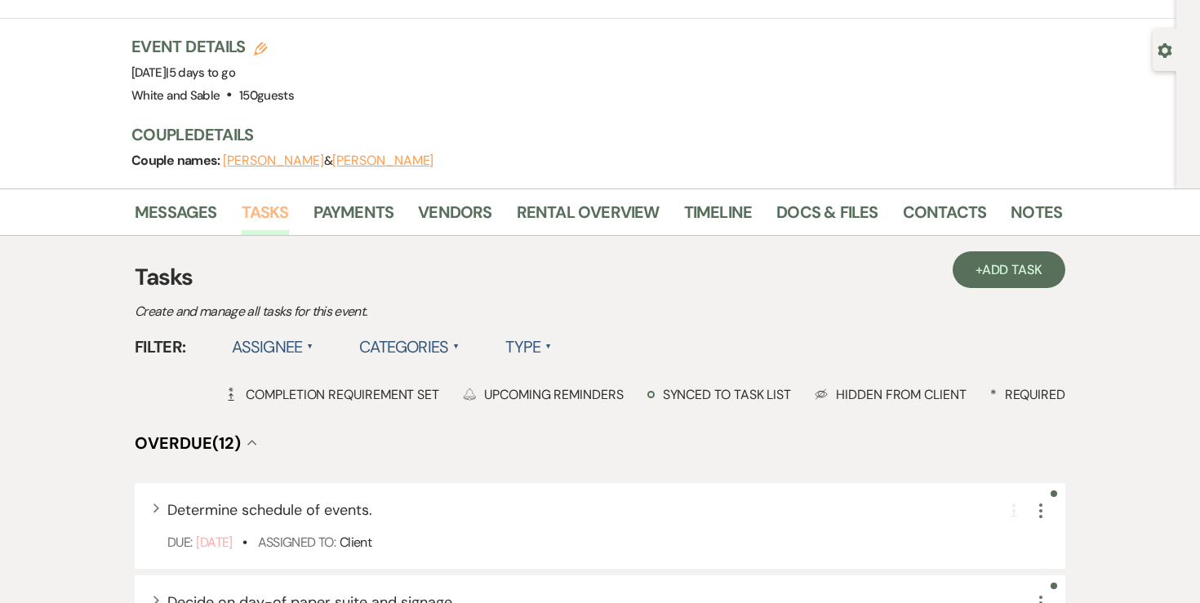
scroll to position [155, 0]
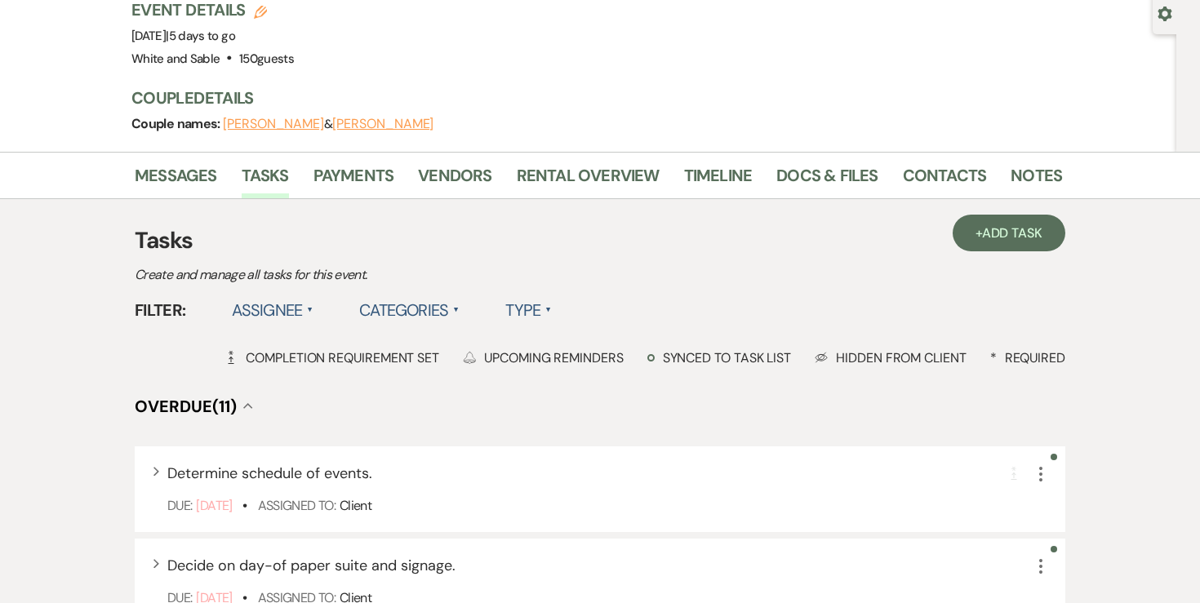
click at [284, 295] on label "Assignee ▲" at bounding box center [273, 309] width 82 height 29
click at [285, 395] on h4 "Overdue (11) Collapse" at bounding box center [600, 406] width 930 height 23
click at [304, 295] on label "Assignee ▲" at bounding box center [273, 309] width 82 height 29
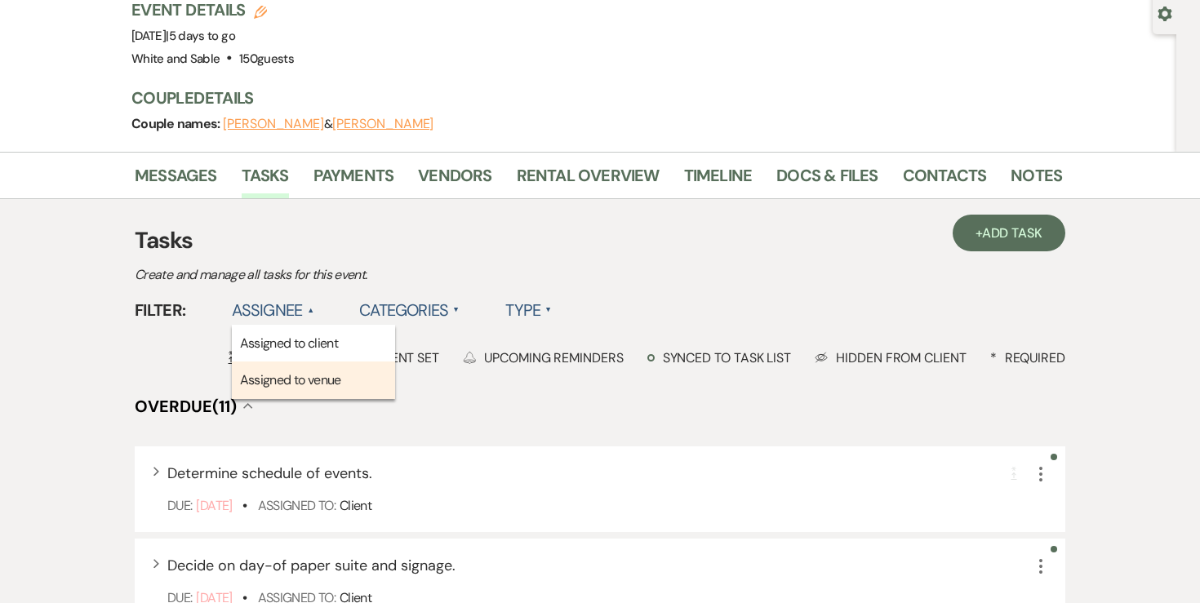
click at [286, 362] on li "Assigned to venue" at bounding box center [313, 381] width 163 height 38
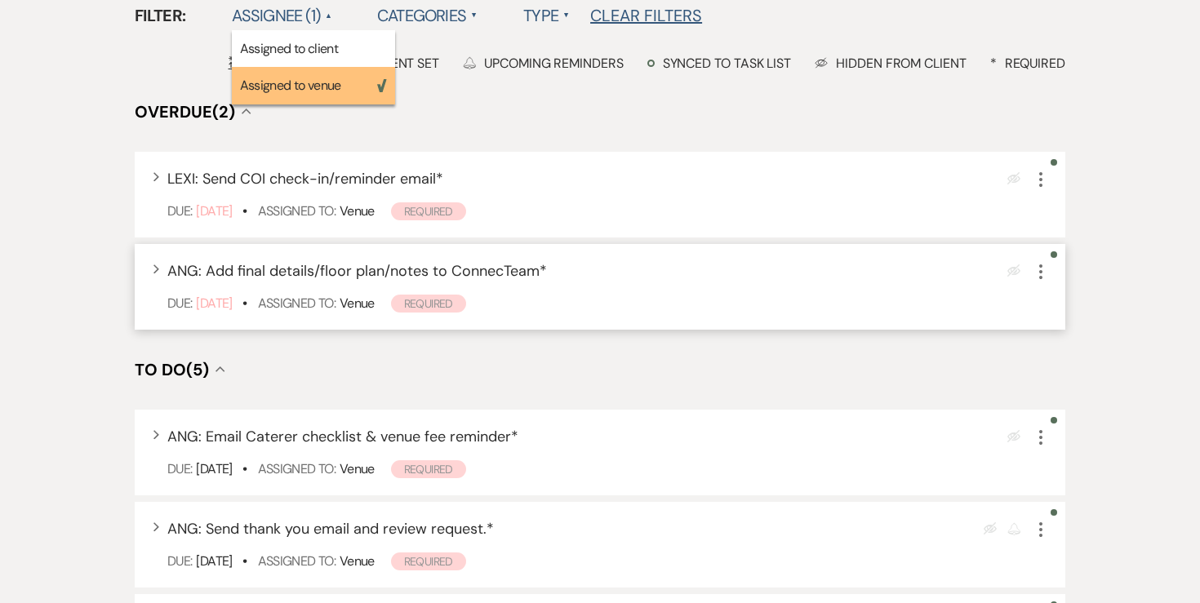
scroll to position [451, 0]
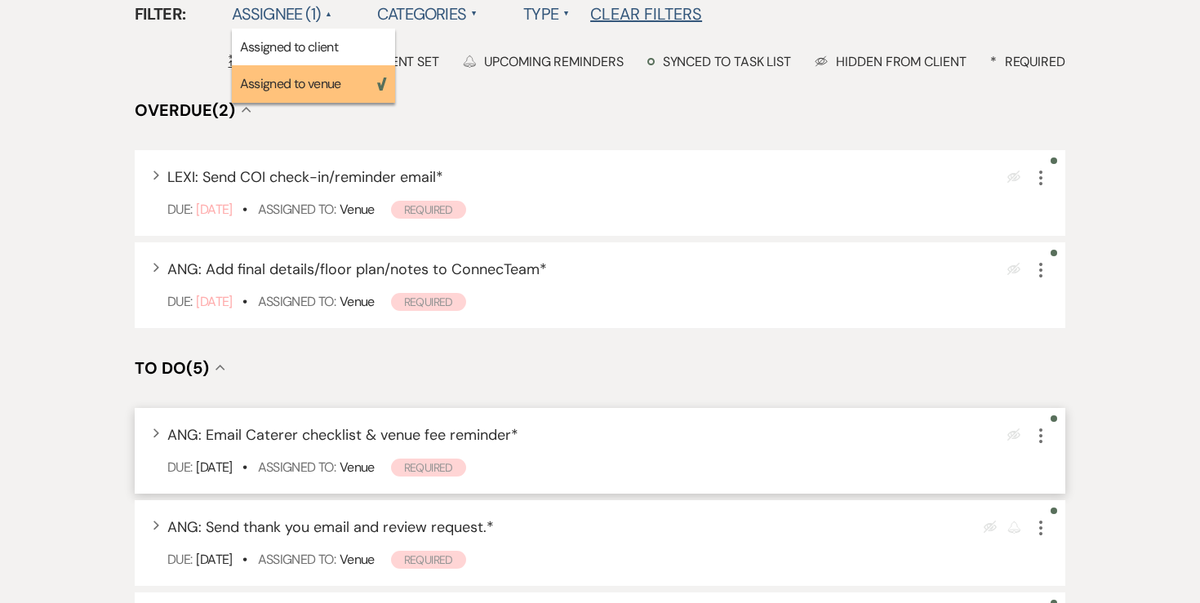
click at [1040, 426] on icon "More" at bounding box center [1041, 436] width 20 height 20
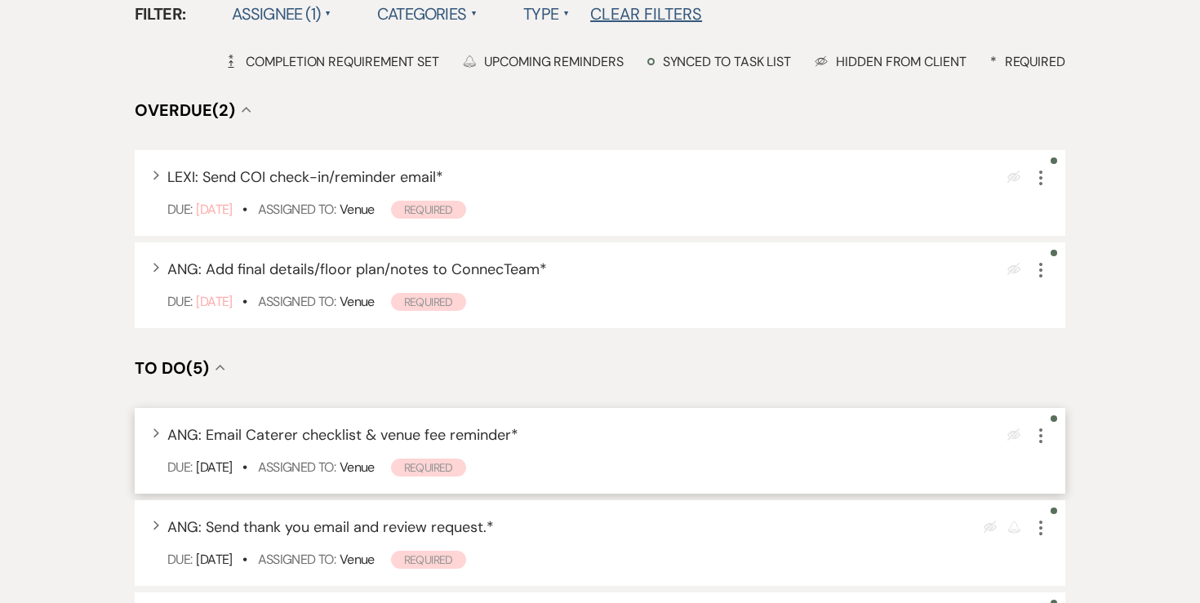
click at [1040, 426] on icon "More" at bounding box center [1041, 436] width 20 height 20
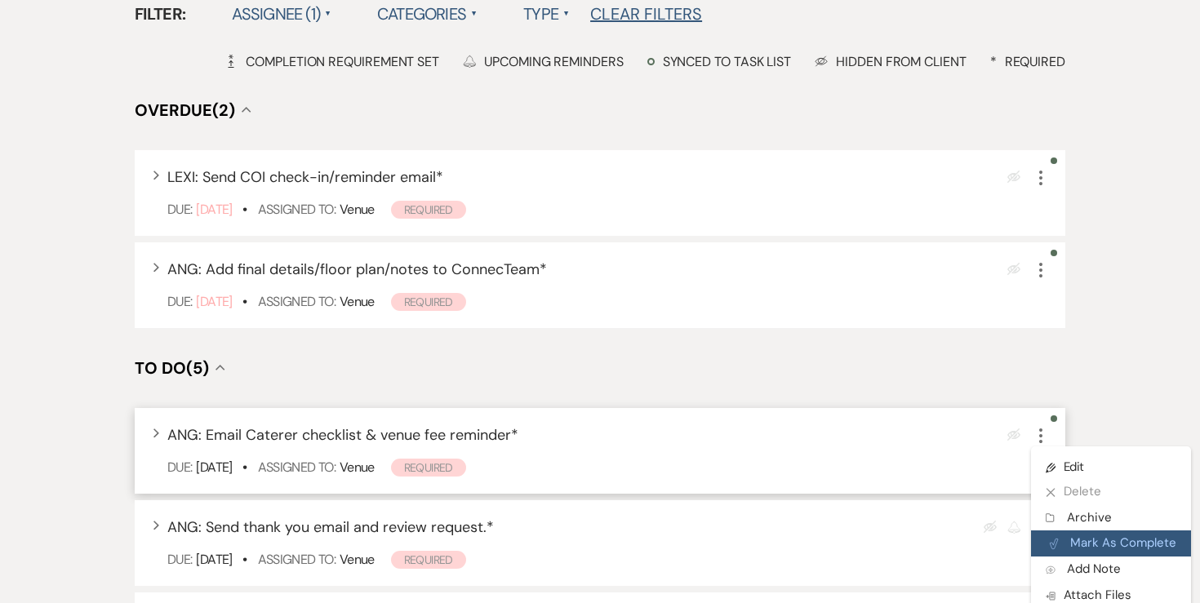
click at [1053, 531] on button "Plan Portal Link Mark As Complete" at bounding box center [1111, 544] width 160 height 26
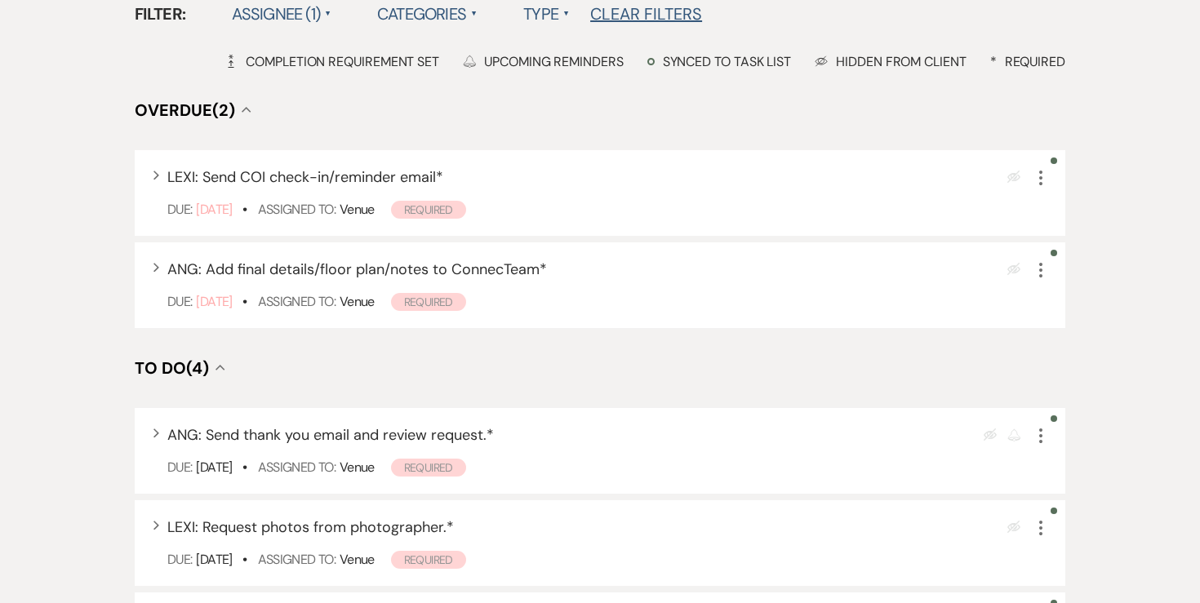
scroll to position [0, 0]
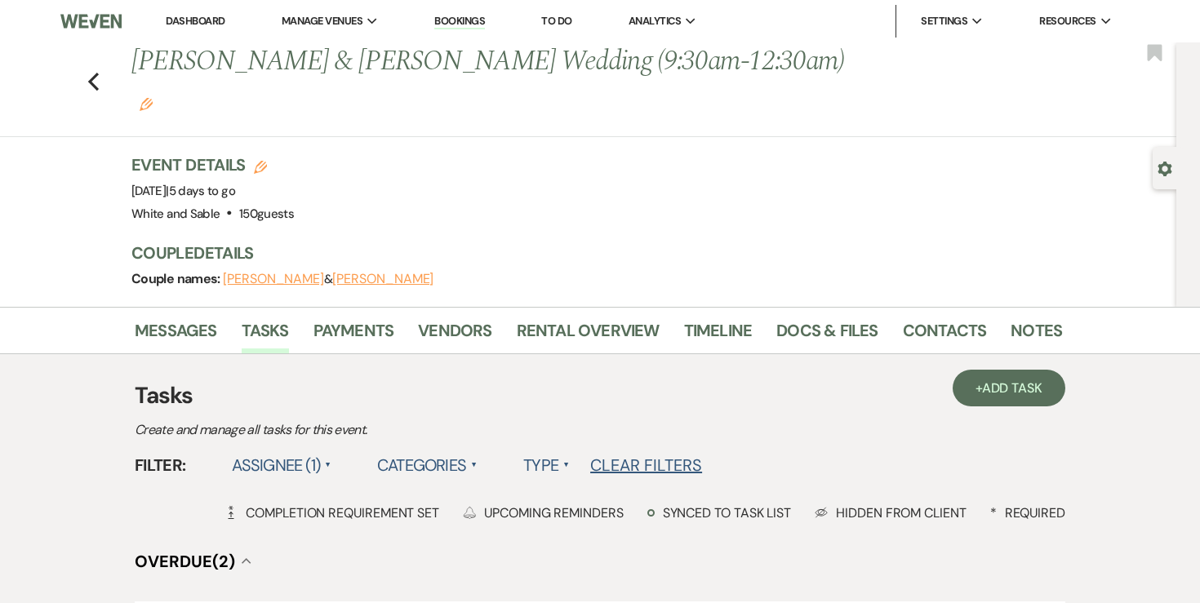
click at [206, 36] on li "Dashboard" at bounding box center [195, 21] width 75 height 33
click at [206, 29] on li "Dashboard" at bounding box center [195, 21] width 75 height 33
click at [206, 22] on link "Dashboard" at bounding box center [195, 21] width 59 height 14
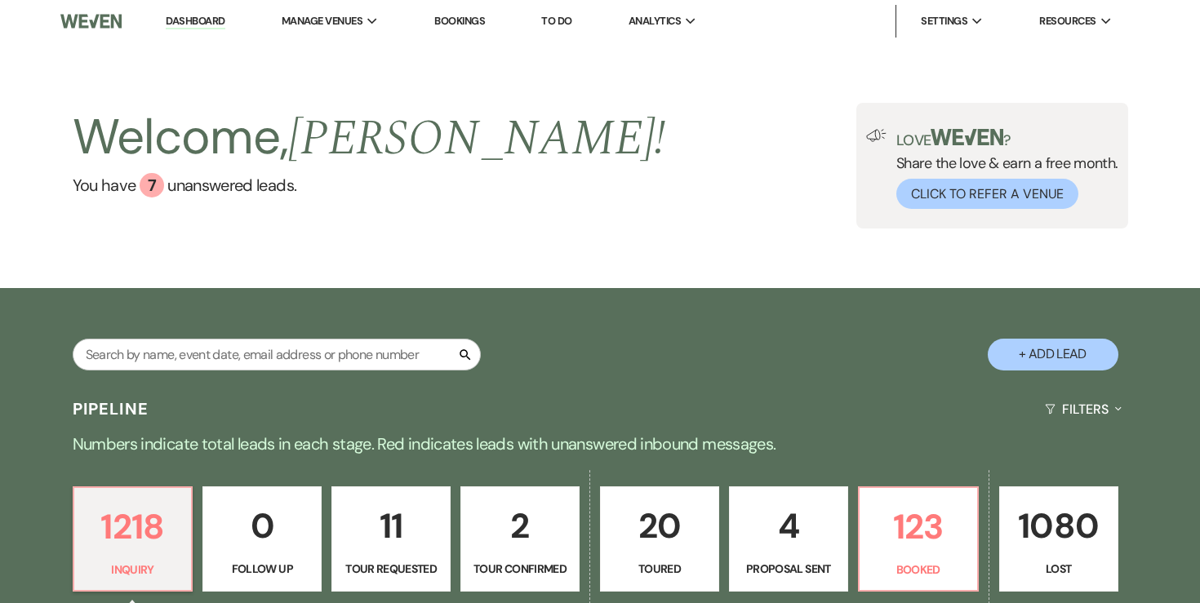
click at [557, 25] on link "To Do" at bounding box center [556, 21] width 30 height 14
click at [556, 20] on link "To Do" at bounding box center [556, 21] width 30 height 14
click at [558, 32] on li "To Do" at bounding box center [556, 21] width 47 height 33
click at [571, 20] on link "To Do" at bounding box center [556, 21] width 30 height 14
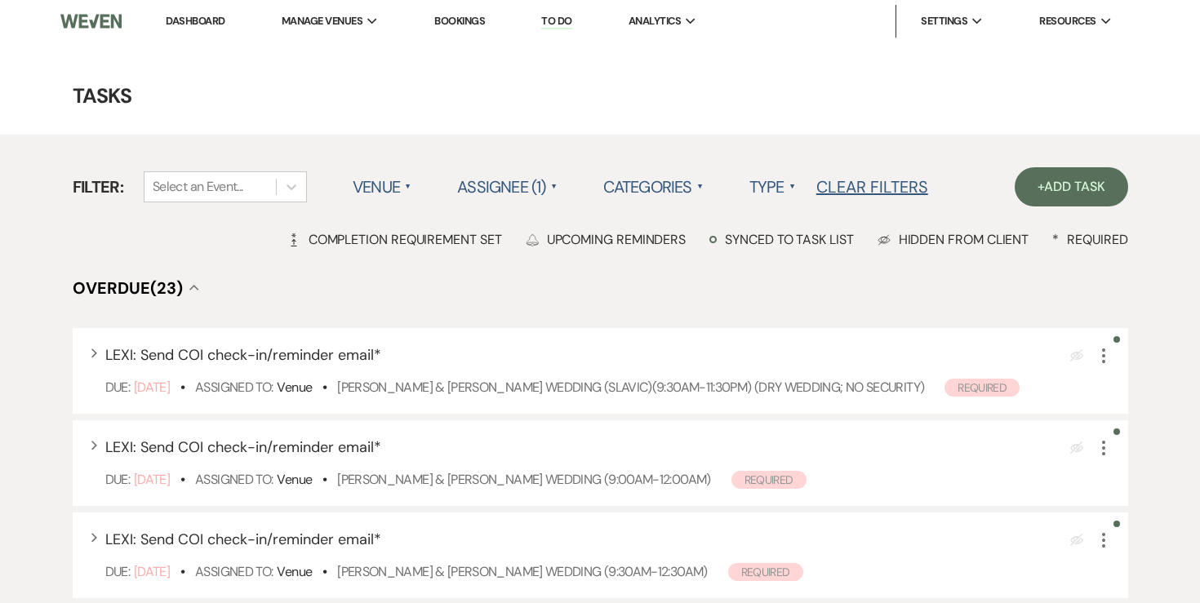
click at [558, 19] on link "To Do" at bounding box center [556, 22] width 30 height 16
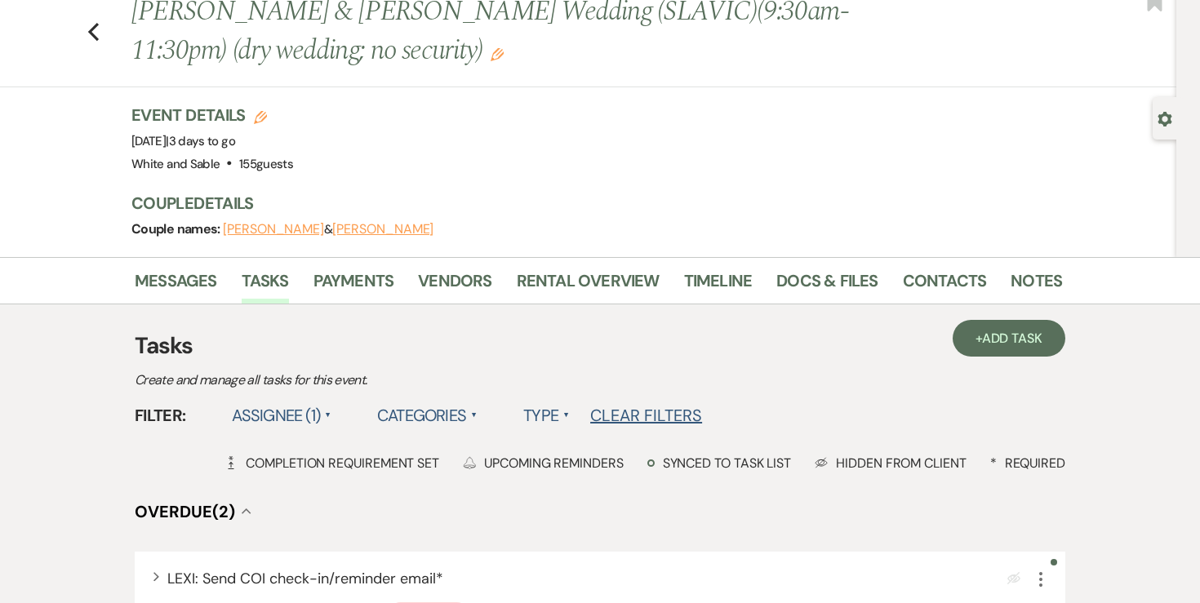
scroll to position [33, 0]
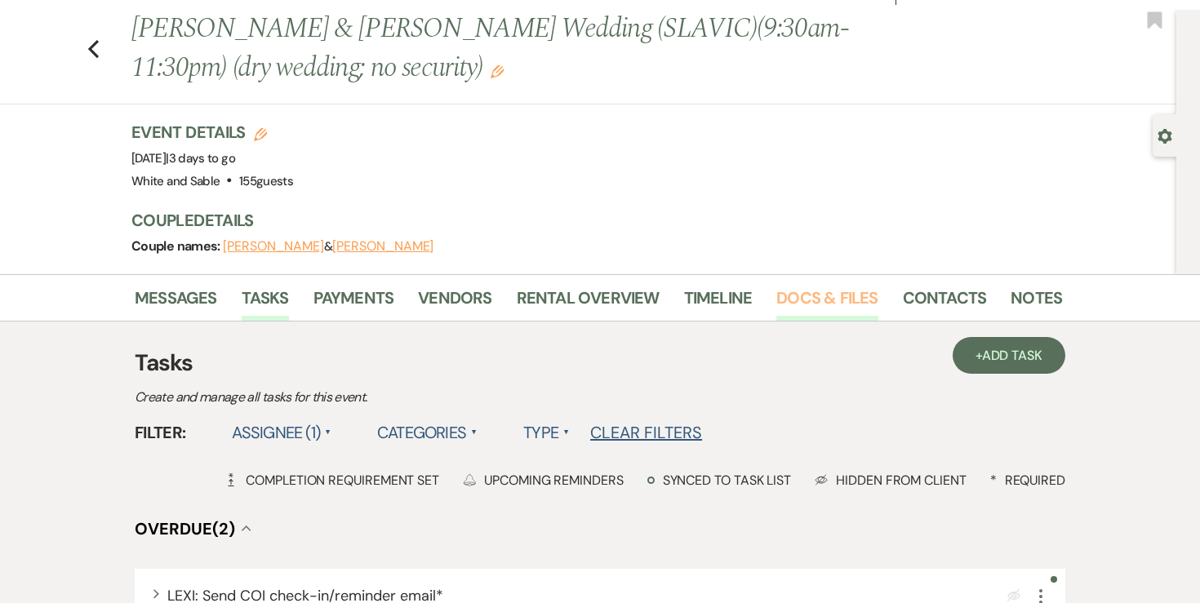
click at [826, 303] on link "Docs & Files" at bounding box center [826, 303] width 101 height 36
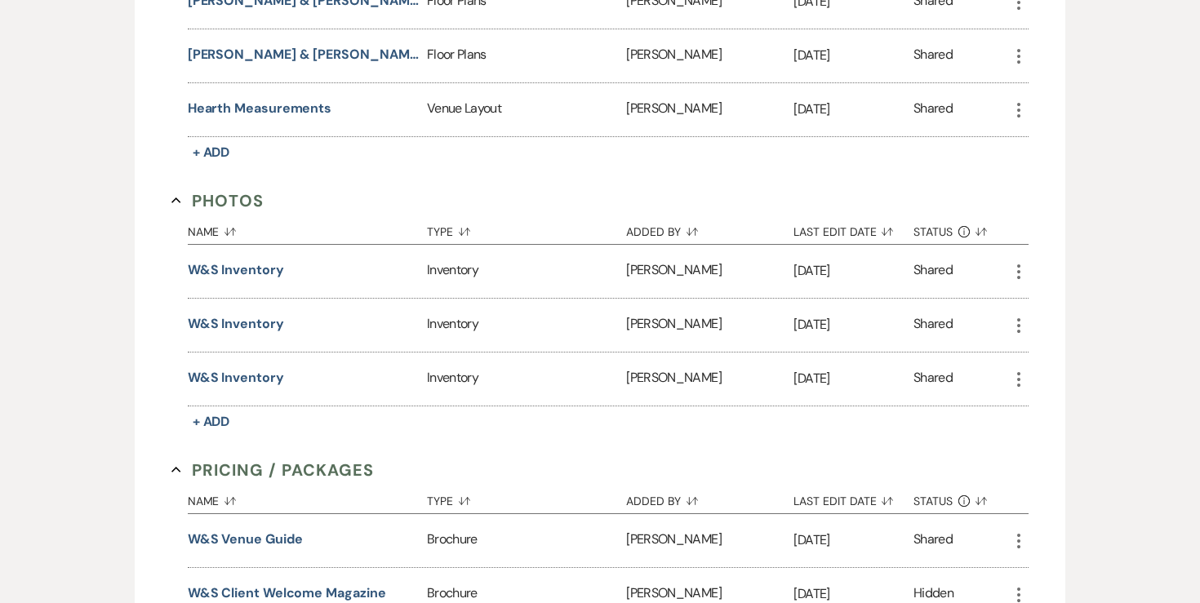
scroll to position [3006, 0]
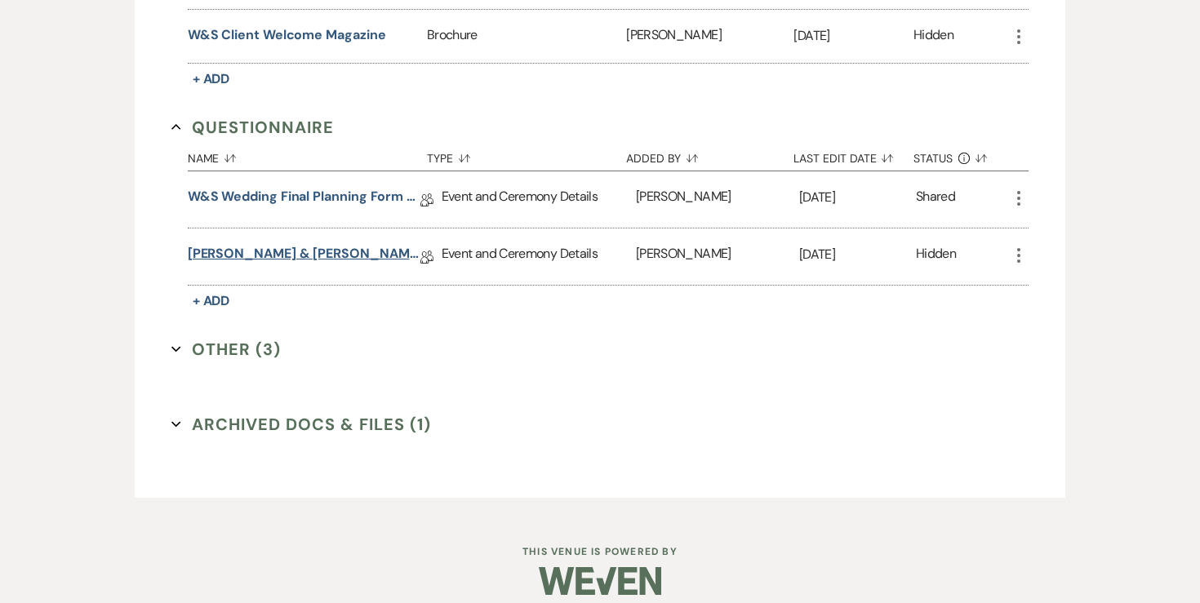
click at [358, 244] on link "[PERSON_NAME] & [PERSON_NAME] Final Details - [DATE]" at bounding box center [304, 256] width 233 height 25
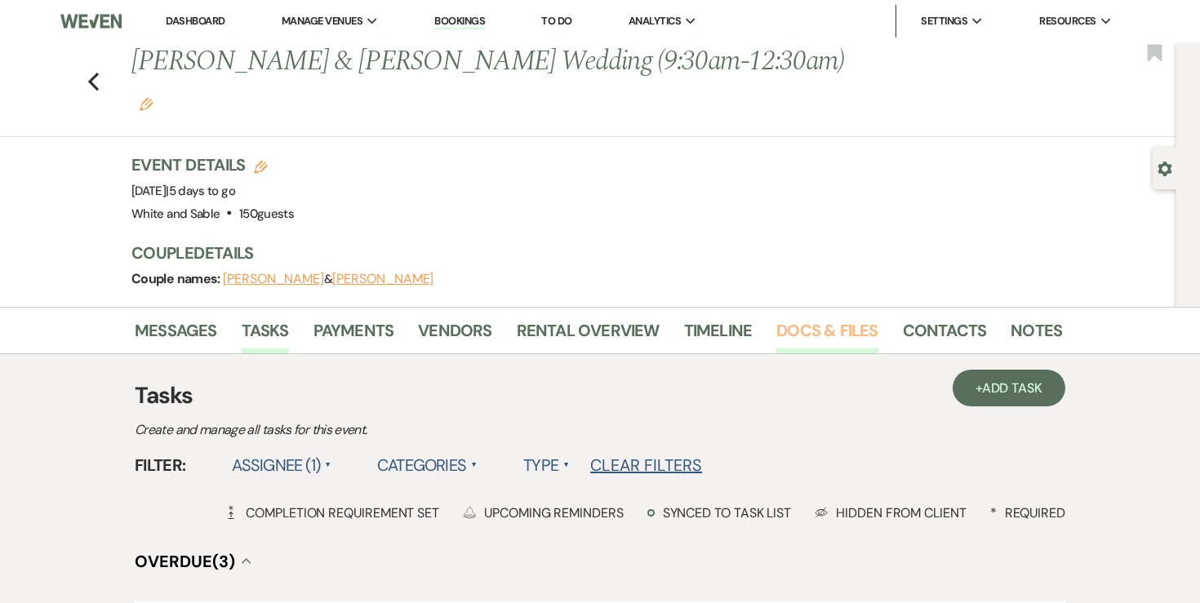
click at [797, 317] on link "Docs & Files" at bounding box center [826, 335] width 101 height 36
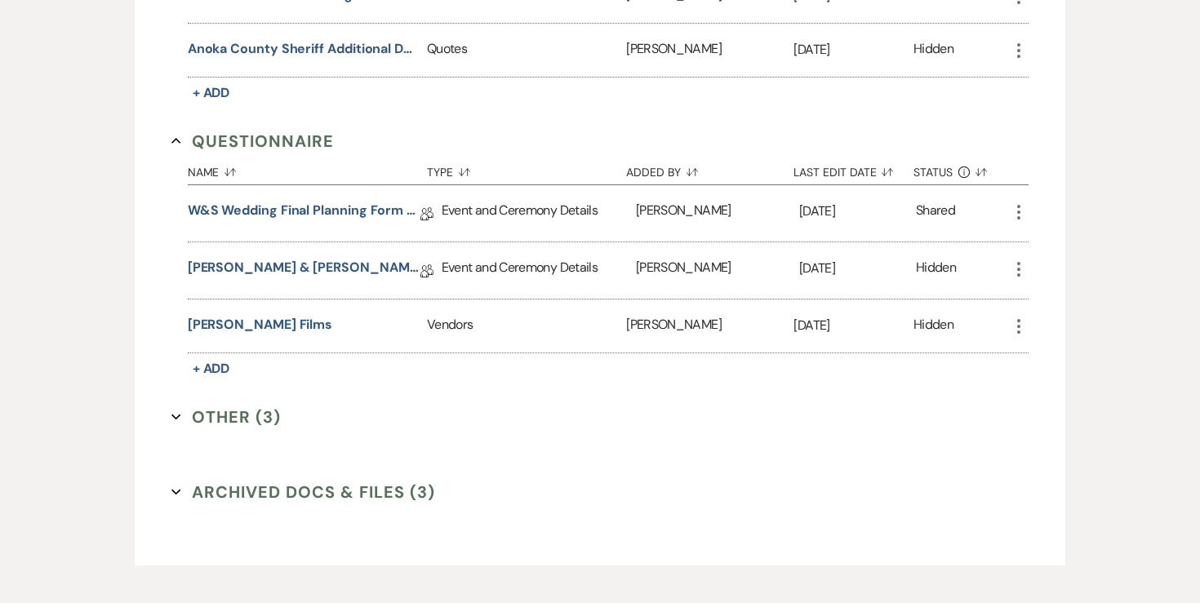
scroll to position [3391, 0]
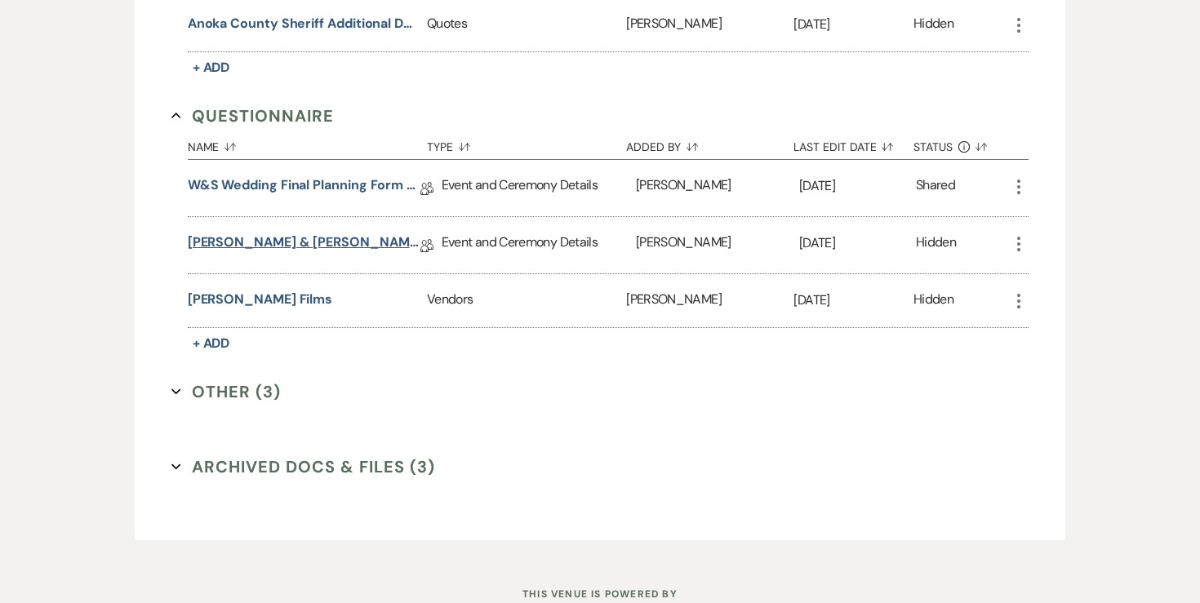
click at [312, 233] on link "[PERSON_NAME] & [PERSON_NAME] Final Details" at bounding box center [304, 245] width 233 height 25
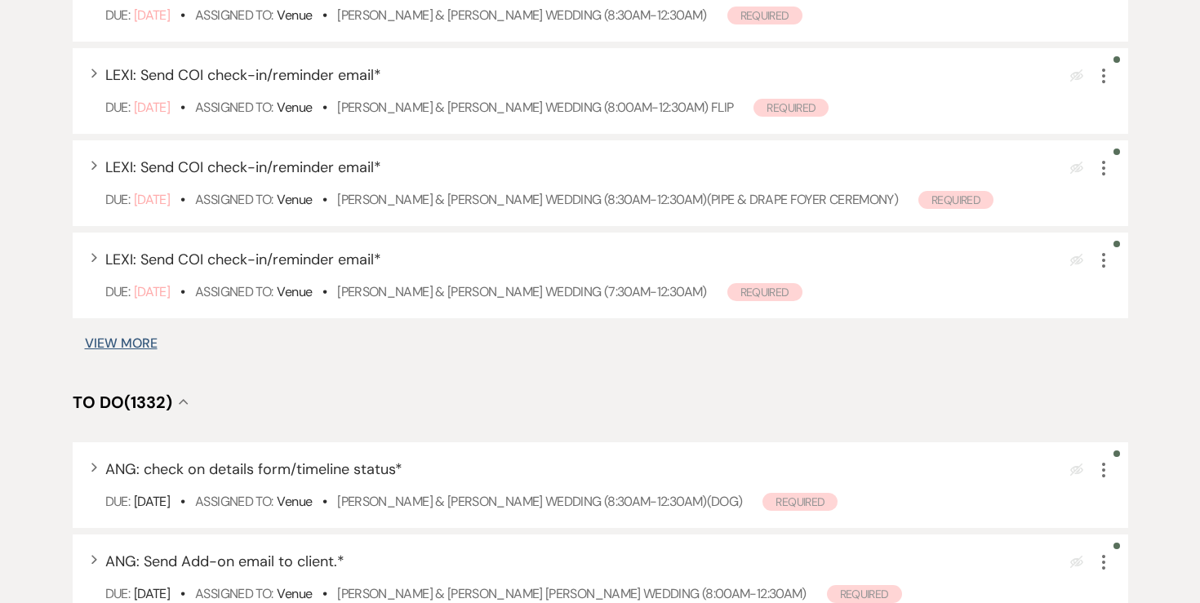
scroll to position [949, 0]
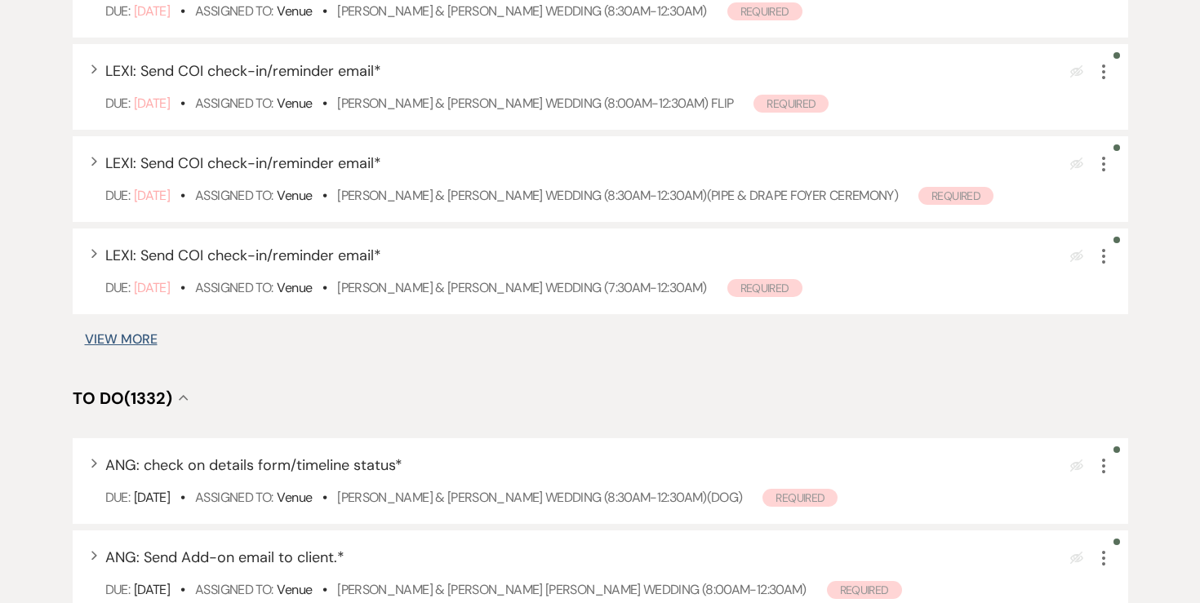
click at [144, 341] on button "View More" at bounding box center [121, 339] width 73 height 13
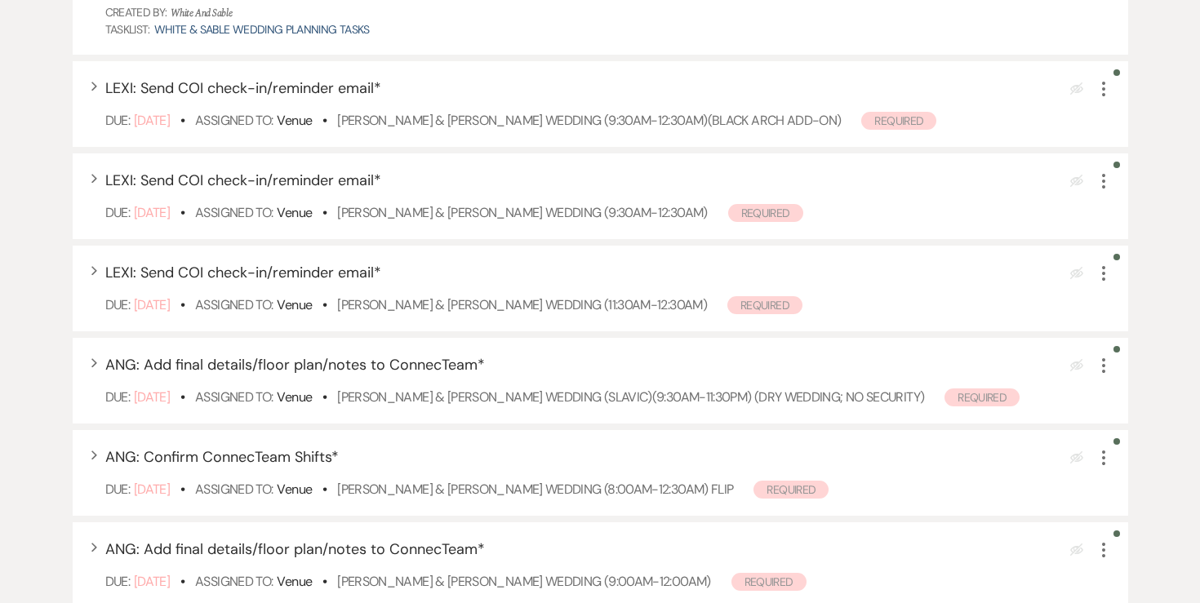
scroll to position [1403, 0]
